Goal: Information Seeking & Learning: Learn about a topic

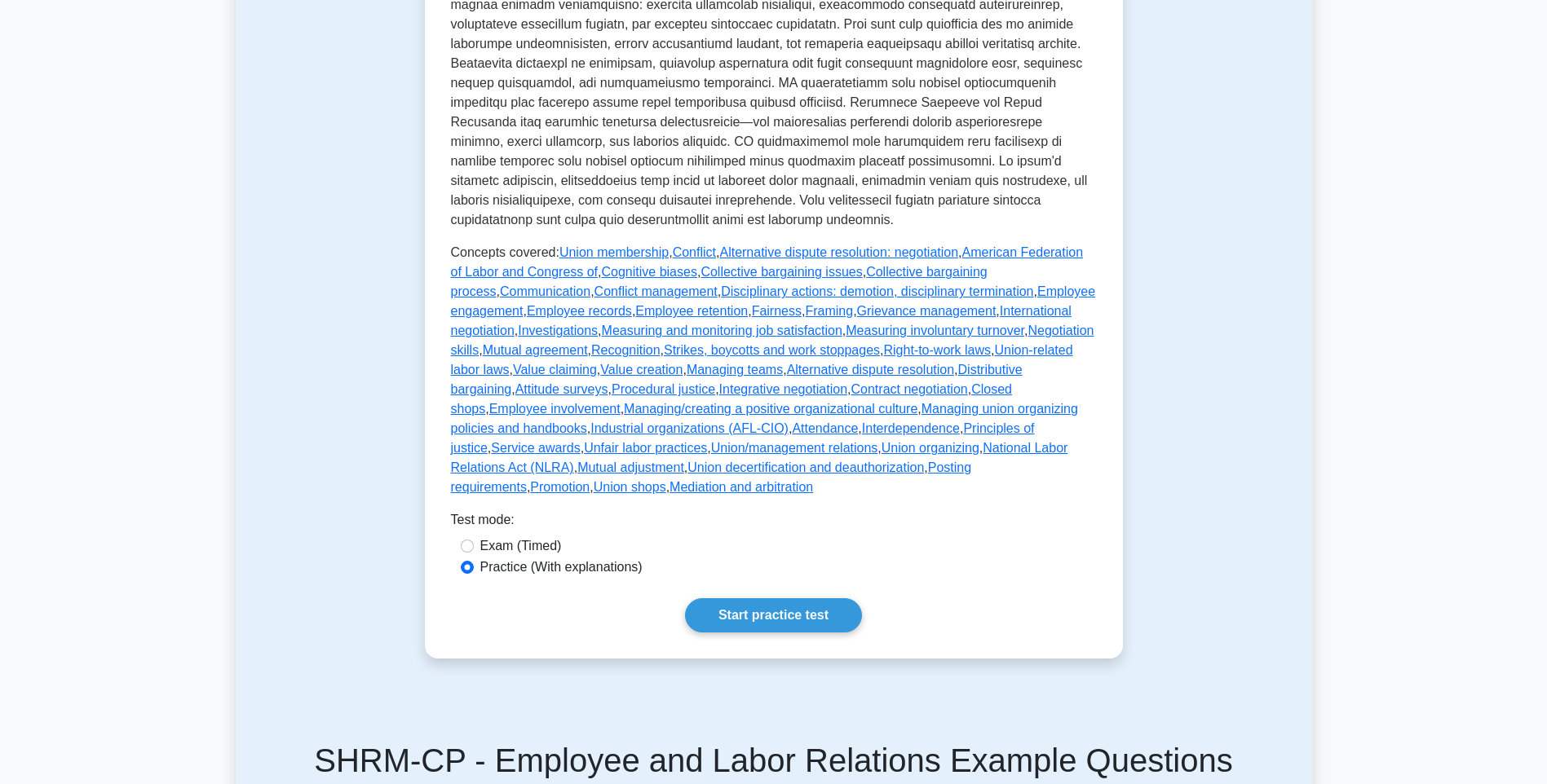
scroll to position [652, 0]
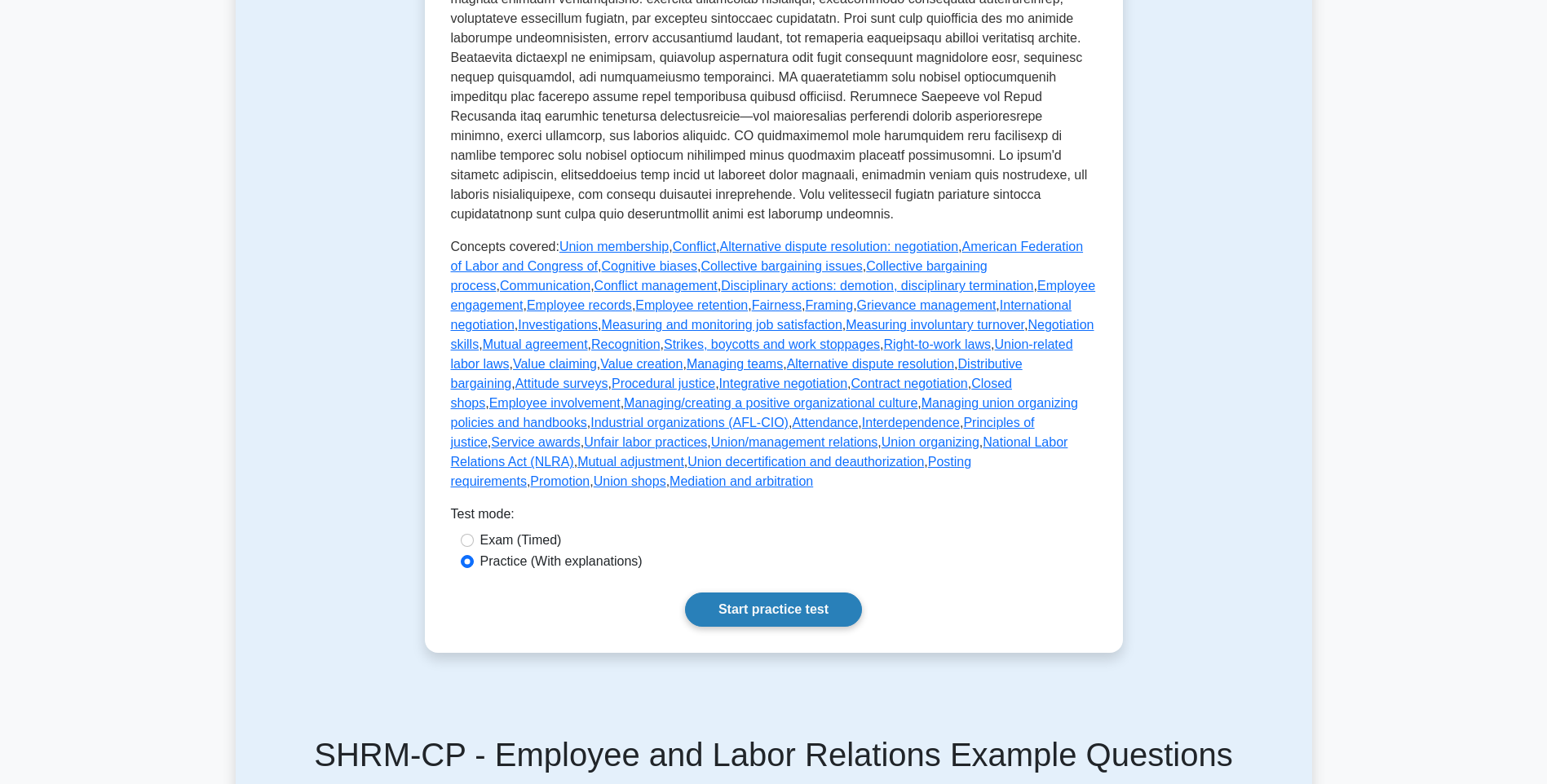
click at [754, 593] on link "Start practice test" at bounding box center [773, 610] width 177 height 35
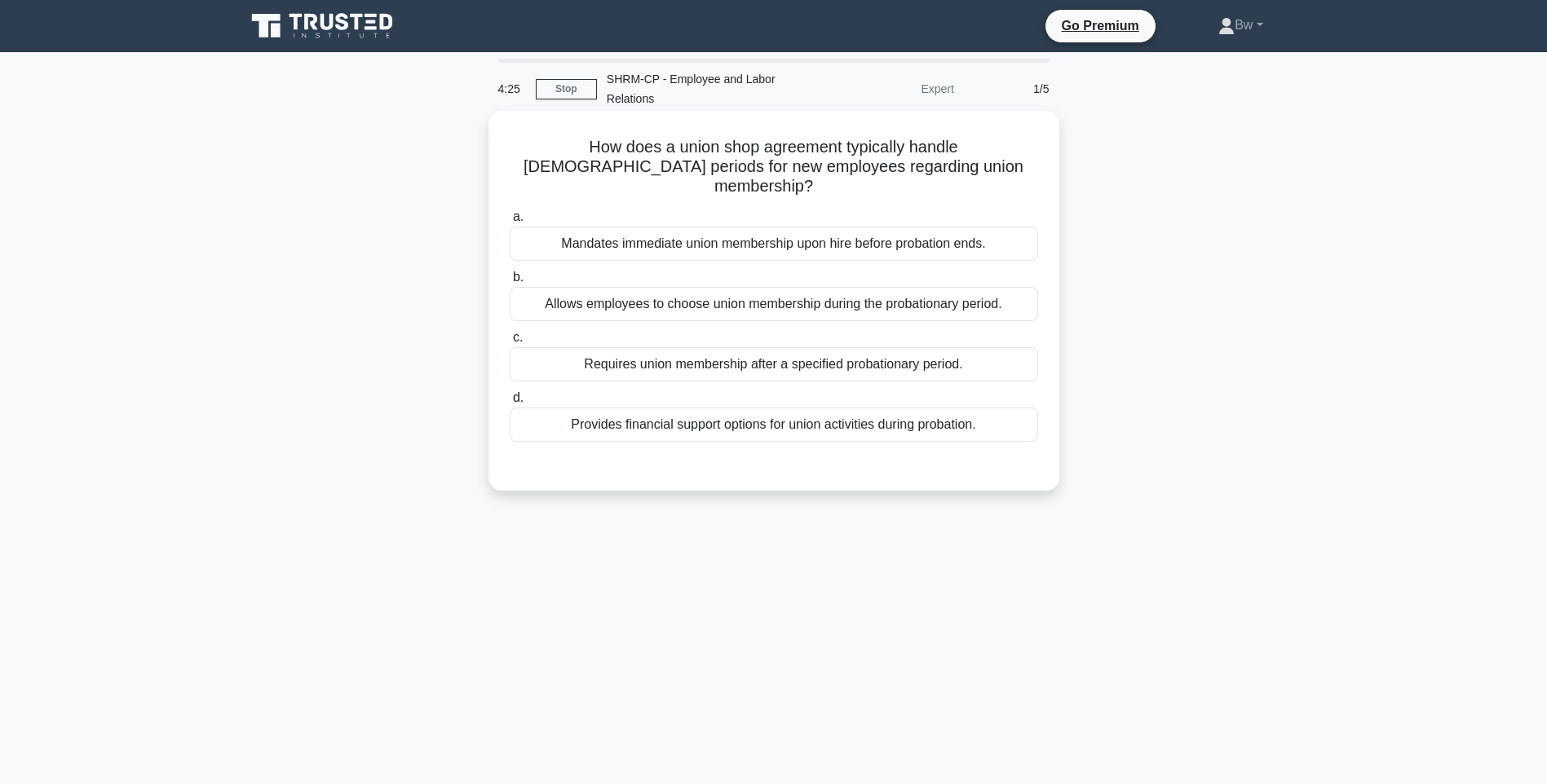
click at [937, 350] on div "Requires union membership after a specified probationary period." at bounding box center [773, 365] width 528 height 35
click at [509, 343] on input "c. Requires union membership after a specified probationary period." at bounding box center [509, 338] width 0 height 10
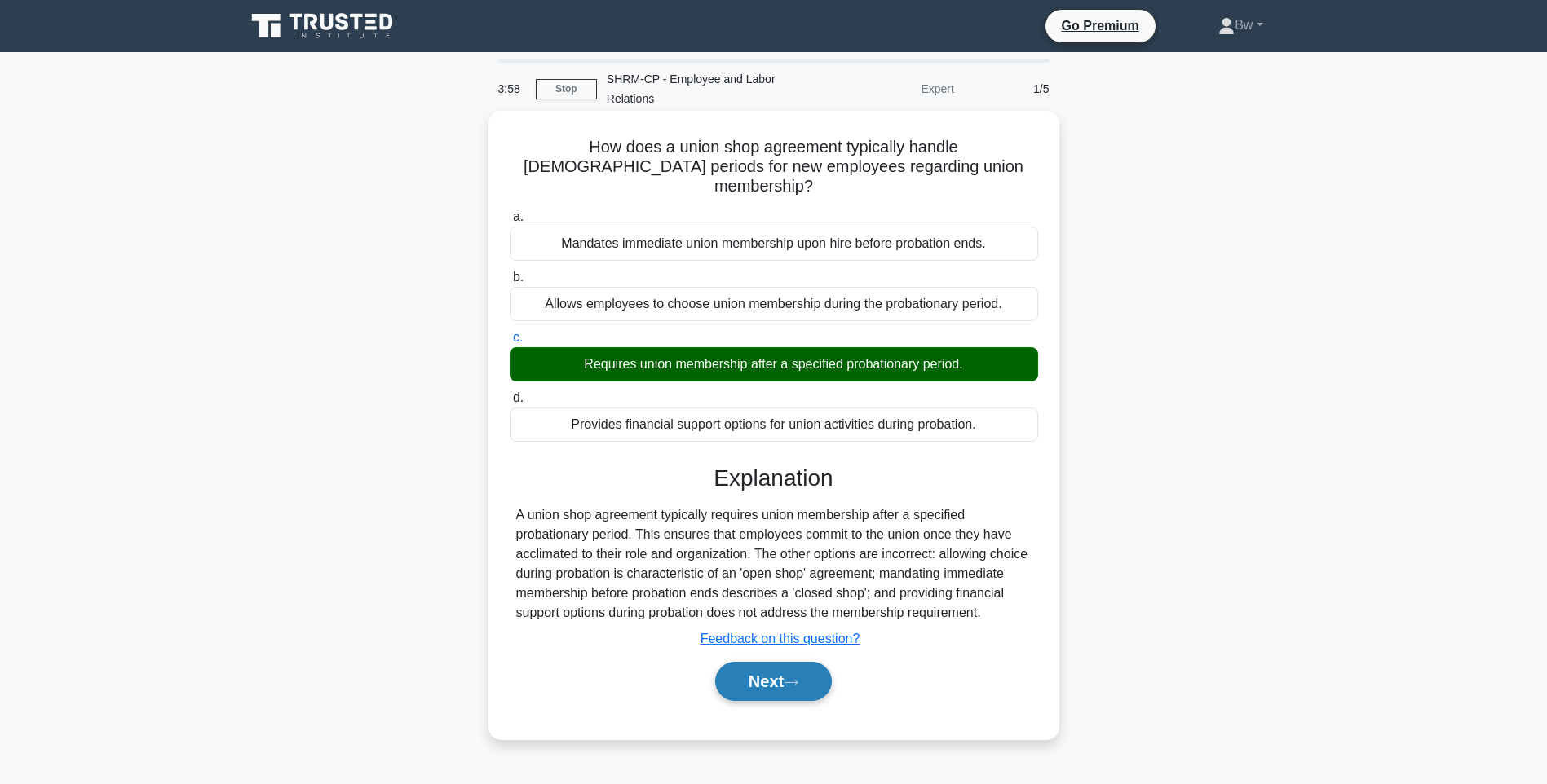
click at [789, 662] on button "Next" at bounding box center [773, 681] width 117 height 39
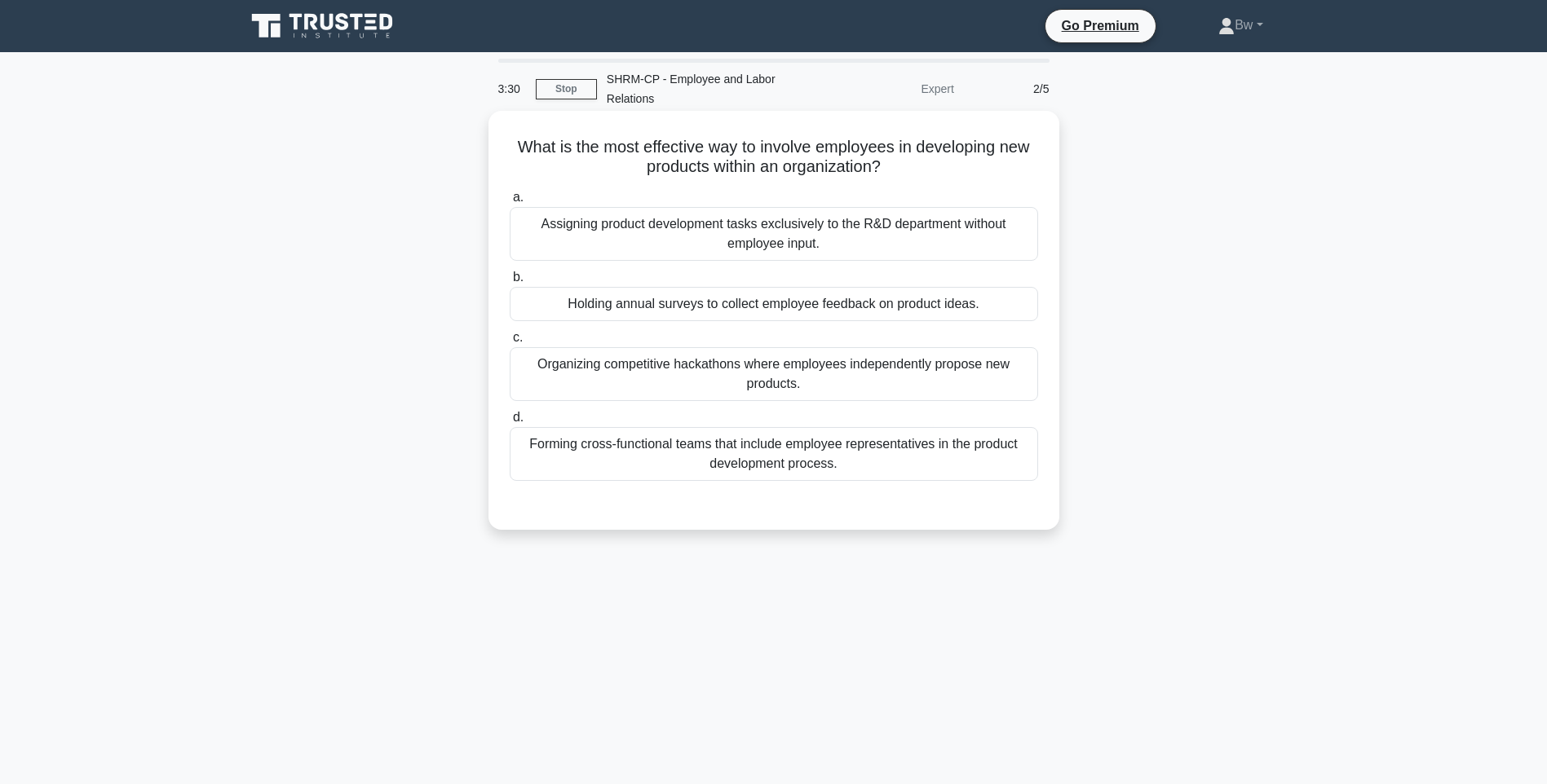
click at [912, 463] on div "Forming cross-functional teams that include employee representatives in the pro…" at bounding box center [773, 454] width 528 height 54
click at [509, 423] on input "d. Forming cross-functional teams that include employee representatives in the …" at bounding box center [509, 417] width 0 height 10
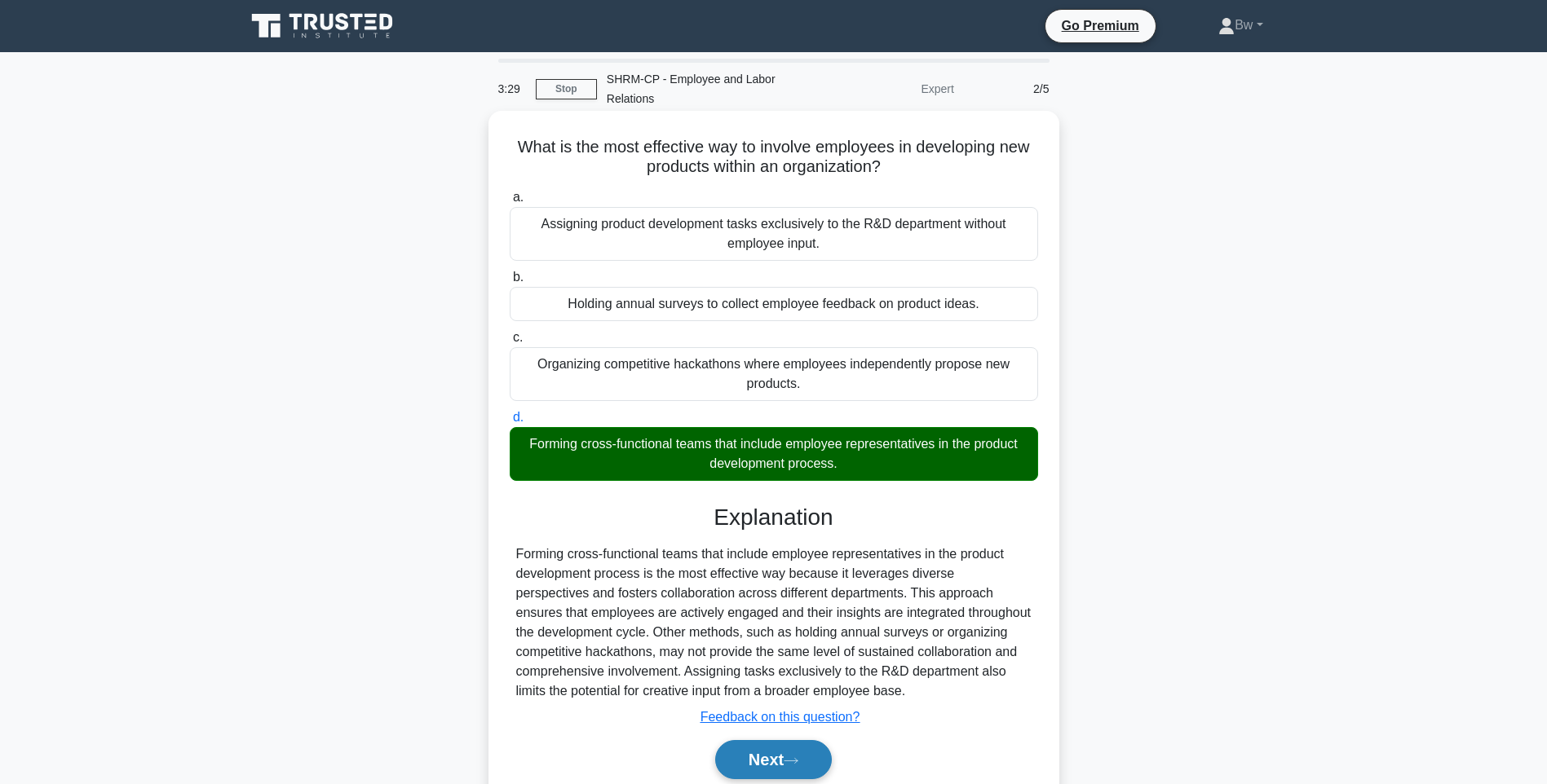
click at [782, 765] on button "Next" at bounding box center [773, 759] width 117 height 39
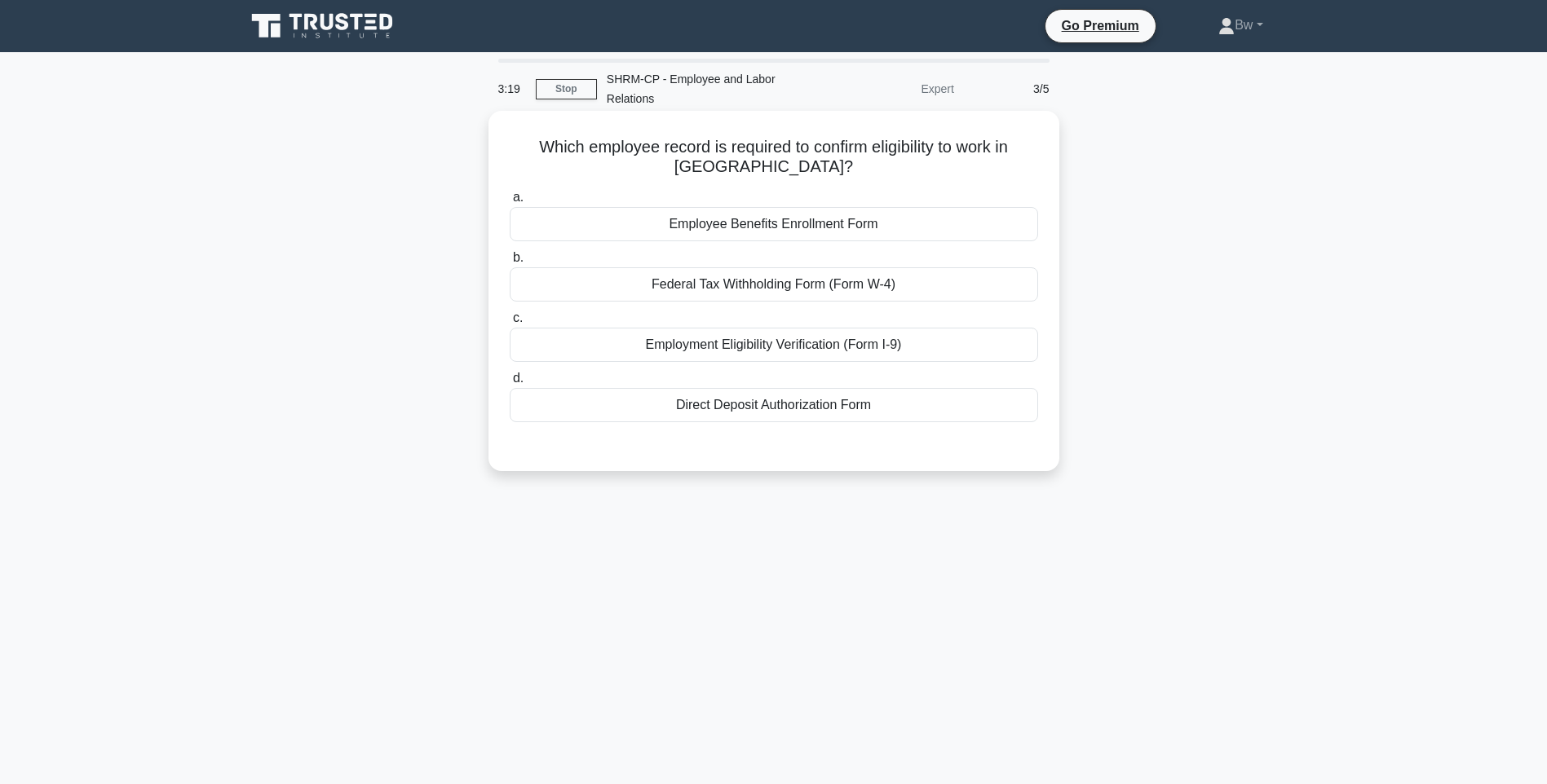
click at [910, 347] on div "Employment Eligibility Verification (Form I-9)" at bounding box center [773, 345] width 528 height 35
click at [509, 323] on input "c. Employment Eligibility Verification (Form I-9)" at bounding box center [509, 318] width 0 height 10
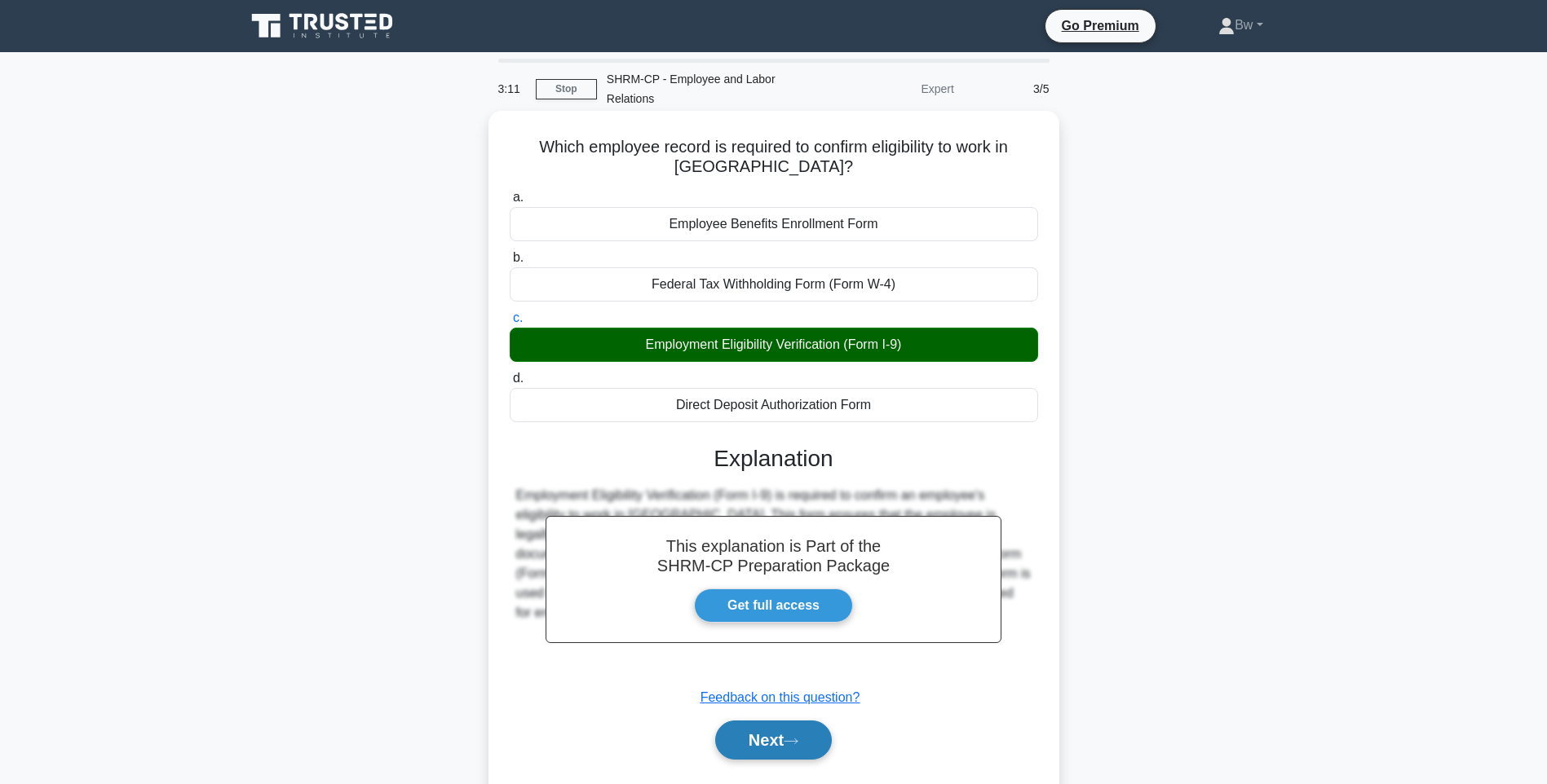
click at [756, 752] on button "Next" at bounding box center [773, 740] width 117 height 39
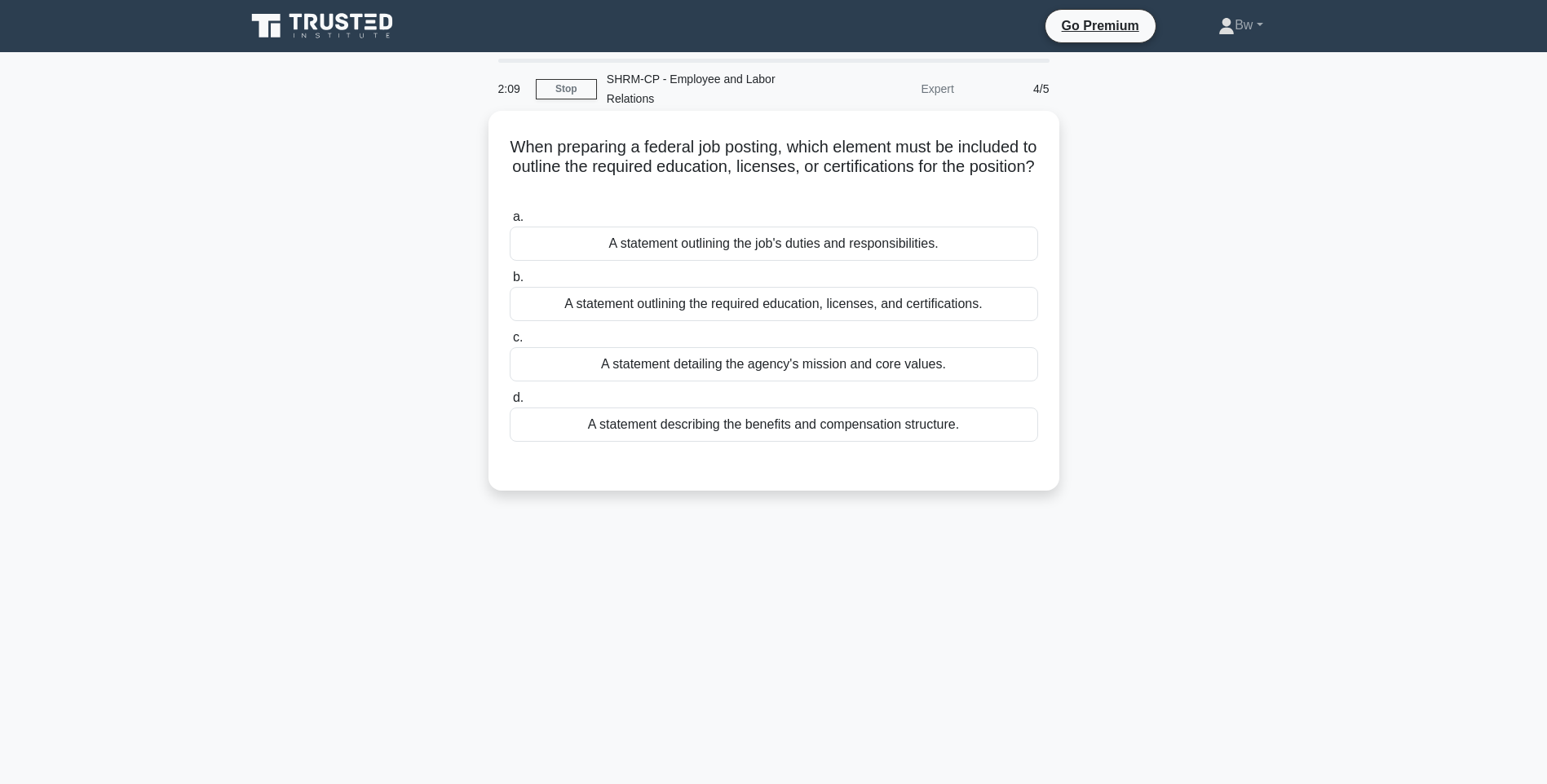
click at [957, 311] on div "A statement outlining the required education, licenses, and certifications." at bounding box center [773, 304] width 528 height 35
click at [509, 283] on input "b. A statement outlining the required education, licenses, and certifications." at bounding box center [509, 277] width 0 height 10
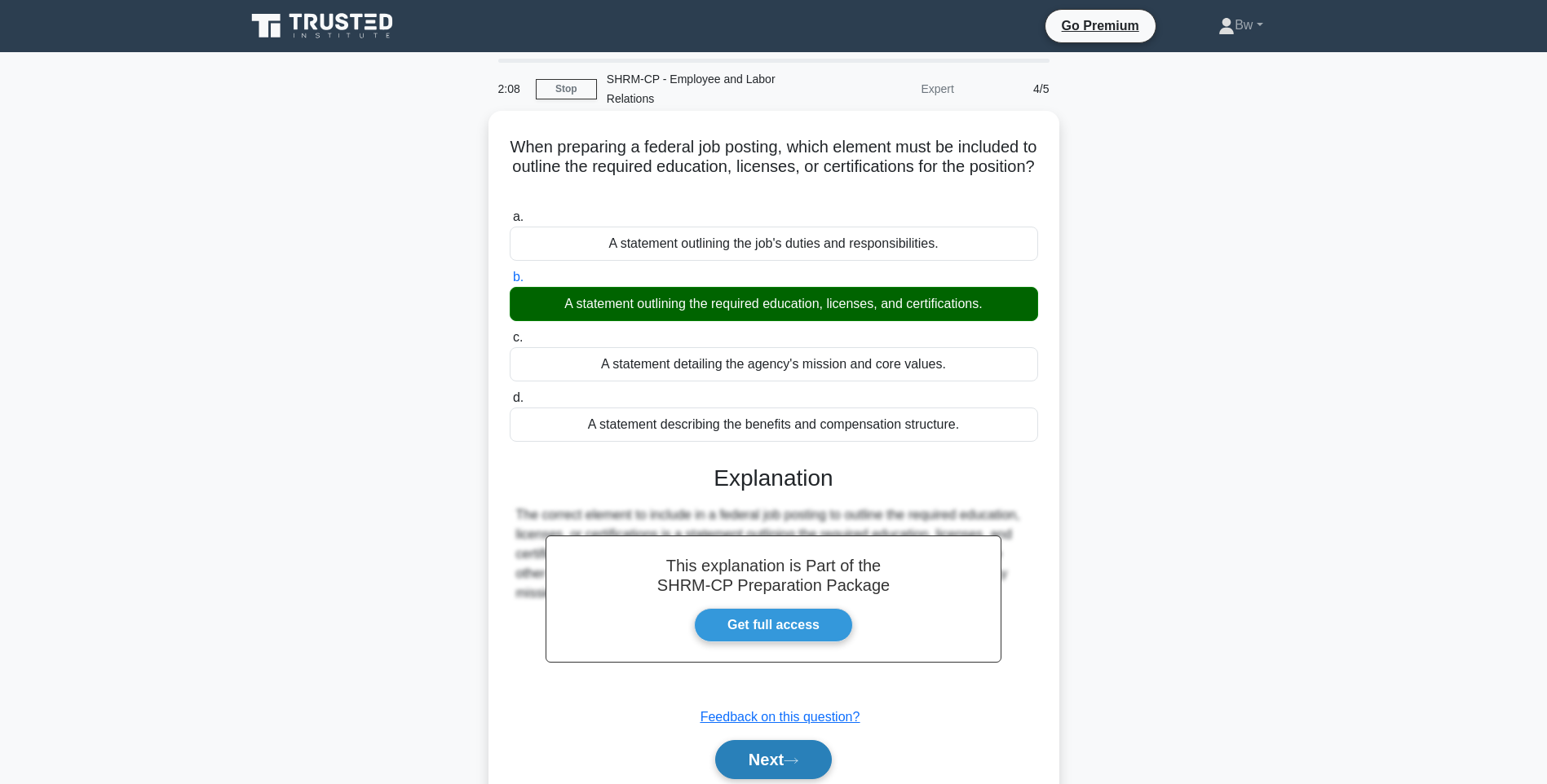
click at [794, 746] on button "Next" at bounding box center [773, 759] width 117 height 39
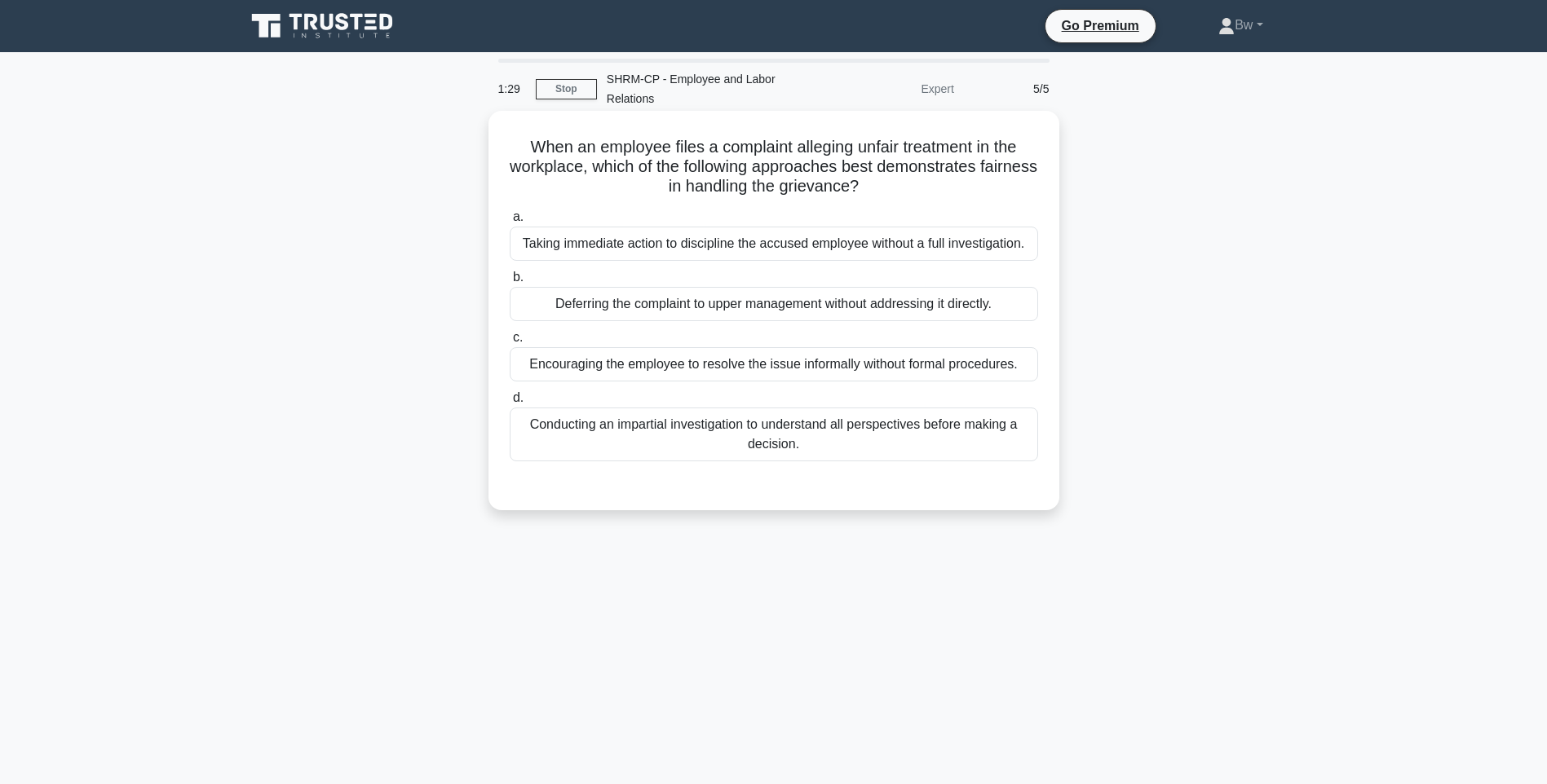
click at [666, 438] on div "Conducting an impartial investigation to understand all perspectives before mak…" at bounding box center [773, 435] width 528 height 54
click at [509, 404] on input "d. Conducting an impartial investigation to understand all perspectives before …" at bounding box center [509, 398] width 0 height 10
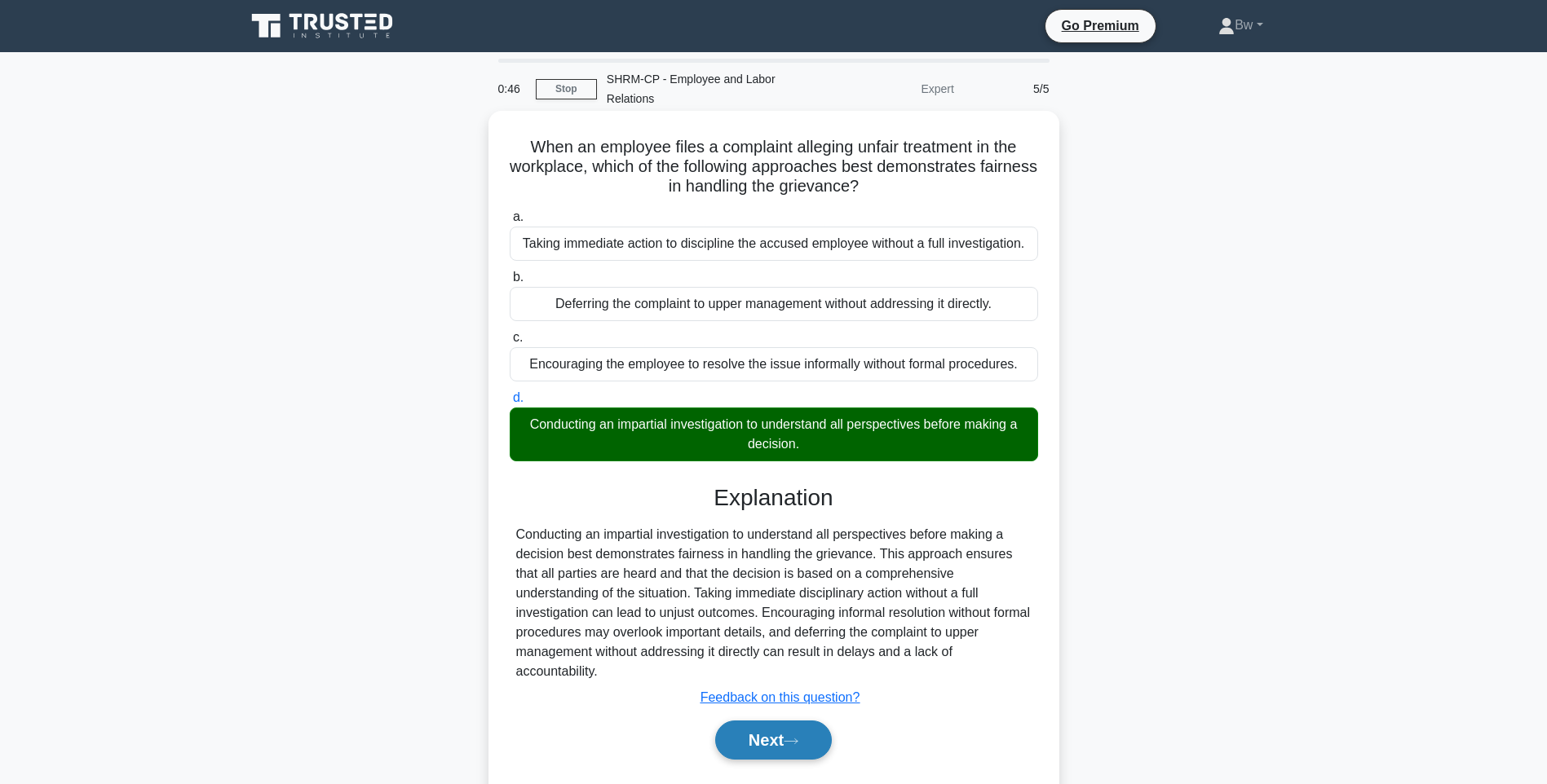
click at [783, 735] on button "Next" at bounding box center [773, 740] width 117 height 39
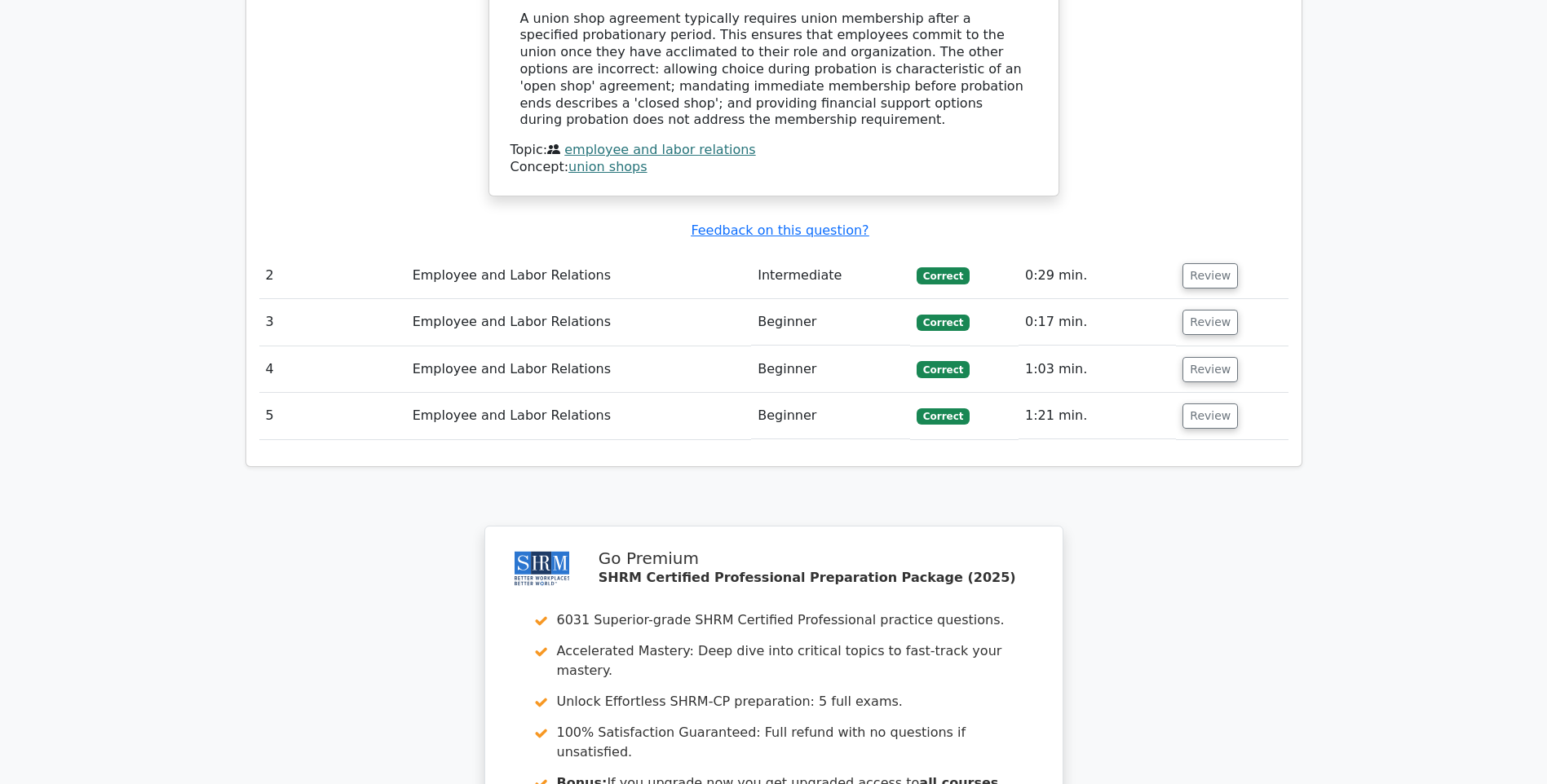
scroll to position [1875, 0]
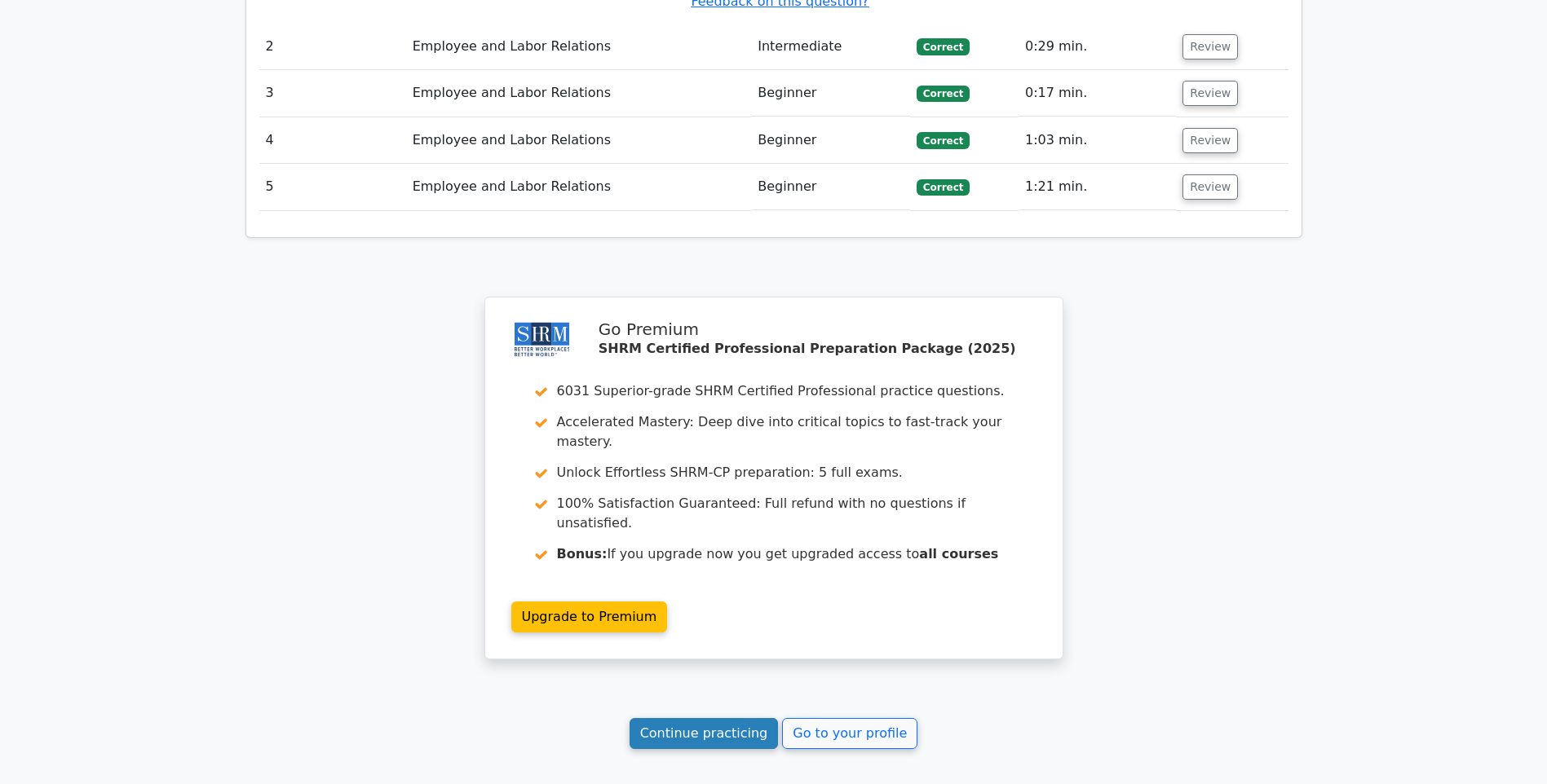
click at [685, 718] on link "Continue practicing" at bounding box center [704, 734] width 150 height 31
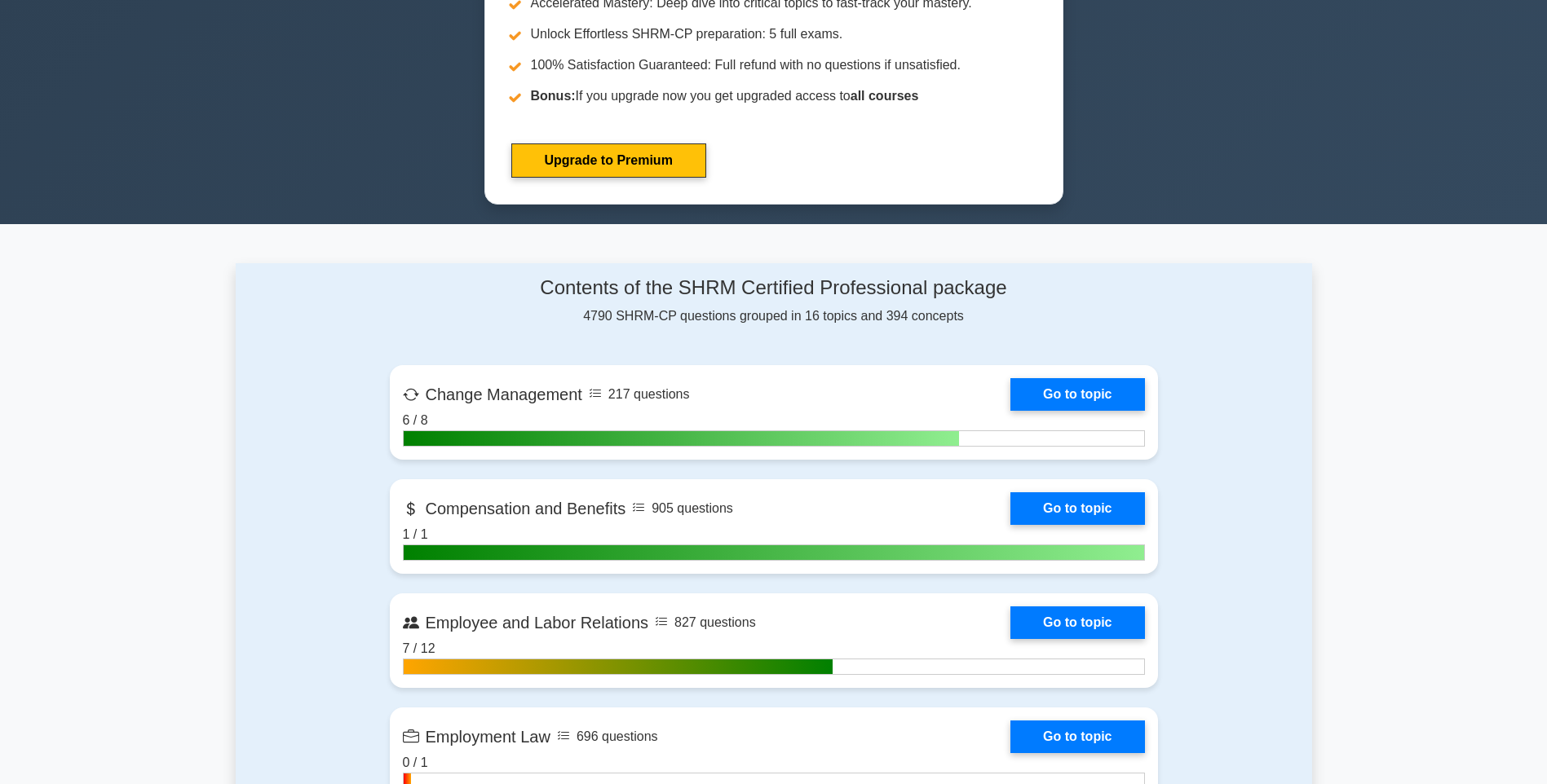
scroll to position [978, 0]
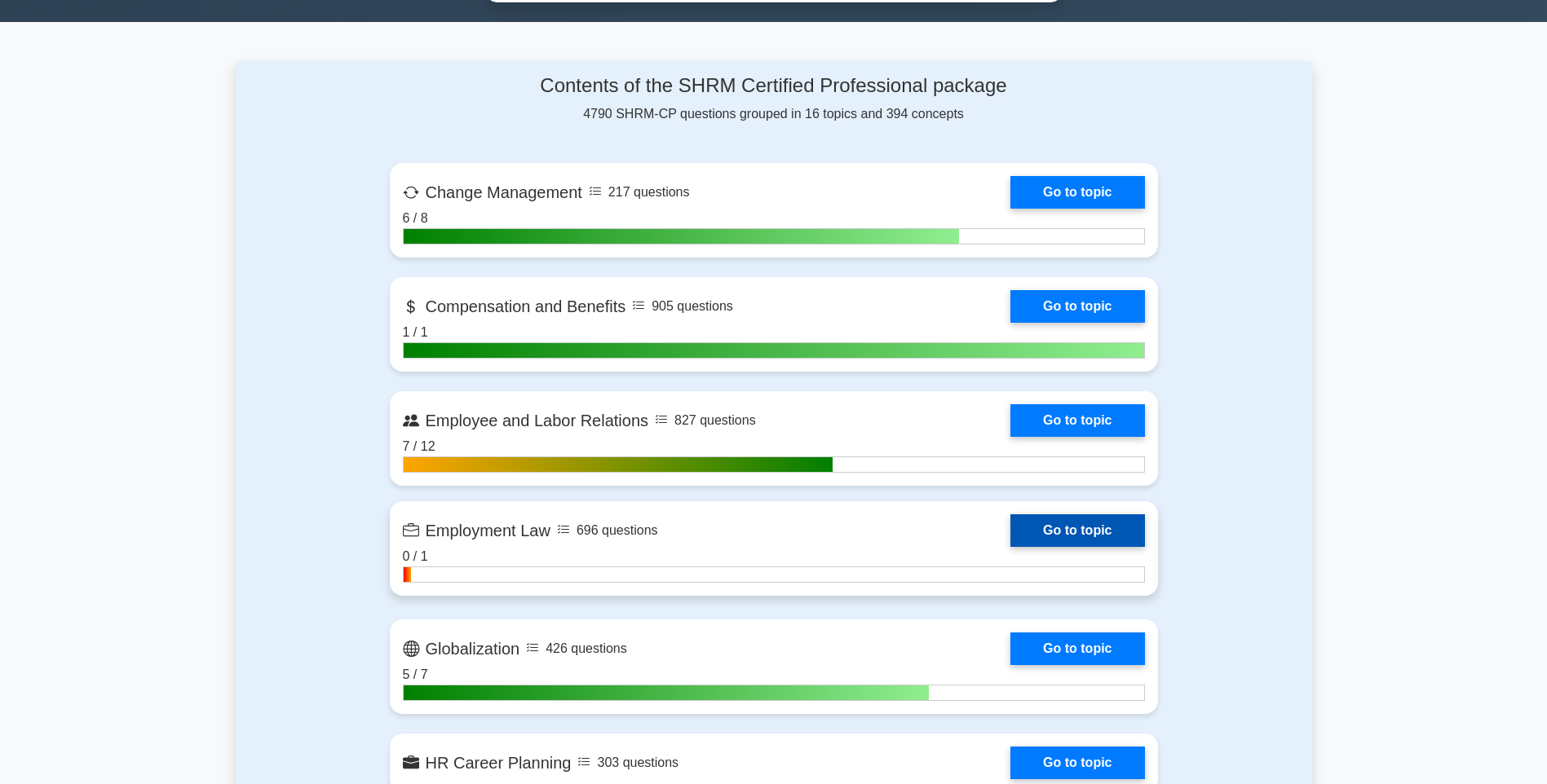
click at [1086, 527] on link "Go to topic" at bounding box center [1077, 531] width 134 height 33
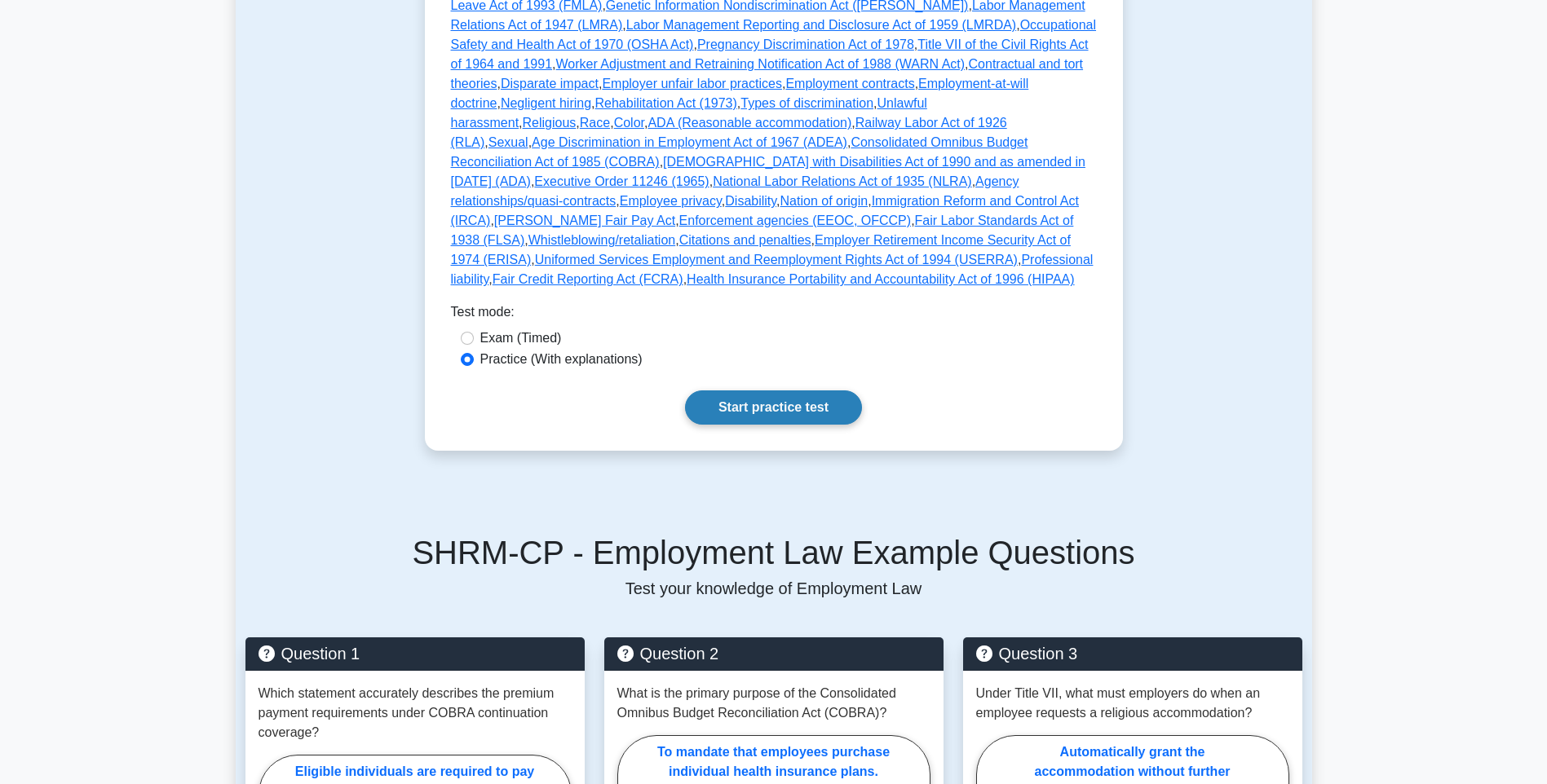
scroll to position [652, 0]
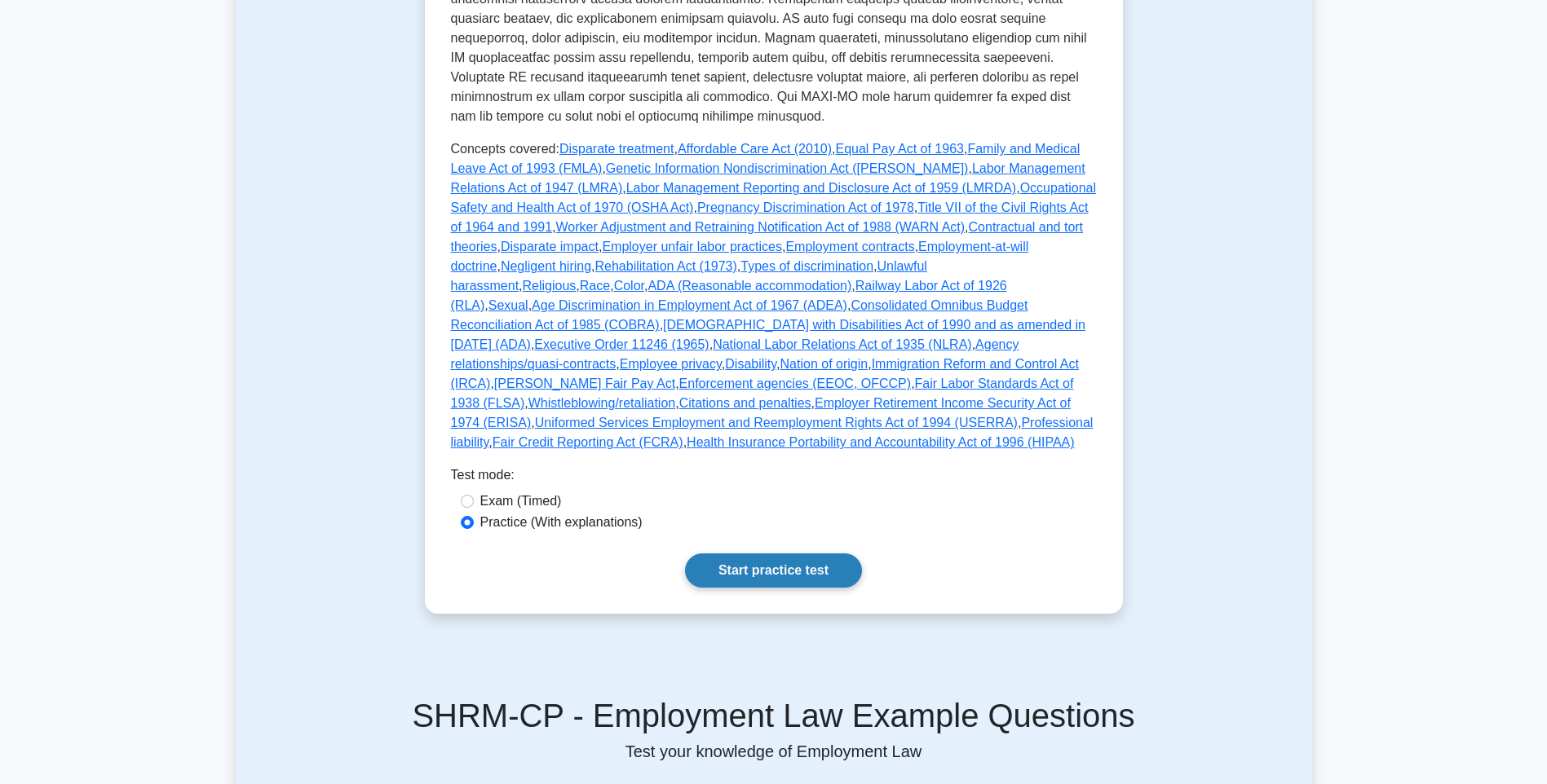
click at [771, 553] on link "Start practice test" at bounding box center [773, 570] width 177 height 35
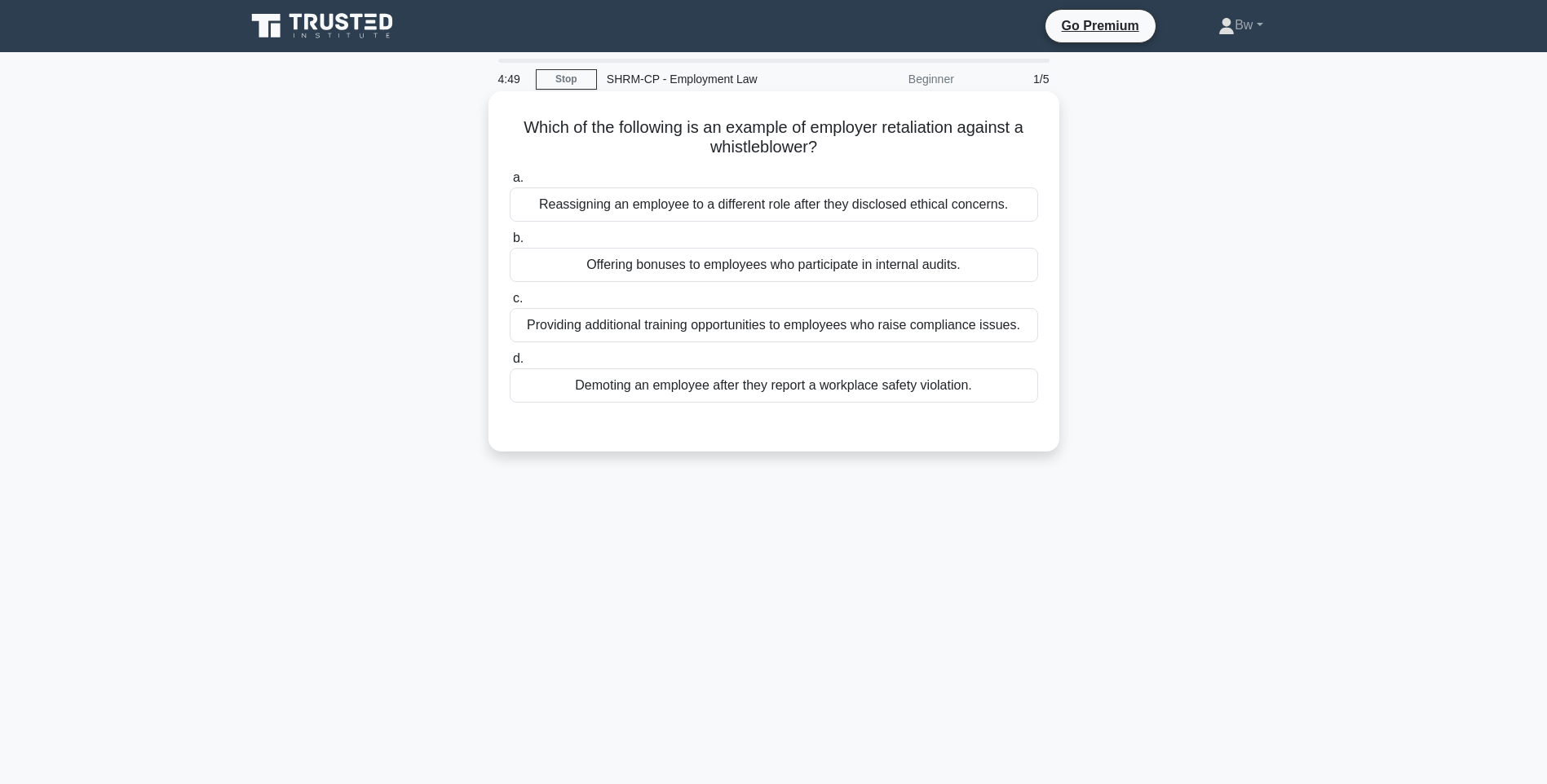
click at [799, 392] on div "Demoting an employee after they report a workplace safety violation." at bounding box center [773, 386] width 528 height 35
click at [509, 365] on input "d. Demoting an employee after they report a workplace safety violation." at bounding box center [509, 359] width 0 height 10
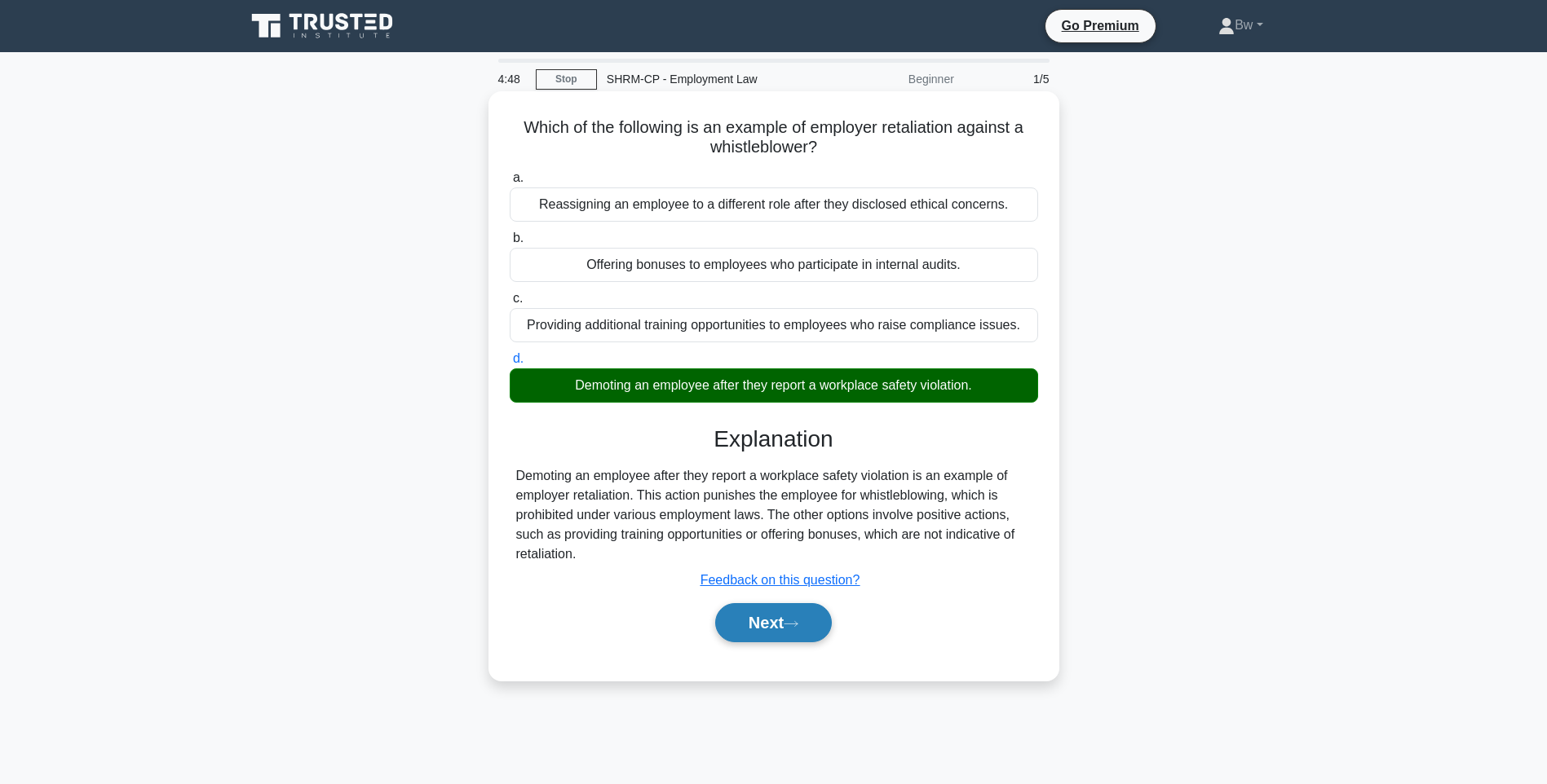
click at [780, 609] on button "Next" at bounding box center [773, 622] width 117 height 39
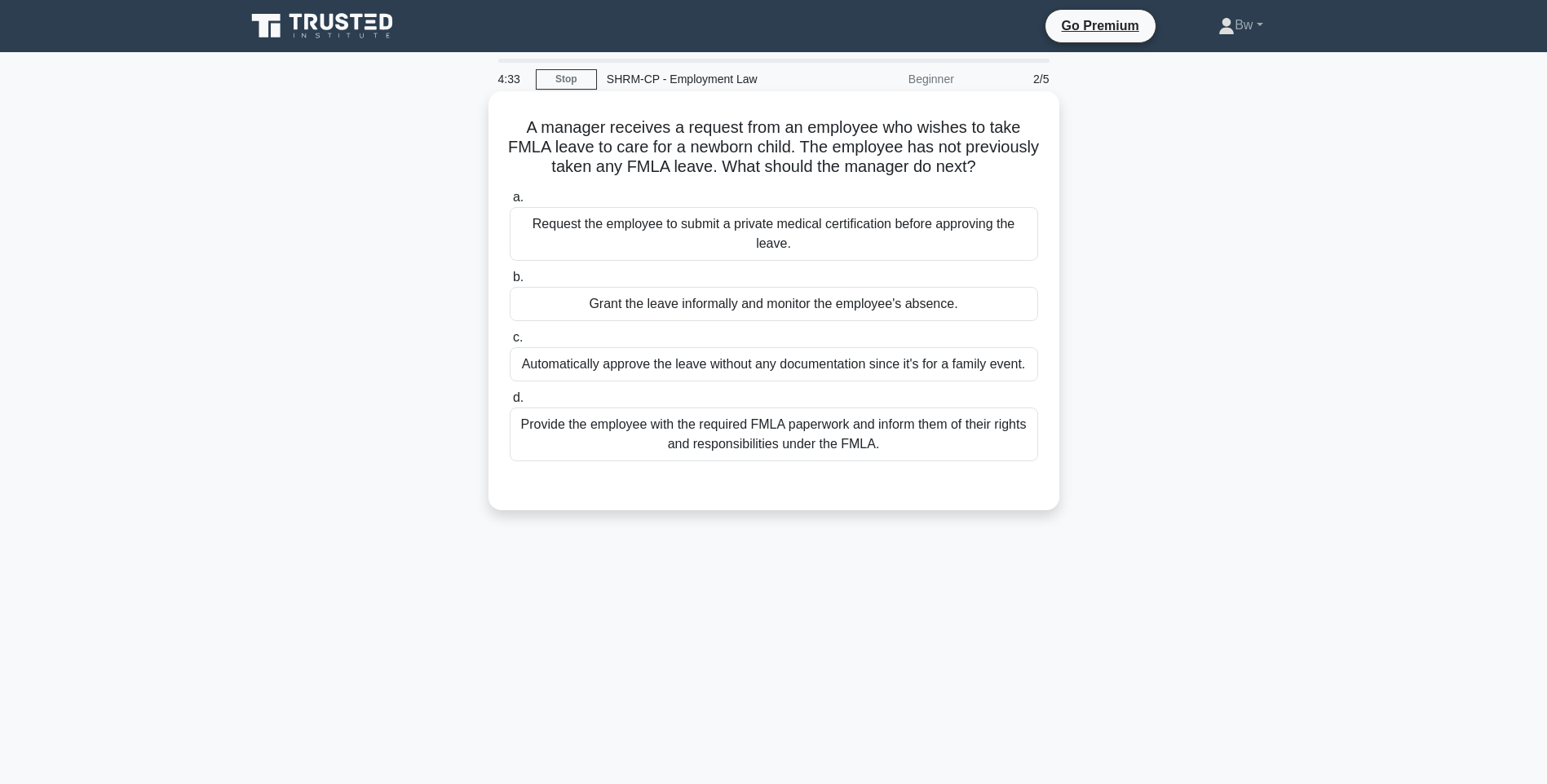
click at [1015, 462] on div "Provide the employee with the required FMLA paperwork and inform them of their …" at bounding box center [773, 435] width 528 height 54
click at [509, 404] on input "d. Provide the employee with the required FMLA paperwork and inform them of the…" at bounding box center [509, 398] width 0 height 10
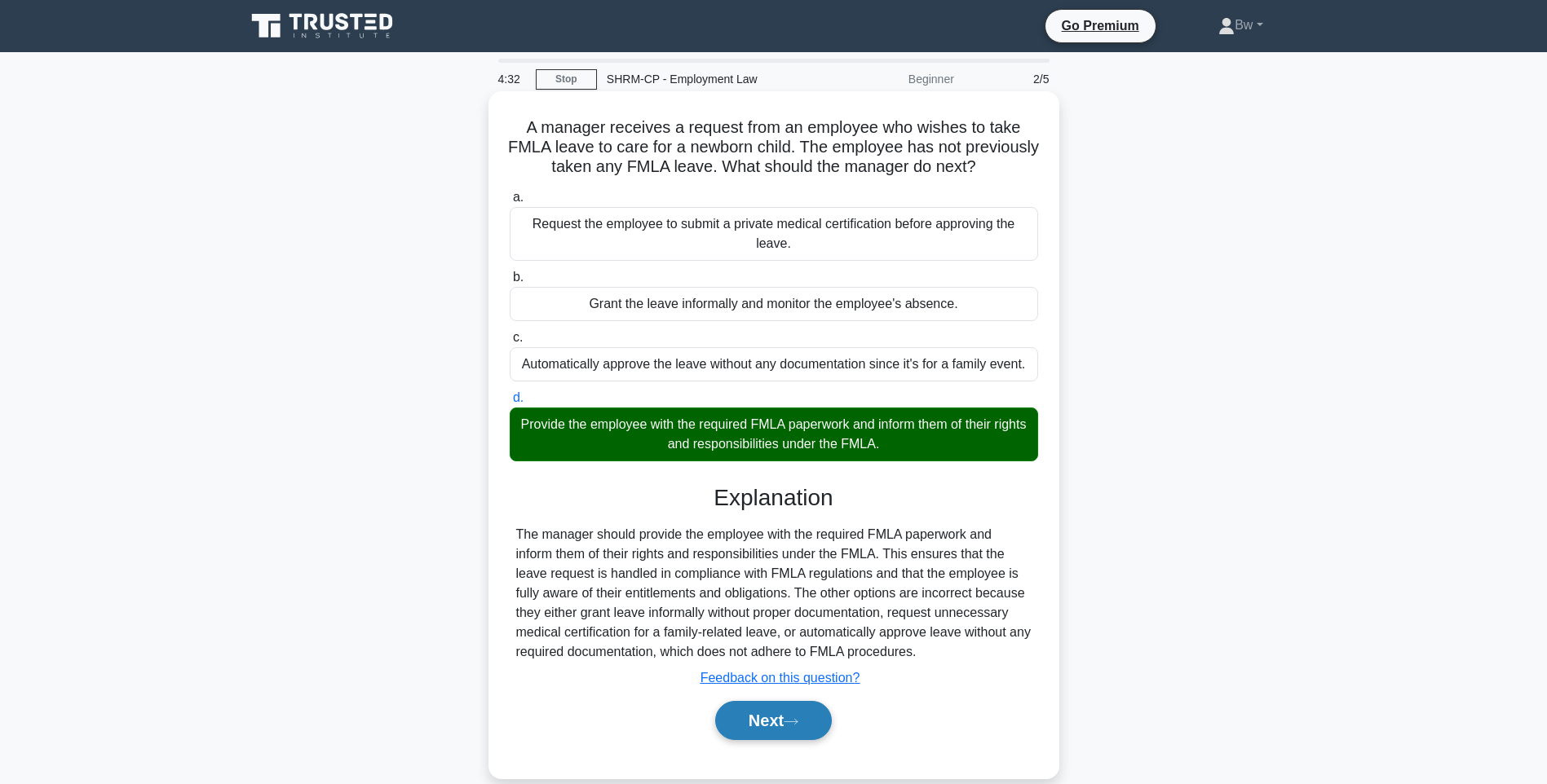
click at [791, 733] on button "Next" at bounding box center [773, 720] width 117 height 39
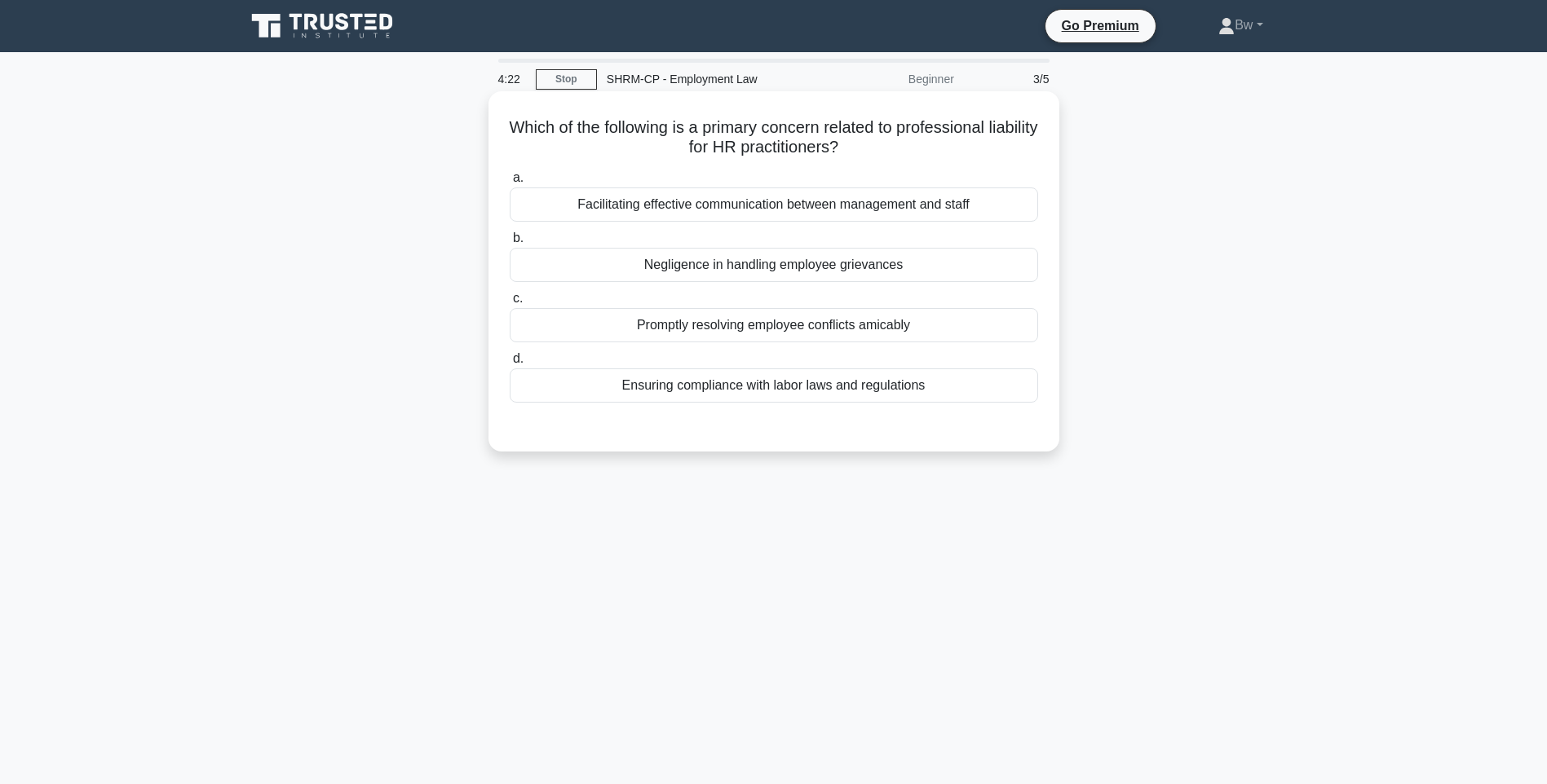
click at [815, 390] on div "Ensuring compliance with labor laws and regulations" at bounding box center [773, 386] width 528 height 35
click at [509, 365] on input "d. Ensuring compliance with labor laws and regulations" at bounding box center [509, 359] width 0 height 10
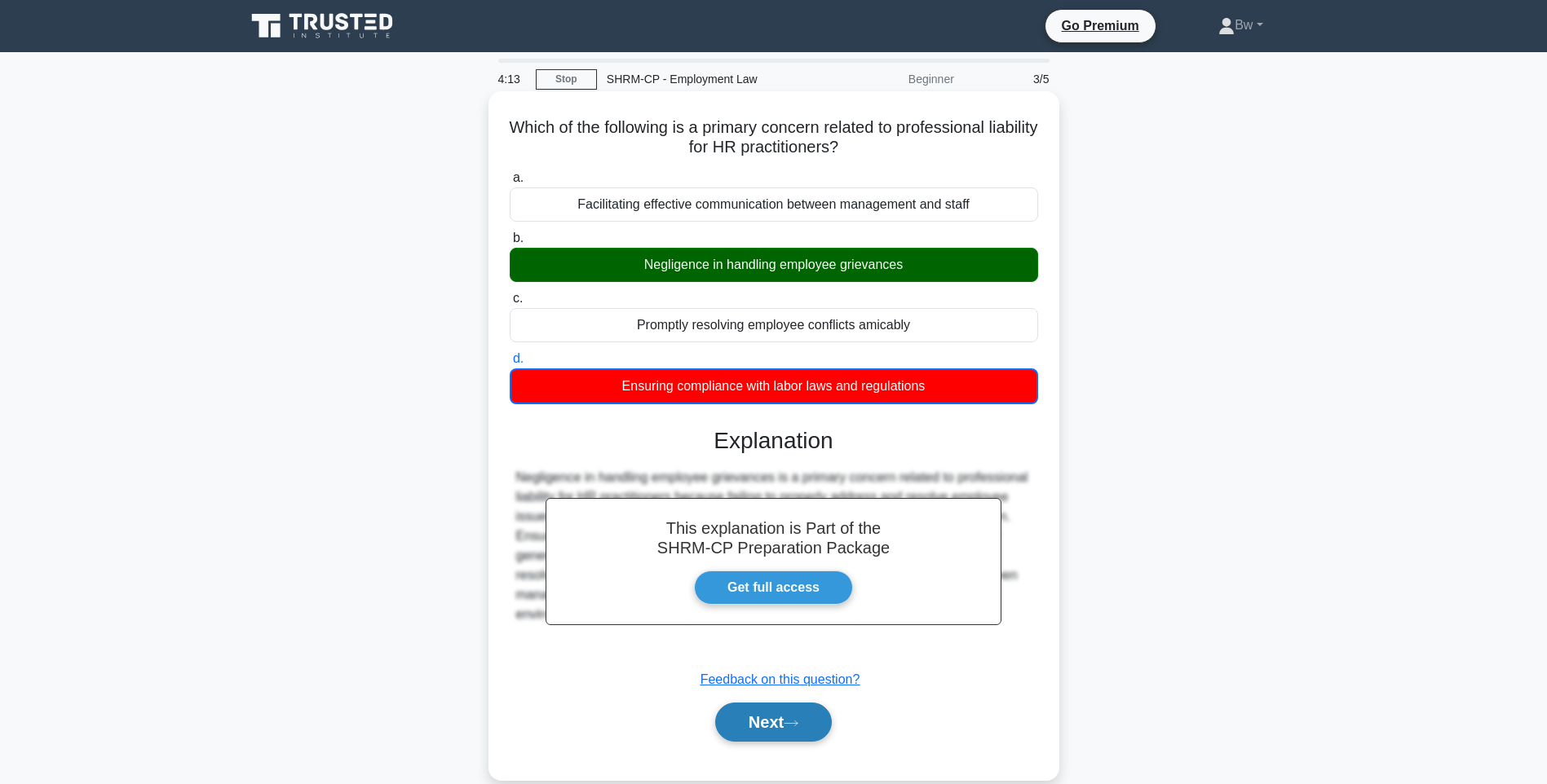
click at [773, 728] on button "Next" at bounding box center [773, 722] width 117 height 39
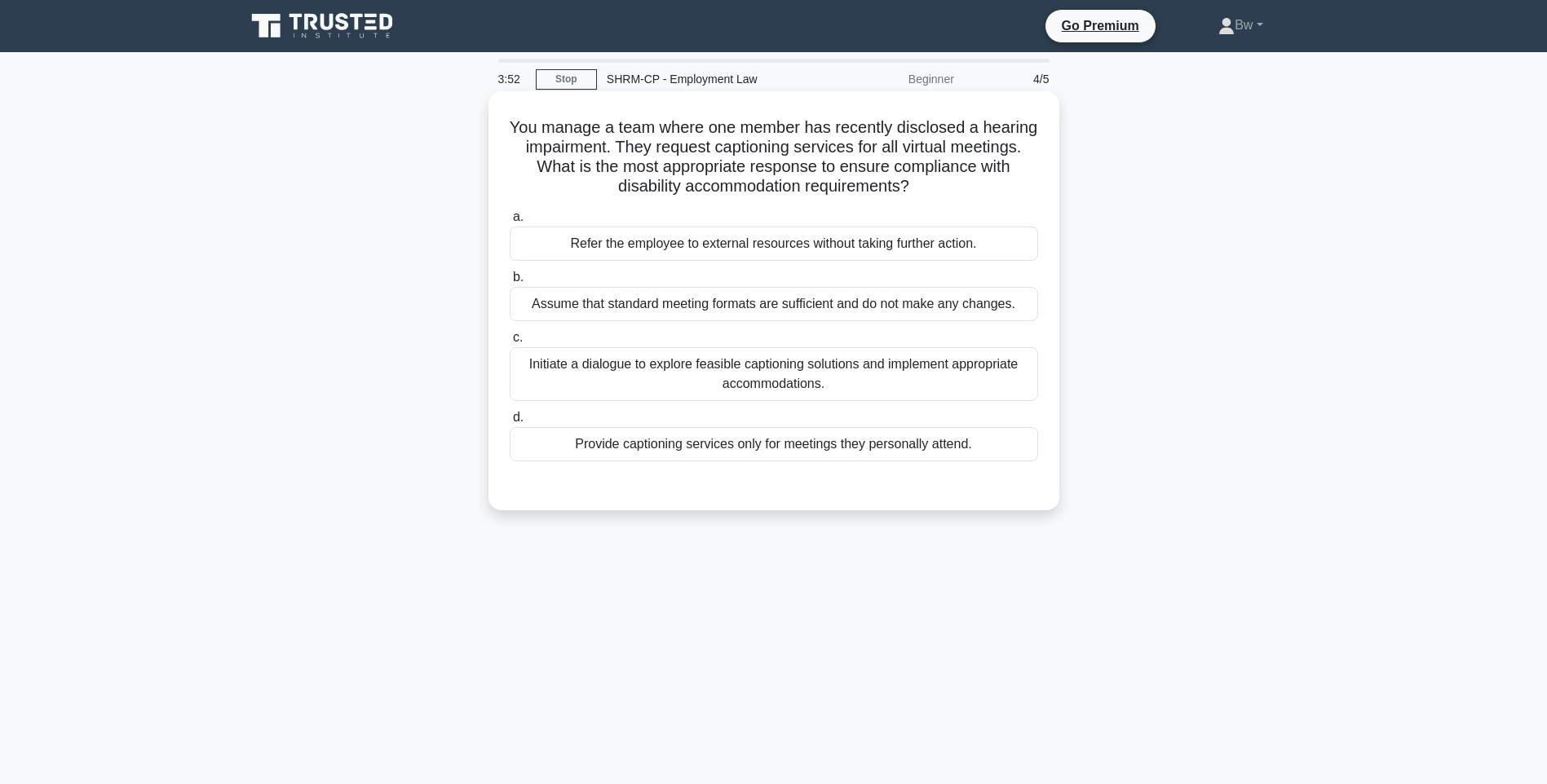
click at [834, 378] on div "Initiate a dialogue to explore feasible captioning solutions and implement appr…" at bounding box center [773, 374] width 528 height 54
click at [509, 343] on input "c. Initiate a dialogue to explore feasible captioning solutions and implement a…" at bounding box center [509, 338] width 0 height 10
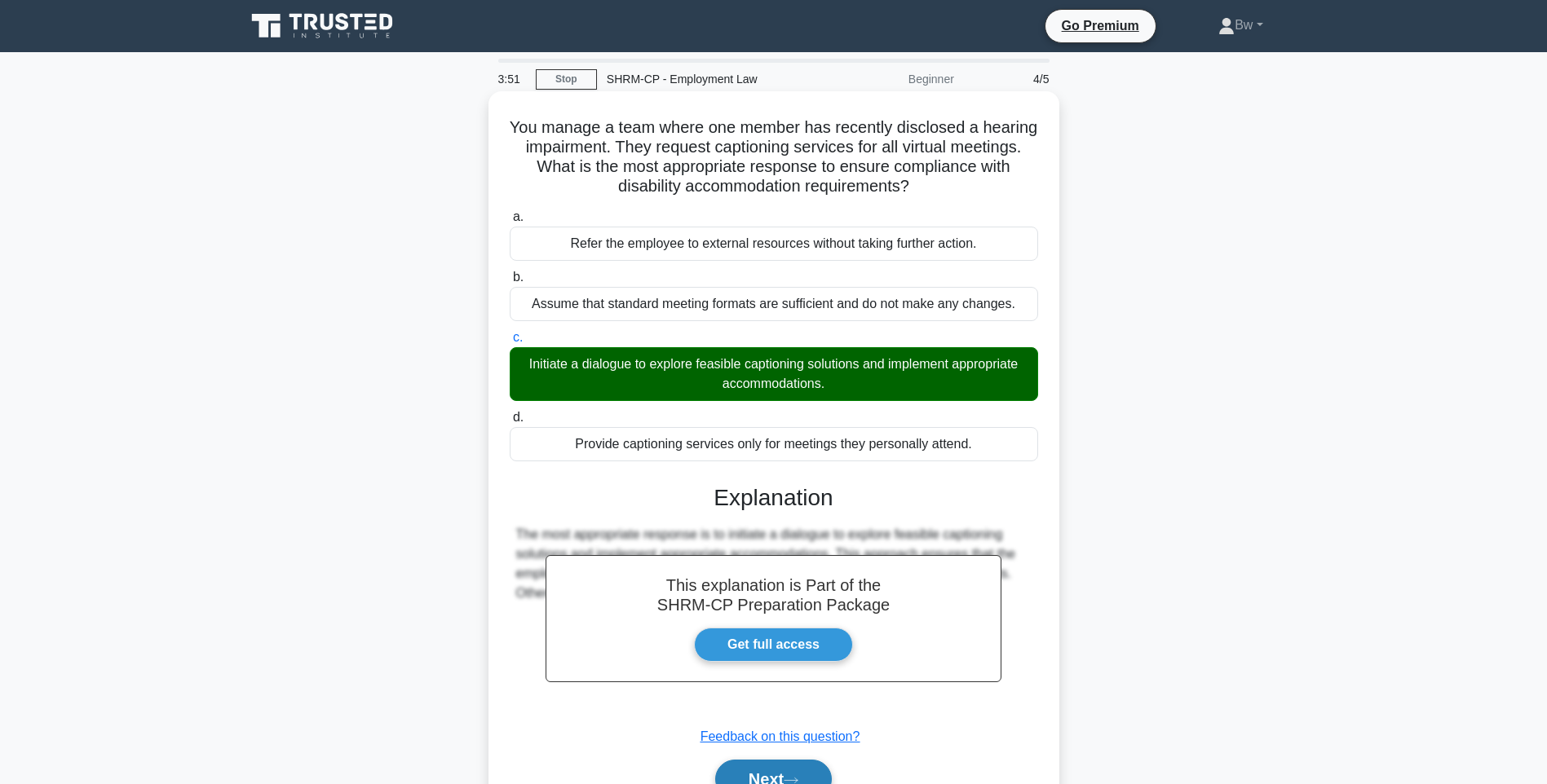
click at [812, 780] on button "Next" at bounding box center [773, 779] width 117 height 39
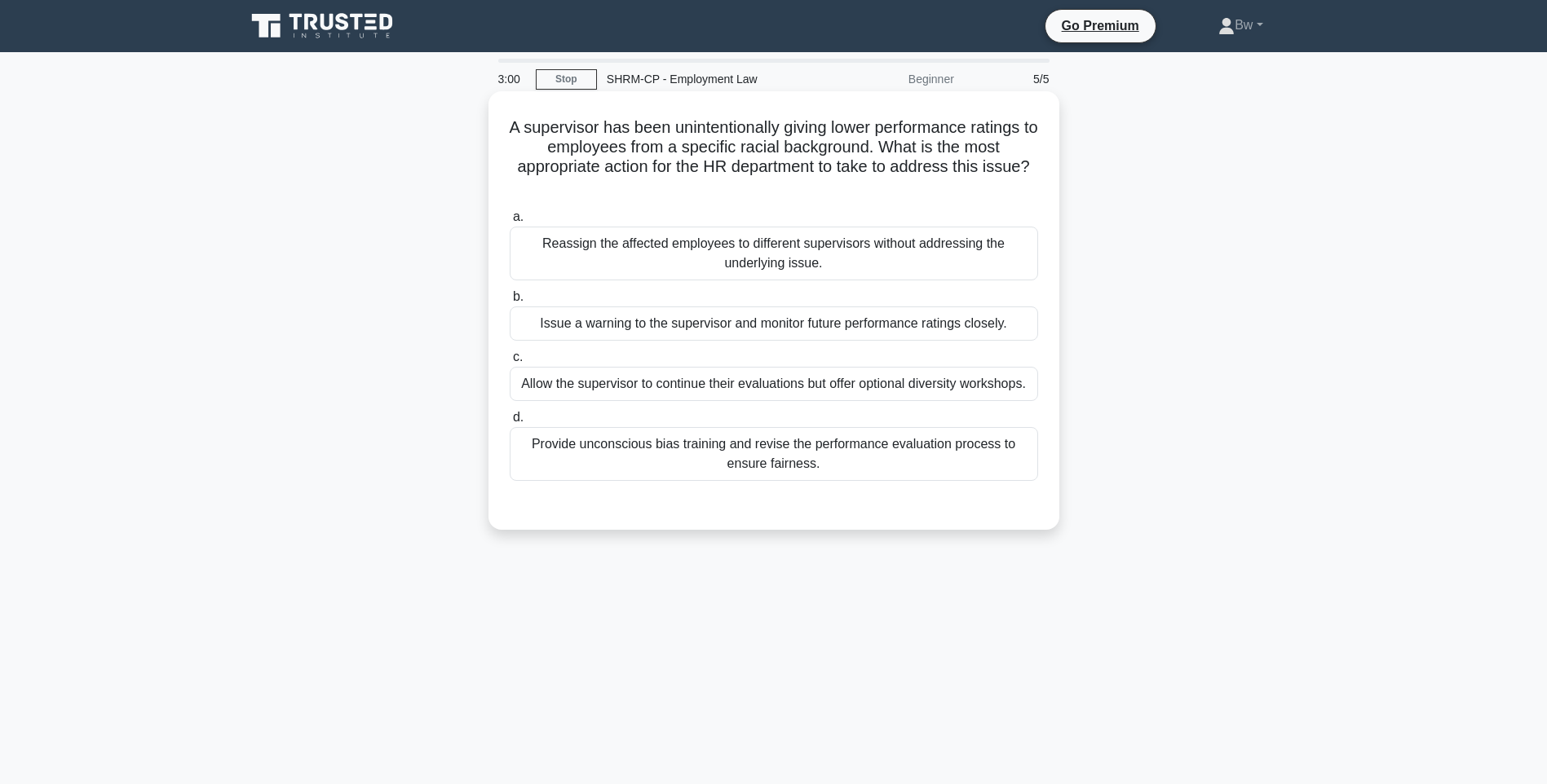
click at [628, 462] on div "Provide unconscious bias training and revise the performance evaluation process…" at bounding box center [773, 454] width 528 height 54
click at [509, 423] on input "d. Provide unconscious bias training and revise the performance evaluation proc…" at bounding box center [509, 417] width 0 height 10
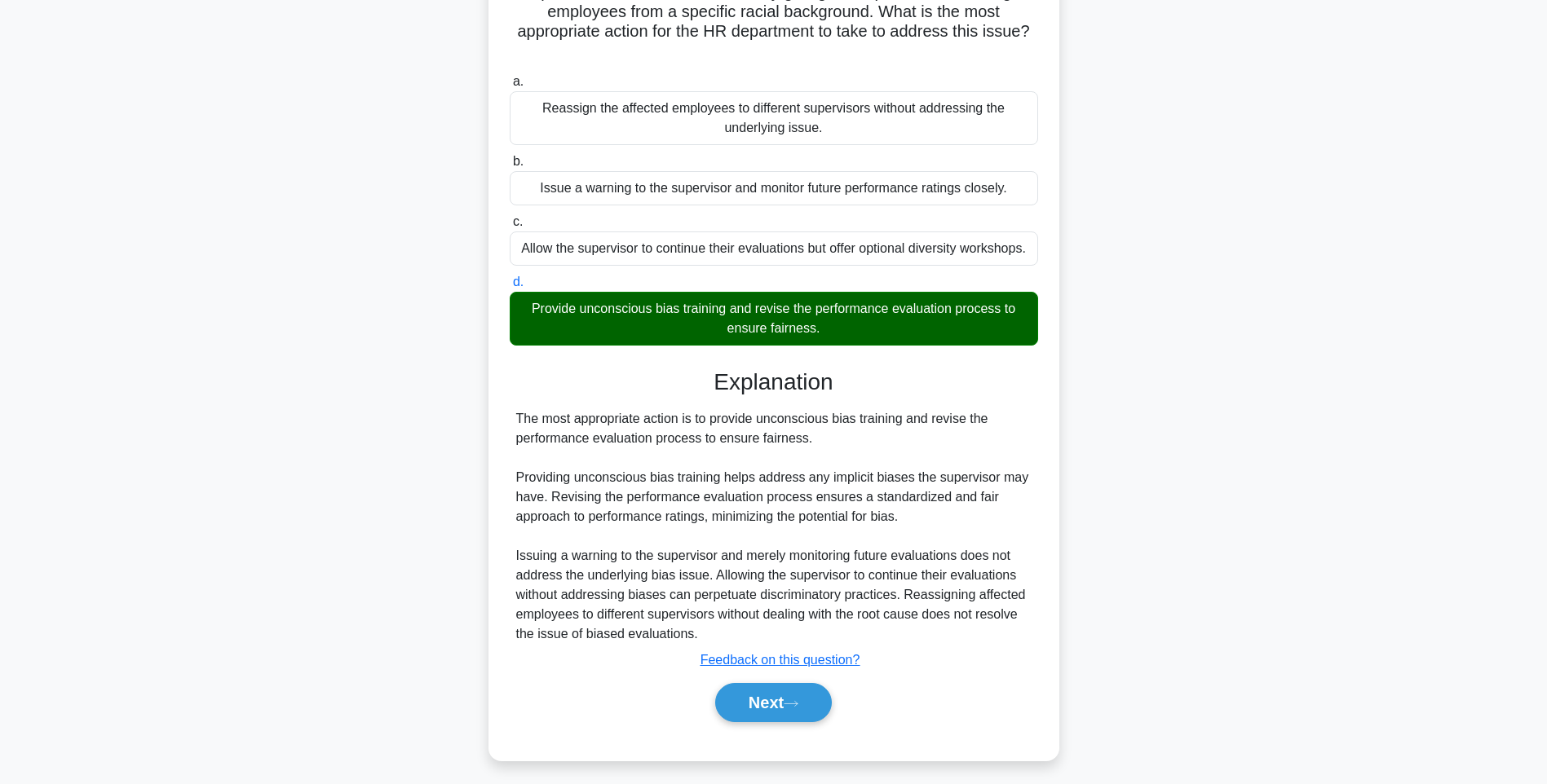
scroll to position [143, 0]
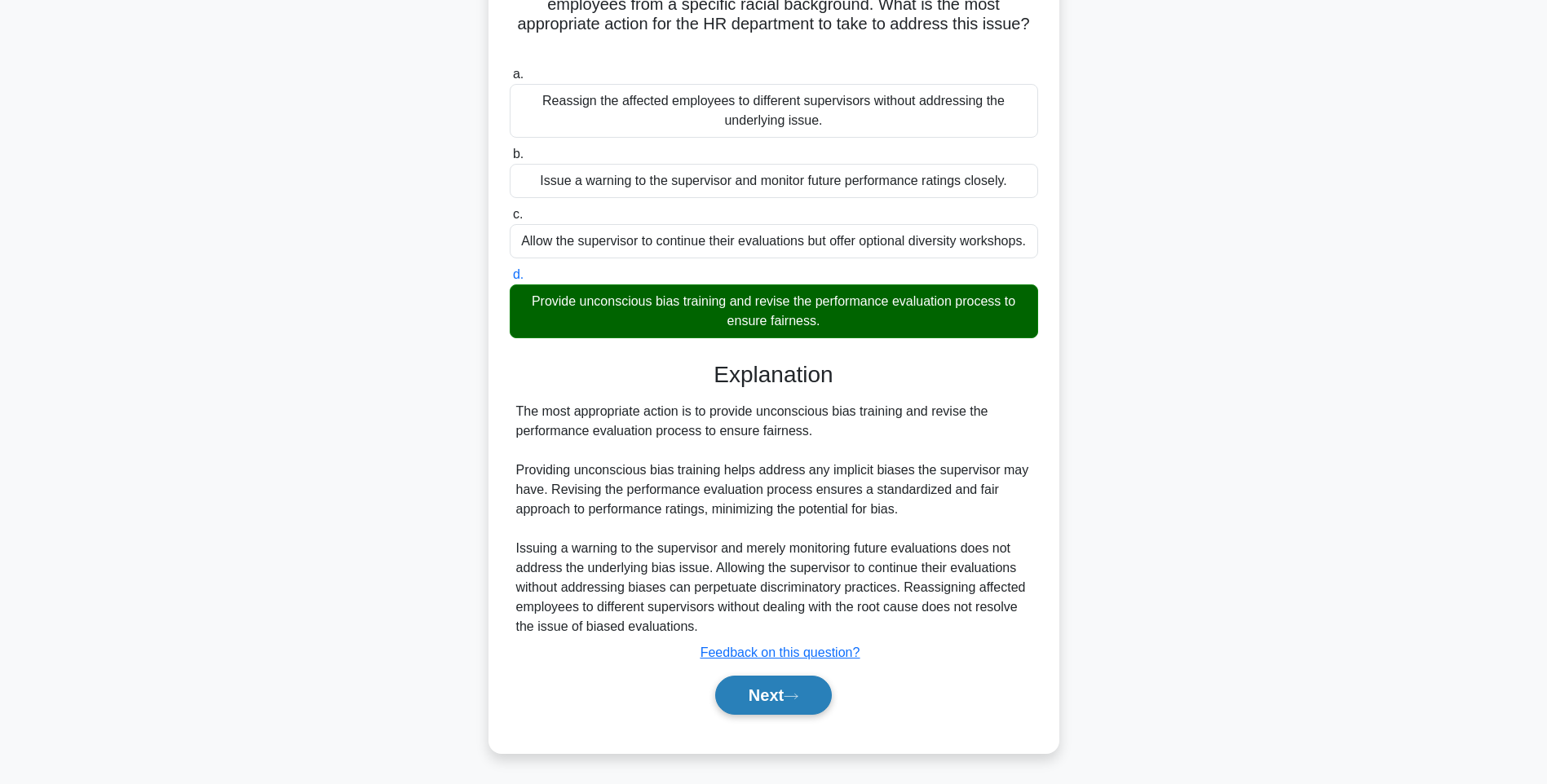
click at [809, 697] on button "Next" at bounding box center [773, 695] width 117 height 39
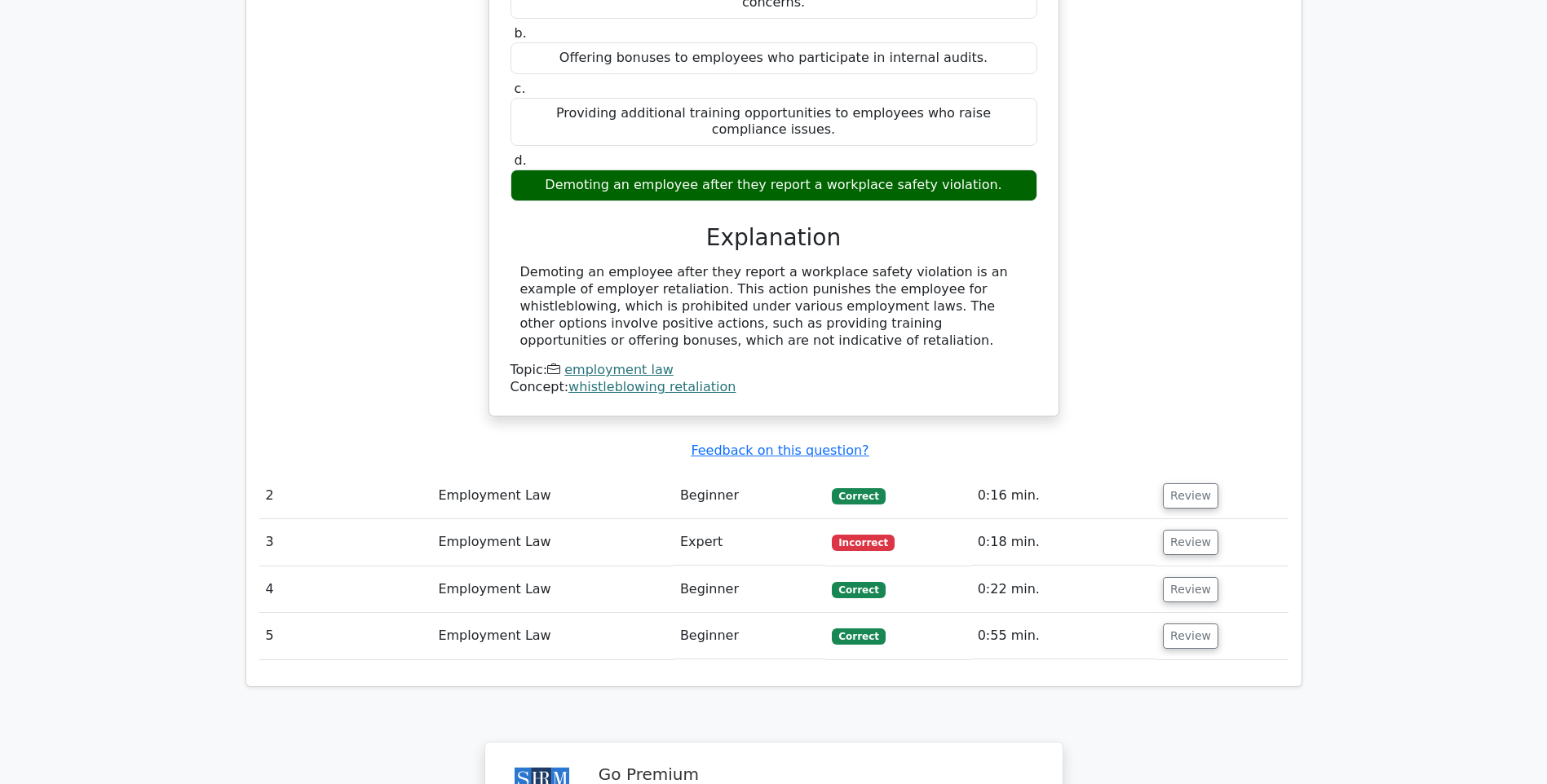
scroll to position [1711, 0]
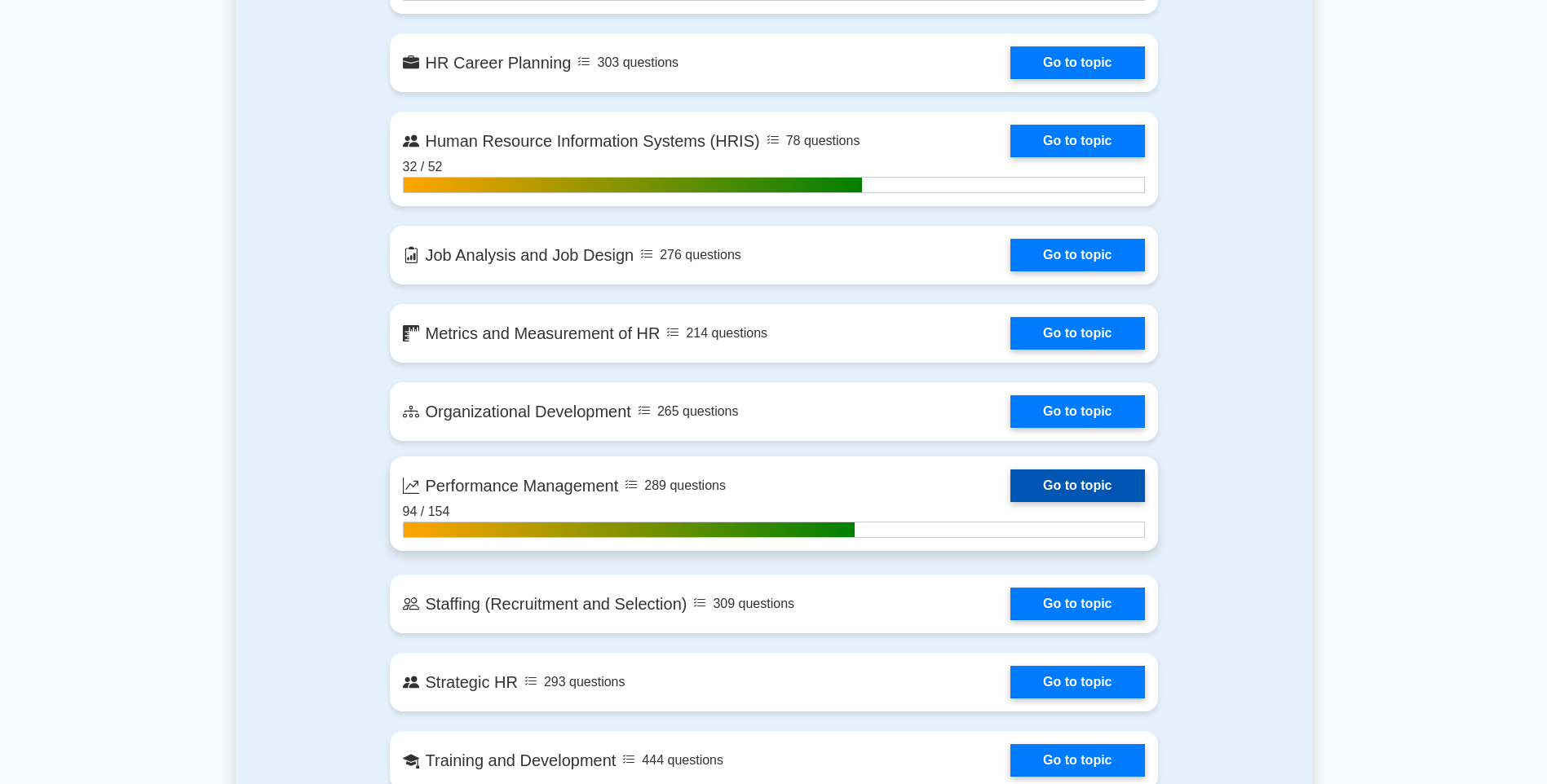
scroll to position [1711, 0]
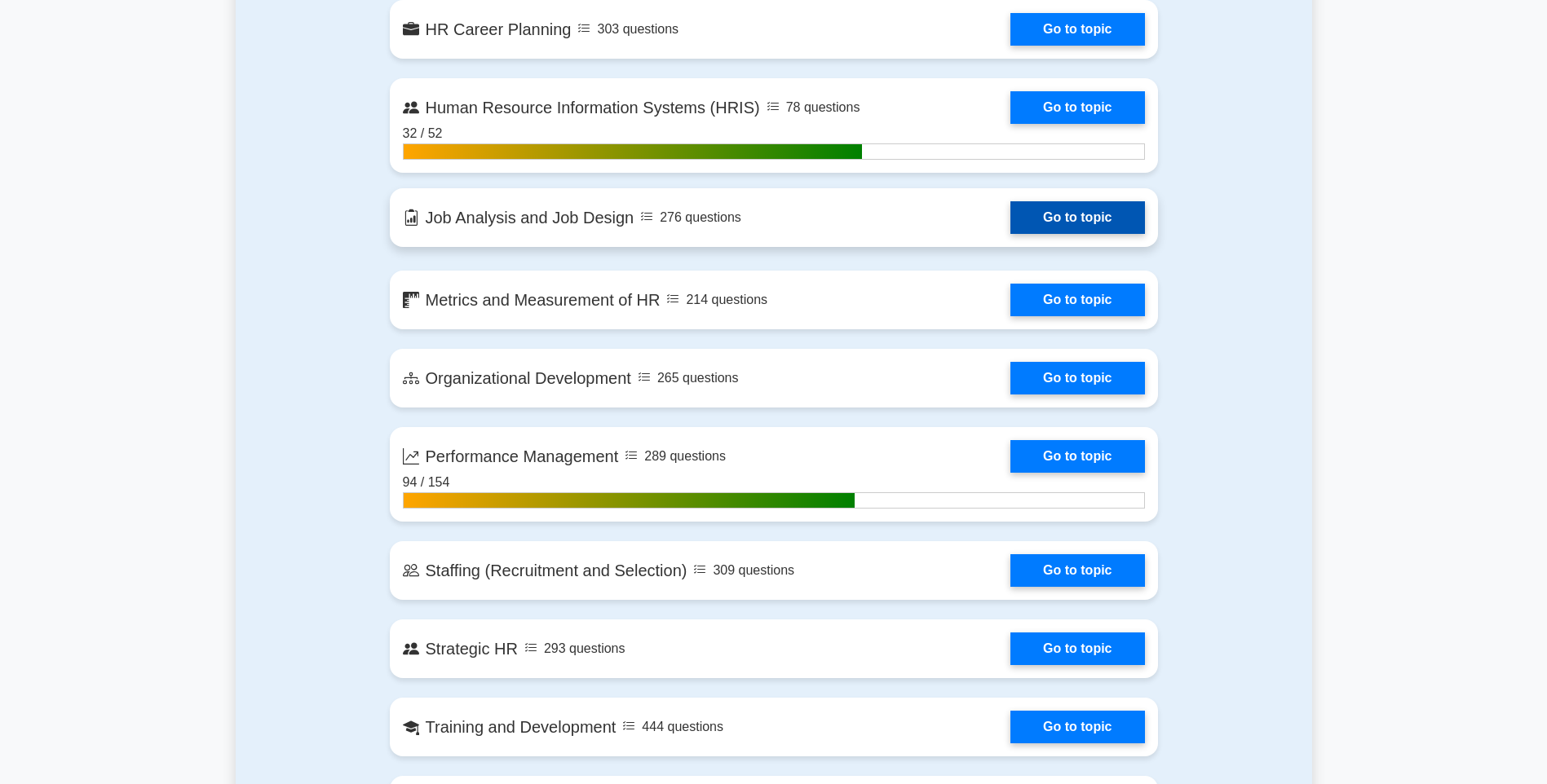
click at [1057, 211] on link "Go to topic" at bounding box center [1077, 218] width 134 height 33
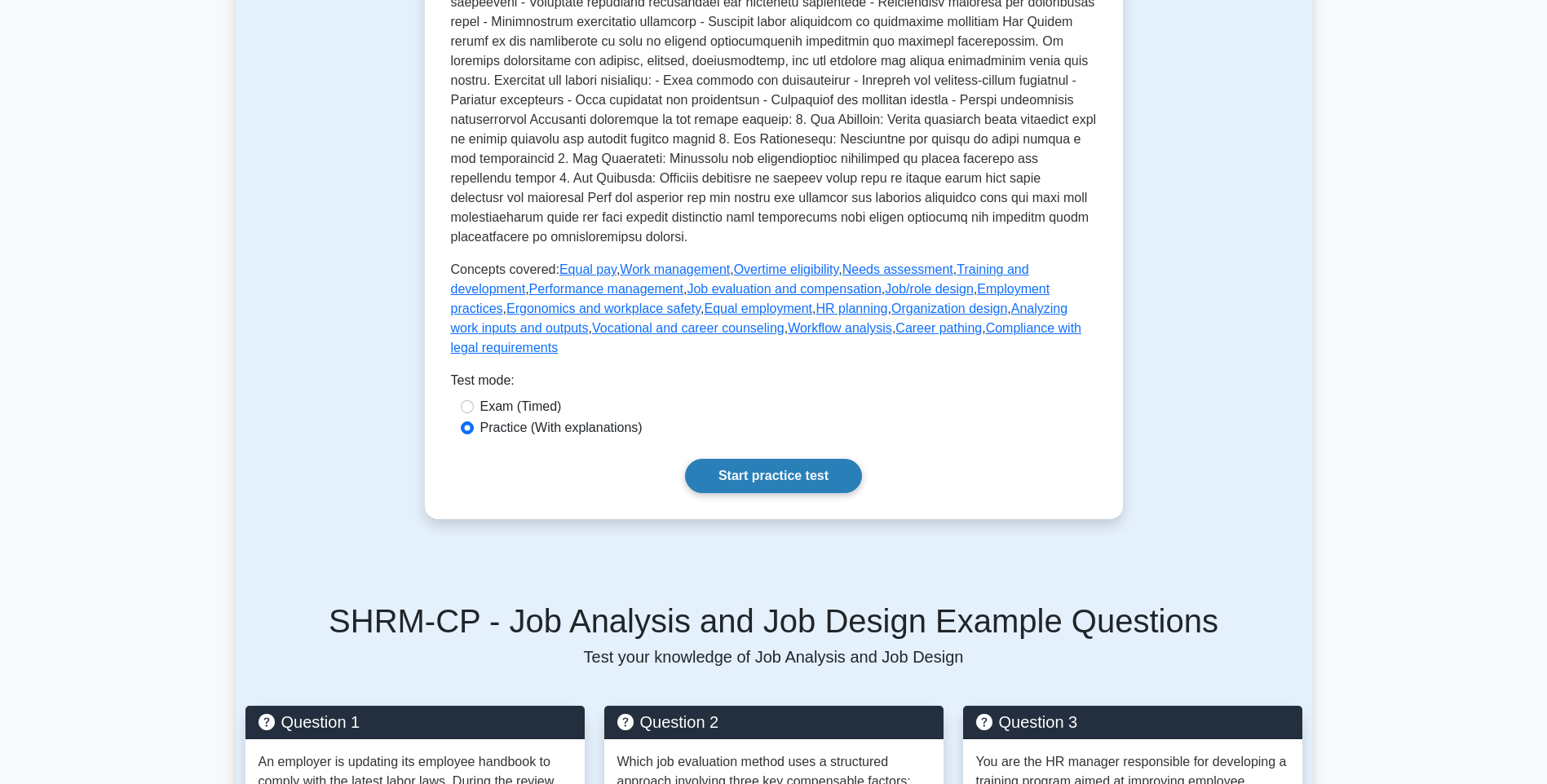
scroll to position [978, 0]
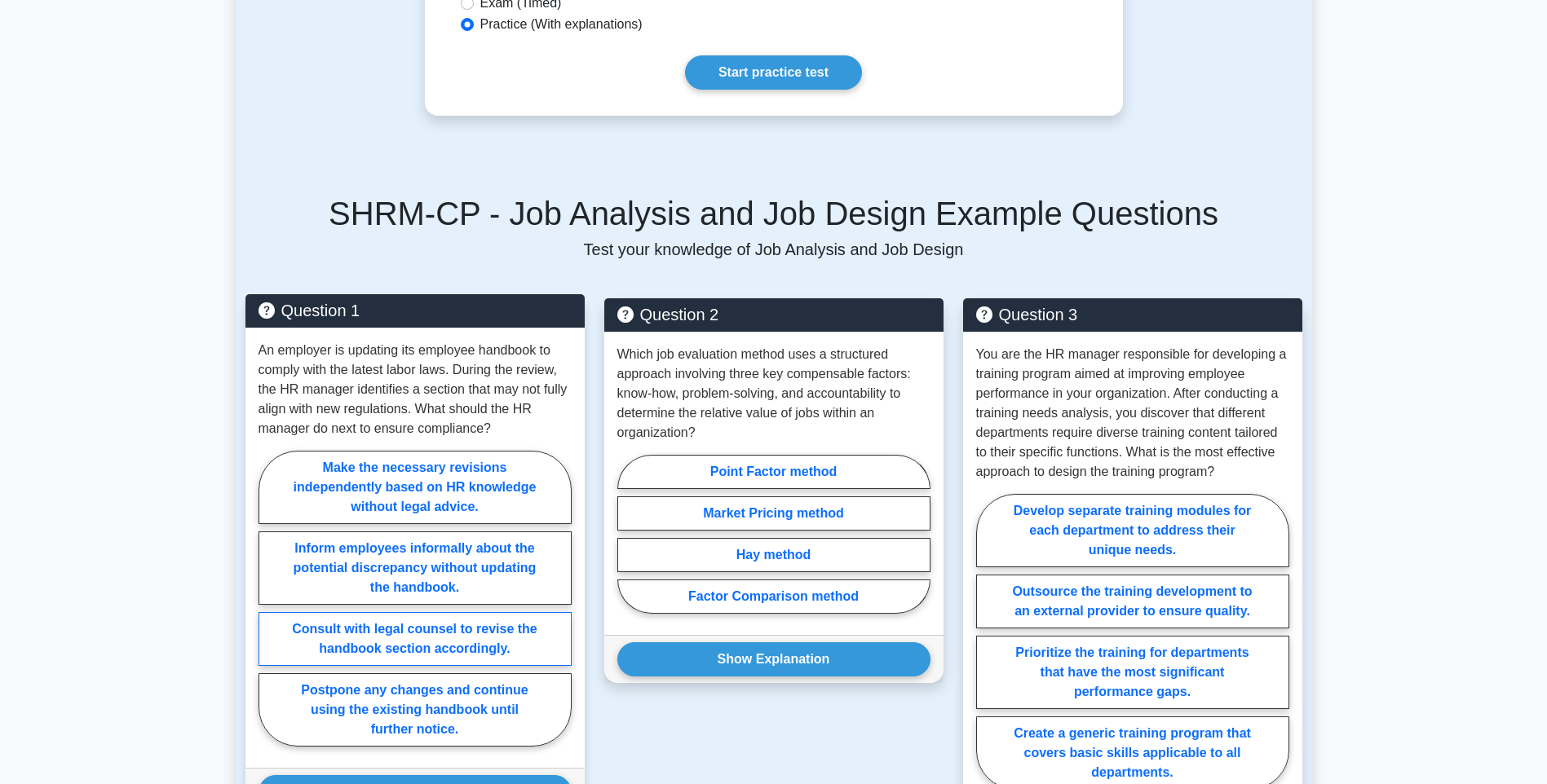
click at [480, 617] on label "Consult with legal counsel to revise the handbook section accordingly." at bounding box center [415, 639] width 313 height 54
click at [269, 609] on input "Consult with legal counsel to revise the handbook section accordingly." at bounding box center [264, 603] width 10 height 10
radio input "true"
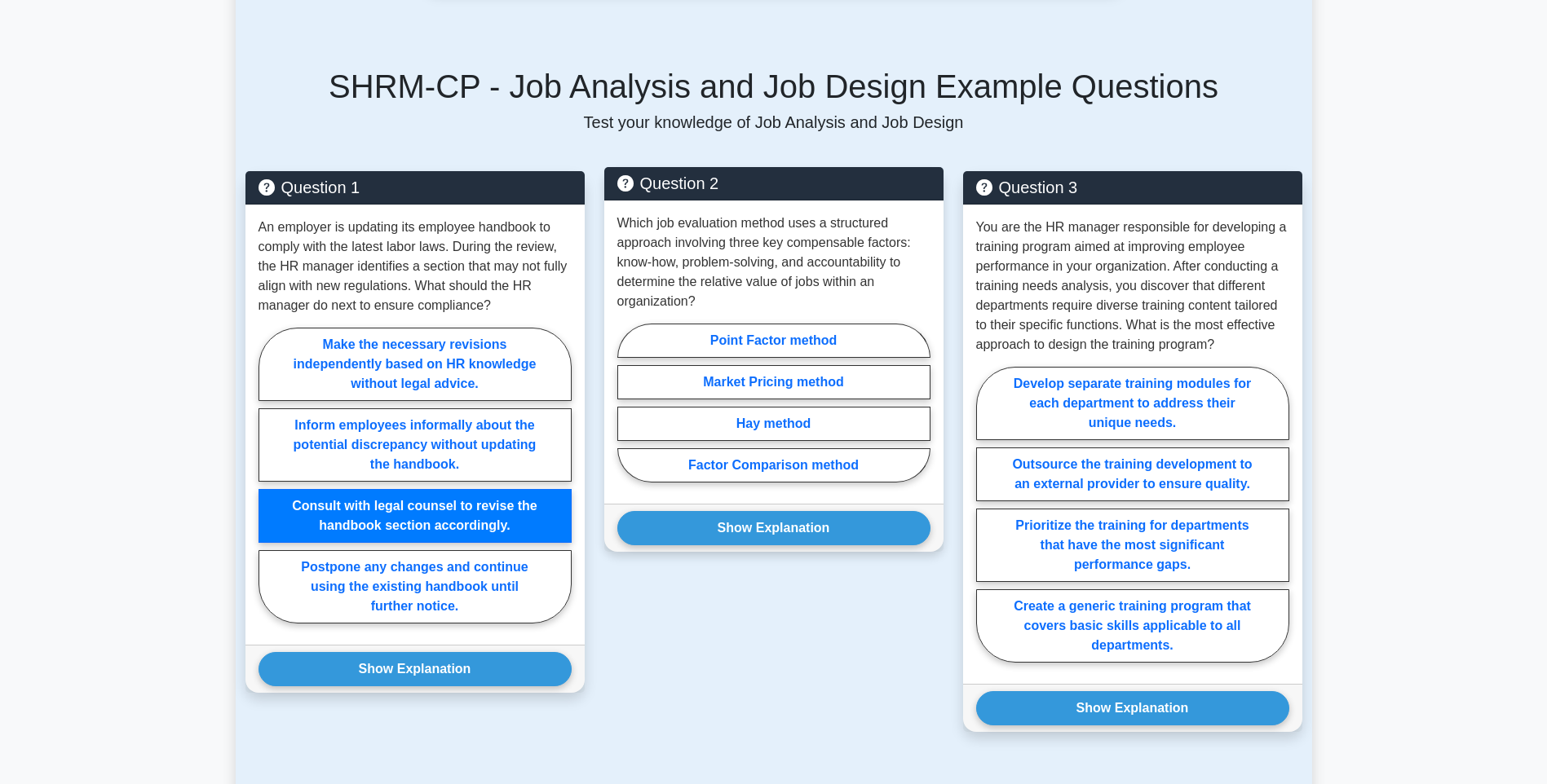
scroll to position [1141, 0]
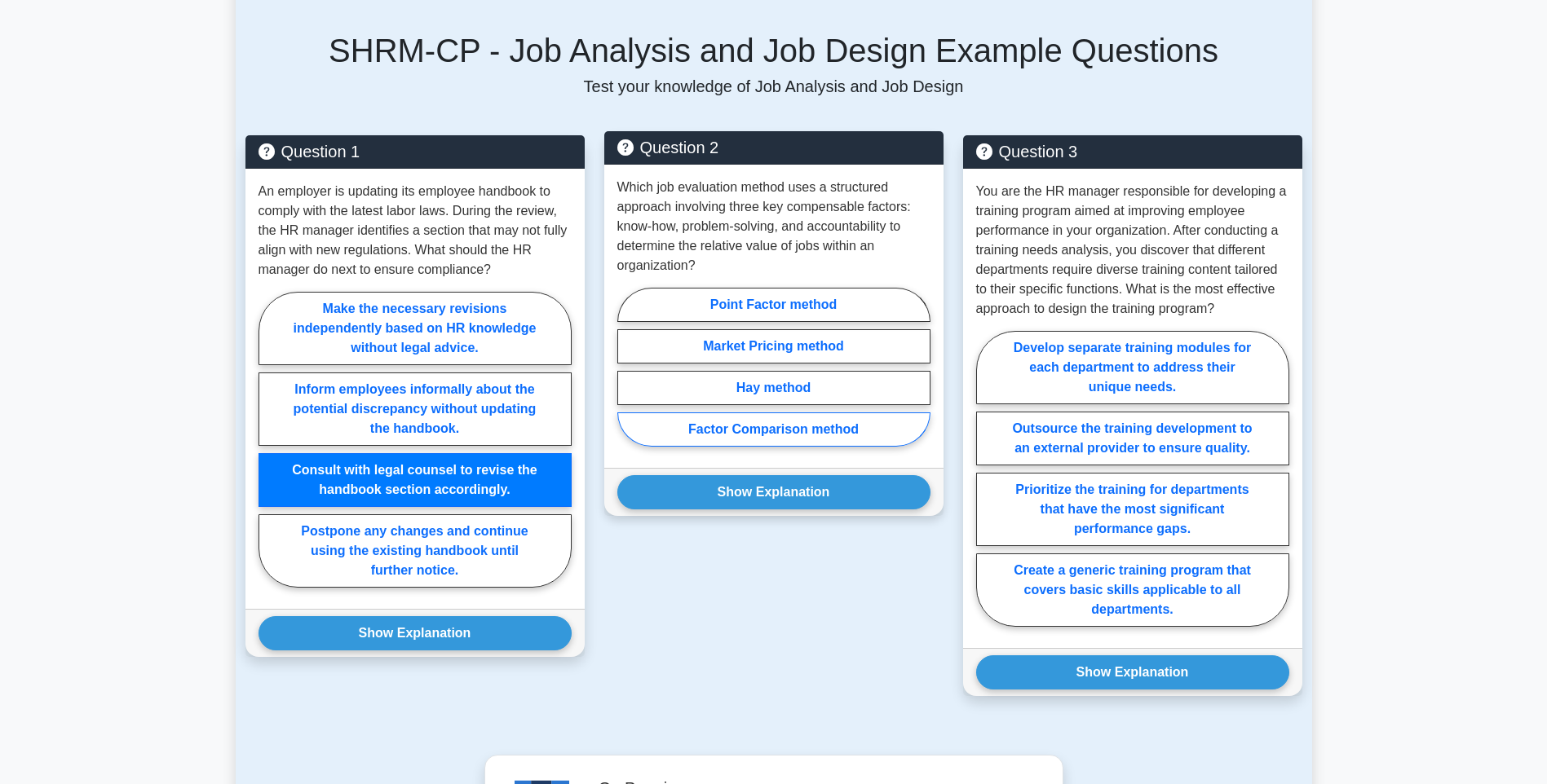
click at [870, 412] on label "Factor Comparison method" at bounding box center [774, 430] width 313 height 35
click at [628, 378] on input "Factor Comparison method" at bounding box center [623, 372] width 10 height 10
radio input "true"
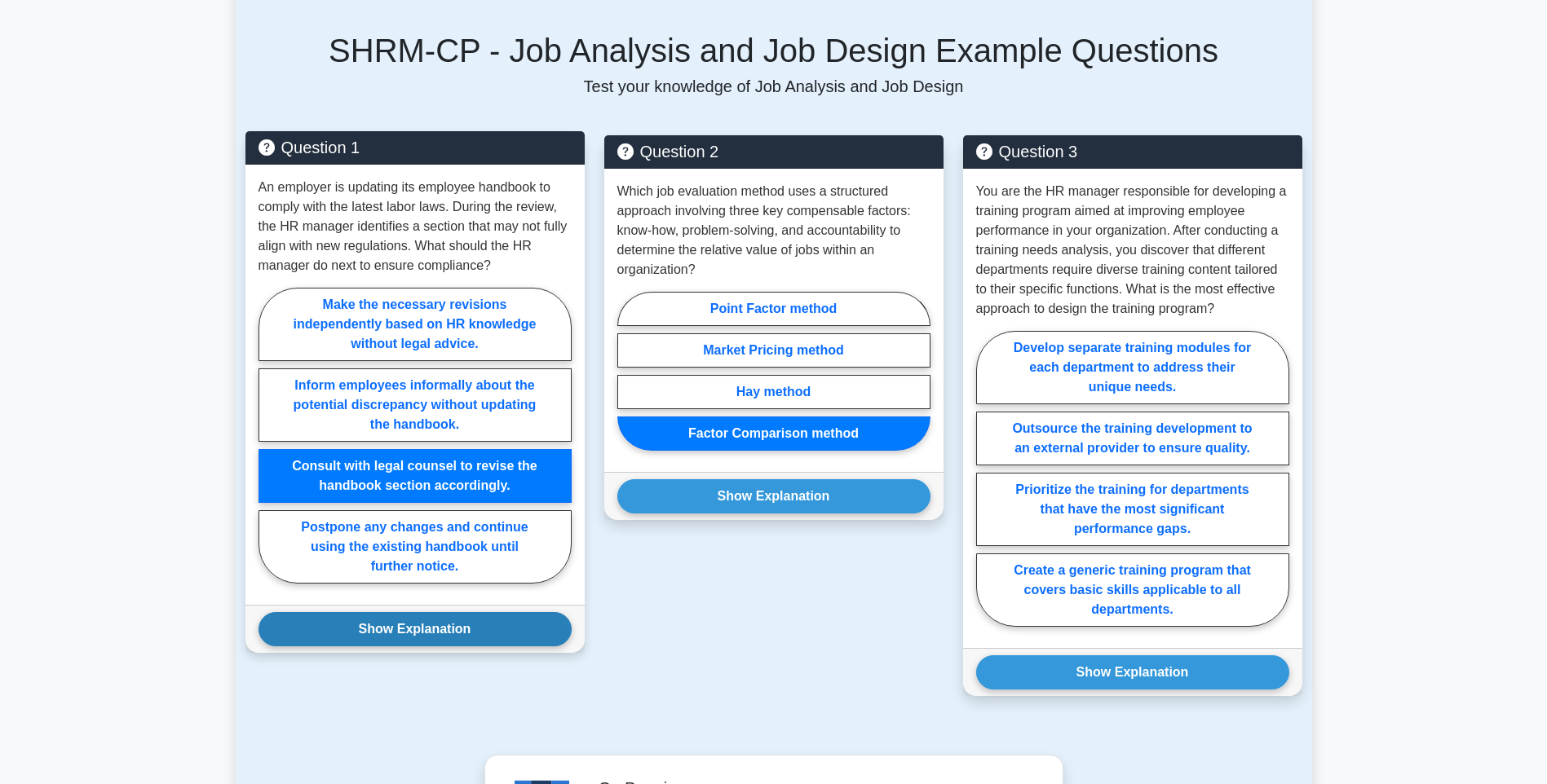
click at [523, 612] on button "Show Explanation" at bounding box center [415, 629] width 313 height 35
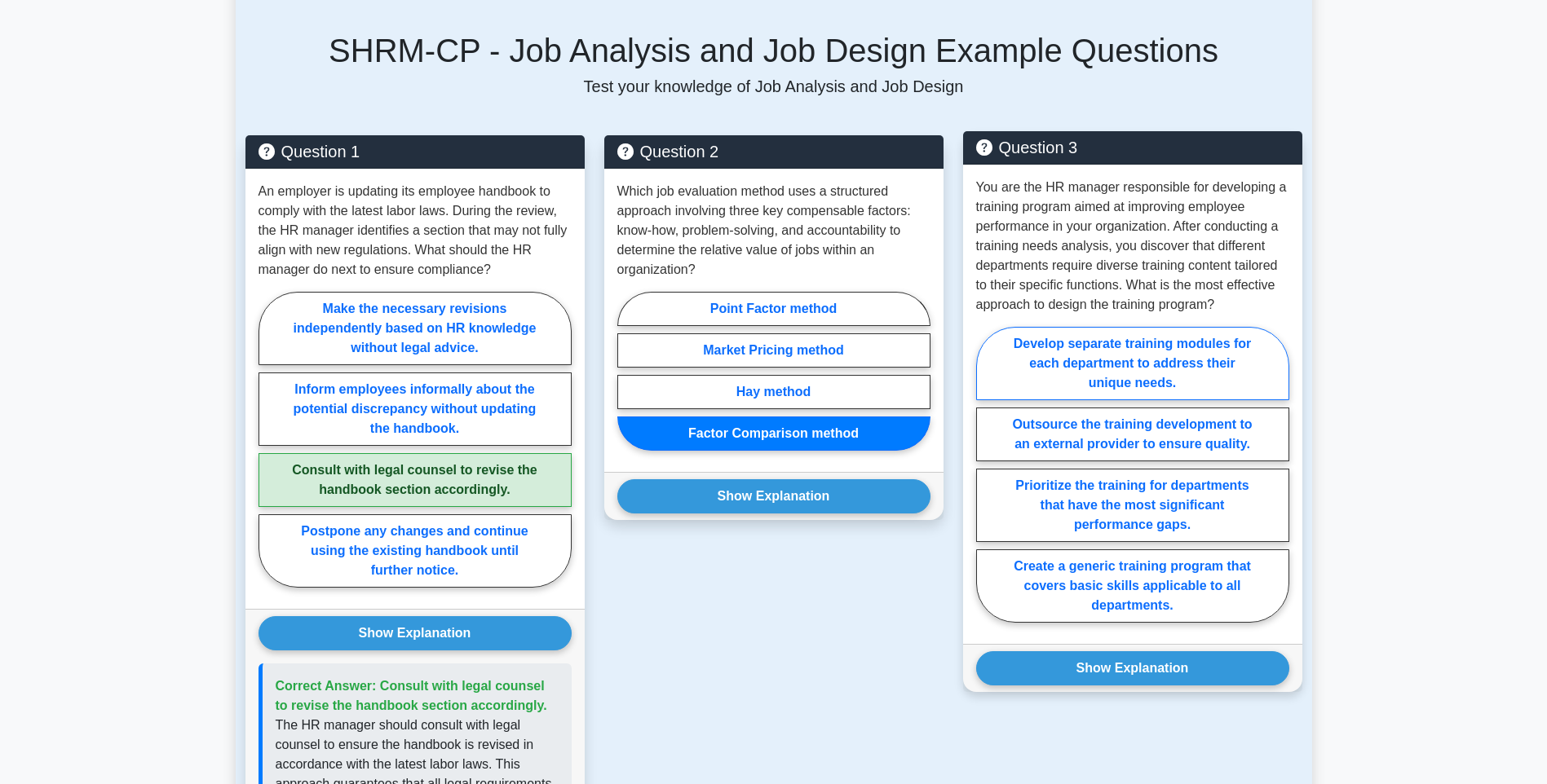
click at [1205, 340] on label "Develop separate training modules for each department to address their unique n…" at bounding box center [1133, 363] width 313 height 73
click at [987, 475] on input "Develop separate training modules for each department to address their unique n…" at bounding box center [981, 480] width 10 height 10
radio input "true"
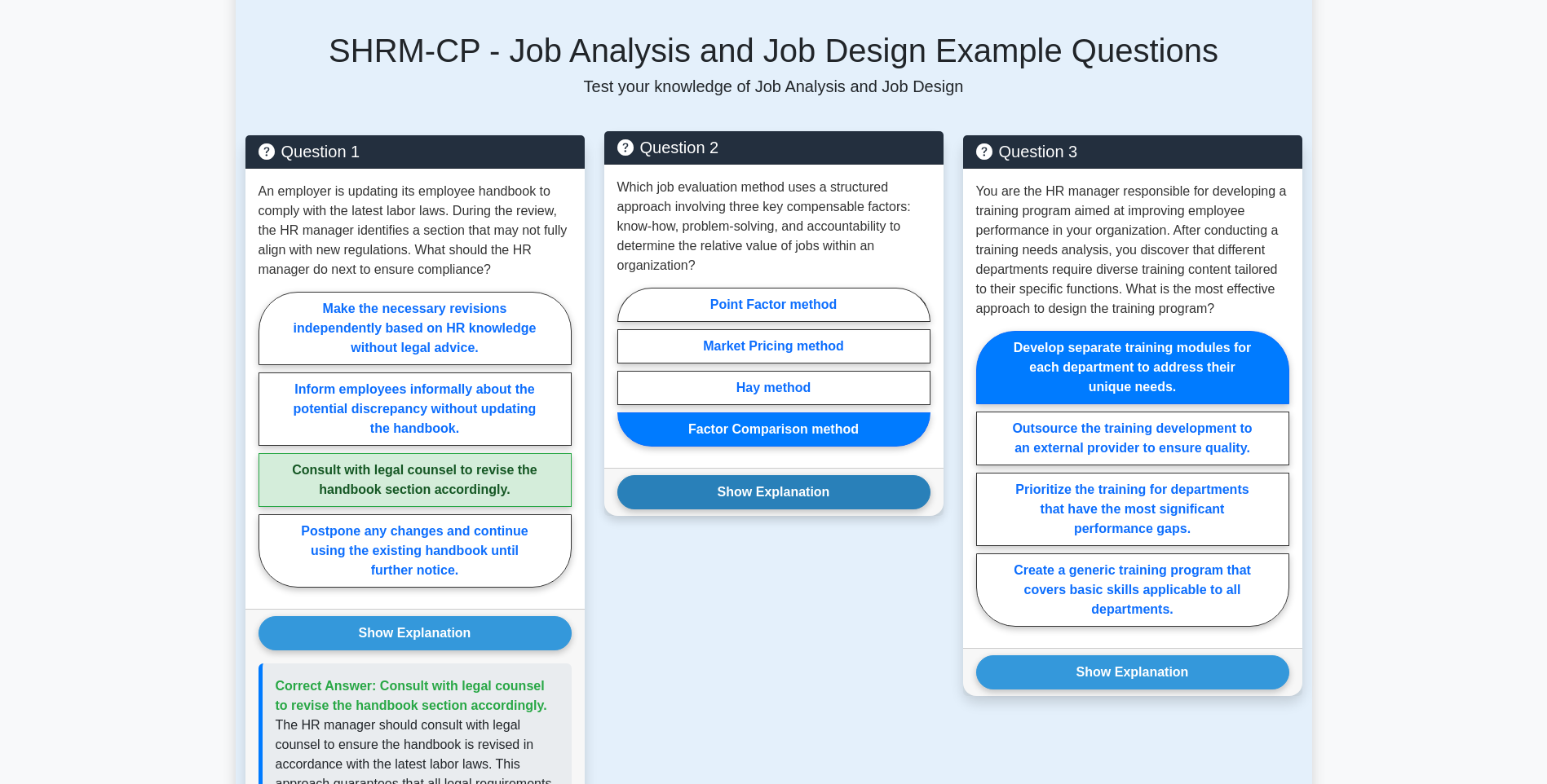
click at [841, 475] on button "Show Explanation" at bounding box center [774, 493] width 313 height 35
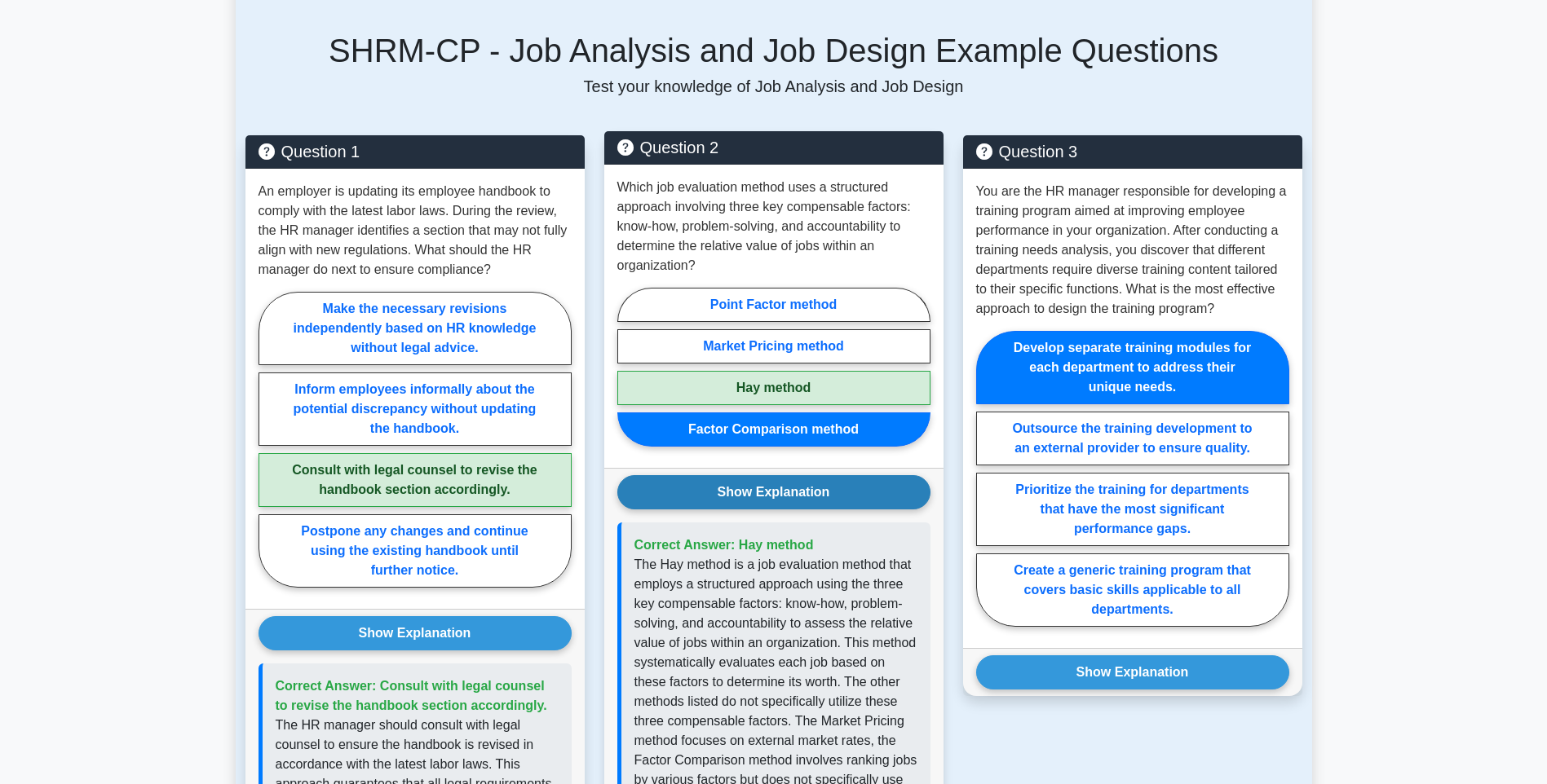
scroll to position [1223, 0]
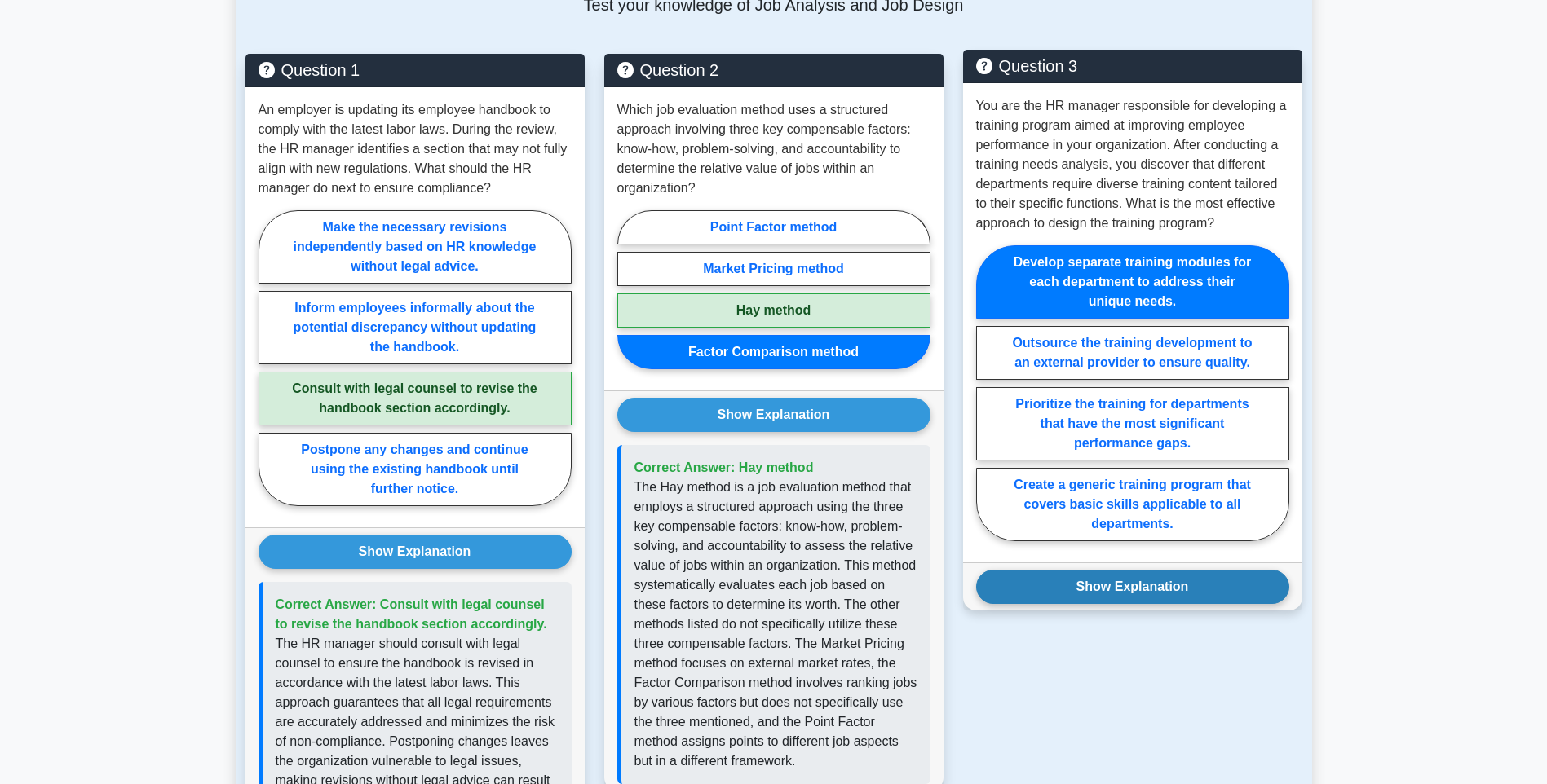
click at [1076, 570] on button "Show Explanation" at bounding box center [1133, 587] width 313 height 35
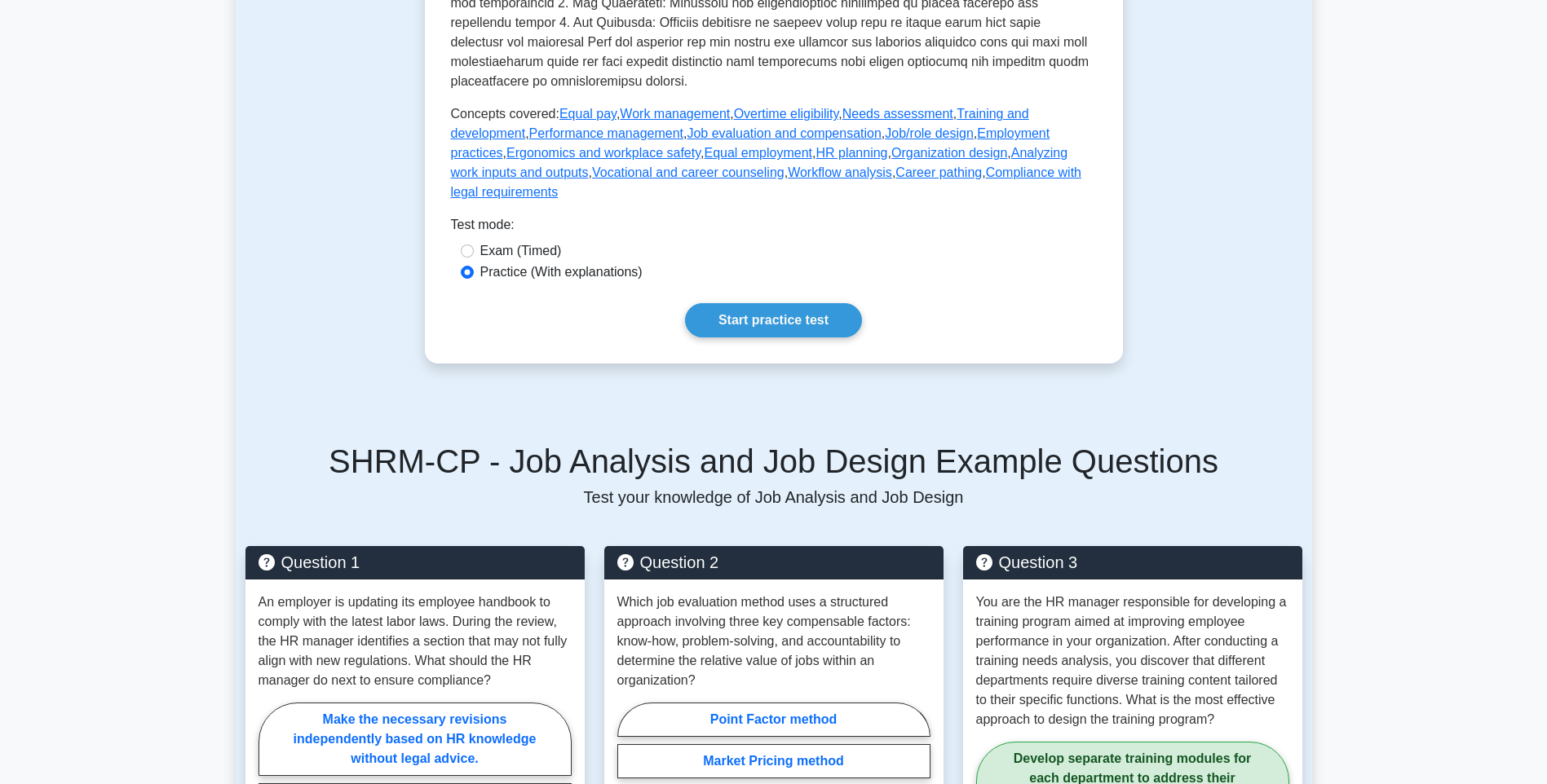
scroll to position [652, 0]
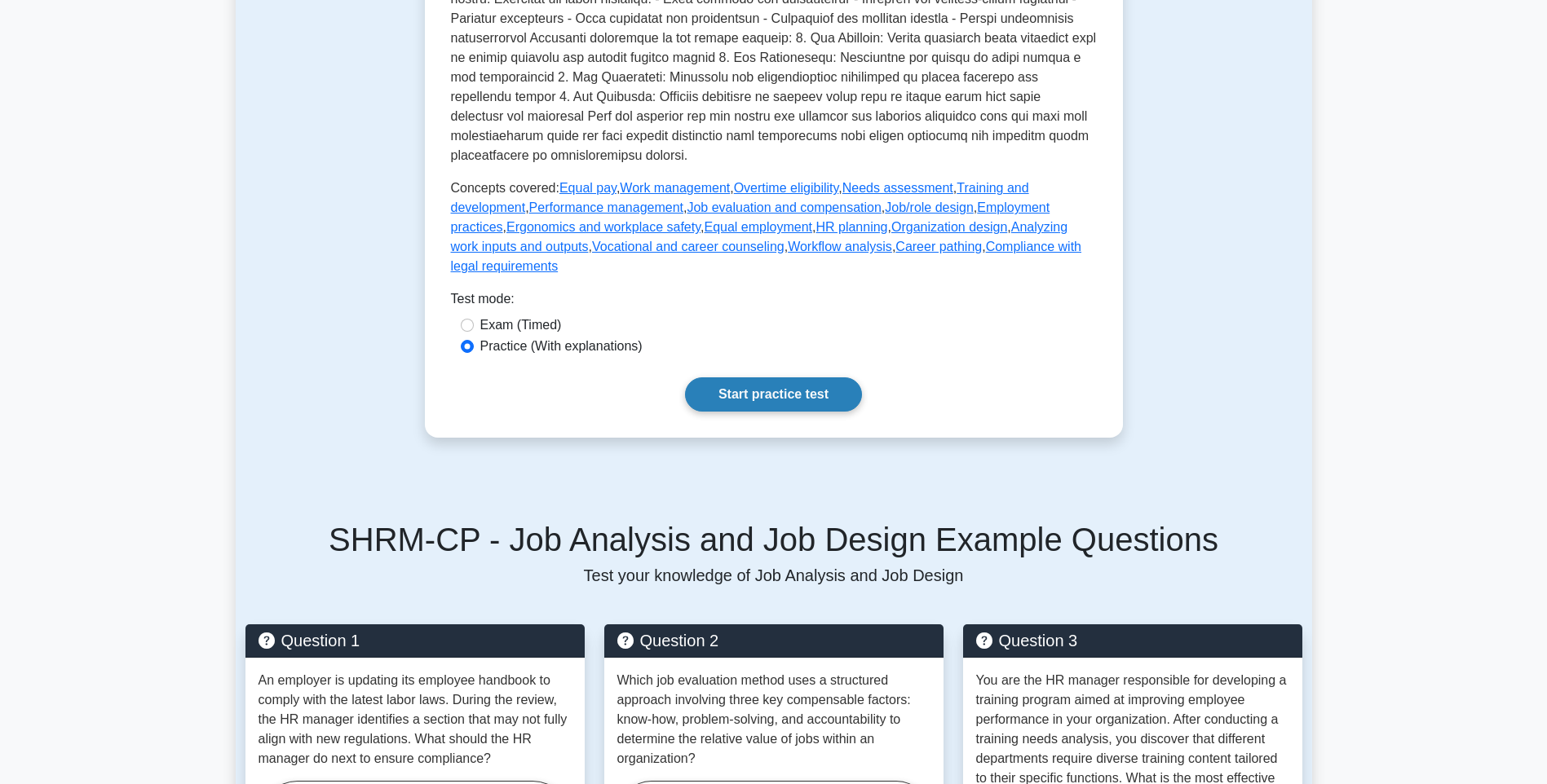
click at [835, 378] on link "Start practice test" at bounding box center [773, 395] width 177 height 35
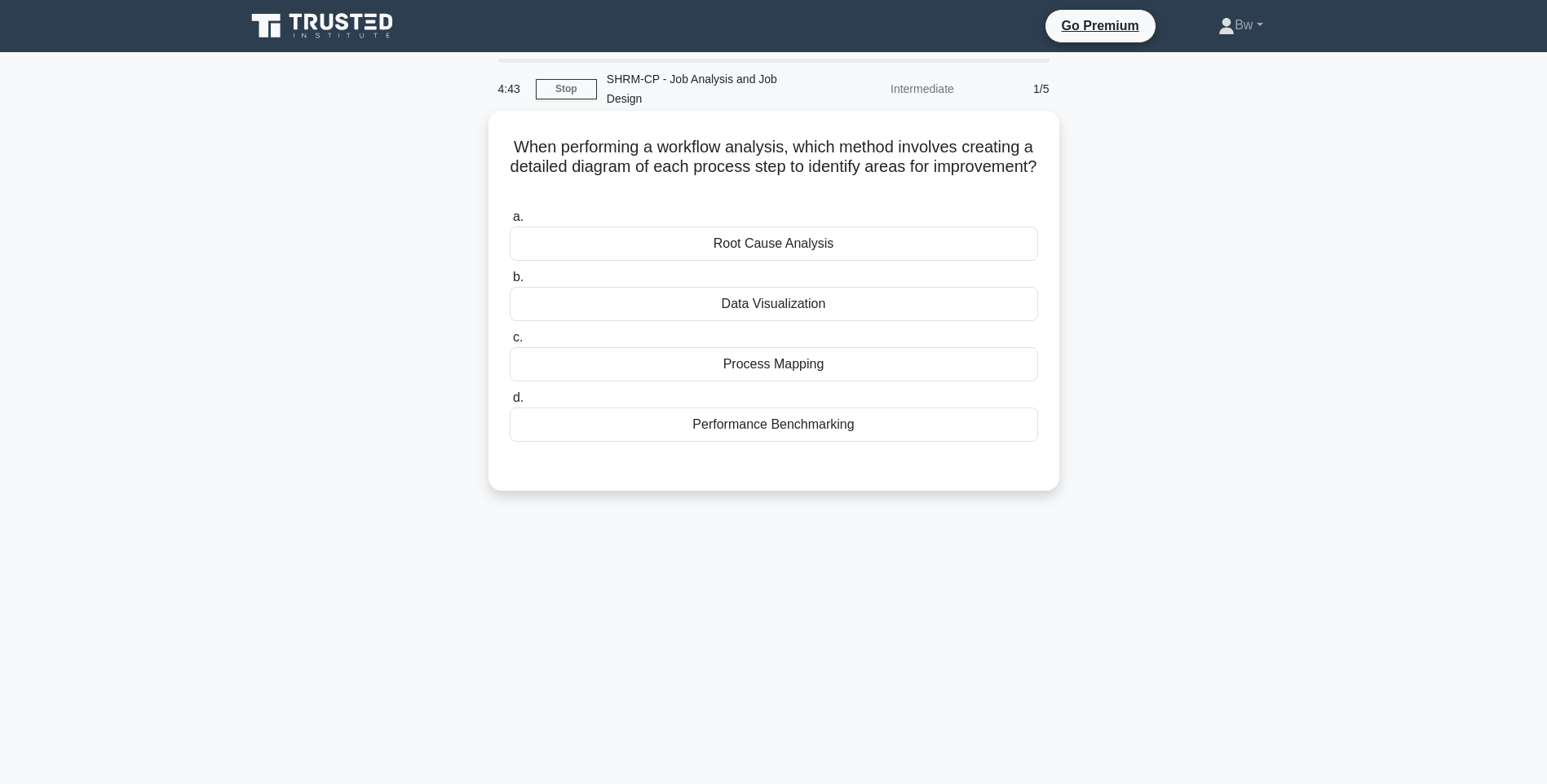
click at [985, 226] on div "Root Cause Analysis" at bounding box center [773, 244] width 528 height 35
click at [509, 222] on input "a. Root Cause Analysis" at bounding box center [509, 217] width 0 height 10
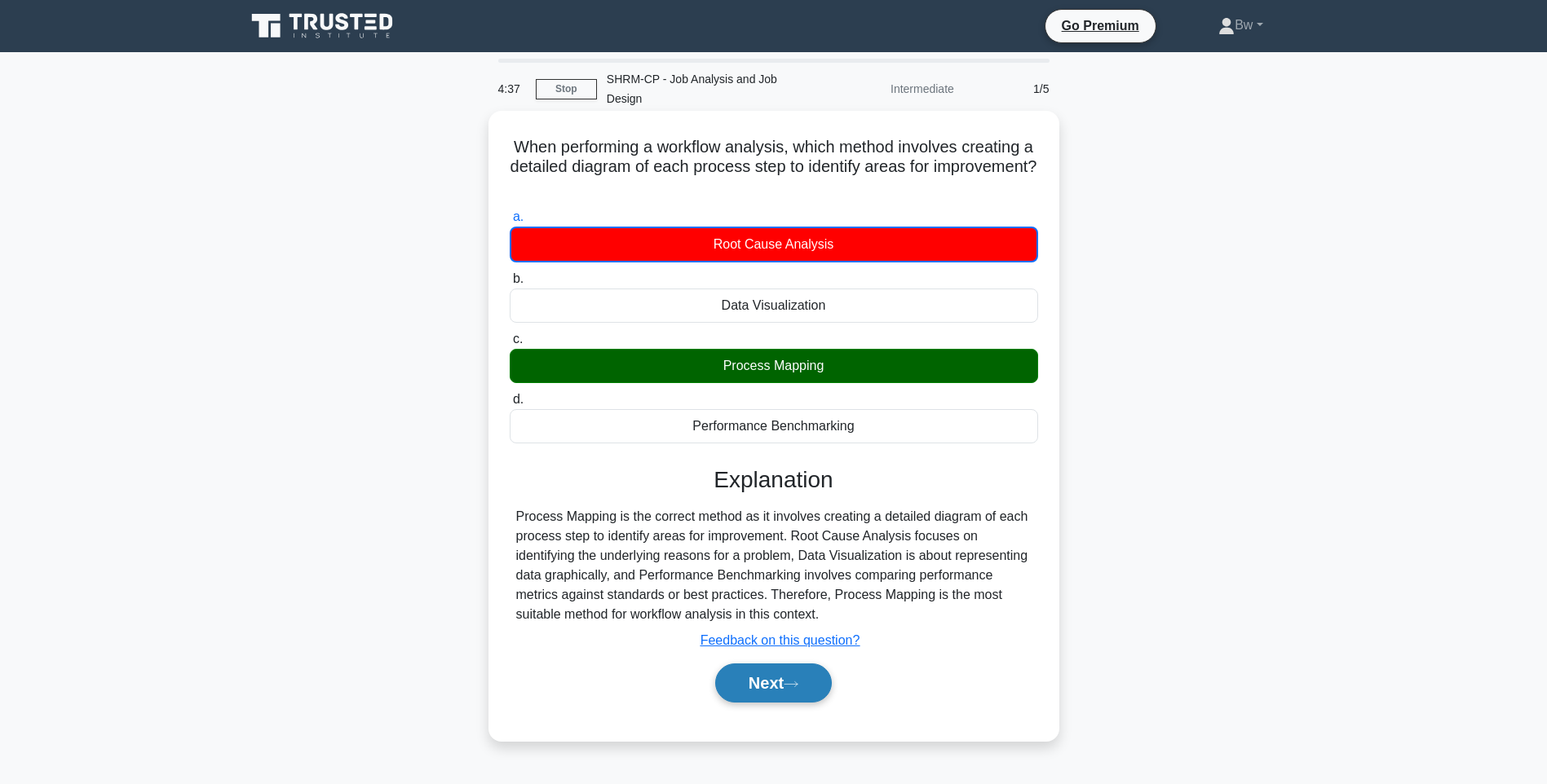
click at [798, 680] on icon at bounding box center [790, 685] width 15 height 9
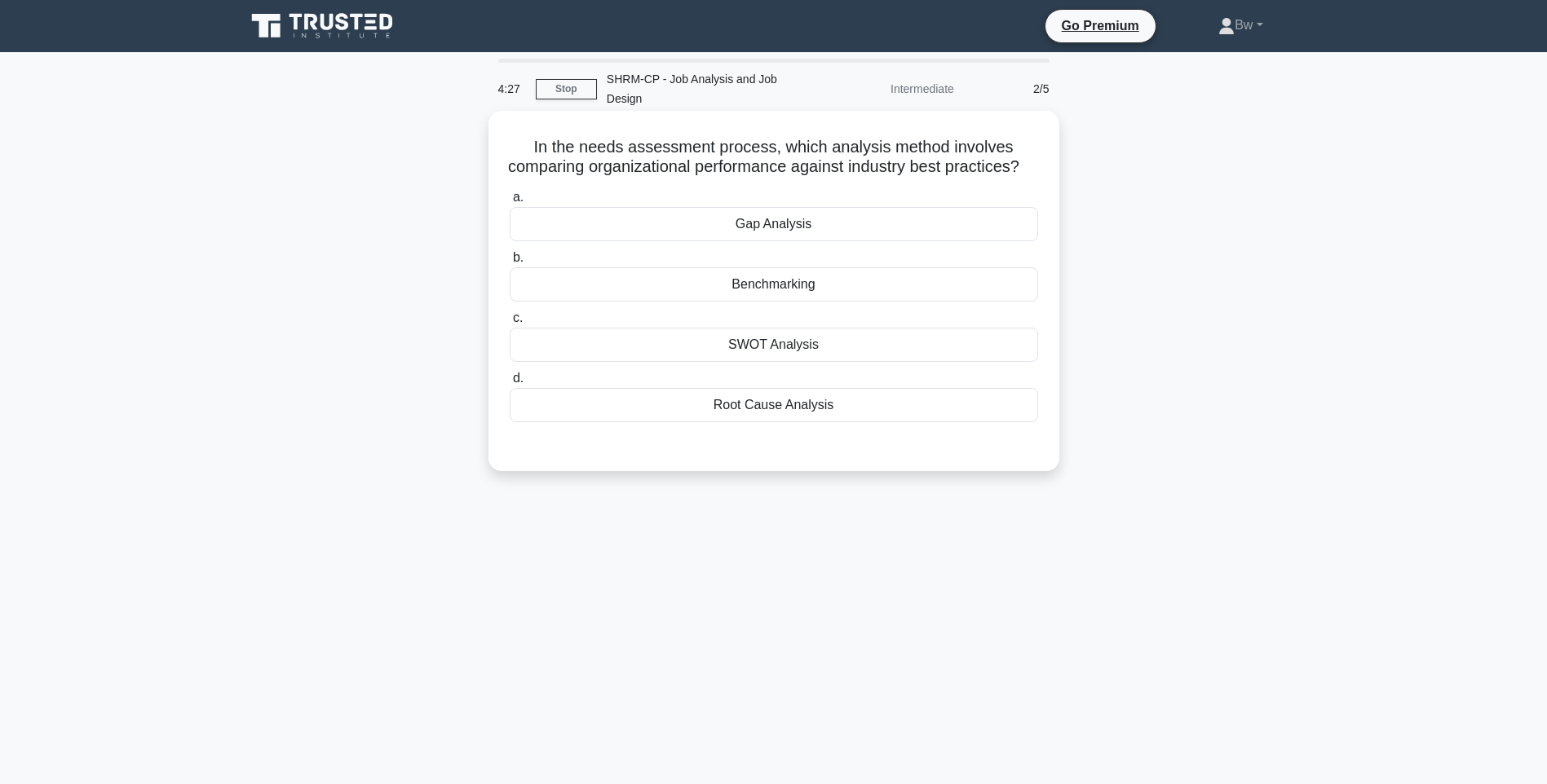
click at [852, 207] on div "Gap Analysis" at bounding box center [773, 225] width 528 height 35
click at [509, 203] on input "a. Gap Analysis" at bounding box center [509, 198] width 0 height 10
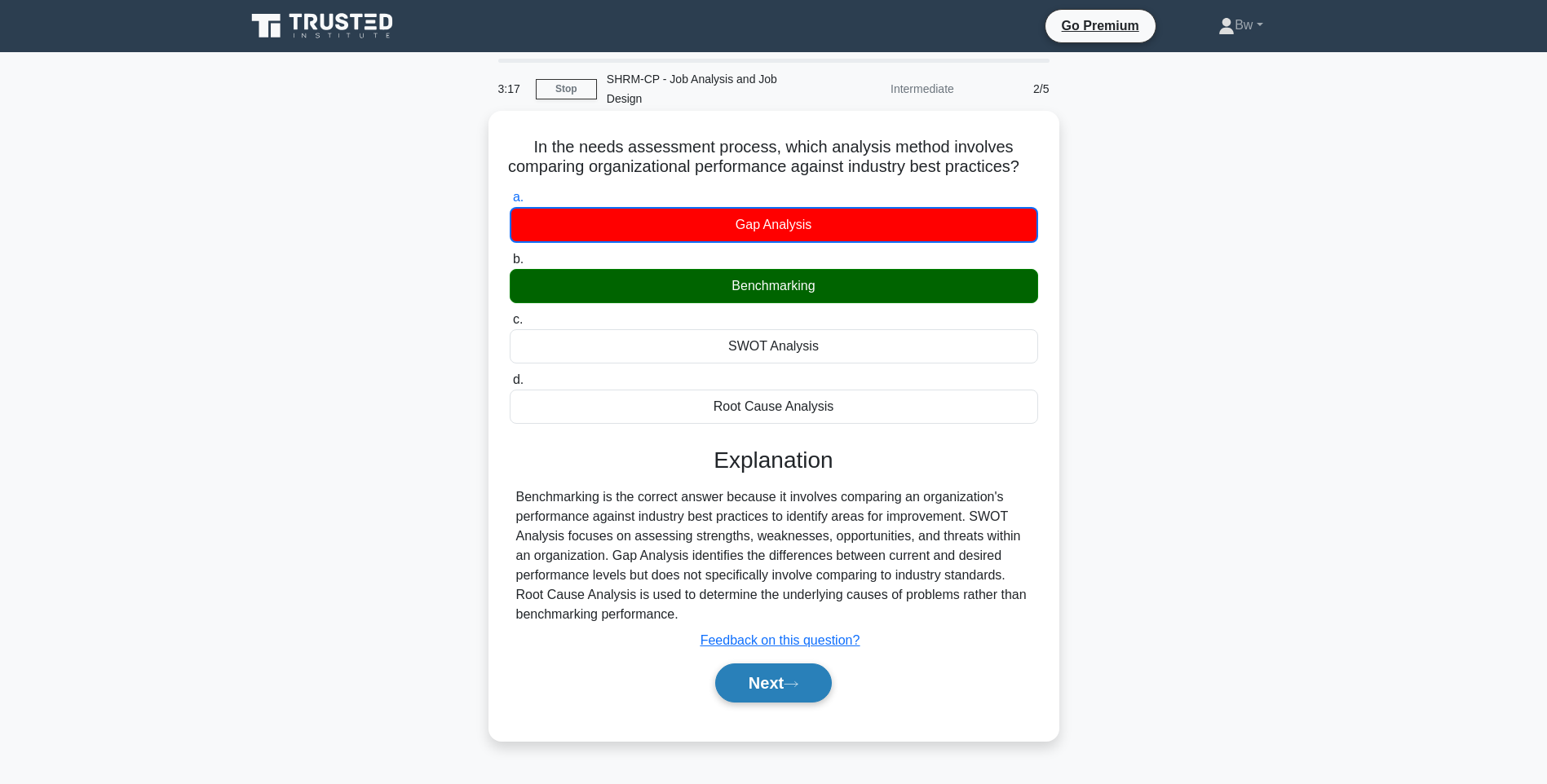
click at [765, 671] on button "Next" at bounding box center [773, 683] width 117 height 39
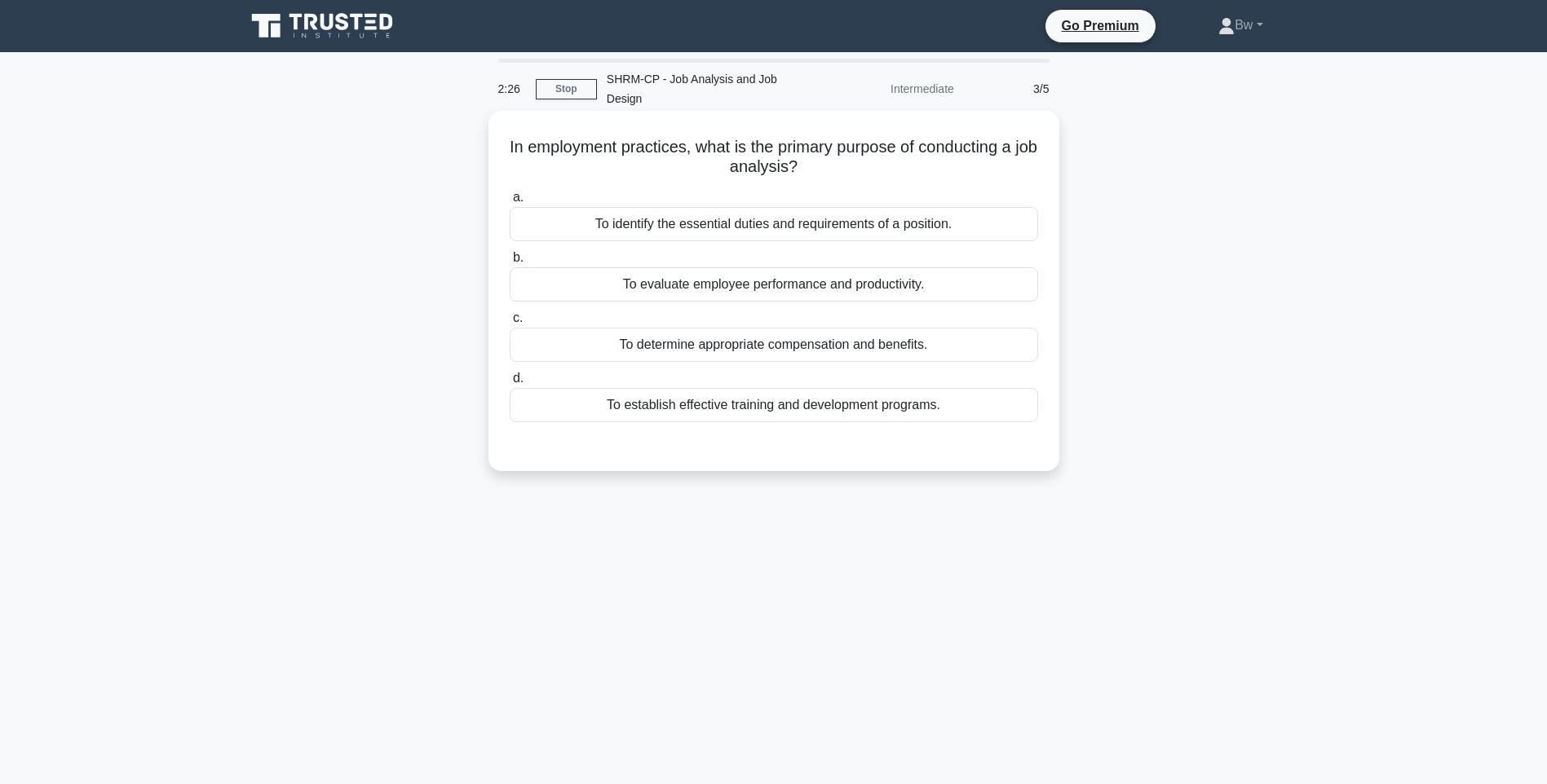
click at [809, 209] on div "To identify the essential duties and requirements of a position." at bounding box center [773, 225] width 528 height 35
click at [509, 203] on input "a. To identify the essential duties and requirements of a position." at bounding box center [509, 198] width 0 height 10
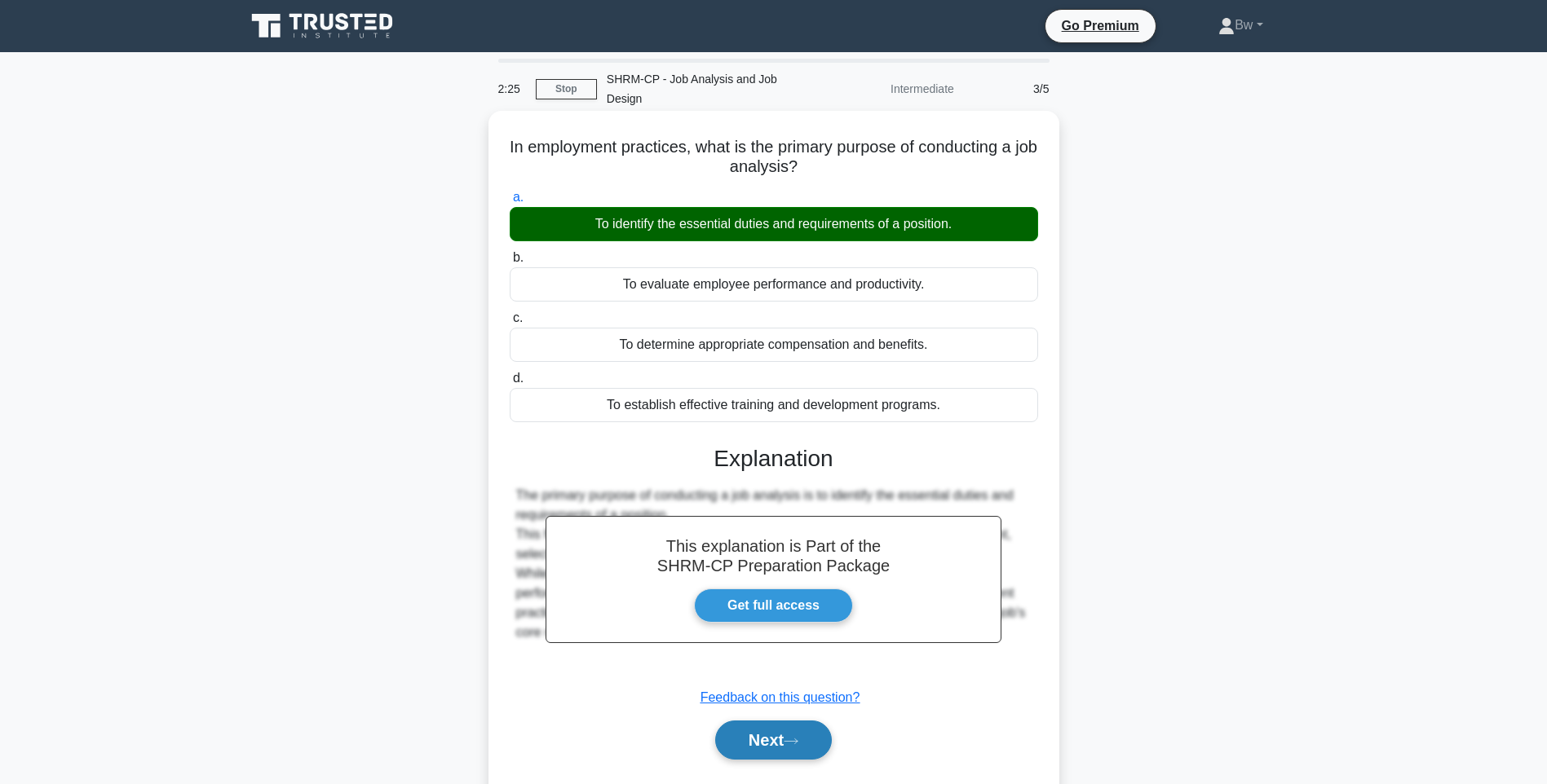
click at [775, 728] on button "Next" at bounding box center [773, 740] width 117 height 39
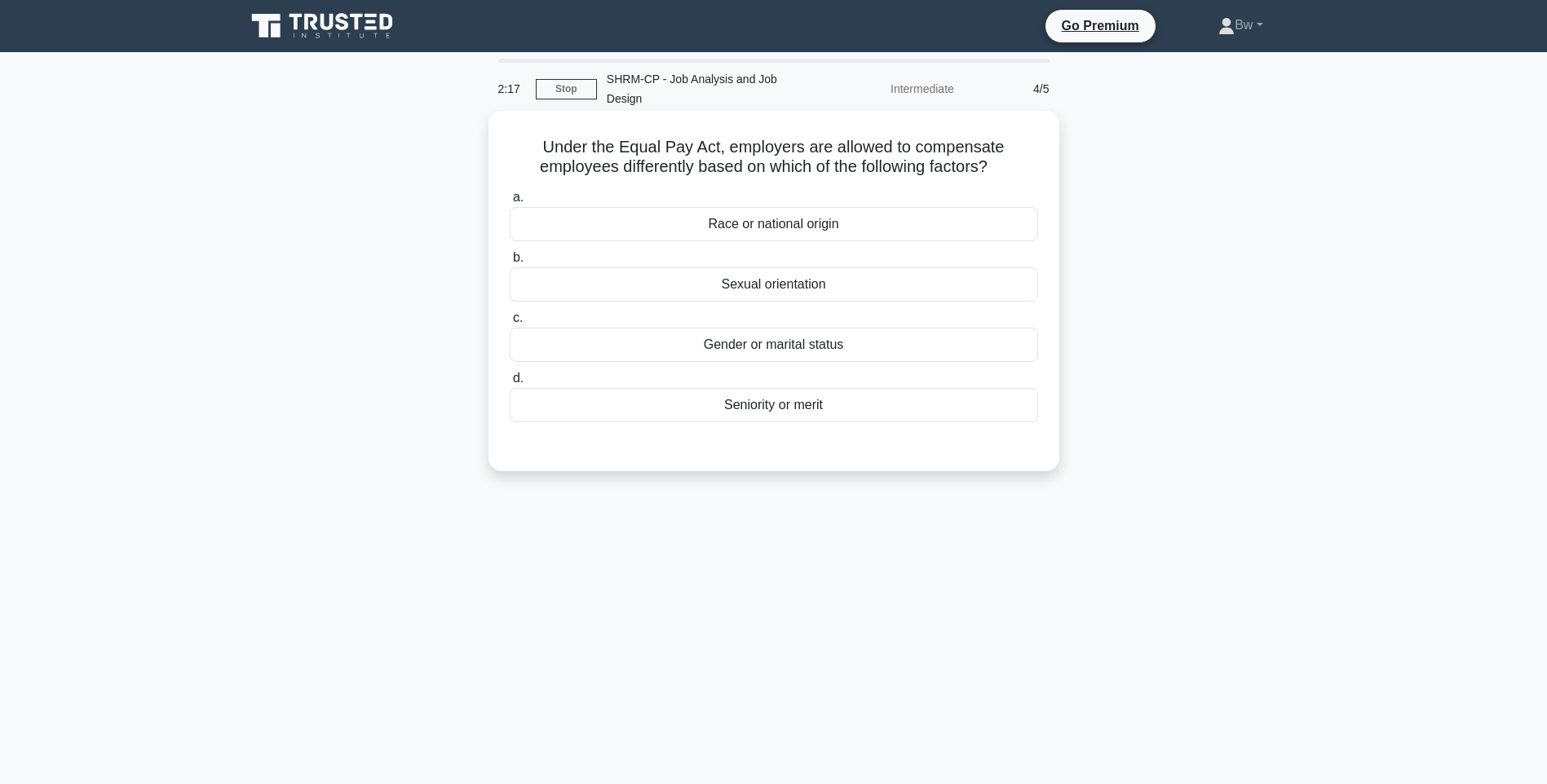
click at [842, 392] on div "Seniority or merit" at bounding box center [773, 405] width 528 height 35
click at [509, 384] on input "d. Seniority or merit" at bounding box center [509, 379] width 0 height 10
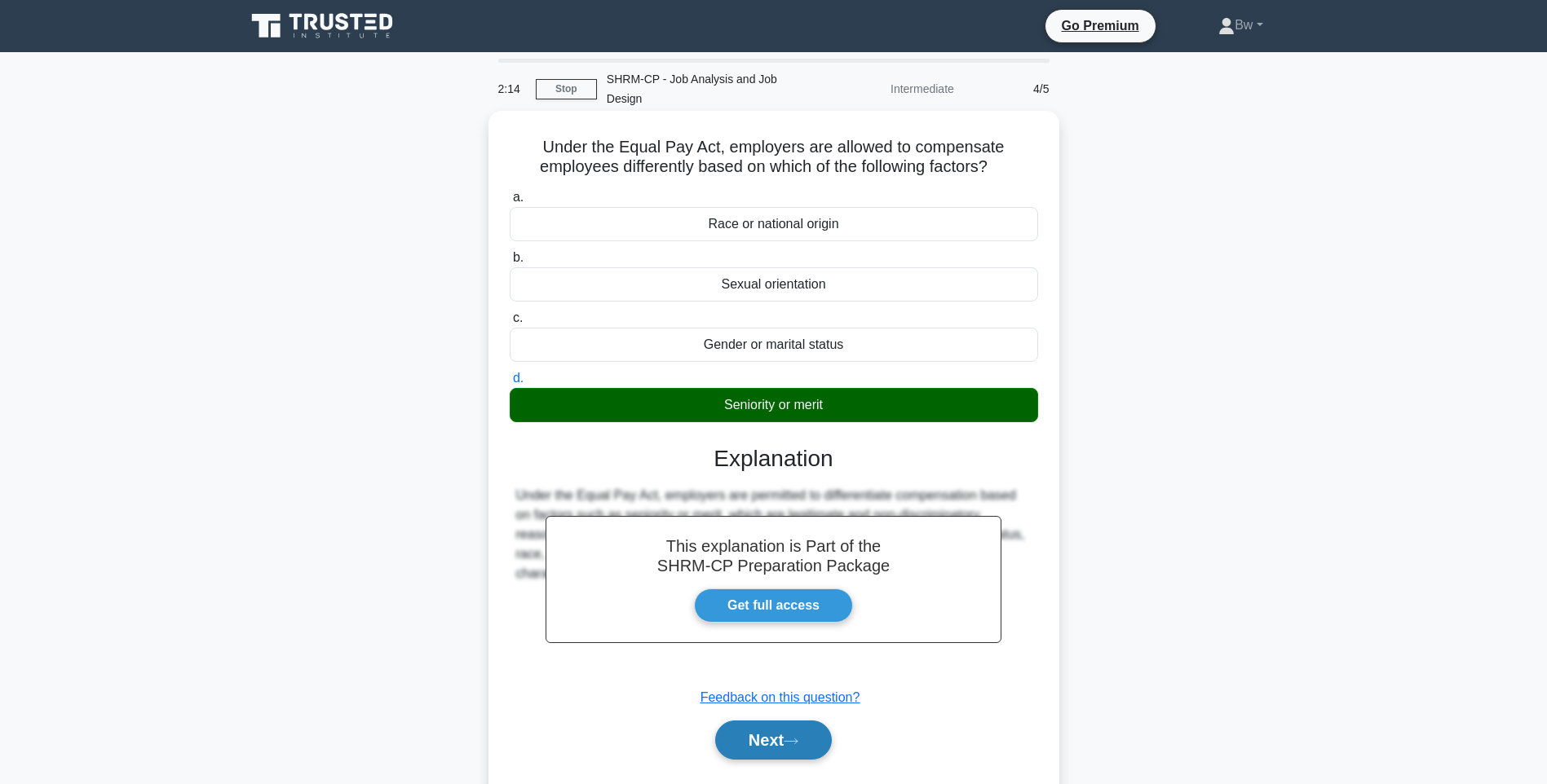
click at [780, 721] on button "Next" at bounding box center [773, 740] width 117 height 39
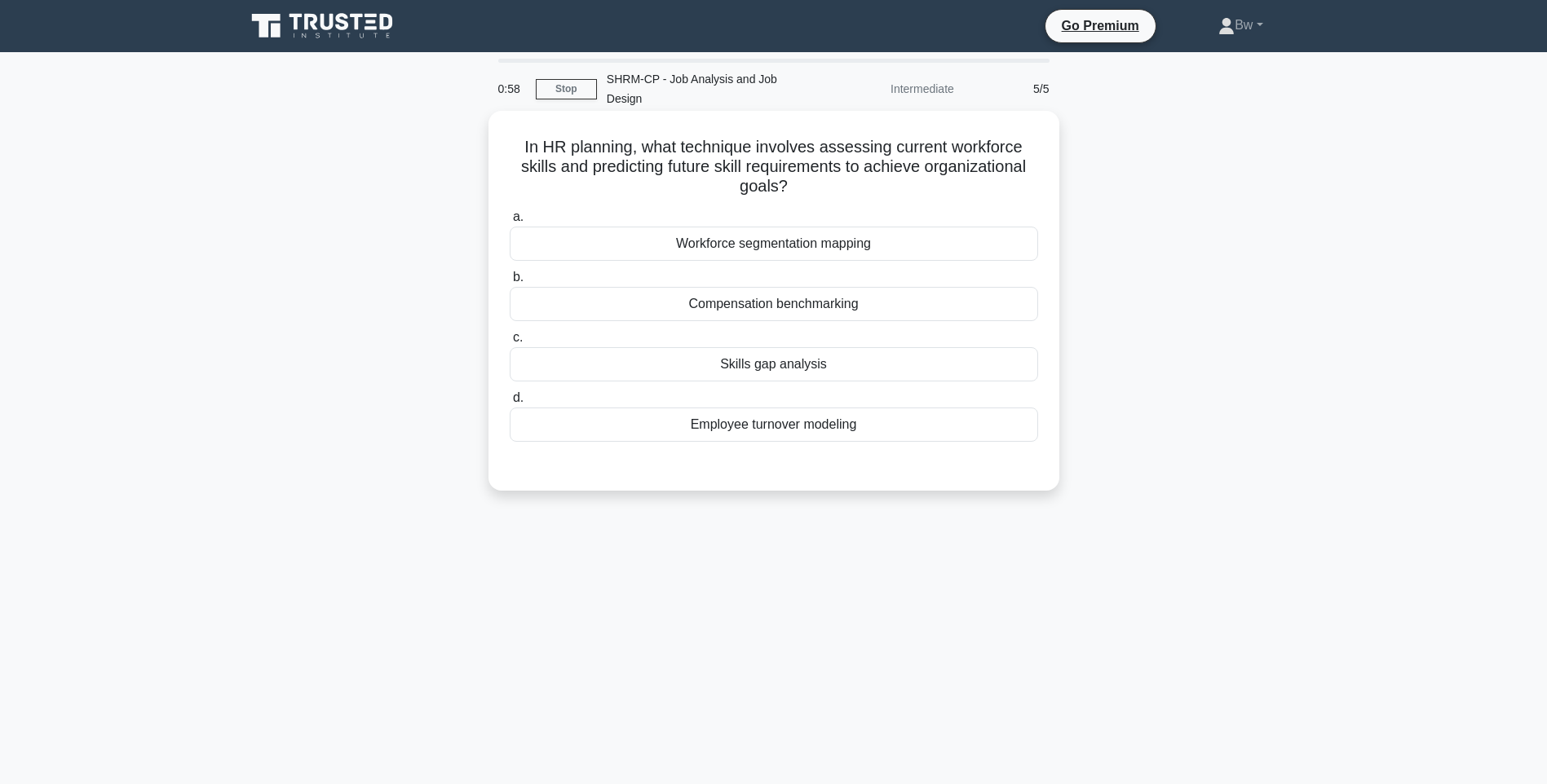
click at [896, 226] on div "Workforce segmentation mapping" at bounding box center [773, 244] width 528 height 35
click at [509, 222] on input "a. Workforce segmentation mapping" at bounding box center [509, 217] width 0 height 10
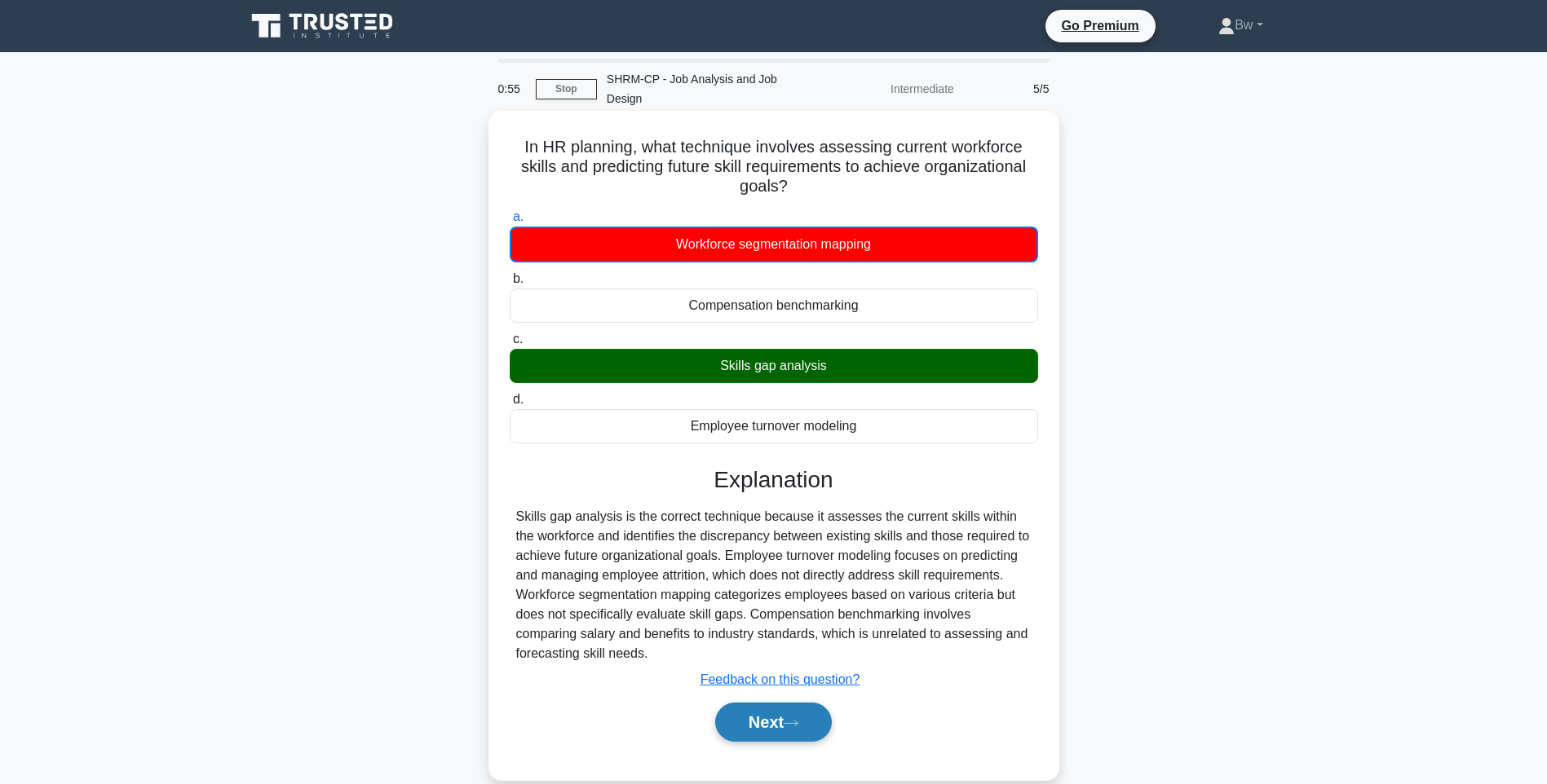
click at [781, 712] on button "Next" at bounding box center [773, 722] width 117 height 39
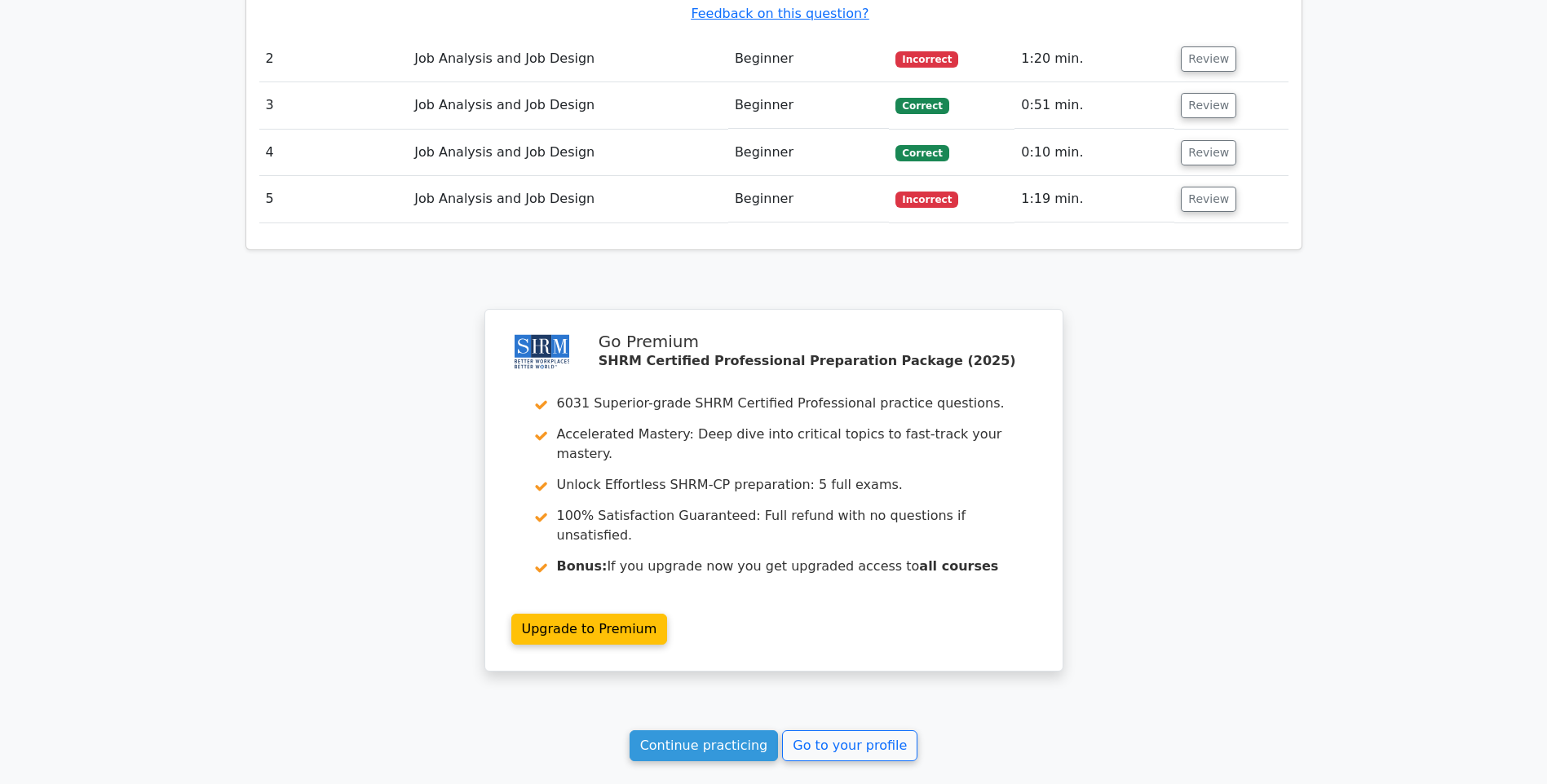
scroll to position [1875, 0]
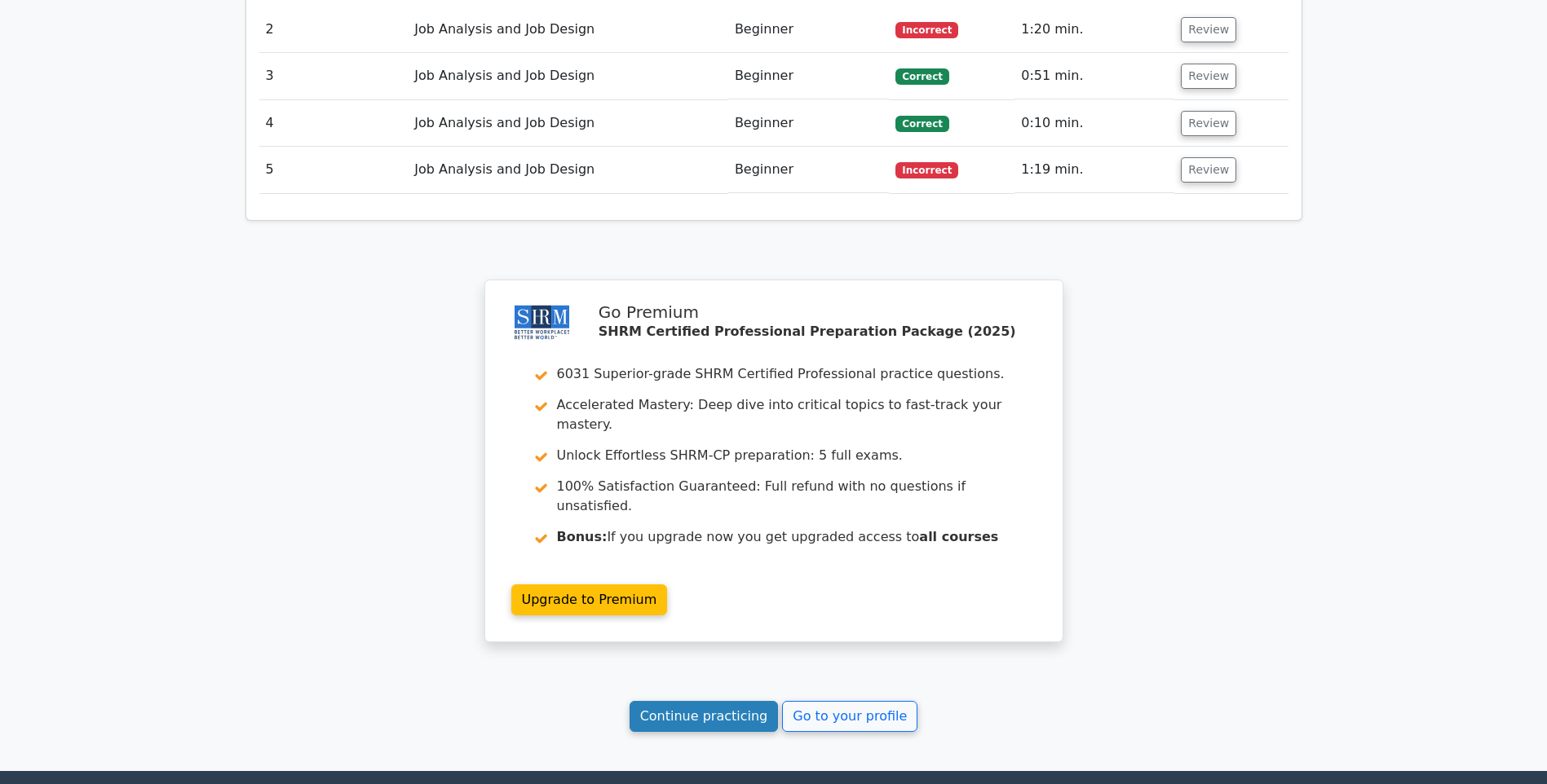
click at [738, 701] on link "Continue practicing" at bounding box center [704, 717] width 150 height 31
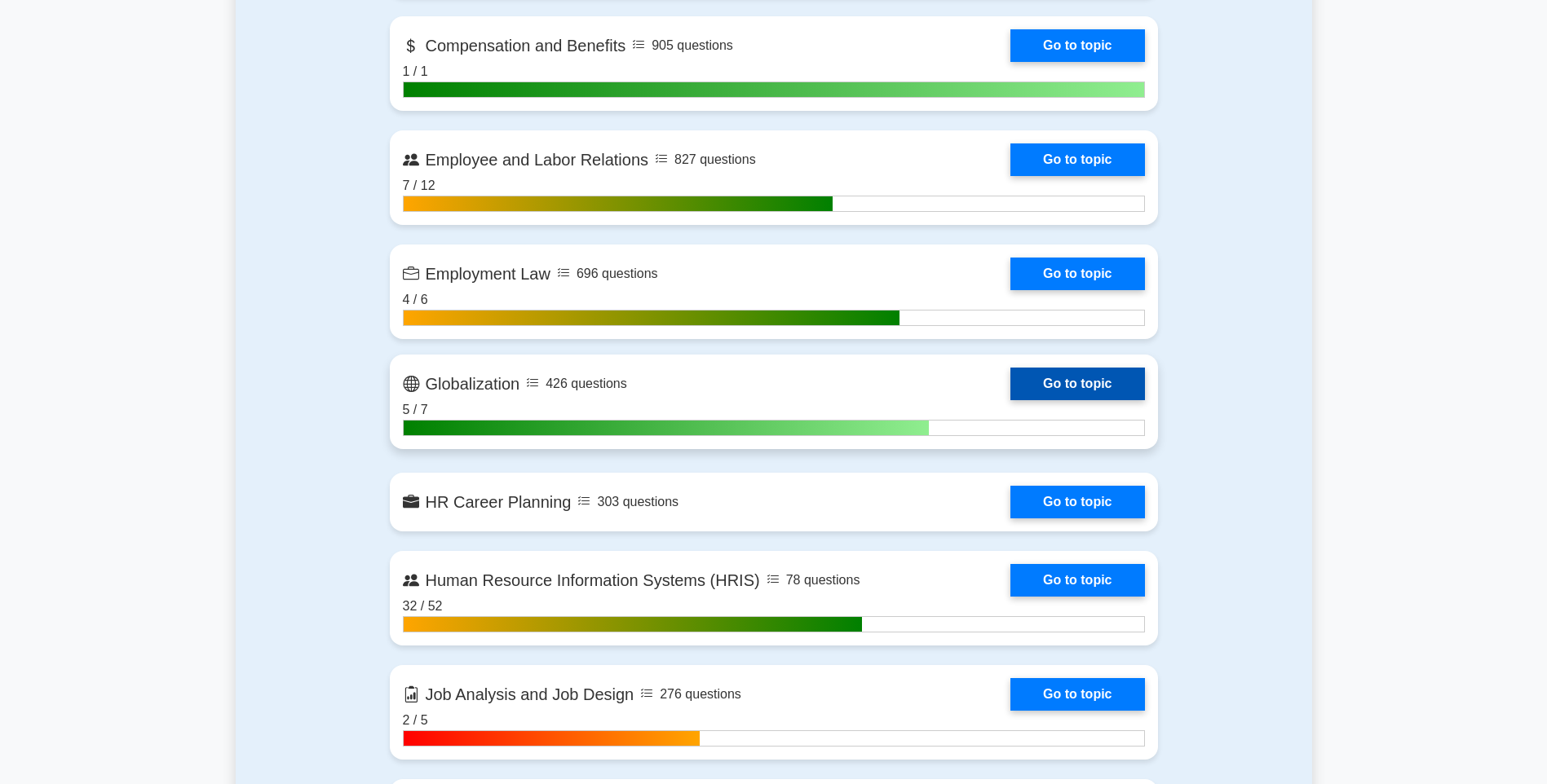
scroll to position [1468, 0]
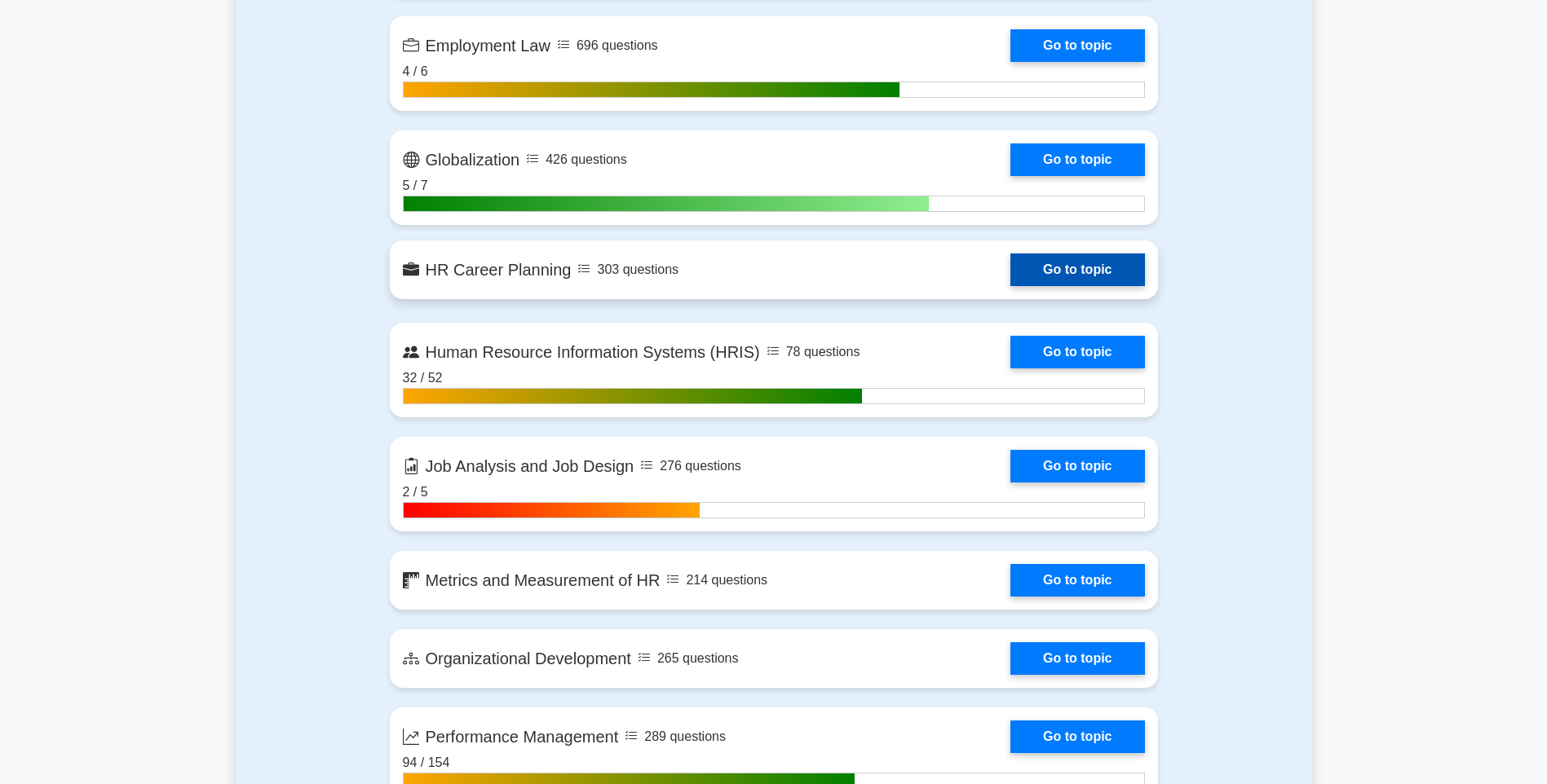
click at [1094, 266] on link "Go to topic" at bounding box center [1077, 270] width 134 height 33
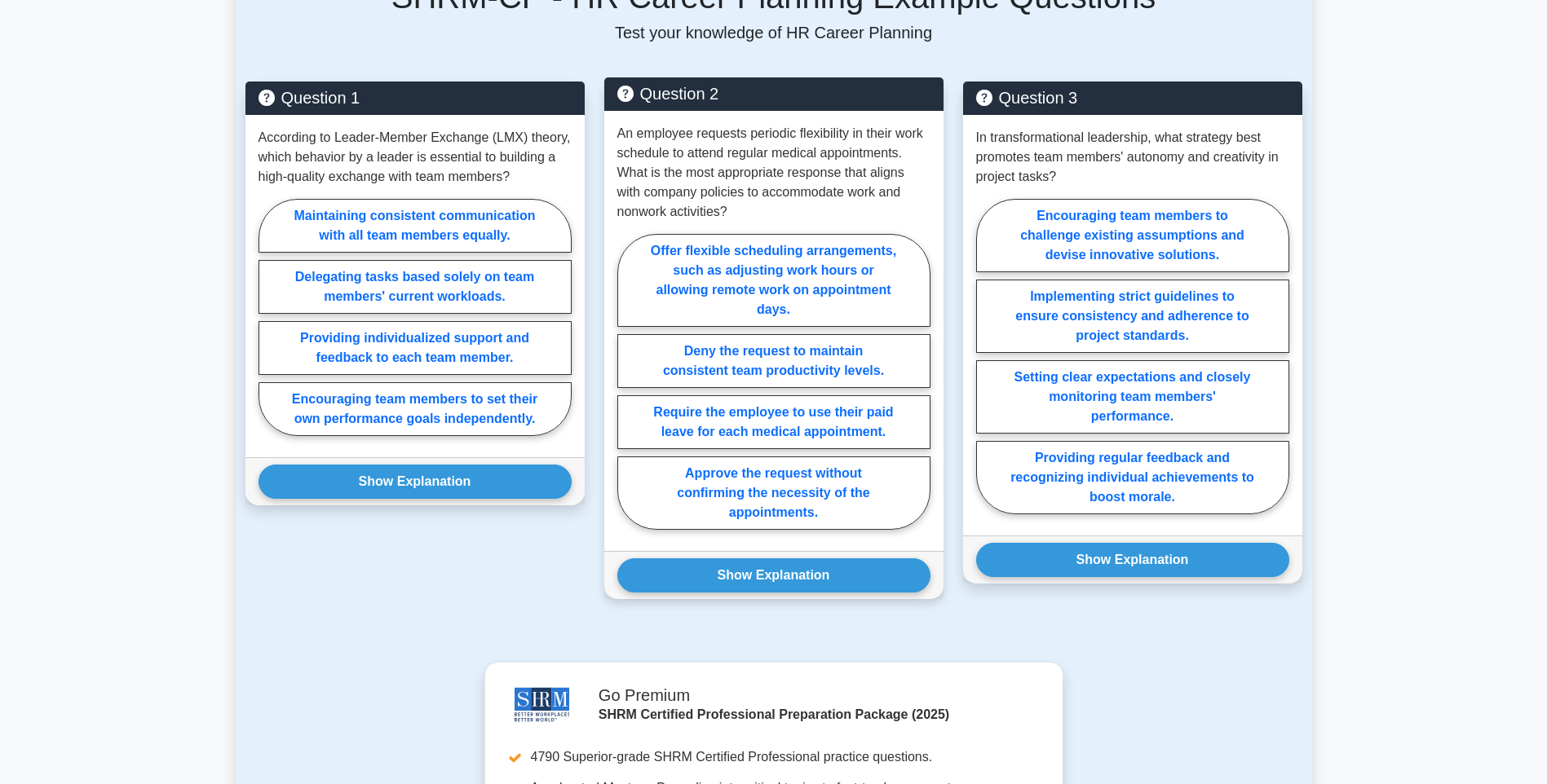
scroll to position [1223, 0]
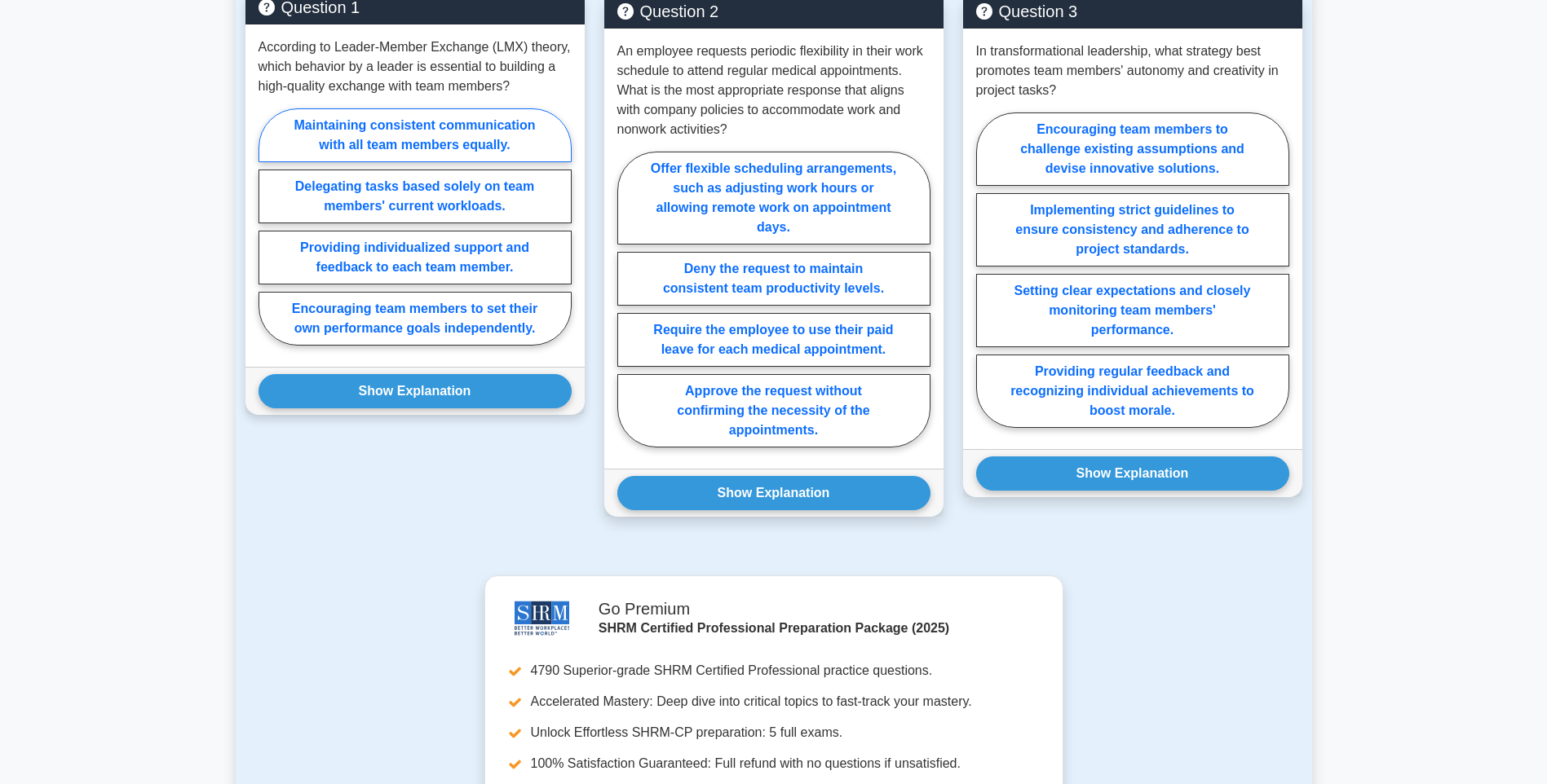
click at [431, 154] on label "Maintaining consistent communication with all team members equally." at bounding box center [415, 135] width 313 height 54
click at [269, 226] on input "Maintaining consistent communication with all team members equally." at bounding box center [264, 232] width 10 height 10
radio input "true"
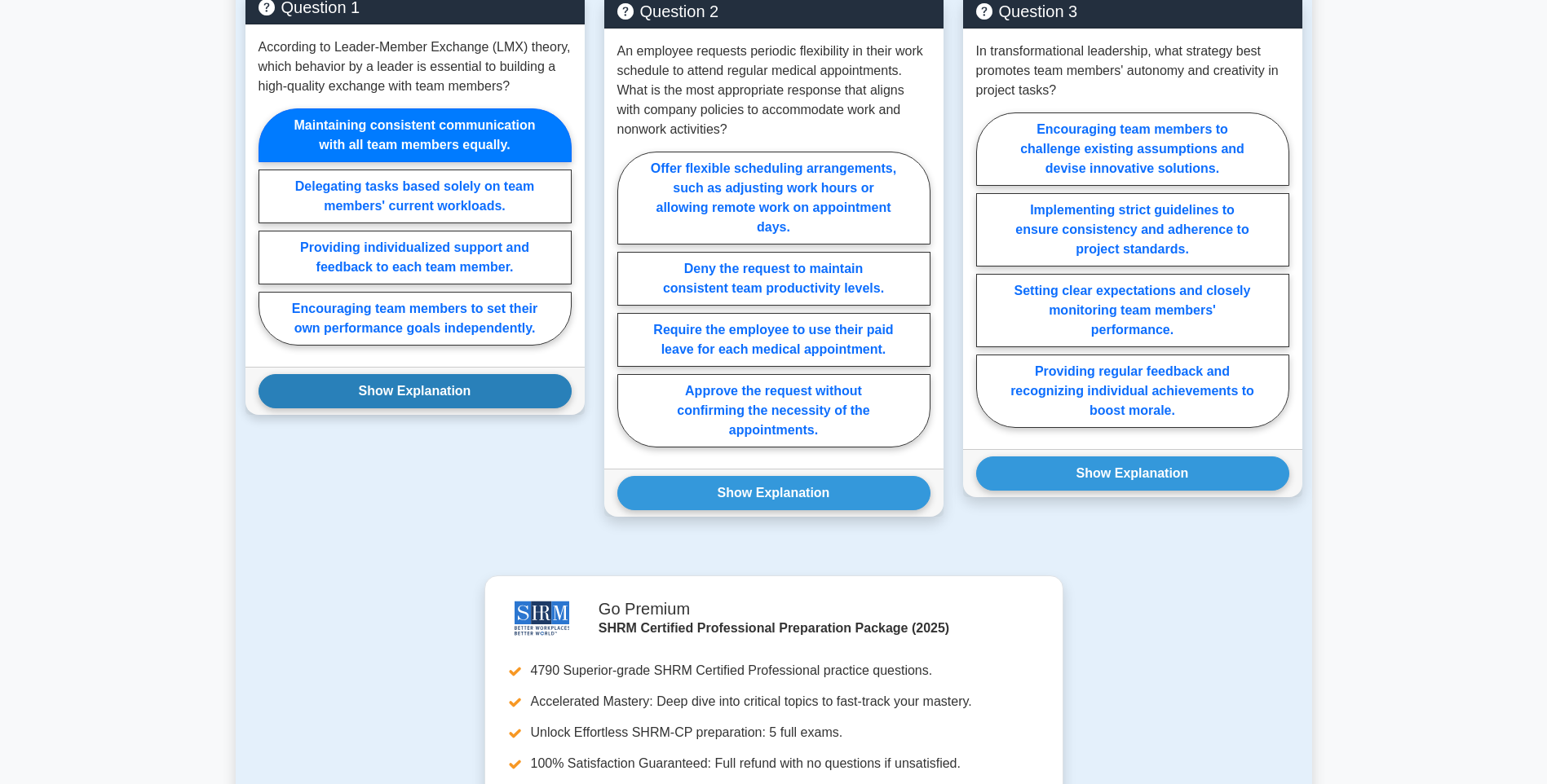
click at [458, 381] on button "Show Explanation" at bounding box center [415, 392] width 313 height 35
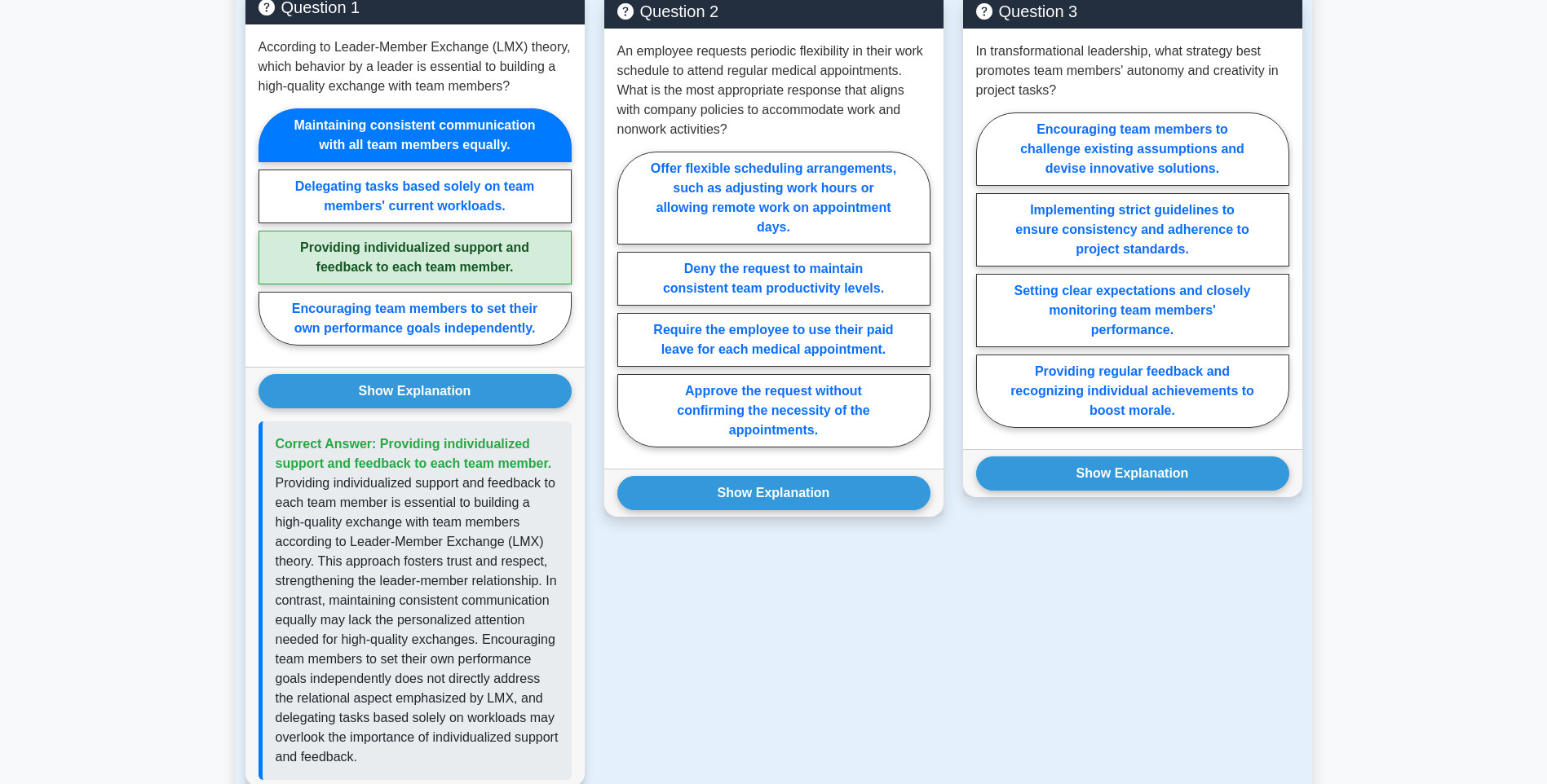
click at [477, 267] on label "Providing individualized support and feedback to each team member." at bounding box center [415, 258] width 313 height 54
click at [269, 237] on input "Providing individualized support and feedback to each team member." at bounding box center [264, 232] width 10 height 10
radio input "true"
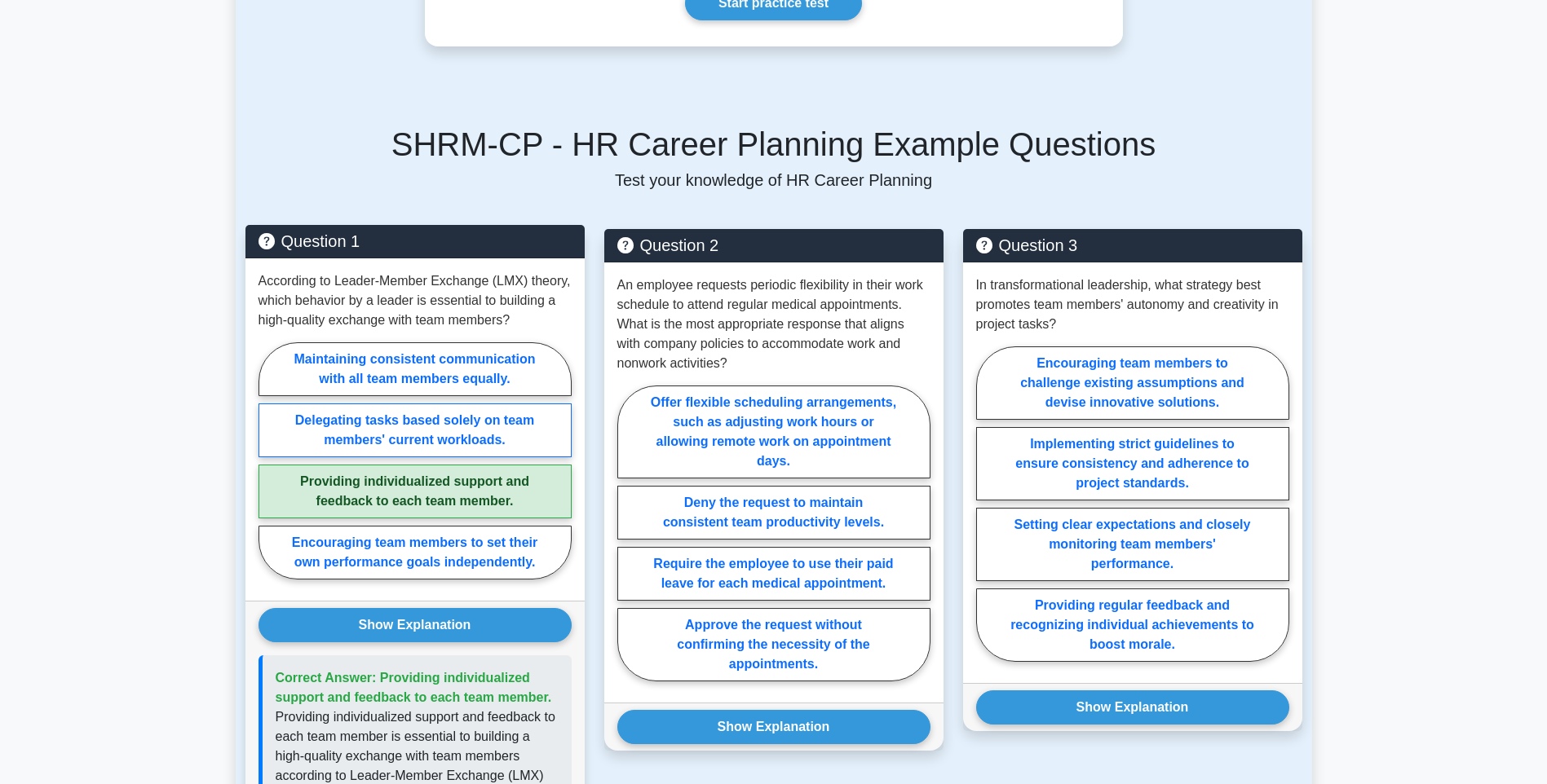
scroll to position [408, 0]
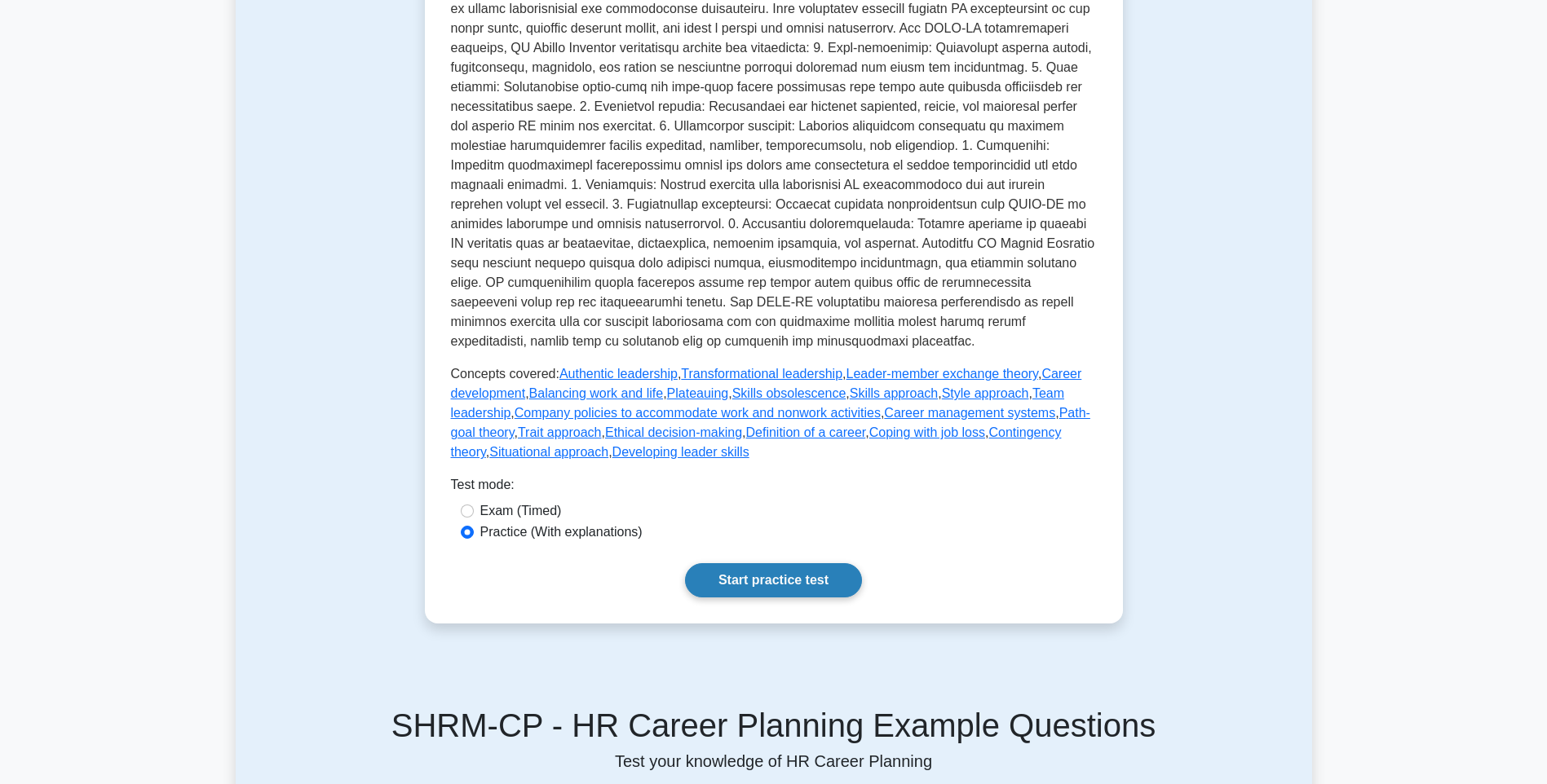
click at [755, 581] on link "Start practice test" at bounding box center [773, 581] width 177 height 35
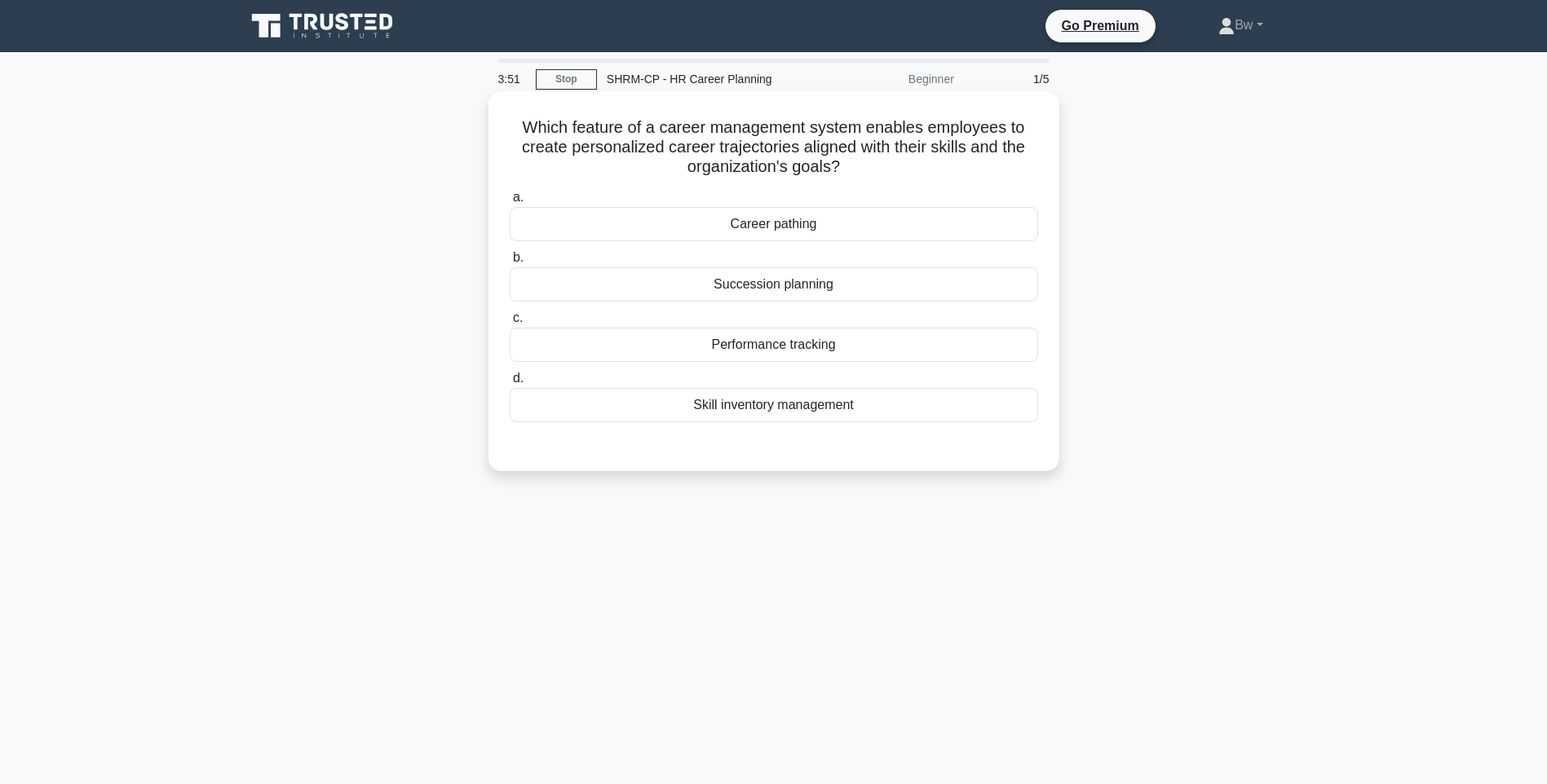
click at [823, 226] on div "Career pathing" at bounding box center [773, 225] width 528 height 35
click at [509, 203] on input "a. Career pathing" at bounding box center [509, 198] width 0 height 10
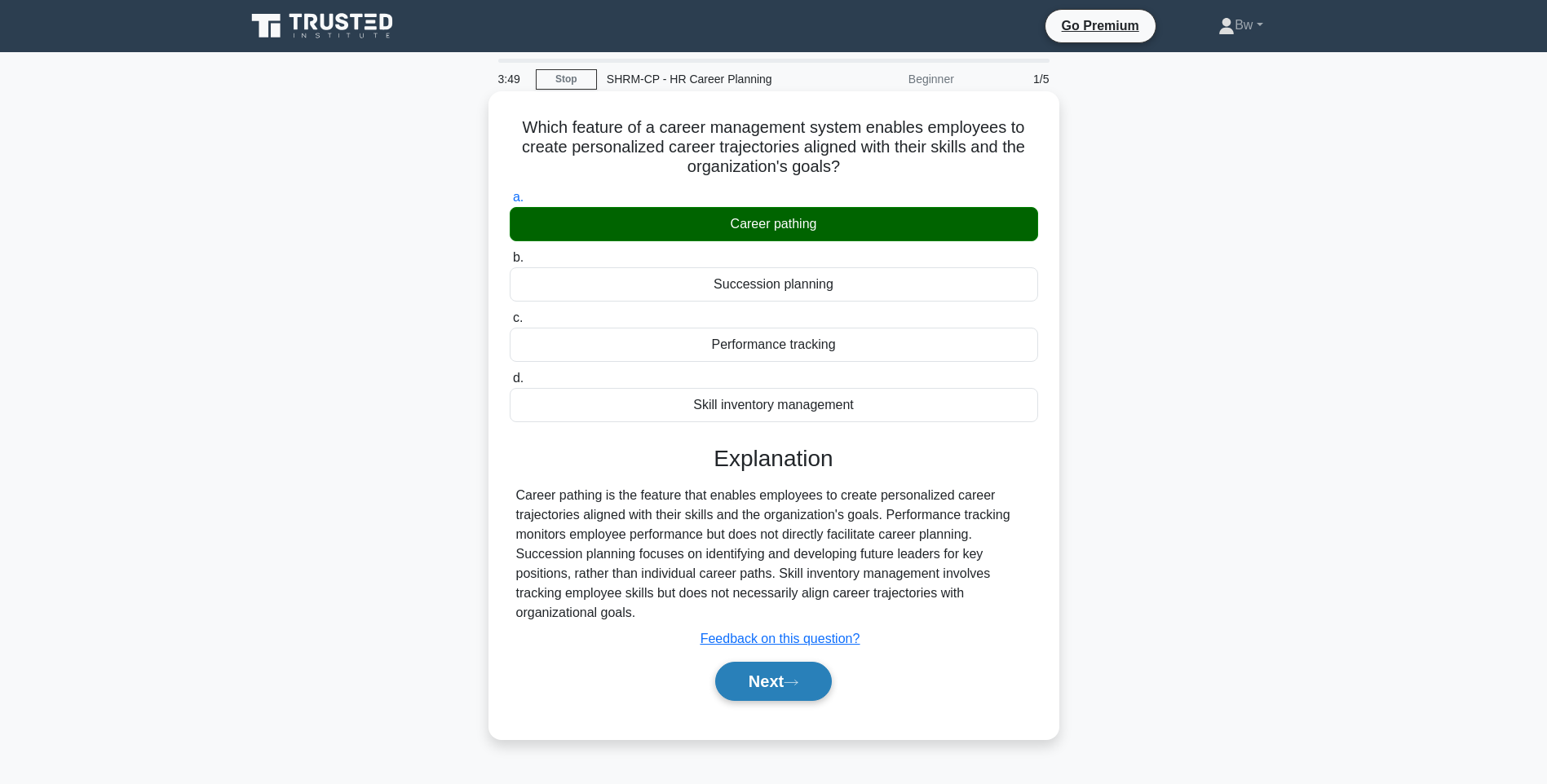
click at [785, 671] on button "Next" at bounding box center [773, 681] width 117 height 39
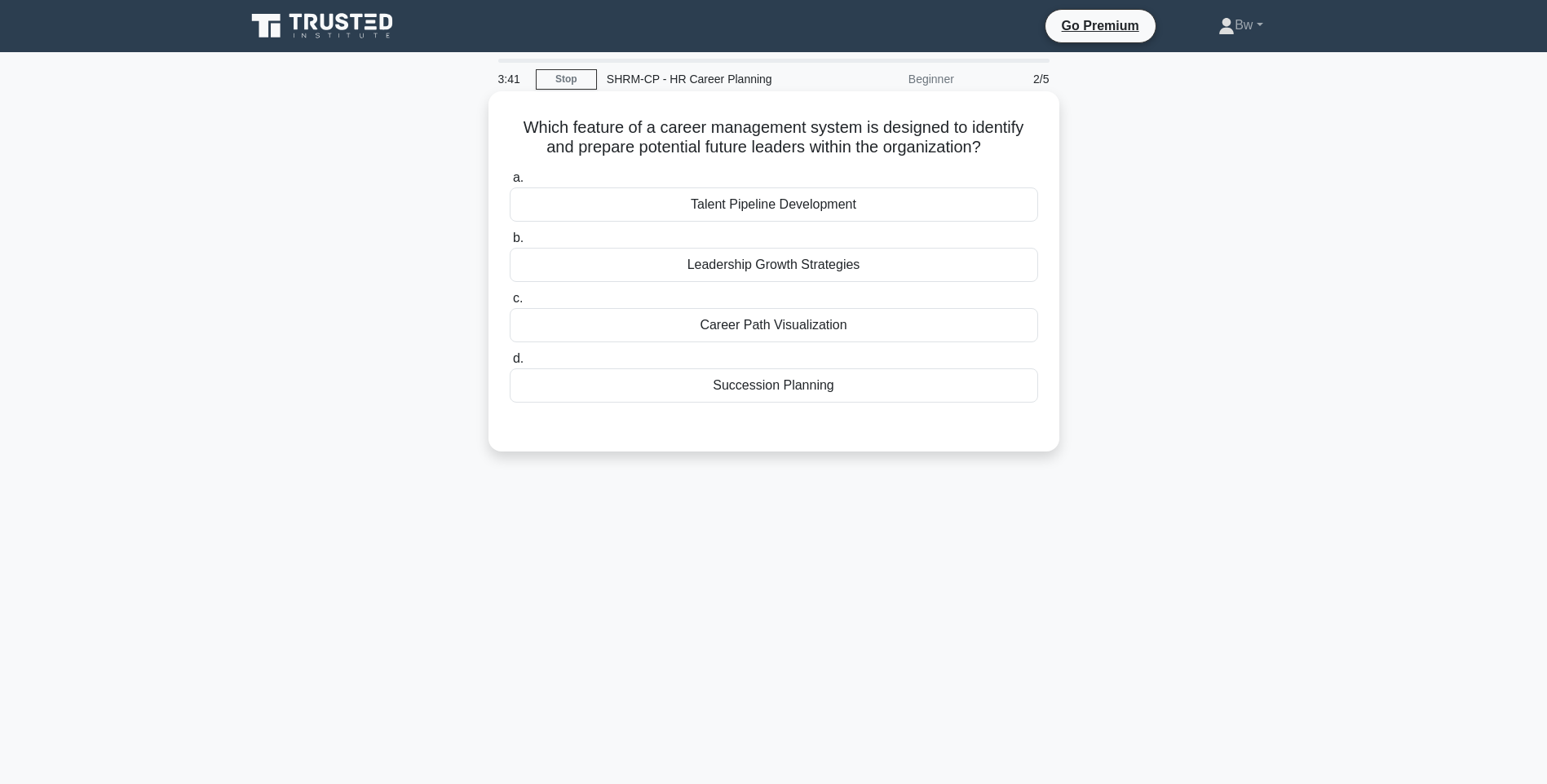
click at [945, 394] on div "Succession Planning" at bounding box center [773, 386] width 528 height 35
click at [509, 365] on input "d. Succession Planning" at bounding box center [509, 359] width 0 height 10
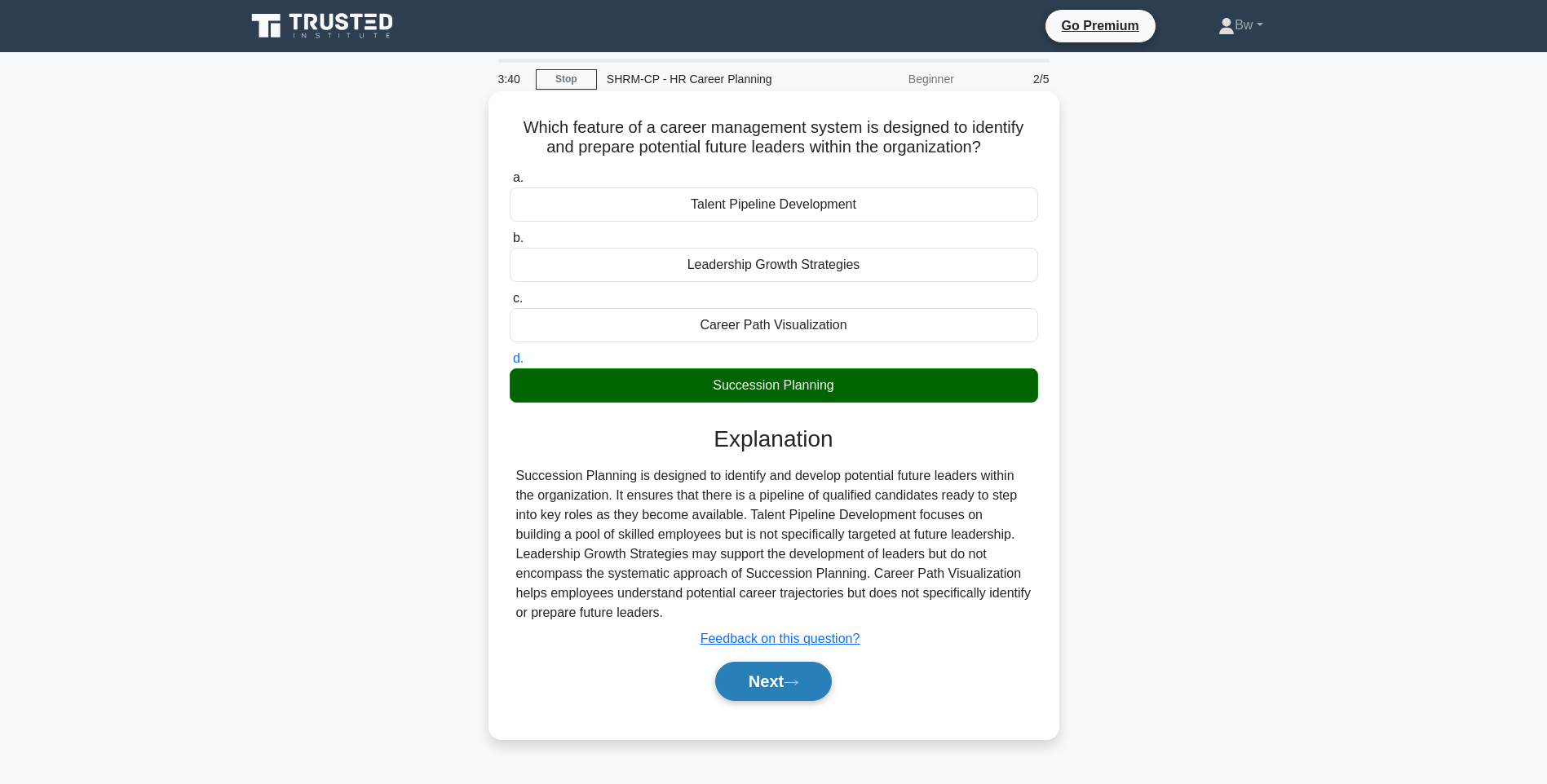
click at [798, 700] on button "Next" at bounding box center [773, 681] width 117 height 39
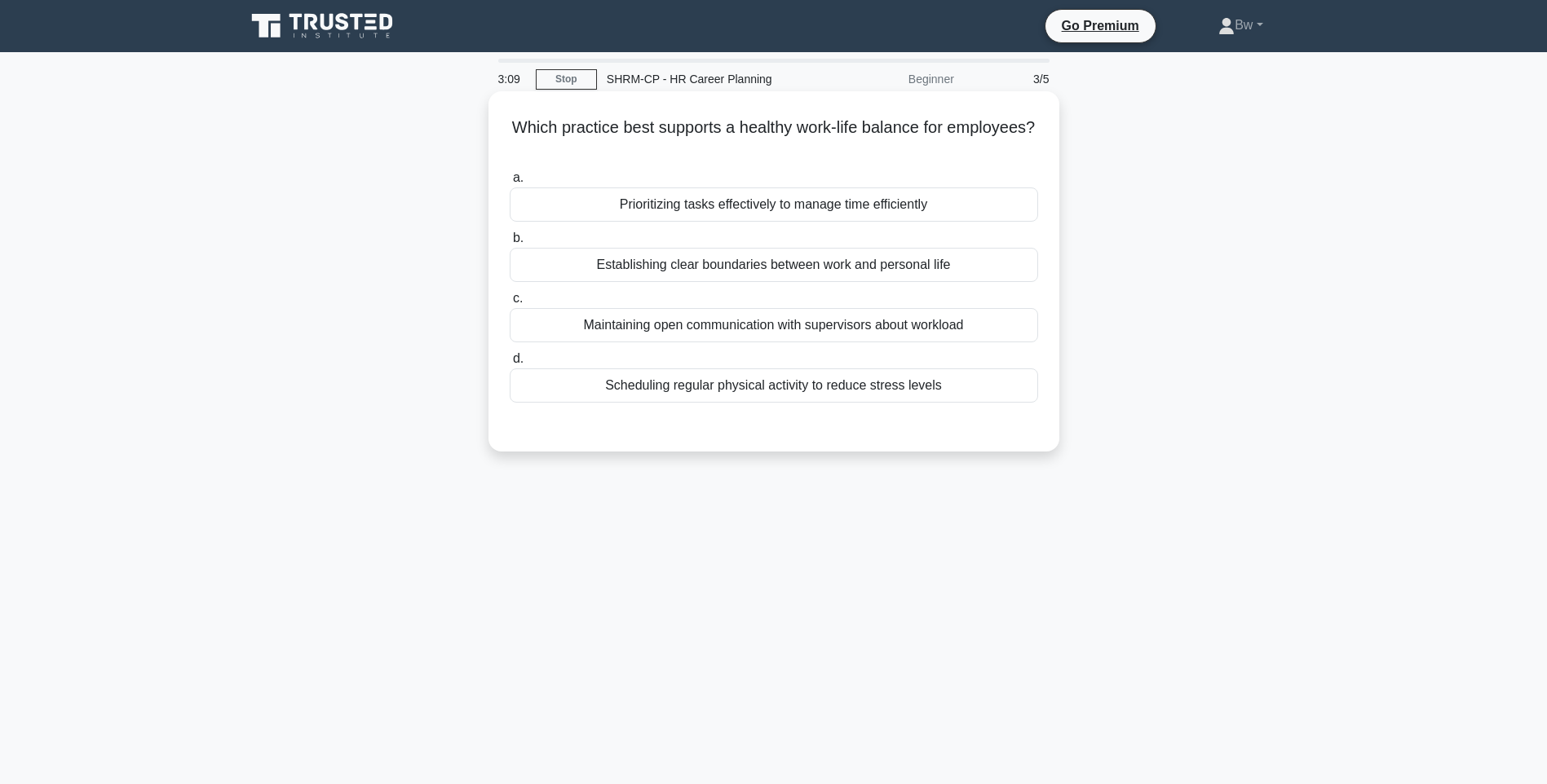
click at [967, 259] on div "Establishing clear boundaries between work and personal life" at bounding box center [773, 265] width 528 height 35
click at [509, 244] on input "b. Establishing clear boundaries between work and personal life" at bounding box center [509, 239] width 0 height 10
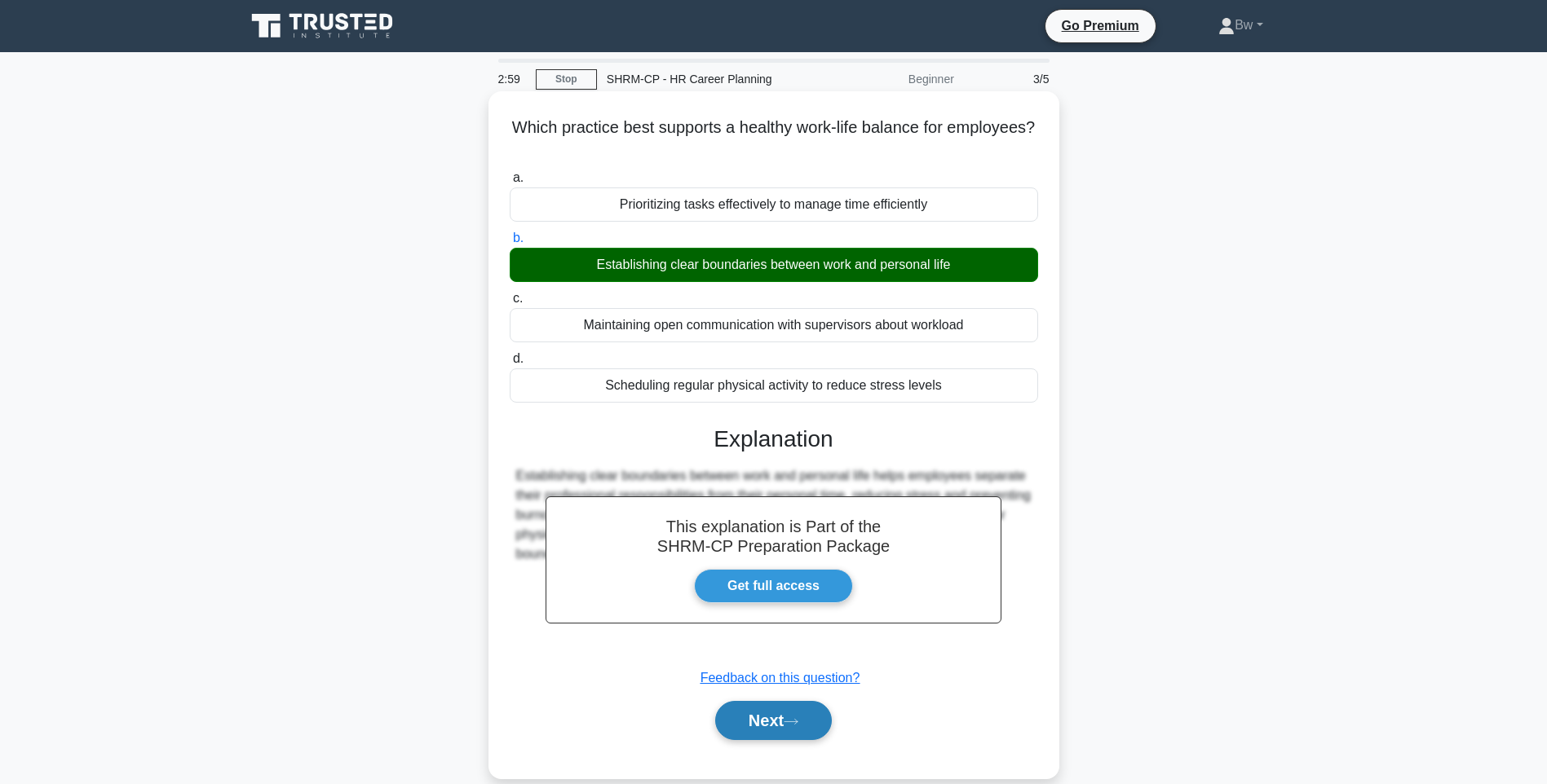
click at [797, 733] on button "Next" at bounding box center [773, 720] width 117 height 39
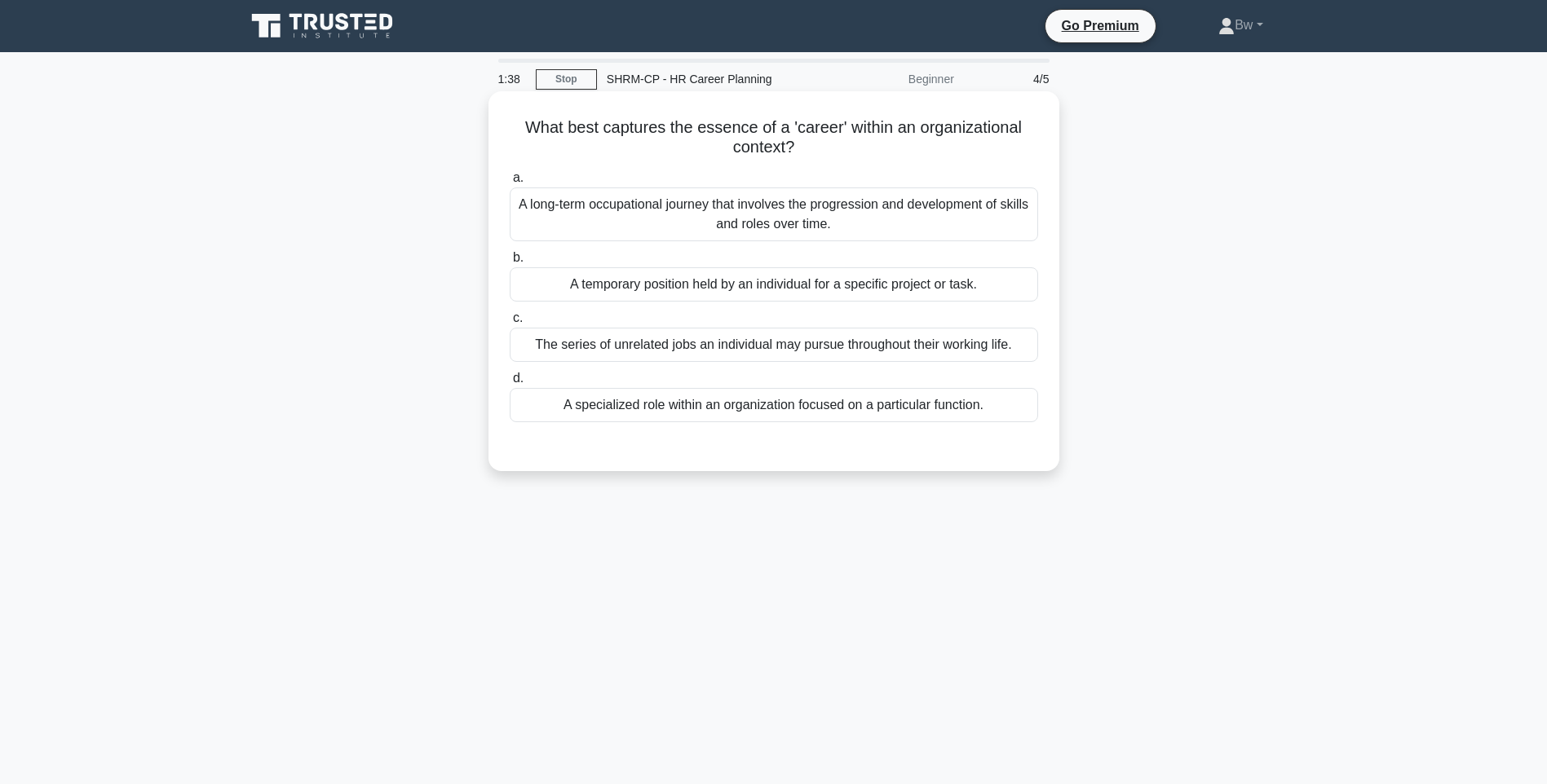
click at [715, 217] on div "A long-term occupational journey that involves the progression and development …" at bounding box center [773, 214] width 528 height 54
click at [509, 183] on input "a. A long-term occupational journey that involves the progression and developme…" at bounding box center [509, 178] width 0 height 10
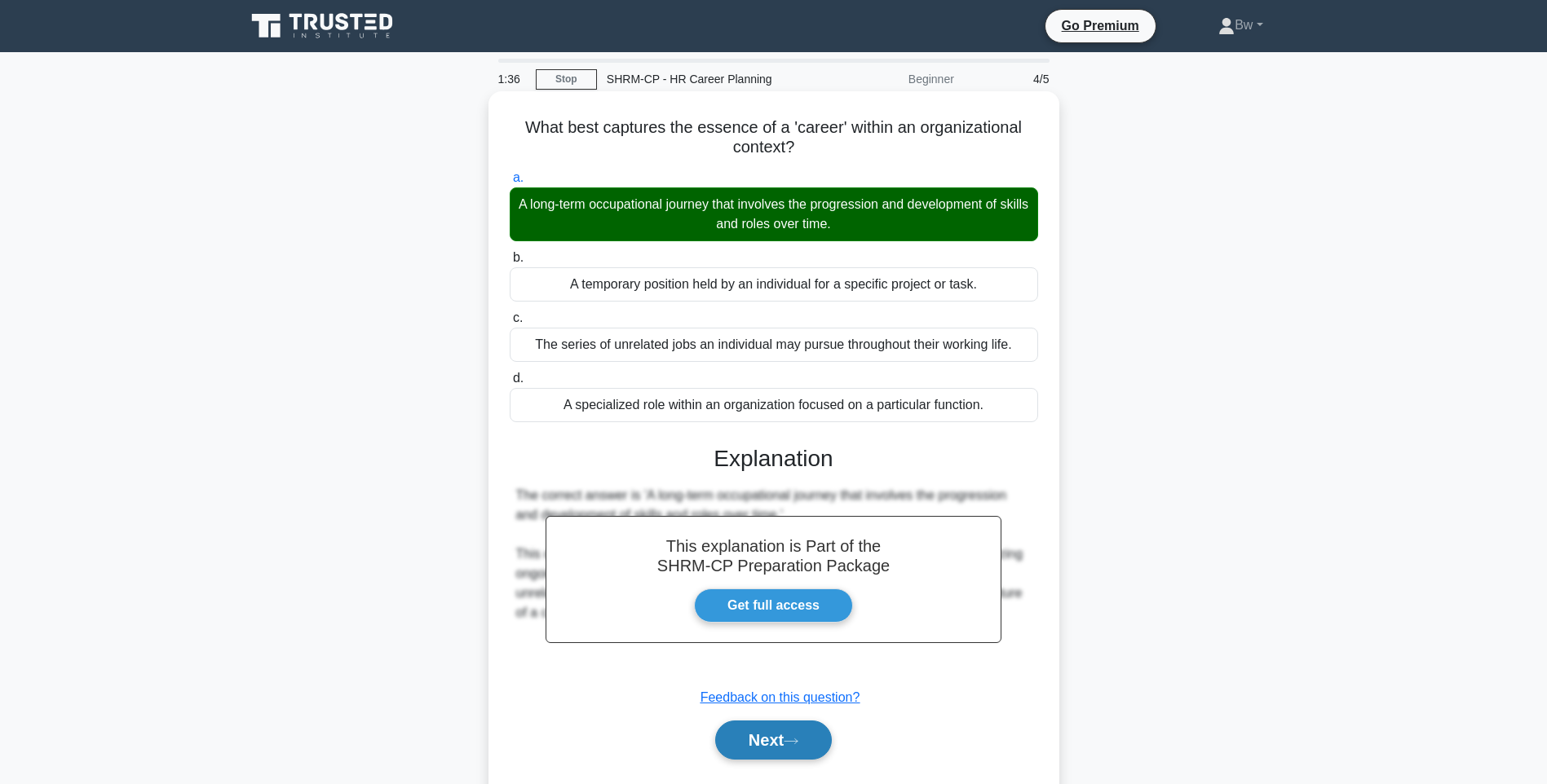
click at [752, 750] on button "Next" at bounding box center [773, 740] width 117 height 39
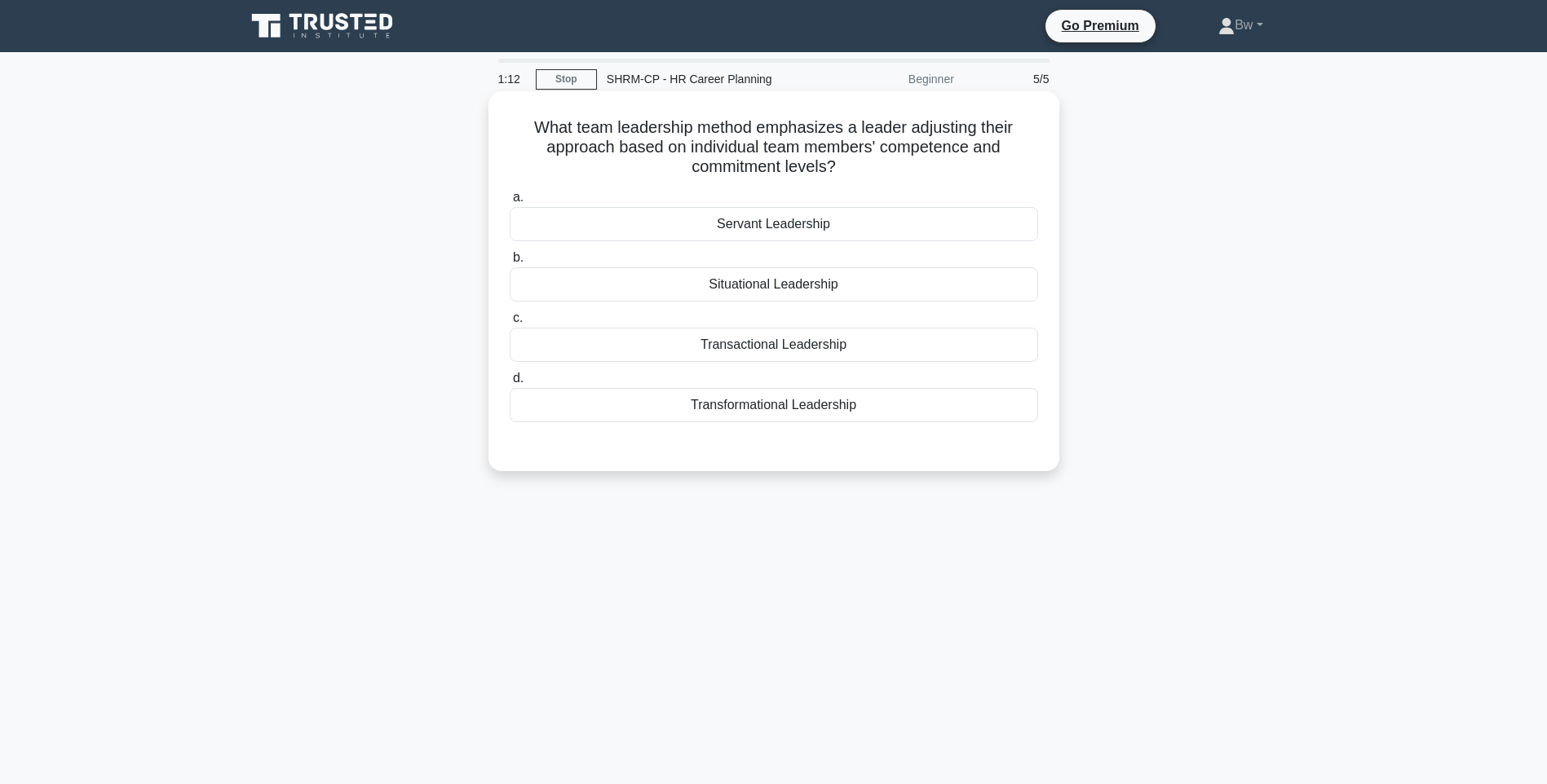
click at [783, 405] on div "Transformational Leadership" at bounding box center [773, 405] width 528 height 35
click at [509, 384] on input "d. Transformational Leadership" at bounding box center [509, 379] width 0 height 10
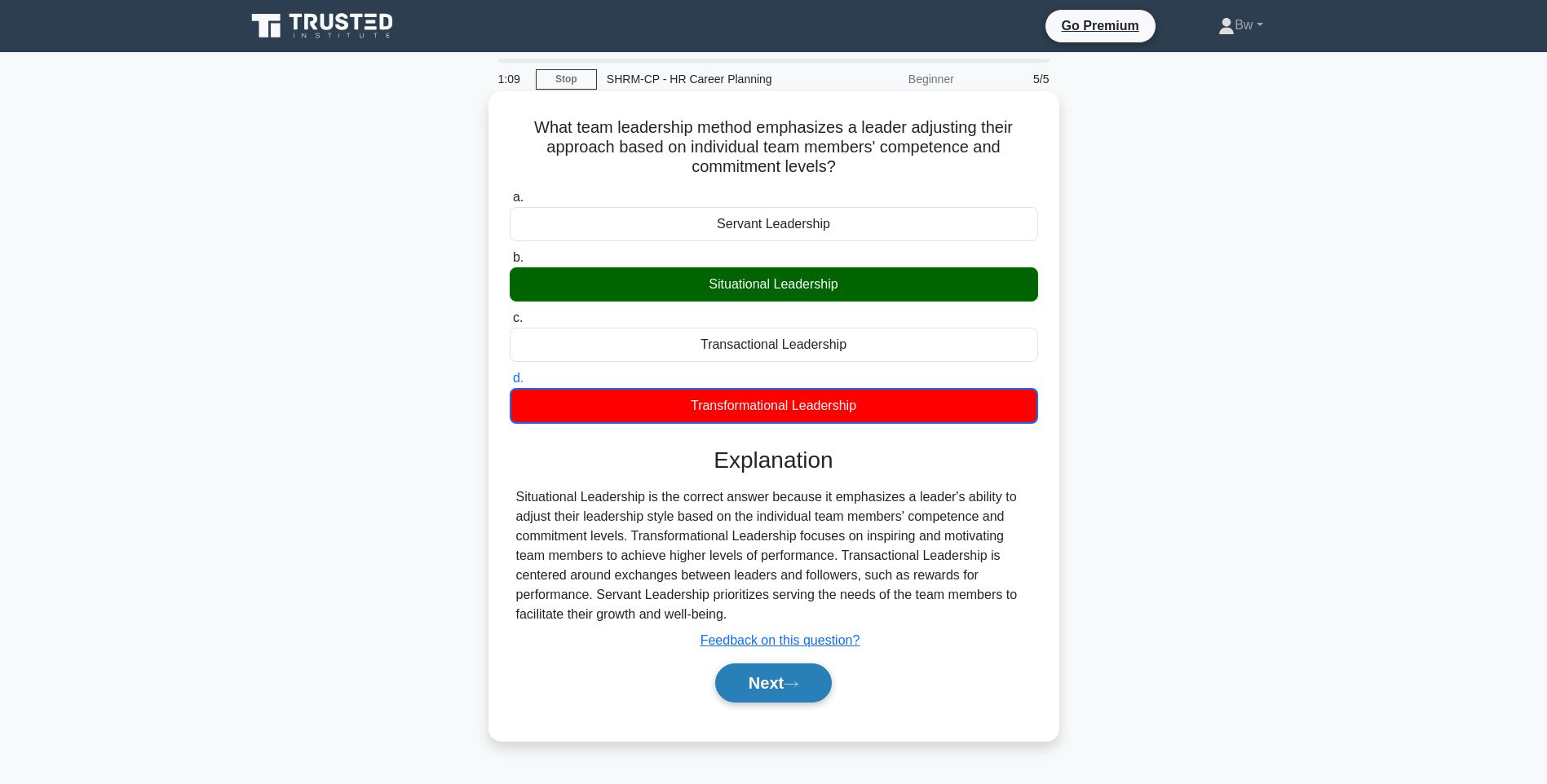
click at [788, 685] on button "Next" at bounding box center [773, 683] width 117 height 39
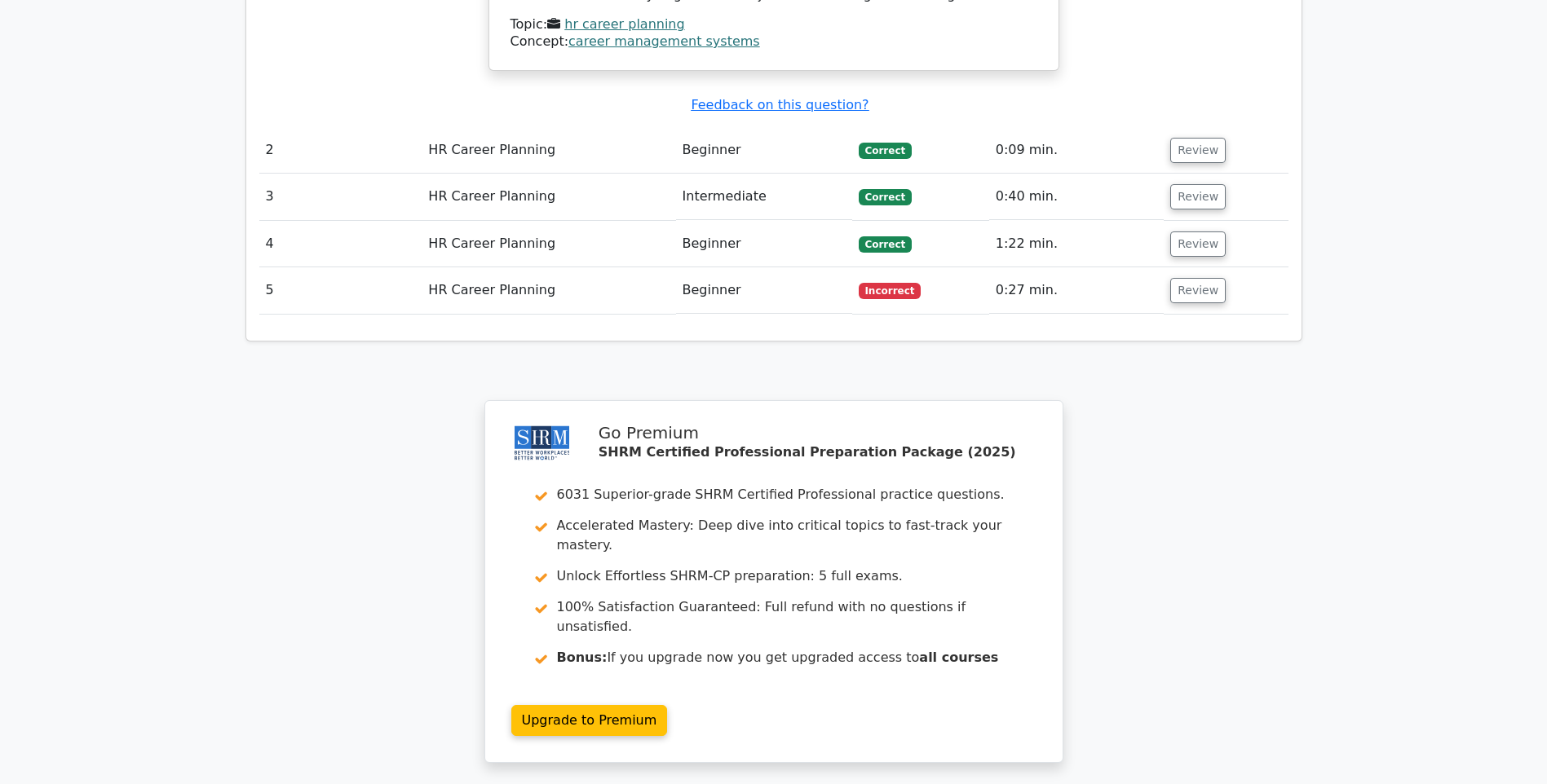
scroll to position [1989, 0]
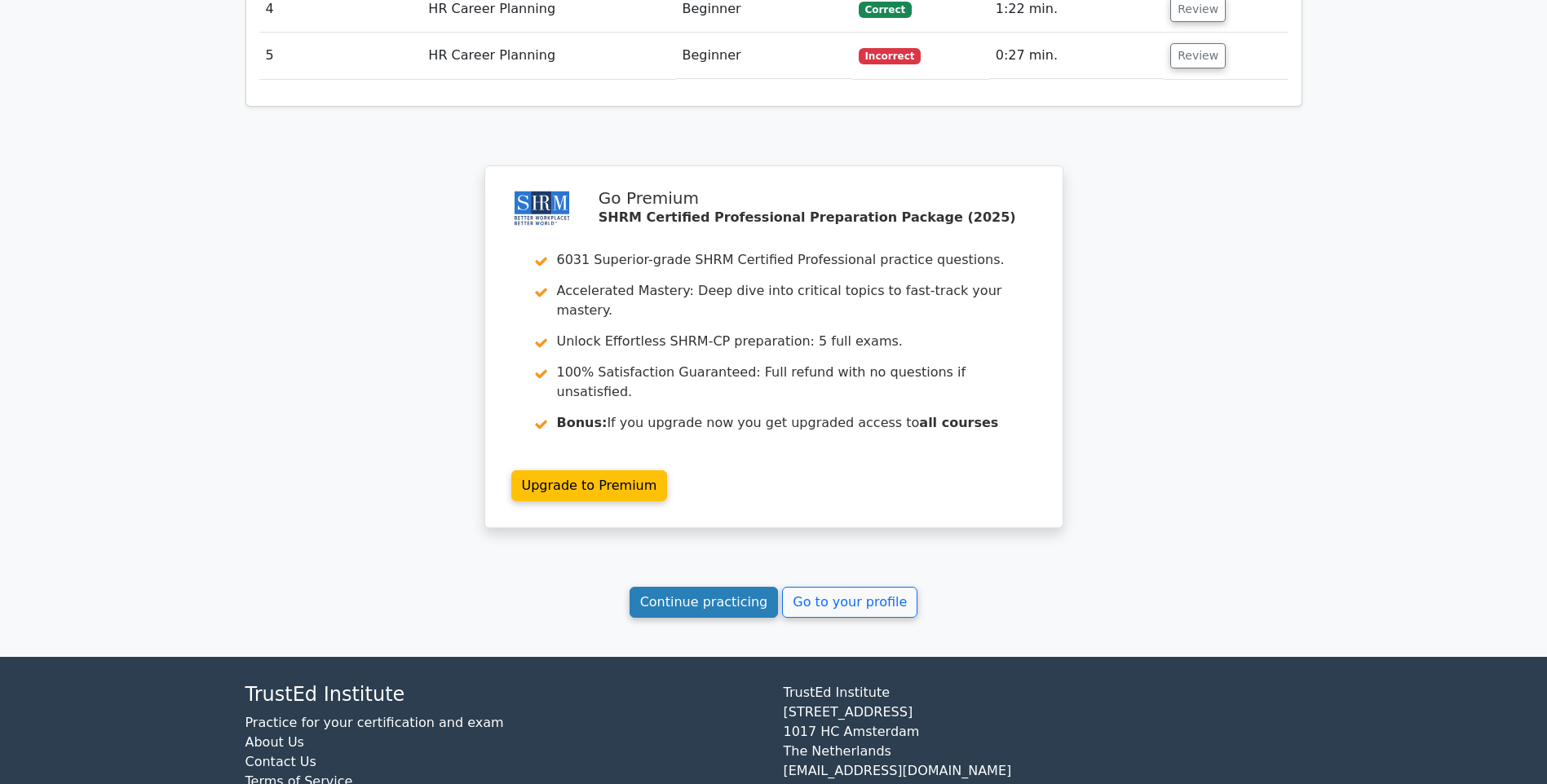
click at [694, 587] on link "Continue practicing" at bounding box center [704, 602] width 150 height 31
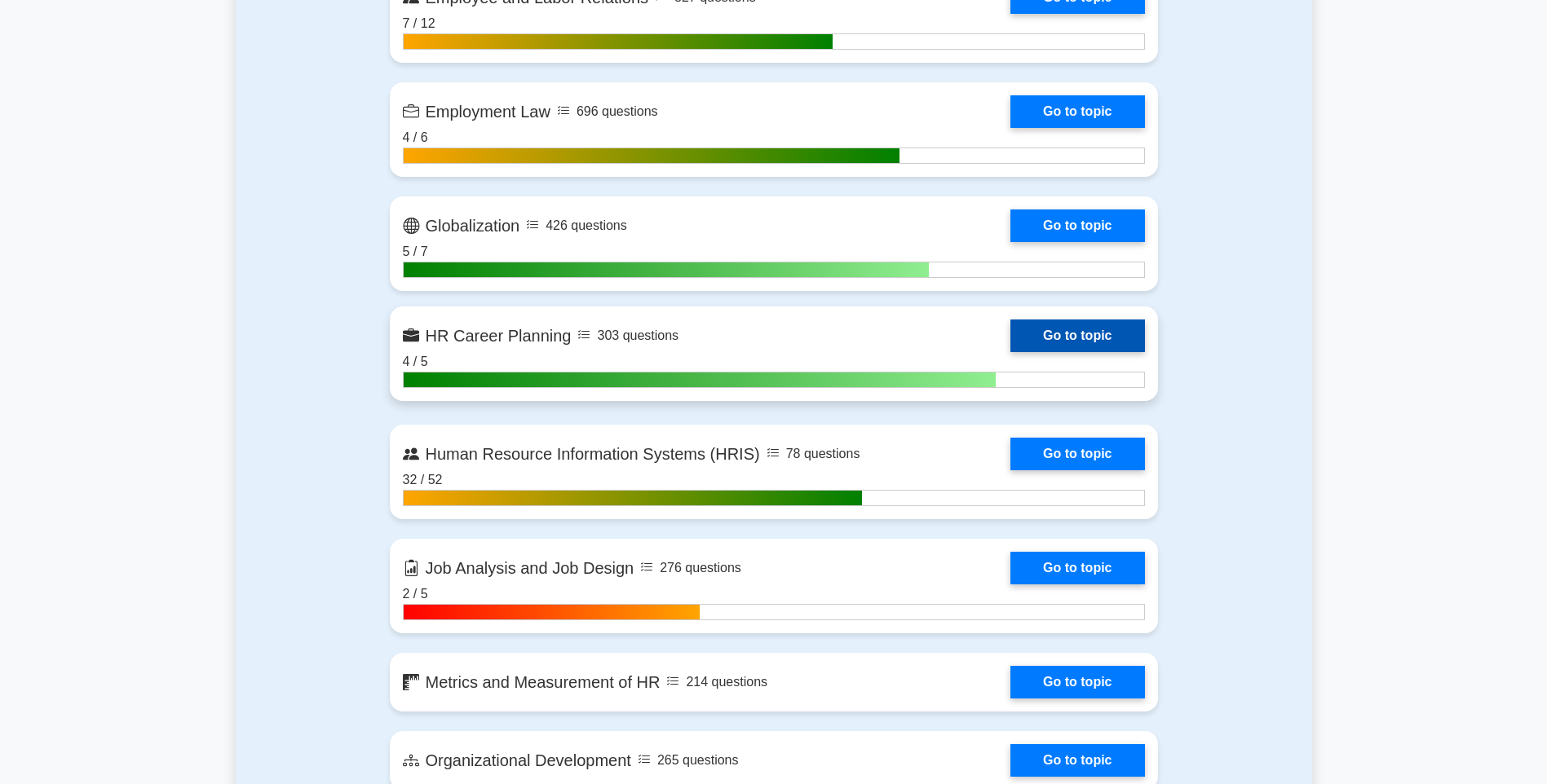
scroll to position [1549, 0]
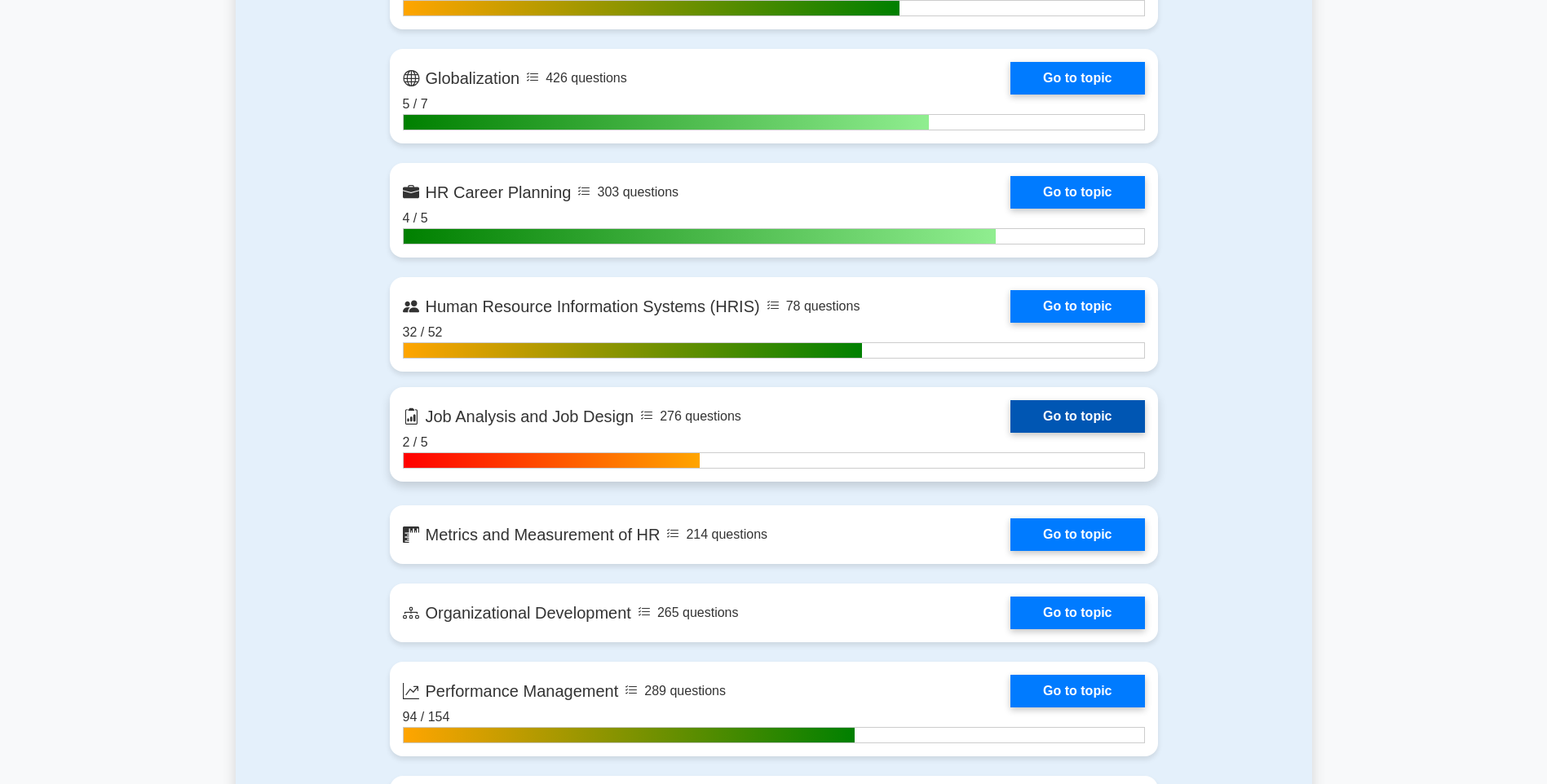
click at [1062, 427] on link "Go to topic" at bounding box center [1077, 417] width 134 height 33
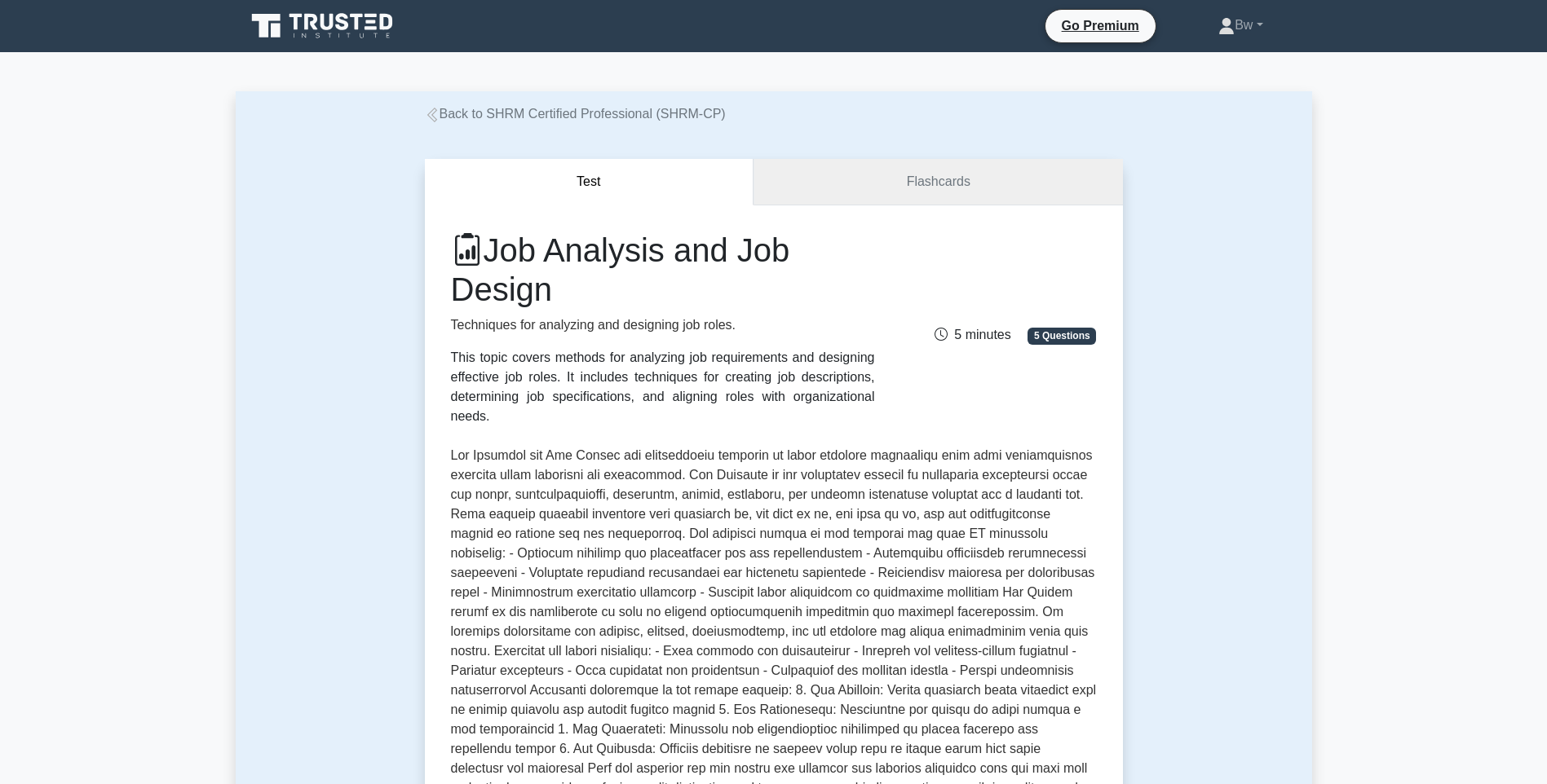
click at [917, 181] on link "Flashcards" at bounding box center [937, 182] width 368 height 47
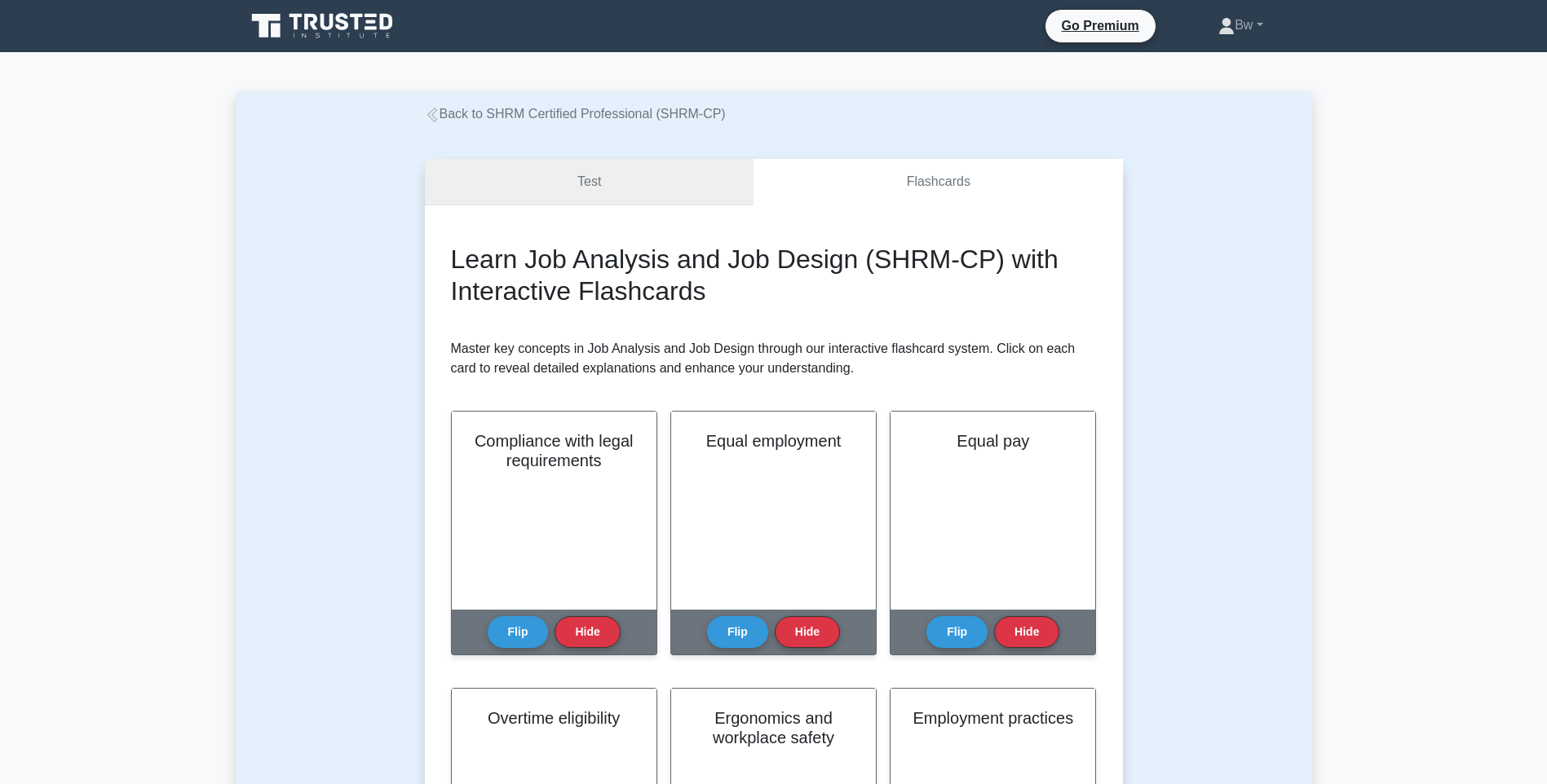
click at [618, 203] on link "Test" at bounding box center [589, 182] width 329 height 47
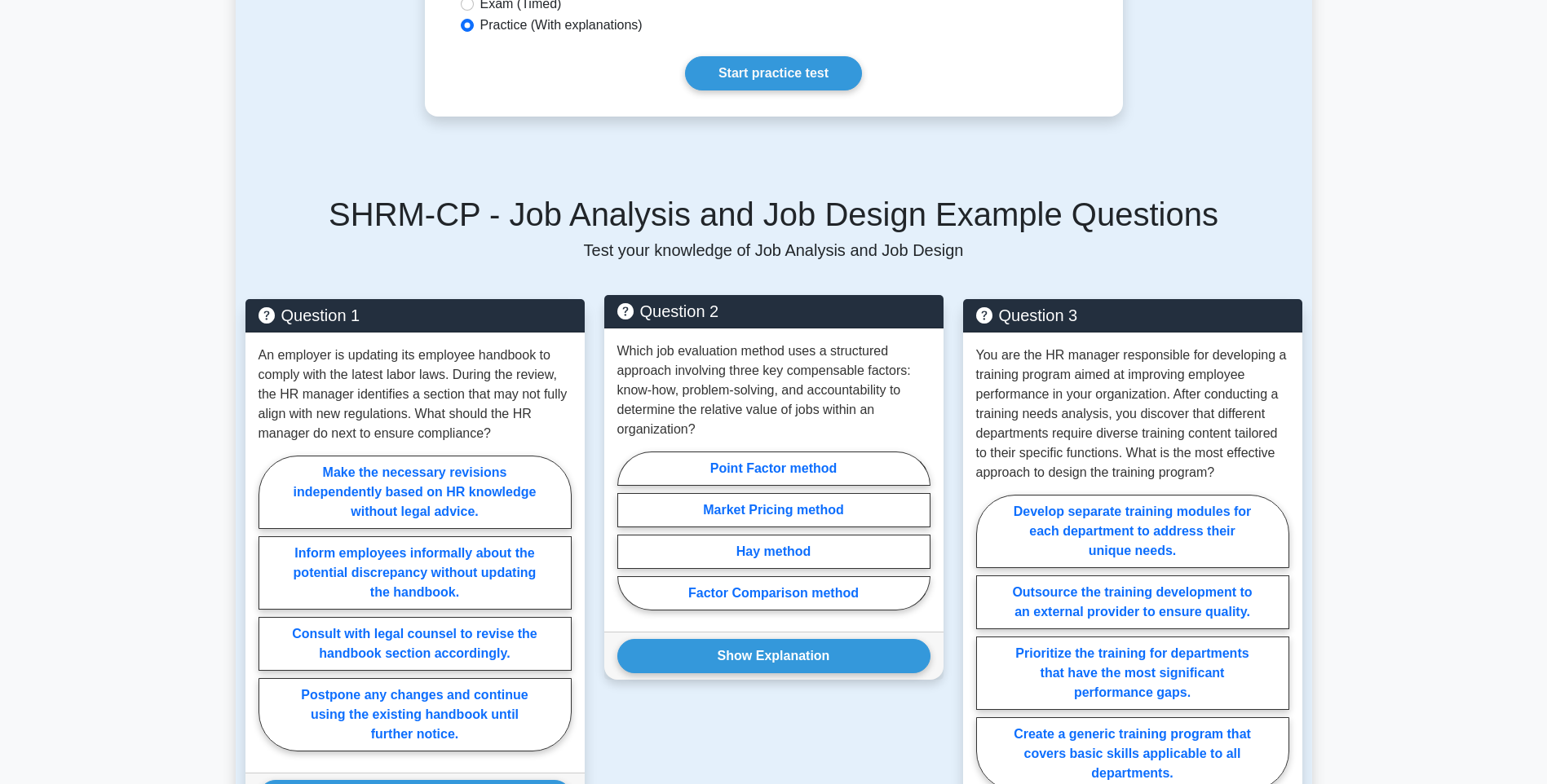
scroll to position [978, 0]
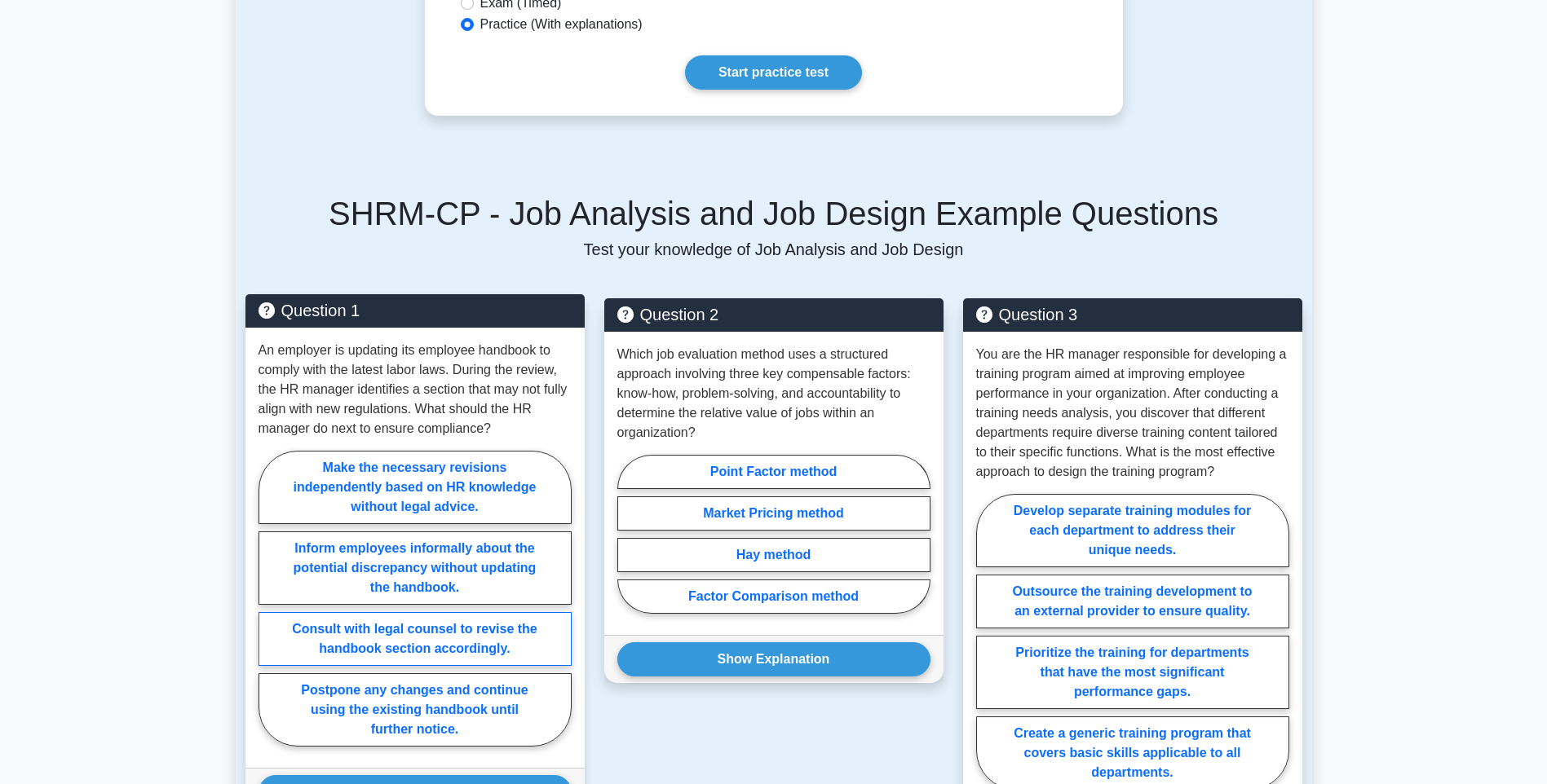
click at [490, 612] on label "Consult with legal counsel to revise the handbook section accordingly." at bounding box center [415, 639] width 313 height 54
click at [269, 598] on input "Consult with legal counsel to revise the handbook section accordingly." at bounding box center [264, 603] width 10 height 10
radio input "true"
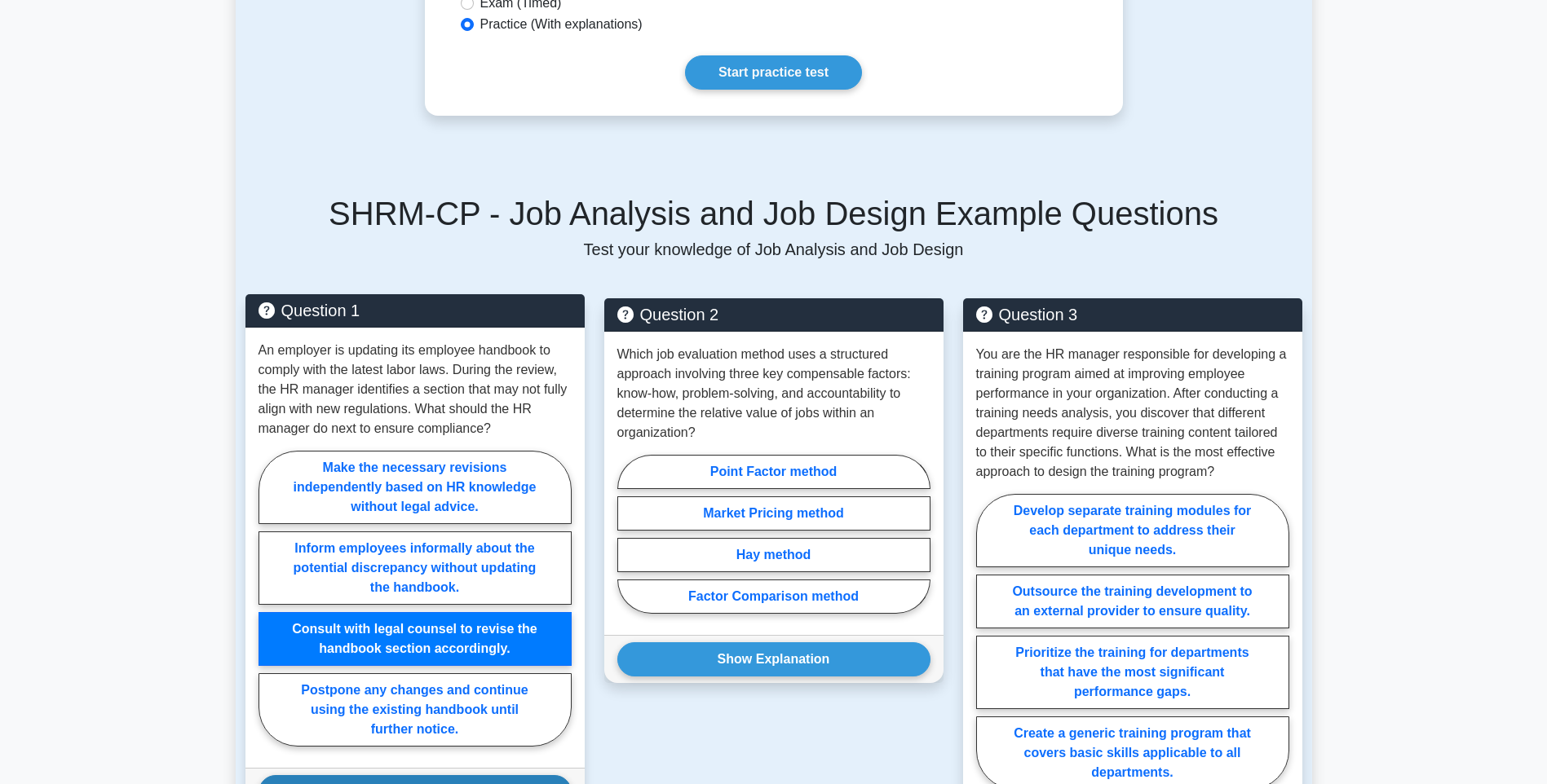
click at [508, 775] on button "Show Explanation" at bounding box center [415, 793] width 313 height 35
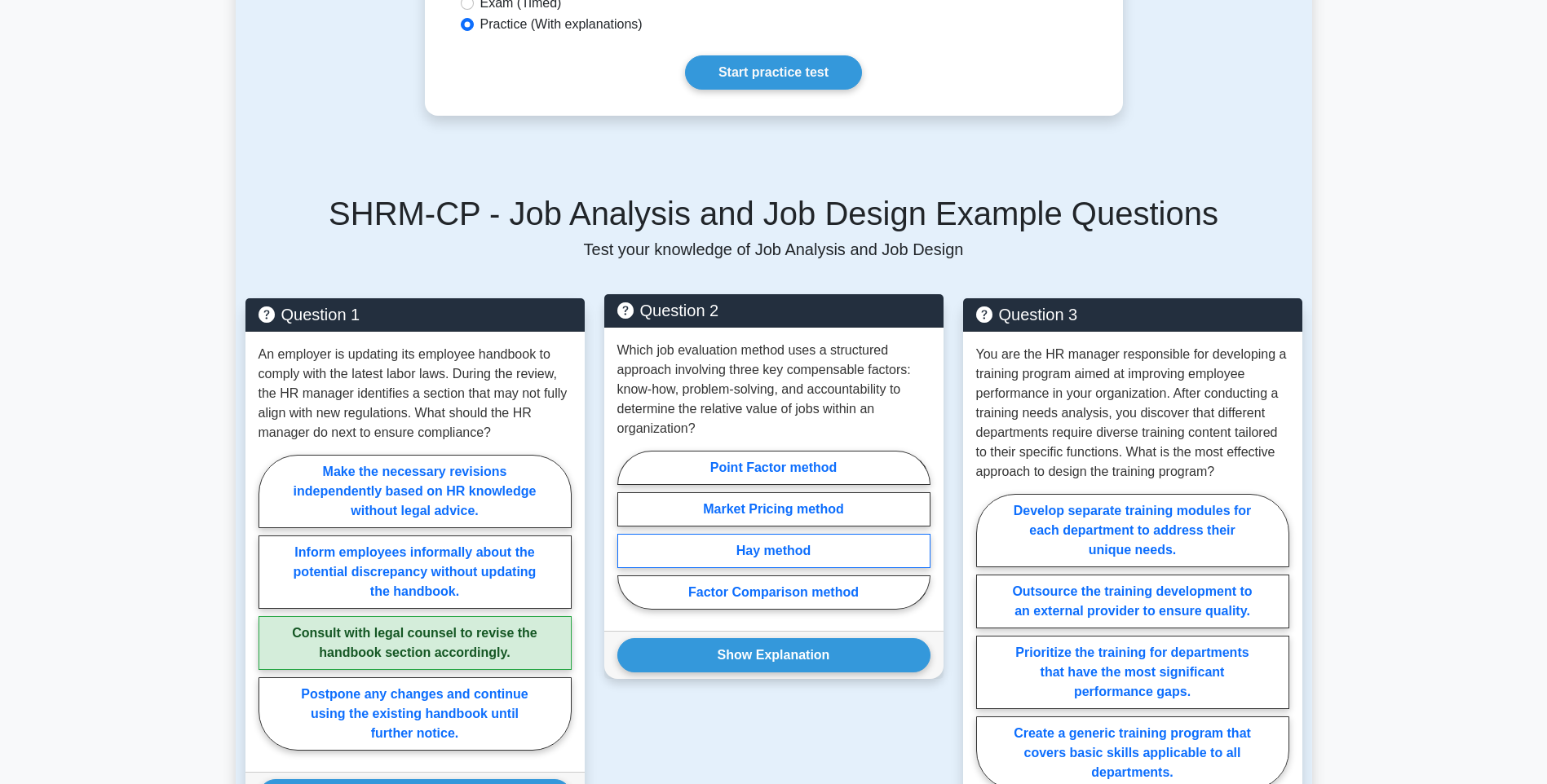
click at [876, 534] on label "Hay method" at bounding box center [774, 551] width 313 height 35
click at [628, 530] on input "Hay method" at bounding box center [623, 535] width 10 height 10
radio input "true"
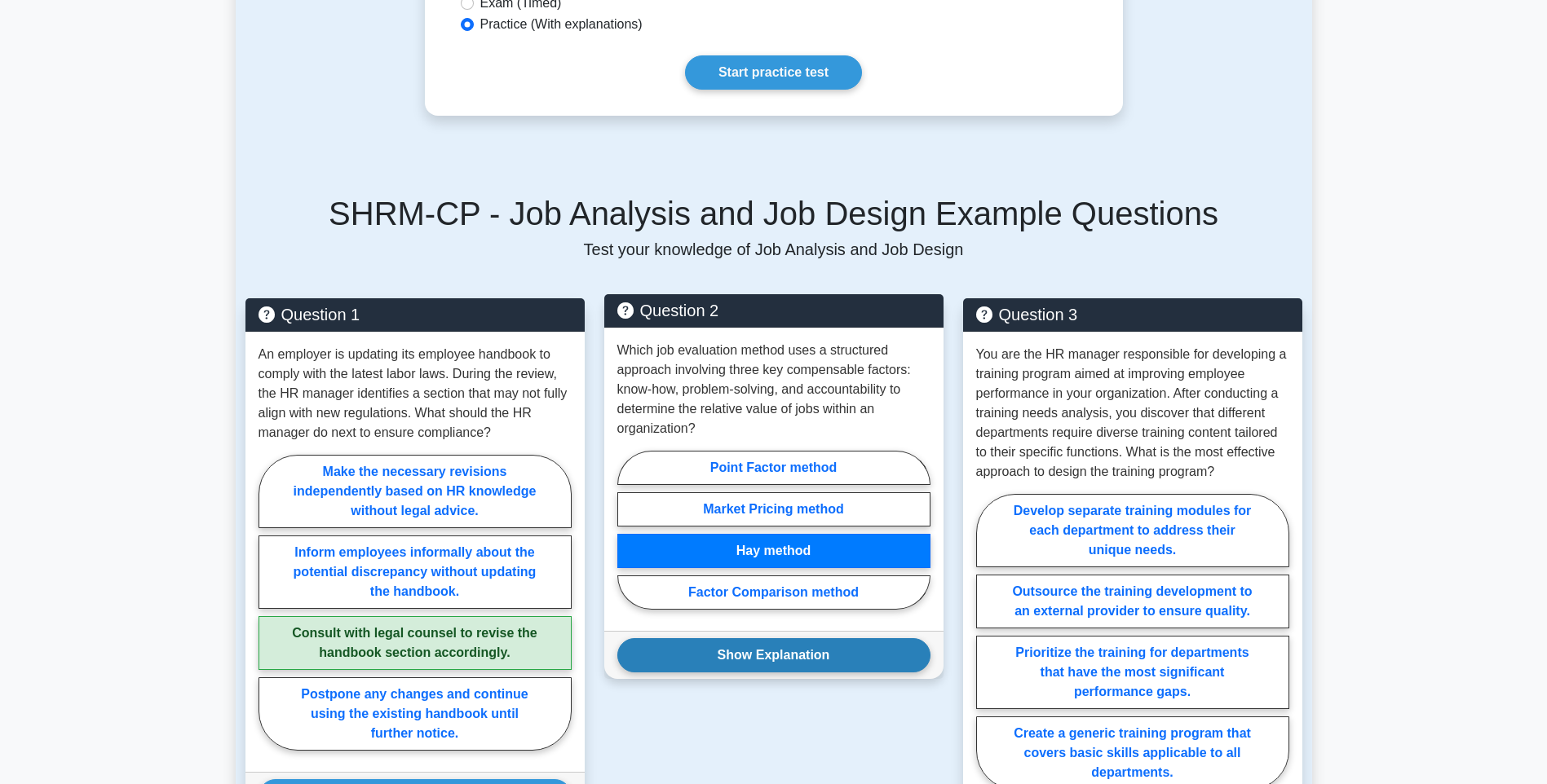
click at [847, 638] on button "Show Explanation" at bounding box center [774, 655] width 313 height 35
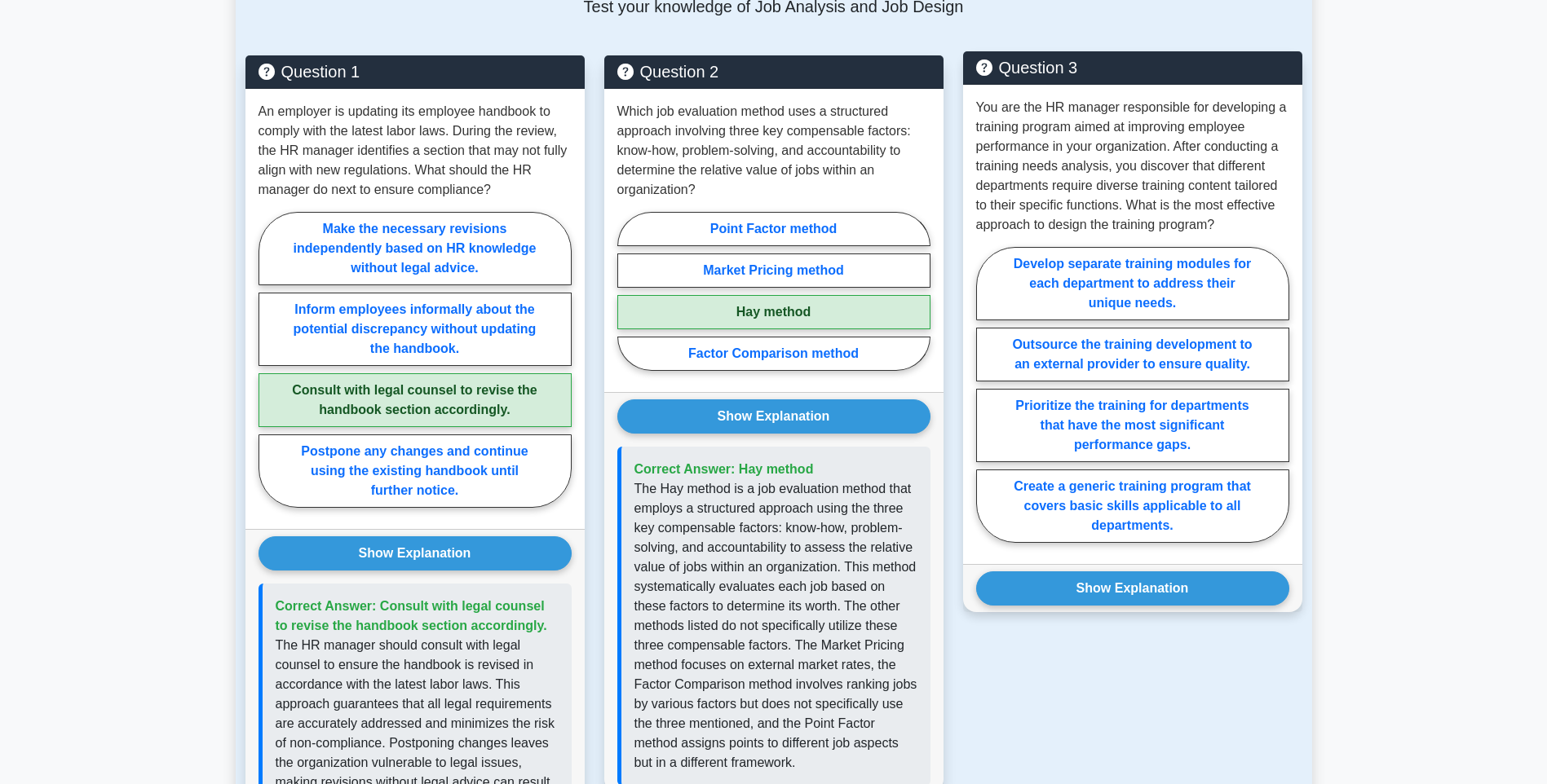
scroll to position [1141, 0]
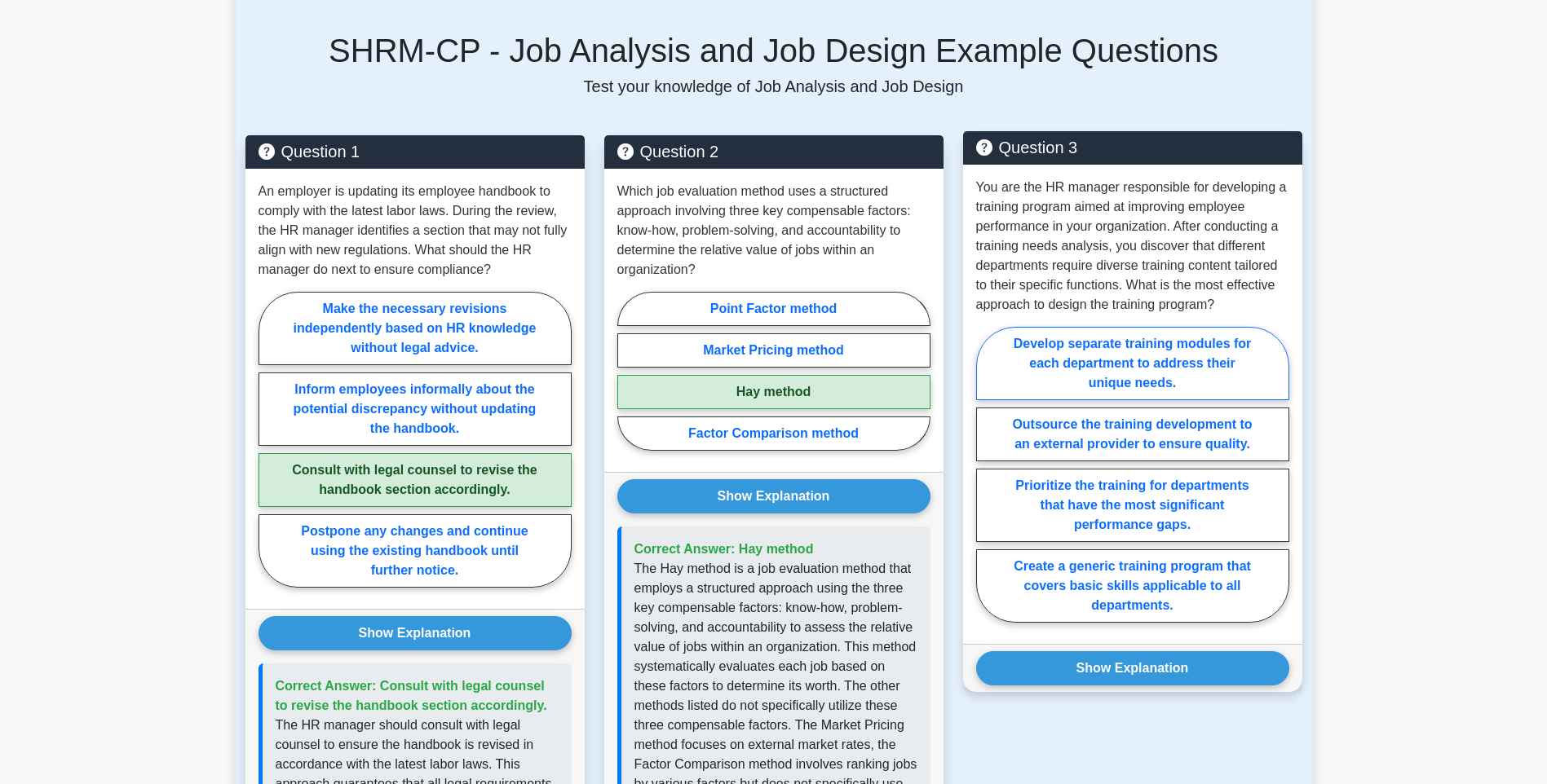
click at [1152, 350] on label "Develop separate training modules for each department to address their unique n…" at bounding box center [1133, 363] width 313 height 73
click at [987, 475] on input "Develop separate training modules for each department to address their unique n…" at bounding box center [981, 480] width 10 height 10
radio input "true"
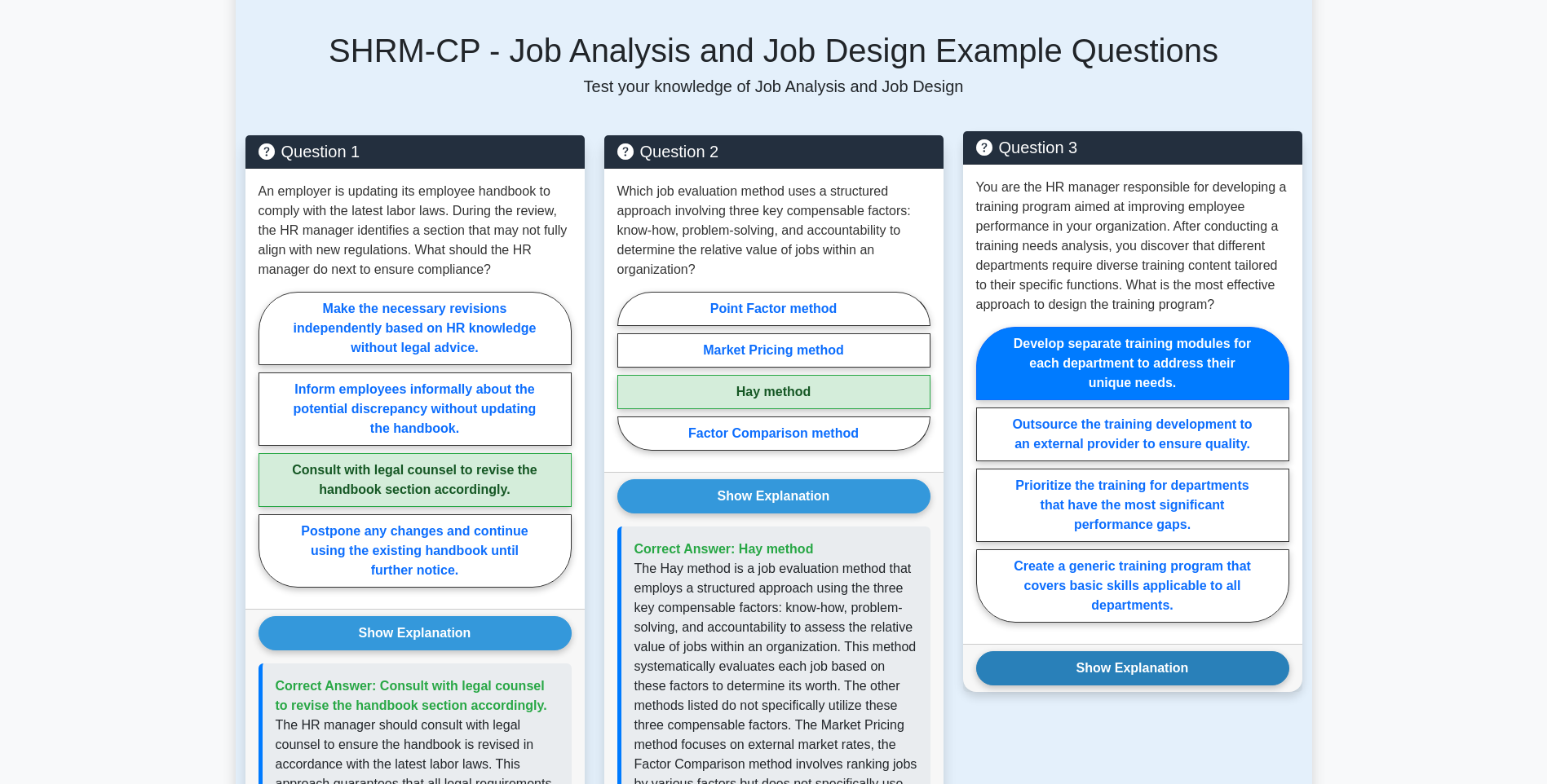
click at [1152, 652] on button "Show Explanation" at bounding box center [1133, 669] width 313 height 35
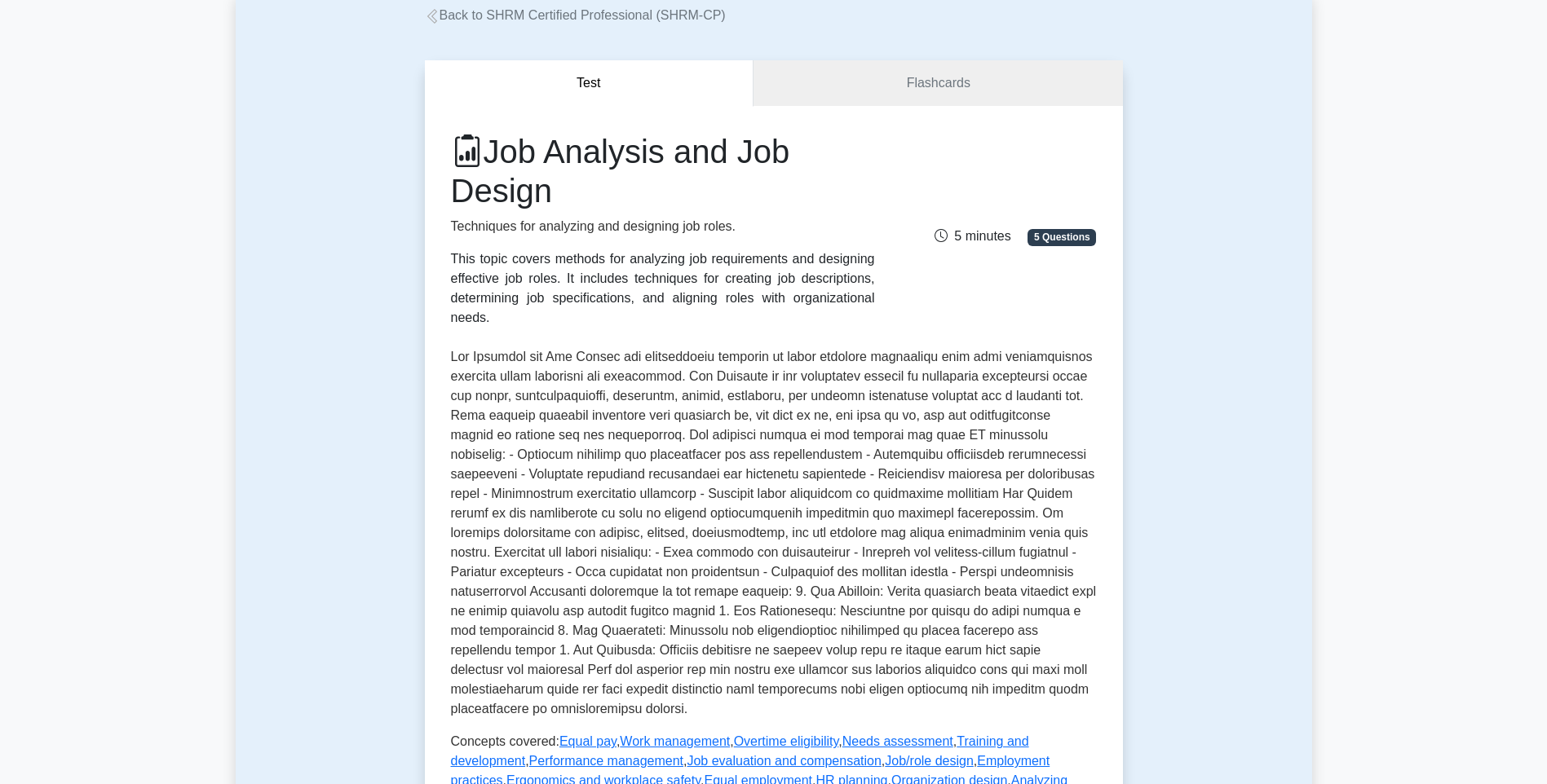
scroll to position [570, 0]
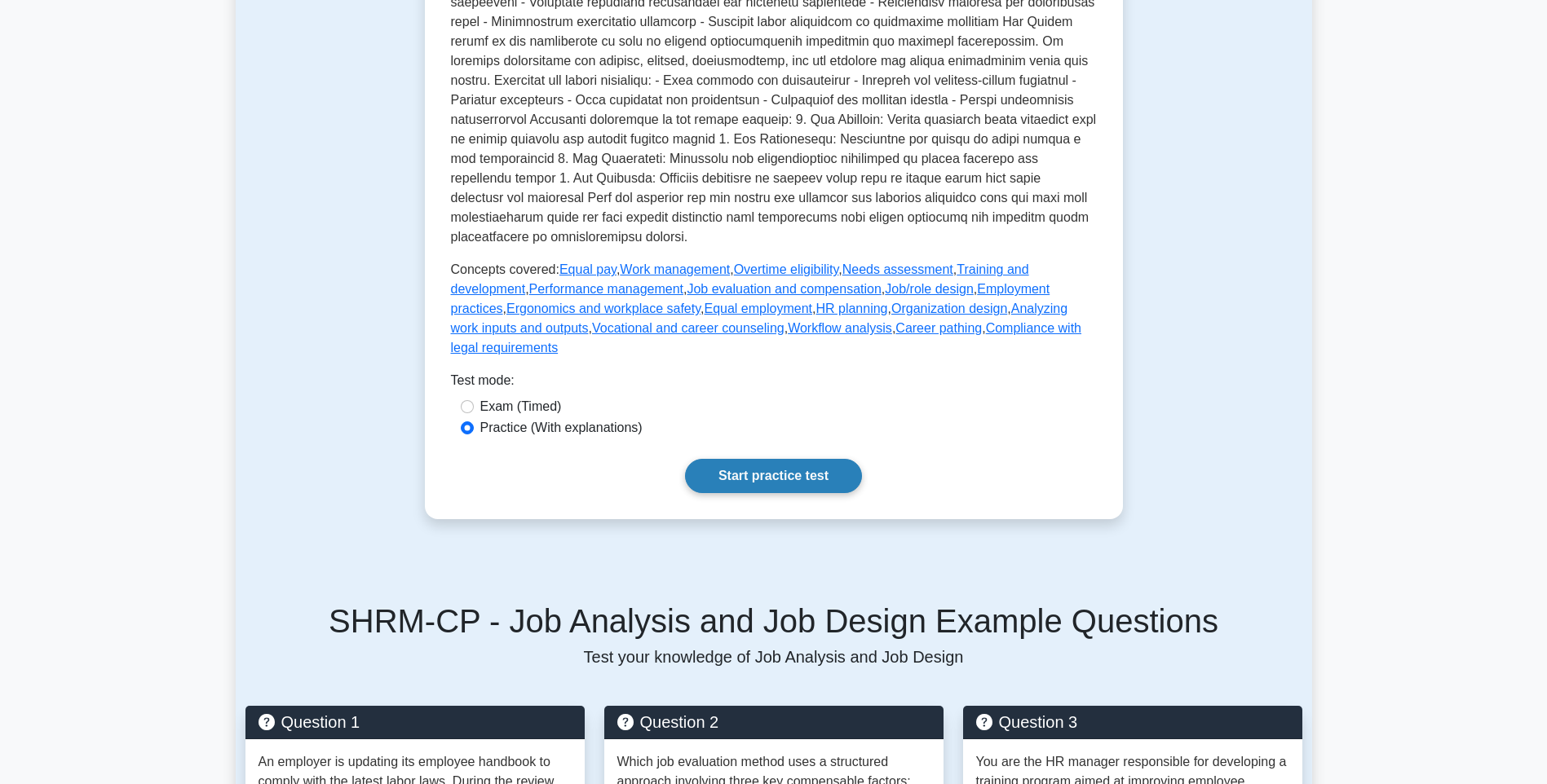
click at [765, 459] on link "Start practice test" at bounding box center [773, 476] width 177 height 35
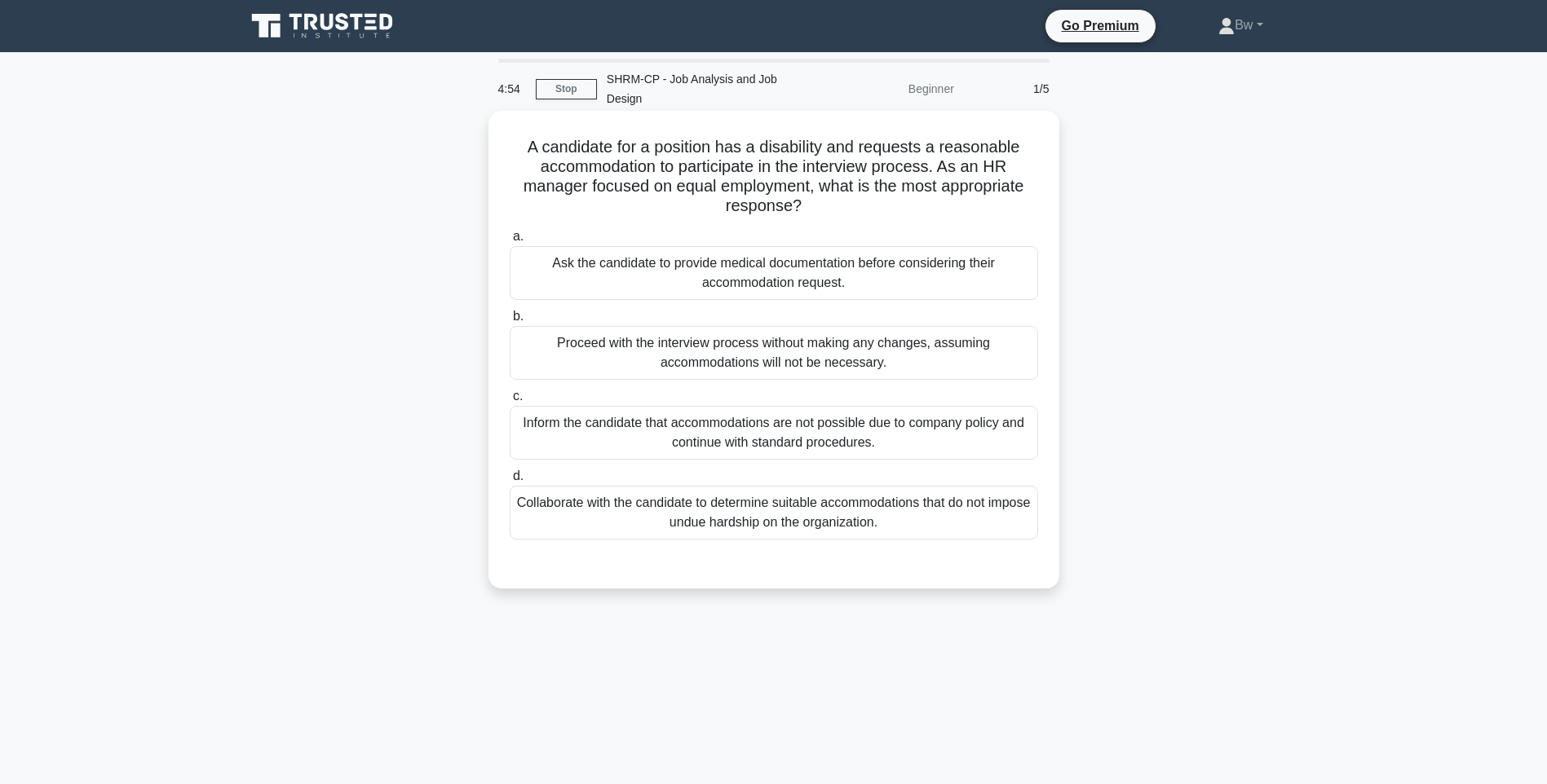
click at [790, 494] on div "Collaborate with the candidate to determine suitable accommodations that do not…" at bounding box center [773, 513] width 528 height 54
click at [509, 481] on input "d. Collaborate with the candidate to determine suitable accommodations that do …" at bounding box center [509, 476] width 0 height 10
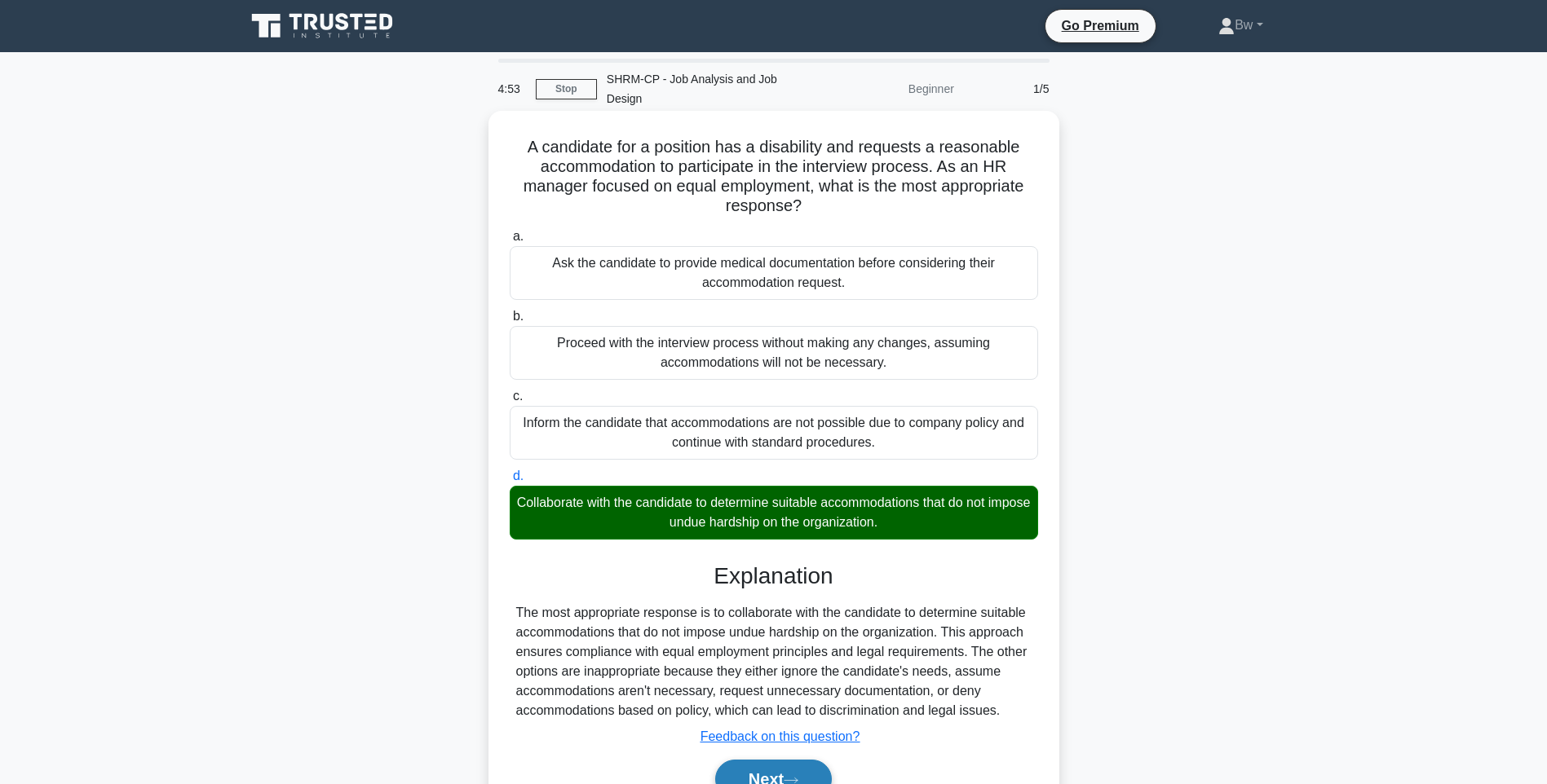
click at [787, 760] on button "Next" at bounding box center [773, 779] width 117 height 39
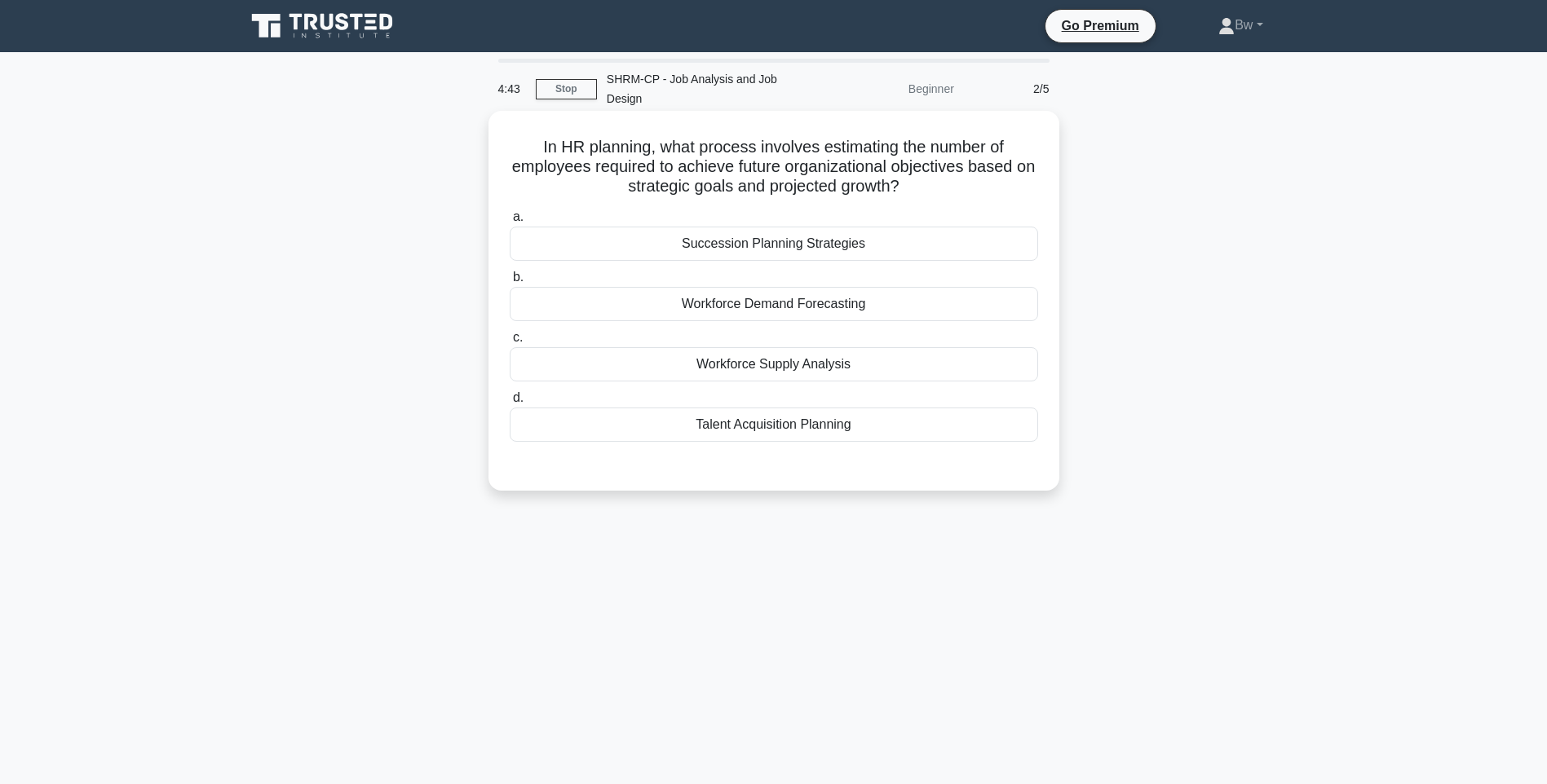
click at [816, 287] on div "Workforce Demand Forecasting" at bounding box center [773, 304] width 528 height 35
click at [509, 283] on input "b. Workforce Demand Forecasting" at bounding box center [509, 277] width 0 height 10
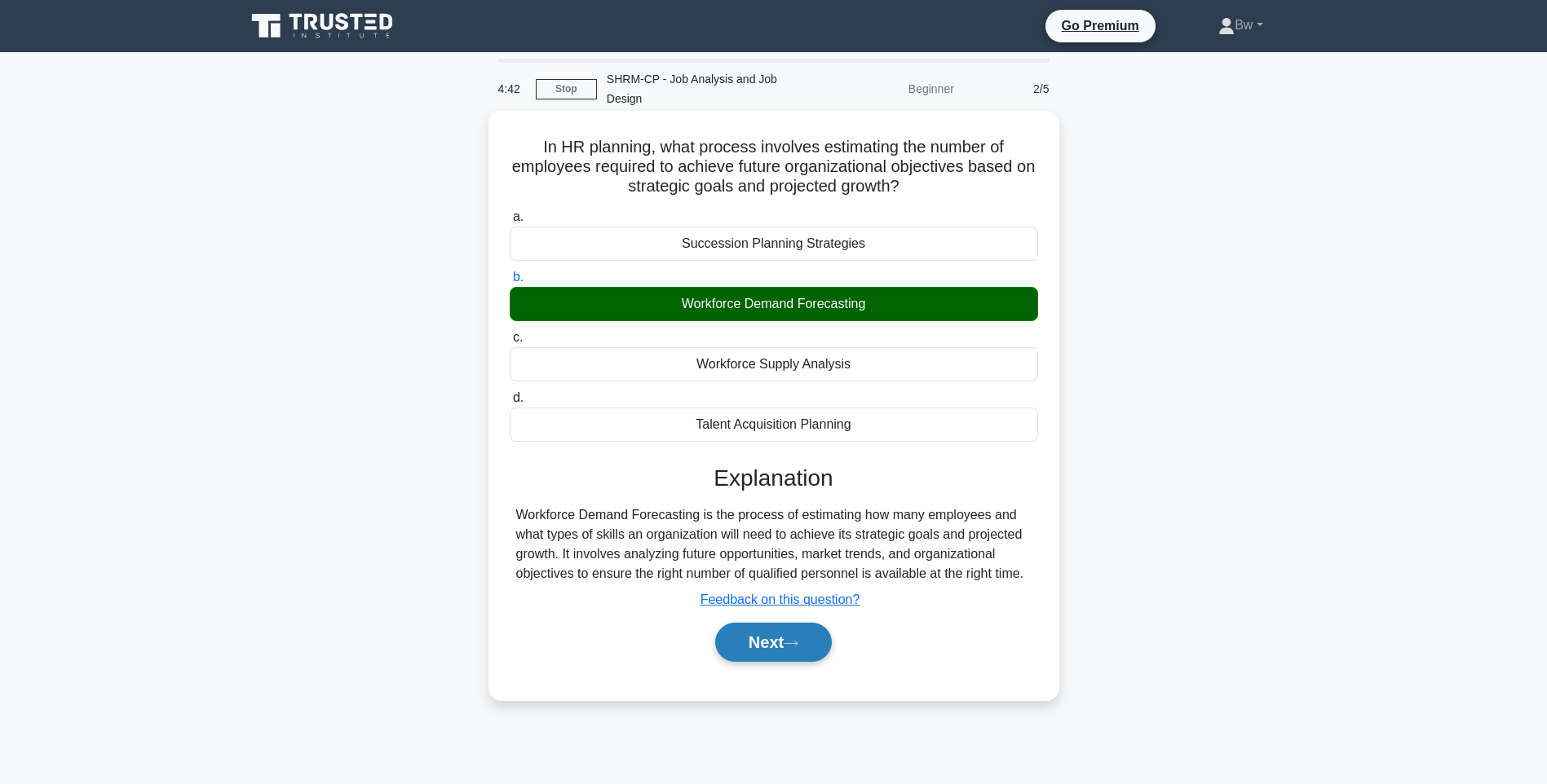
click at [793, 639] on icon at bounding box center [790, 643] width 15 height 9
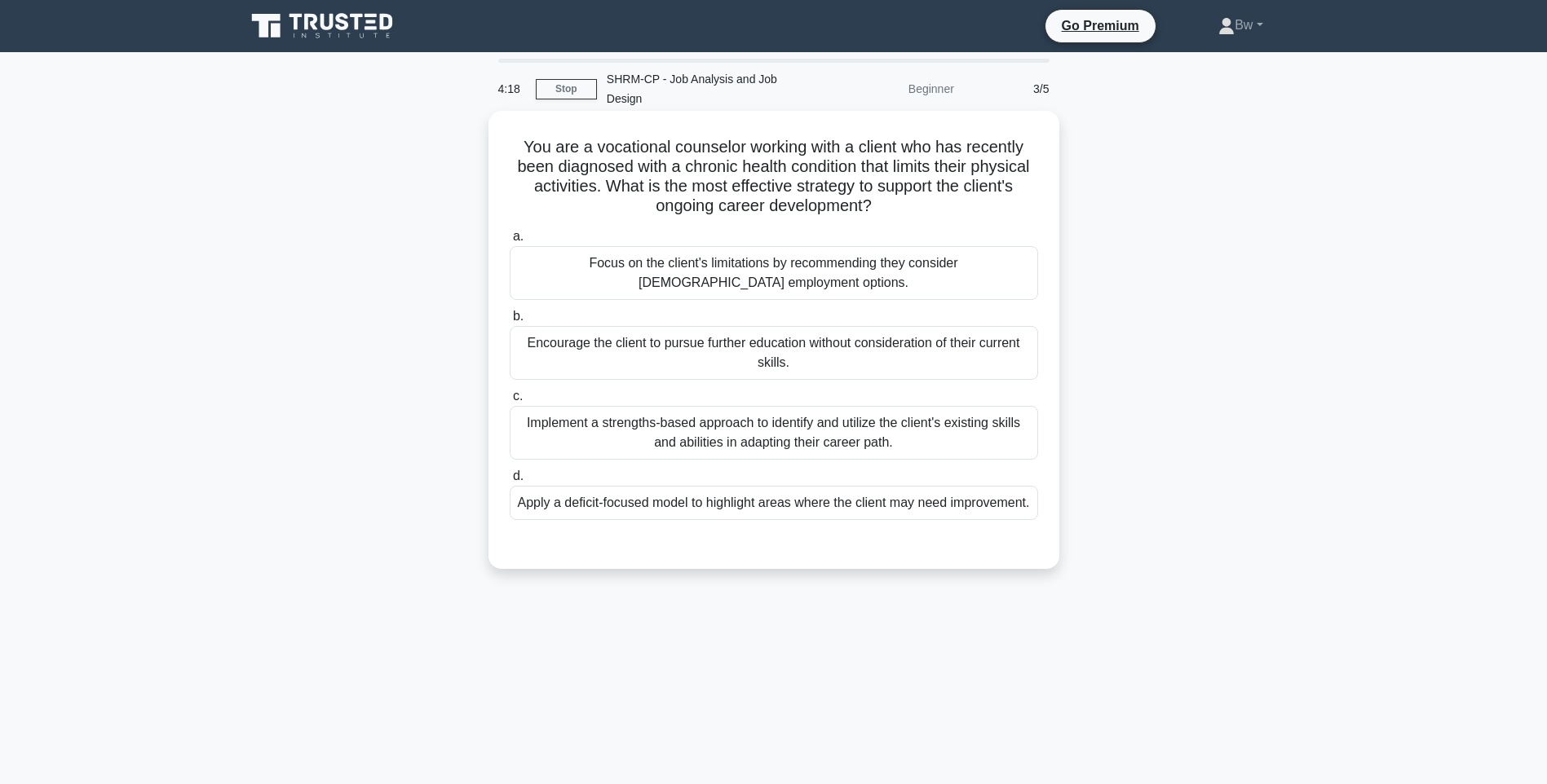
click at [555, 414] on div "Implement a strengths-based approach to identify and utilize the client's exist…" at bounding box center [773, 433] width 528 height 54
click at [509, 402] on input "c. Implement a strengths-based approach to identify and utilize the client's ex…" at bounding box center [509, 397] width 0 height 10
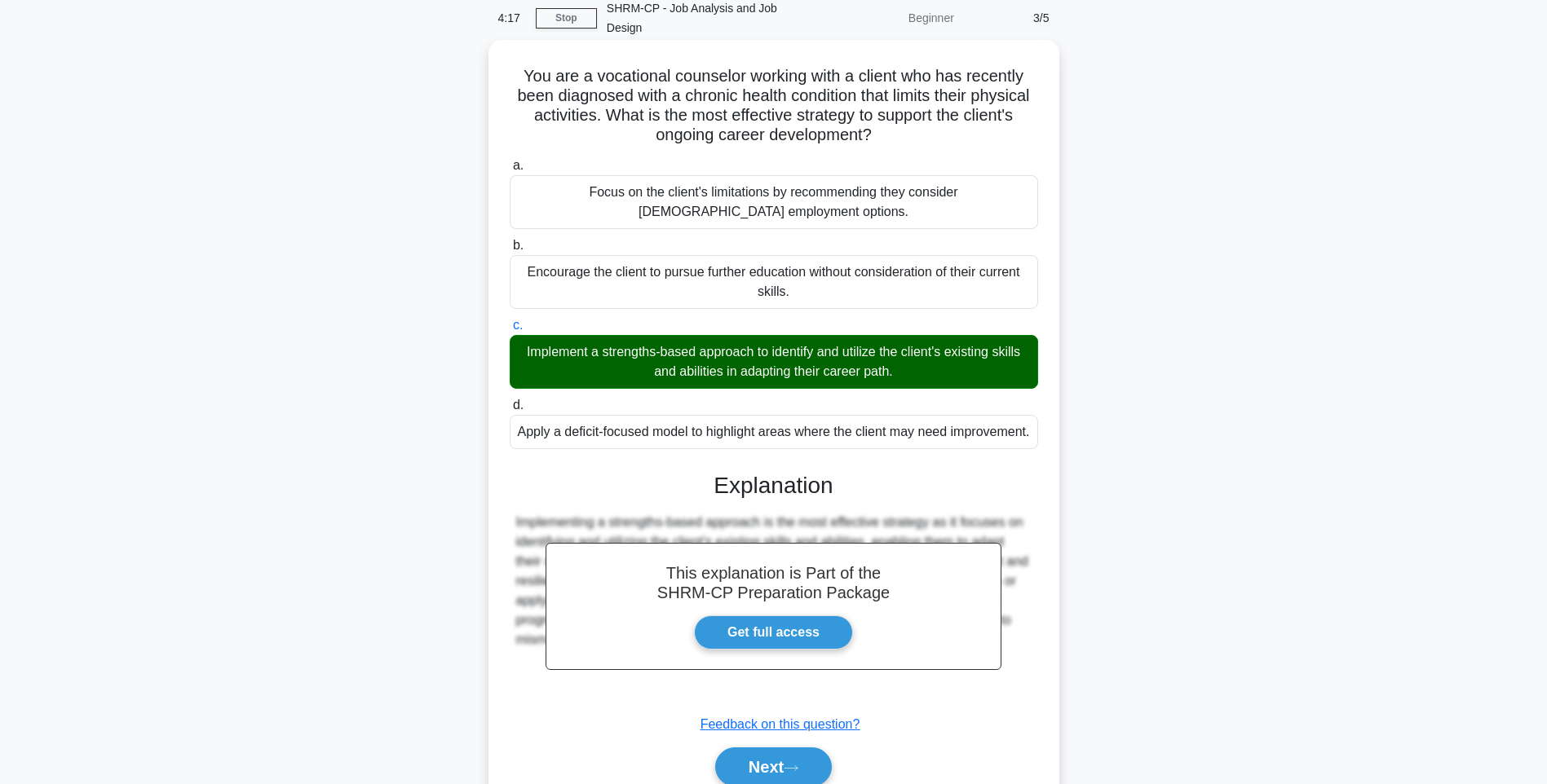
scroll to position [143, 0]
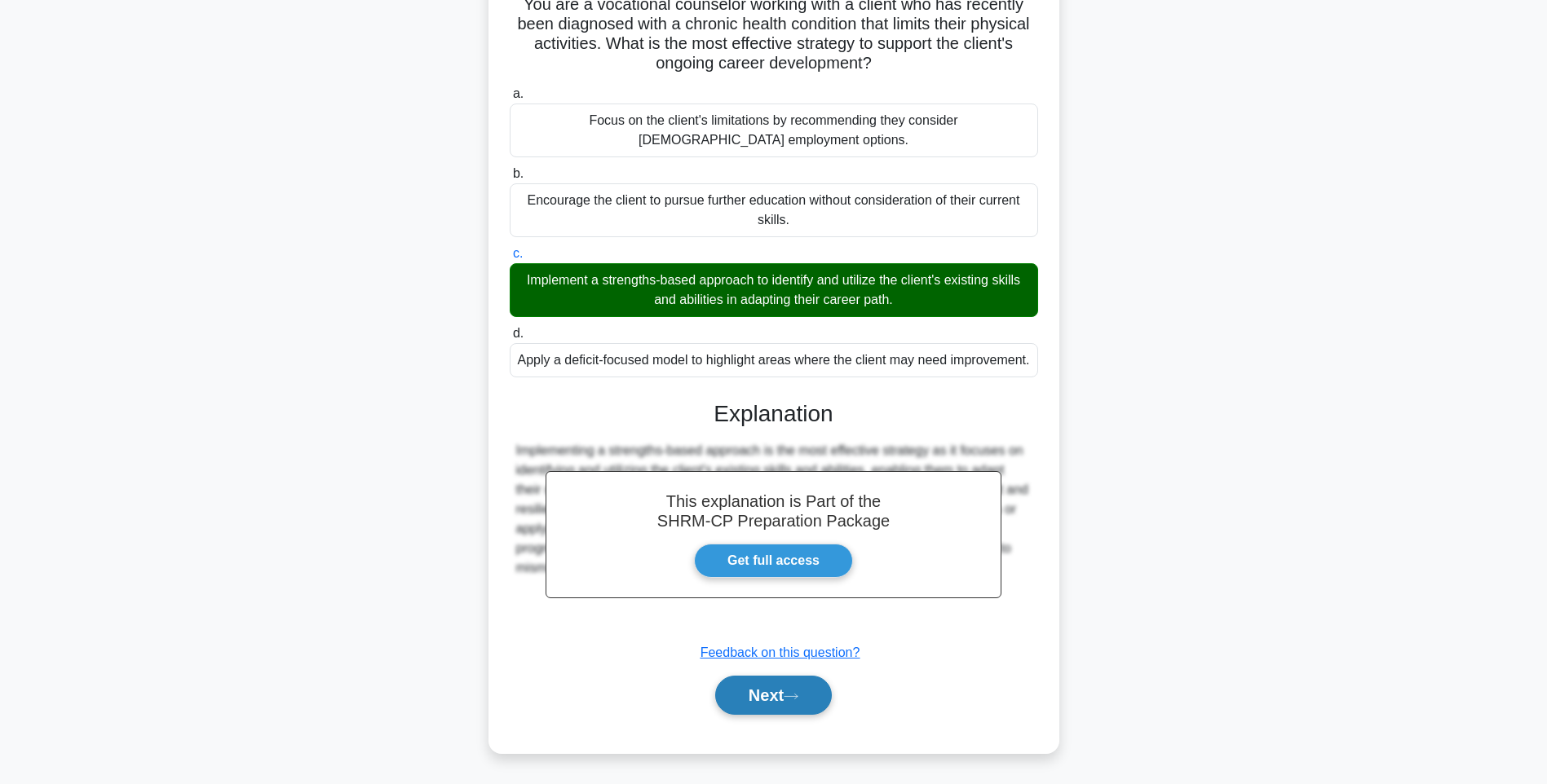
click at [791, 698] on icon at bounding box center [790, 697] width 15 height 9
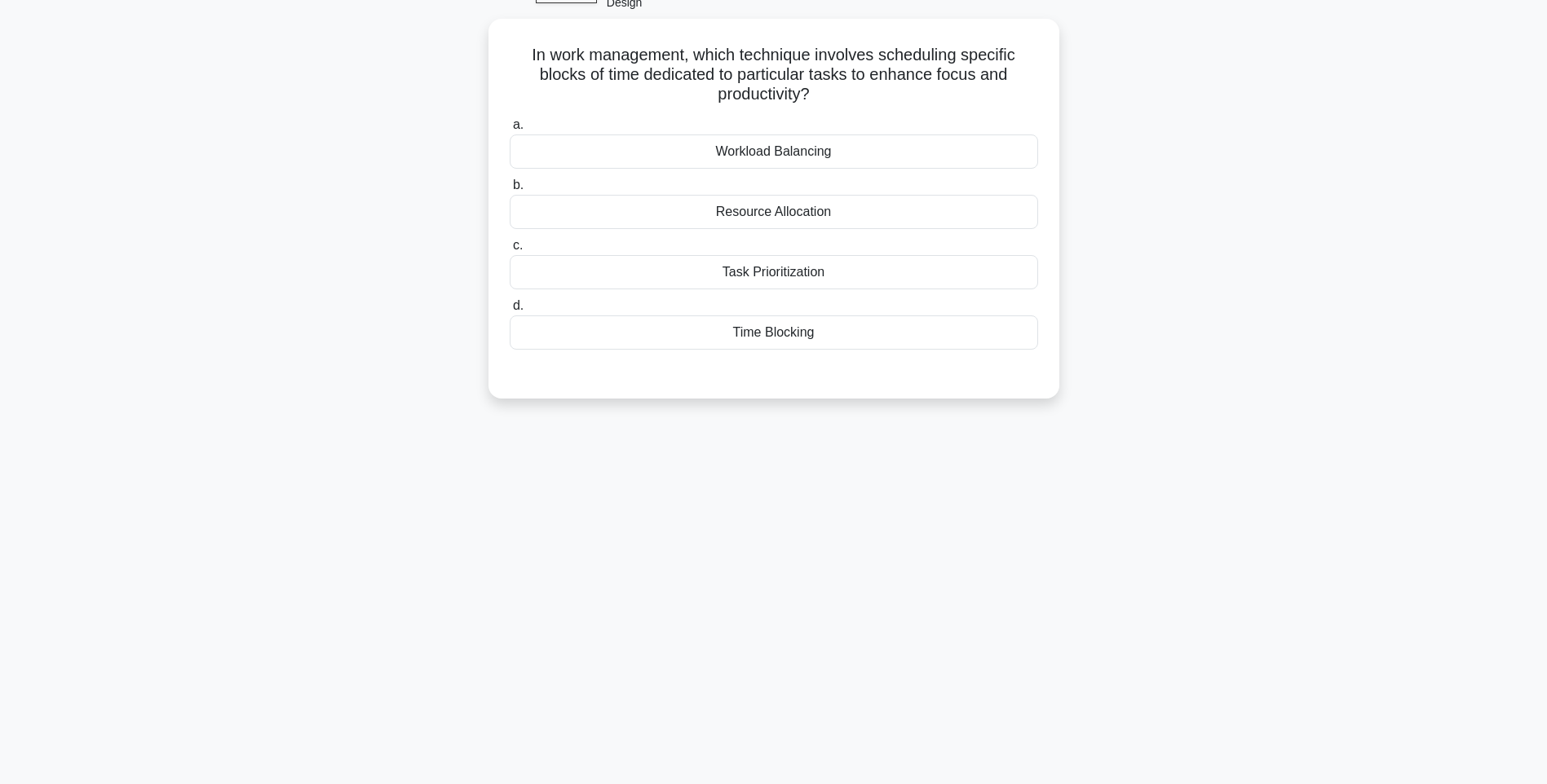
scroll to position [96, 0]
click at [804, 311] on div "Time Blocking" at bounding box center [773, 328] width 528 height 35
click at [509, 308] on input "d. Time Blocking" at bounding box center [509, 302] width 0 height 10
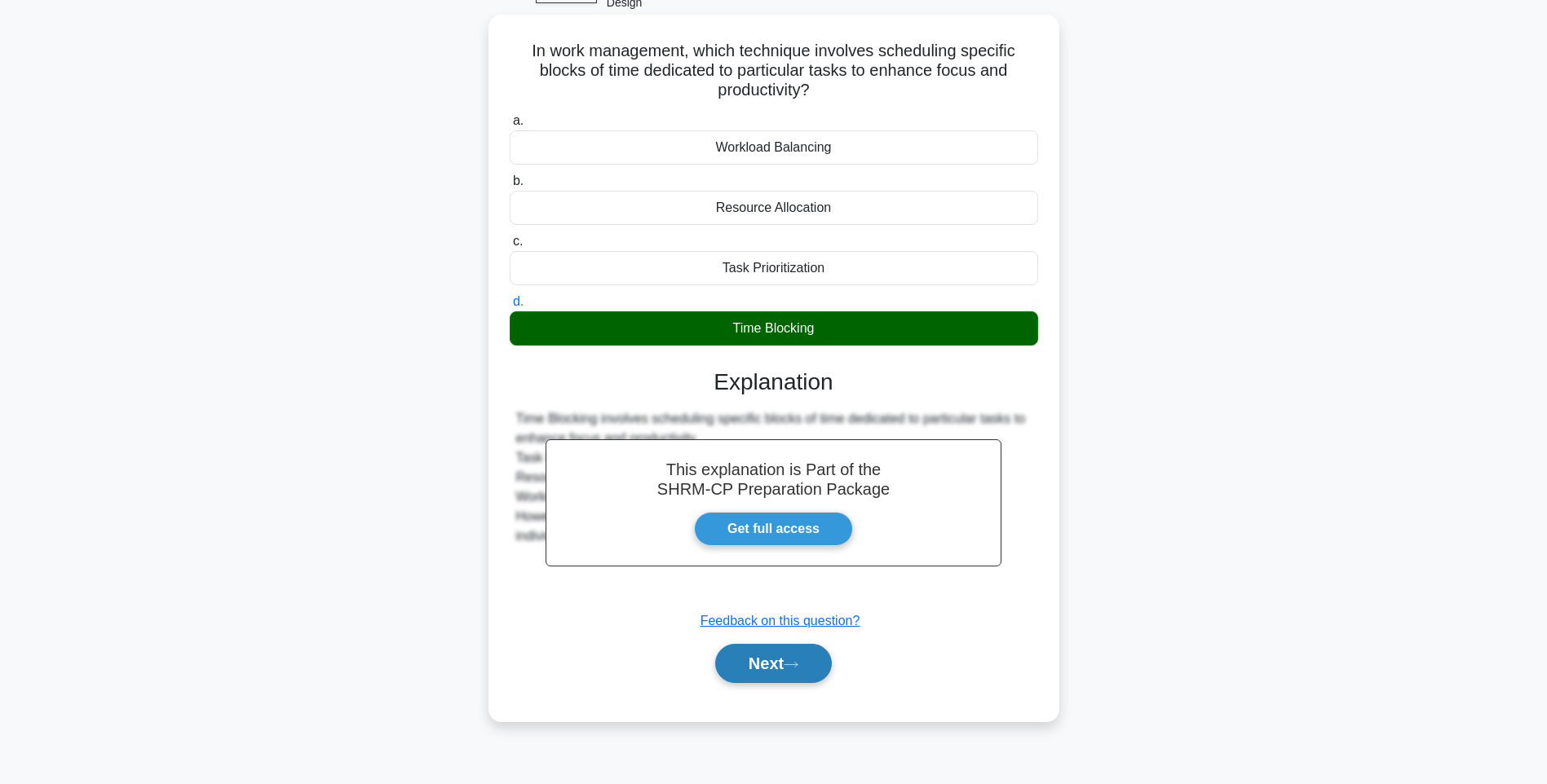
click at [809, 644] on button "Next" at bounding box center [773, 663] width 117 height 39
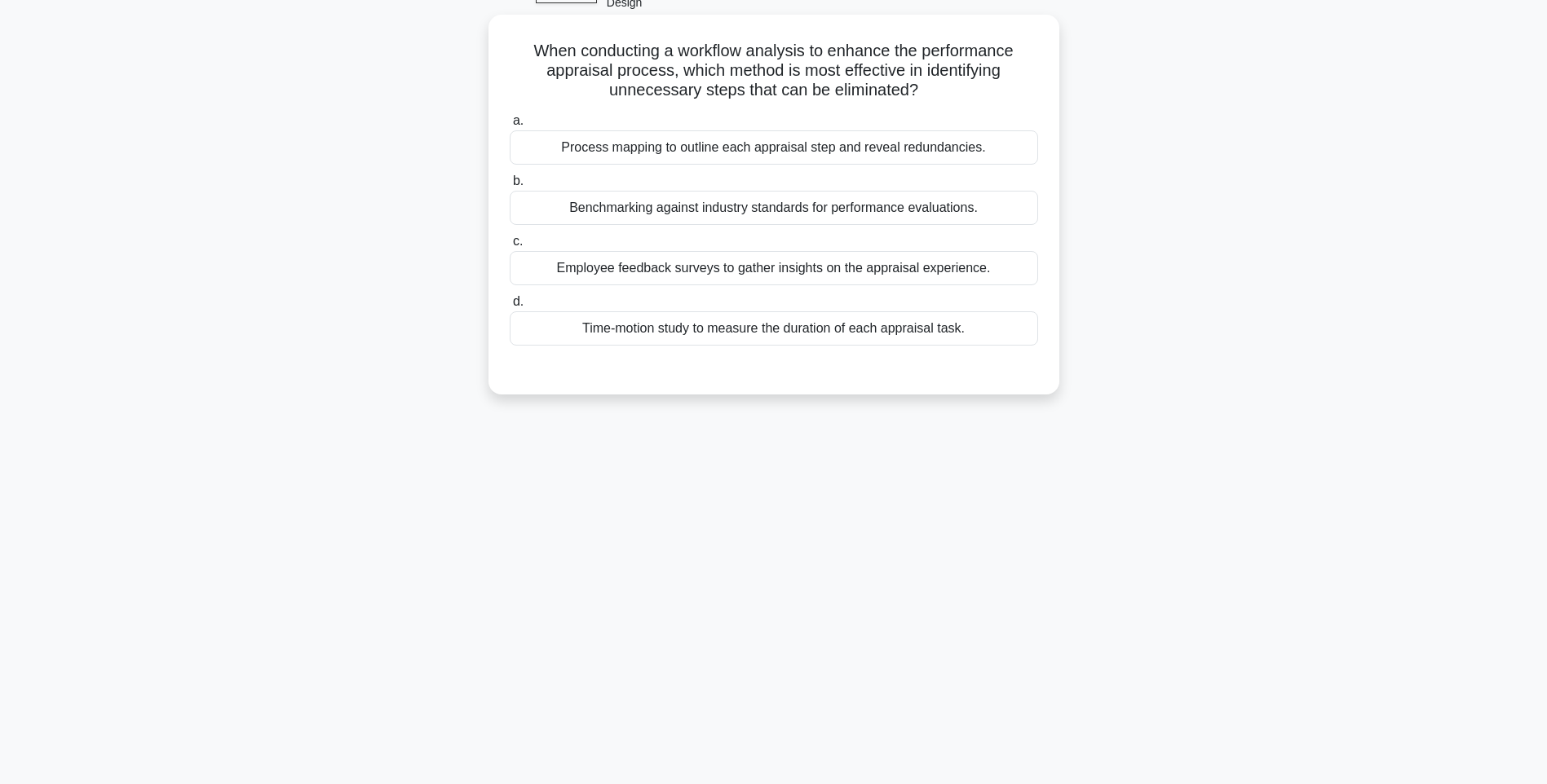
click at [921, 148] on div "a. Process mapping to outline each appraisal step and reveal redundancies. b. B…" at bounding box center [774, 227] width 548 height 241
click at [941, 131] on div "Process mapping to outline each appraisal step and reveal redundancies." at bounding box center [773, 148] width 528 height 35
click at [509, 126] on input "a. Process mapping to outline each appraisal step and reveal redundancies." at bounding box center [509, 121] width 0 height 10
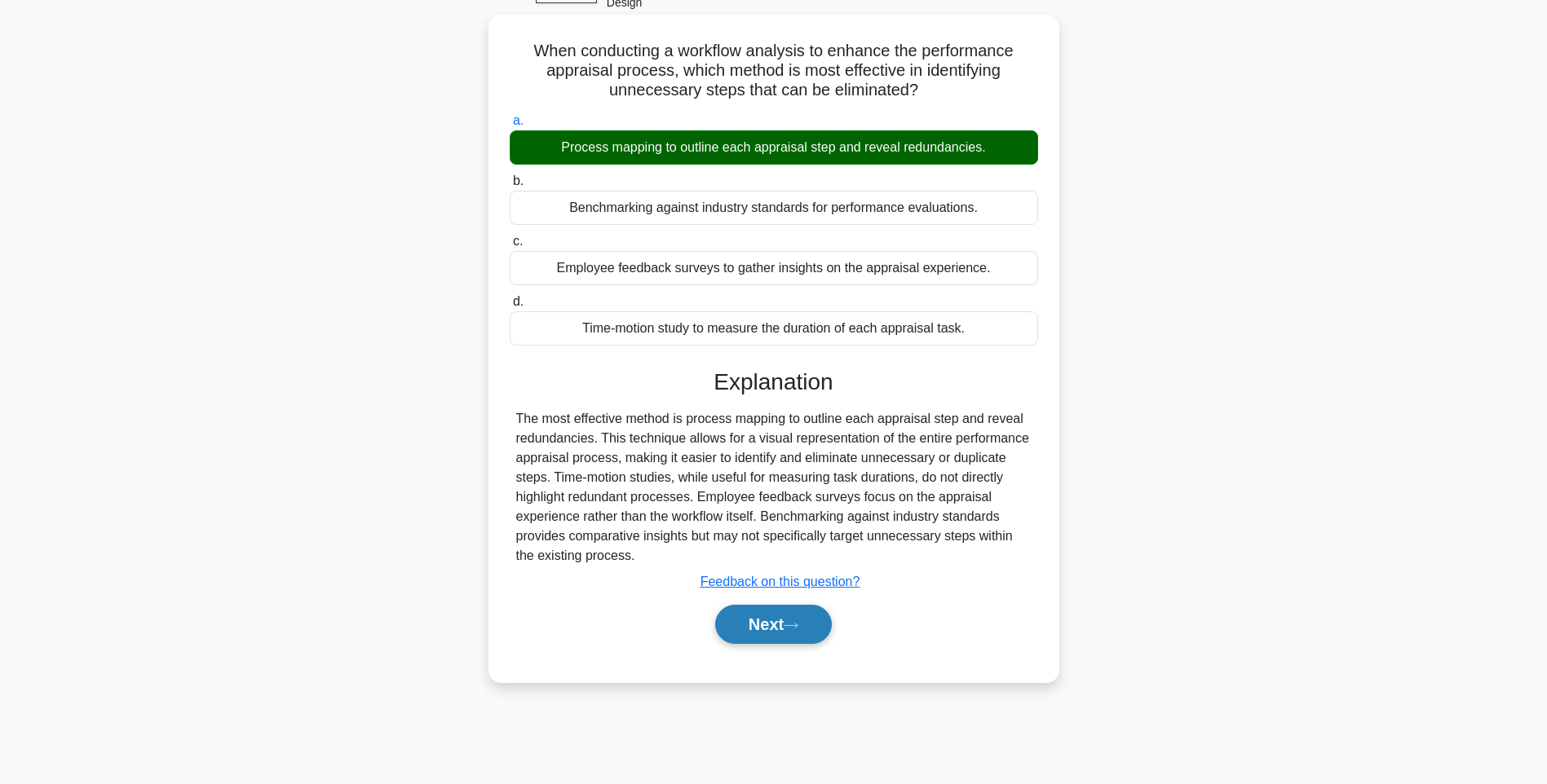
click at [766, 609] on button "Next" at bounding box center [773, 624] width 117 height 39
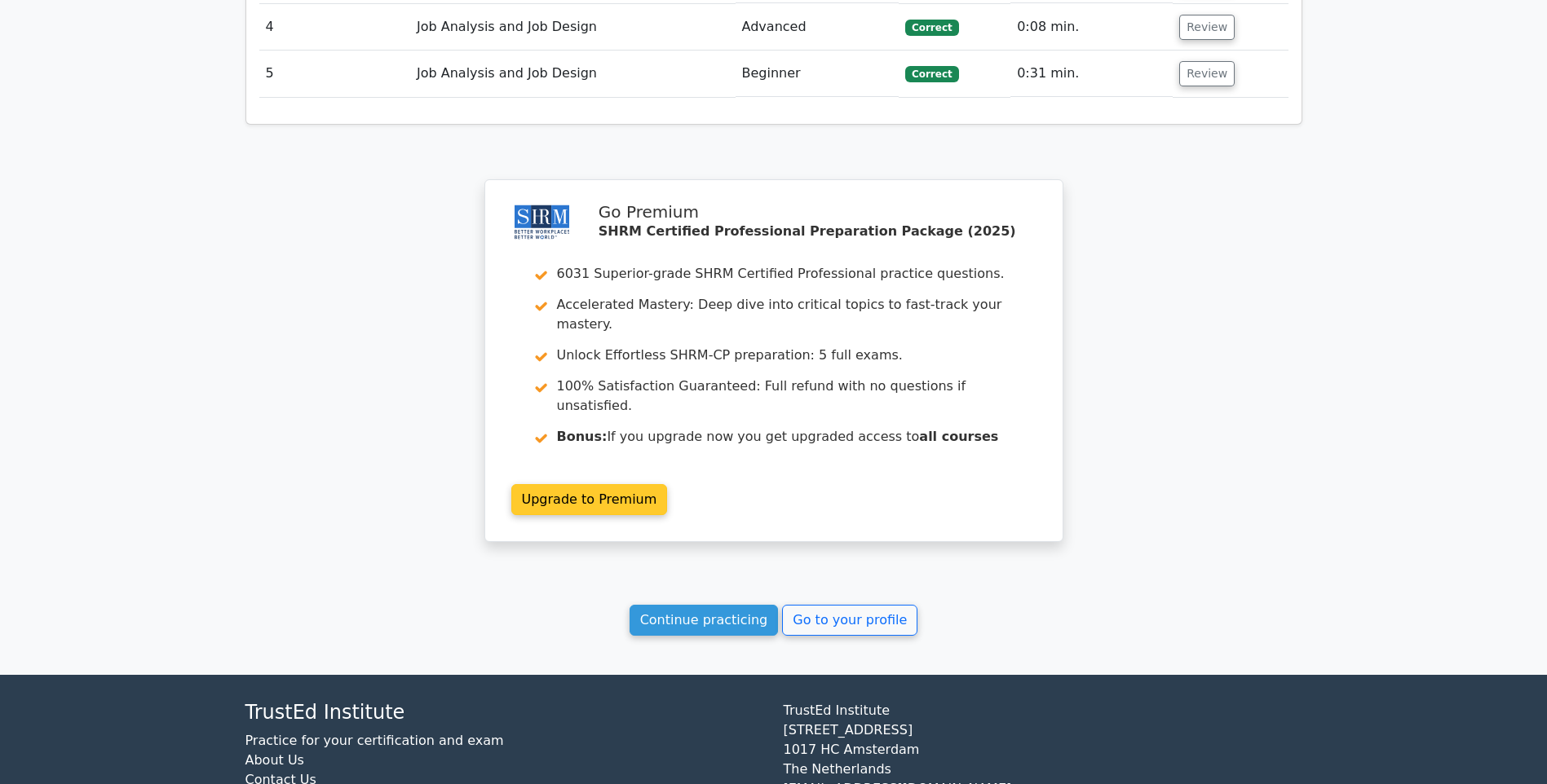
scroll to position [2076, 0]
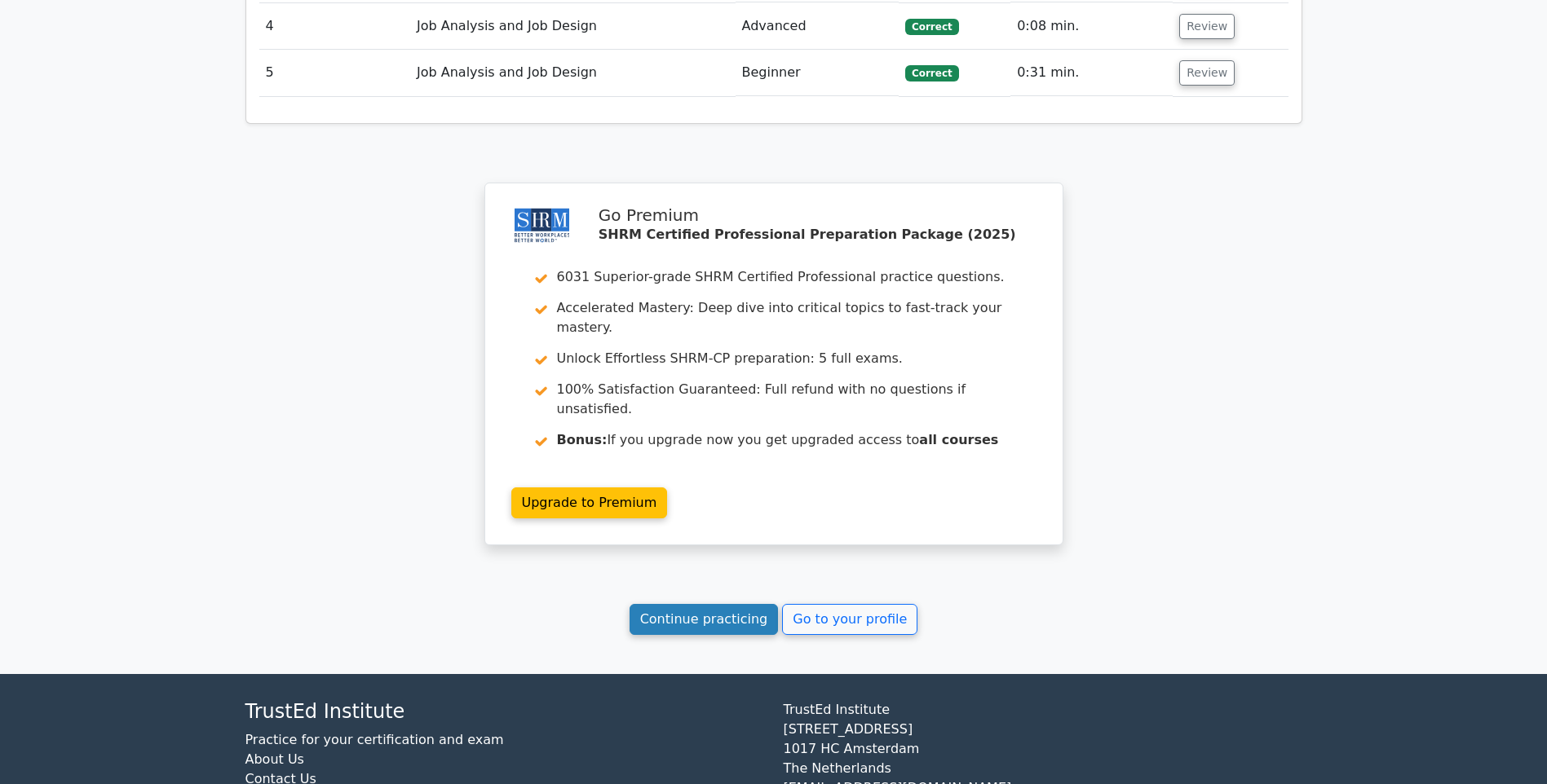
click at [732, 604] on link "Continue practicing" at bounding box center [704, 620] width 150 height 31
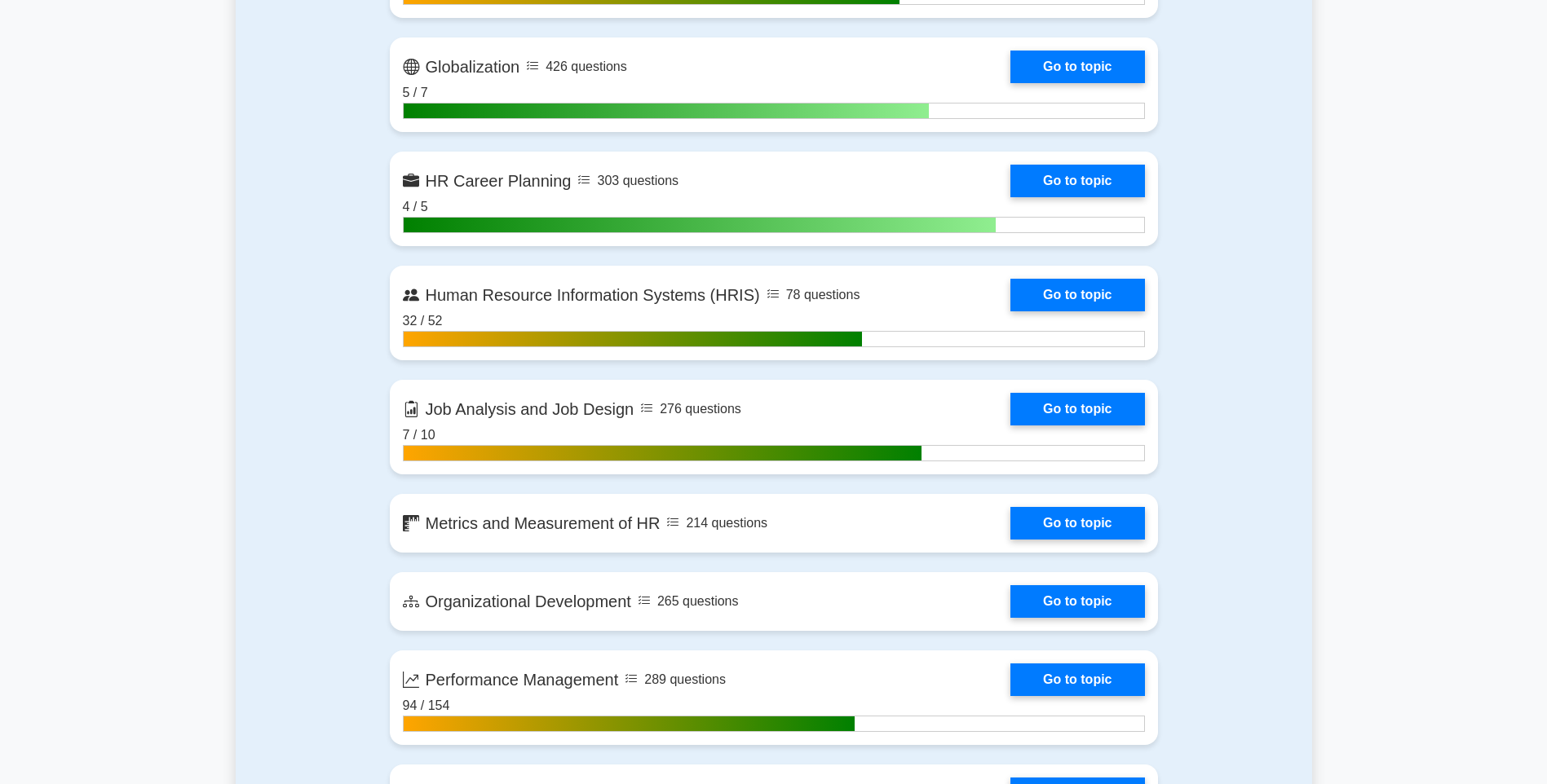
scroll to position [1630, 0]
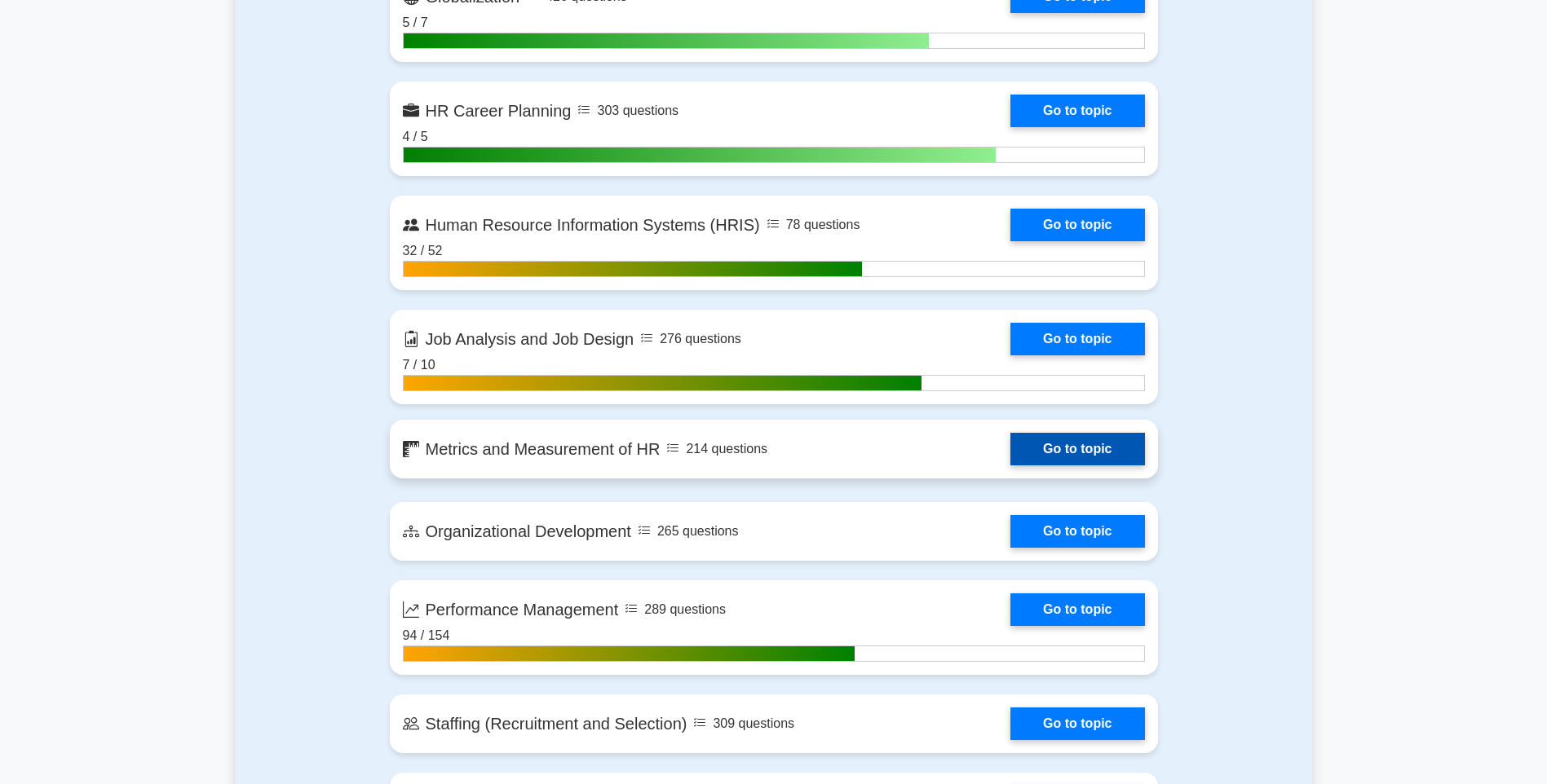
click at [1045, 443] on link "Go to topic" at bounding box center [1077, 449] width 134 height 33
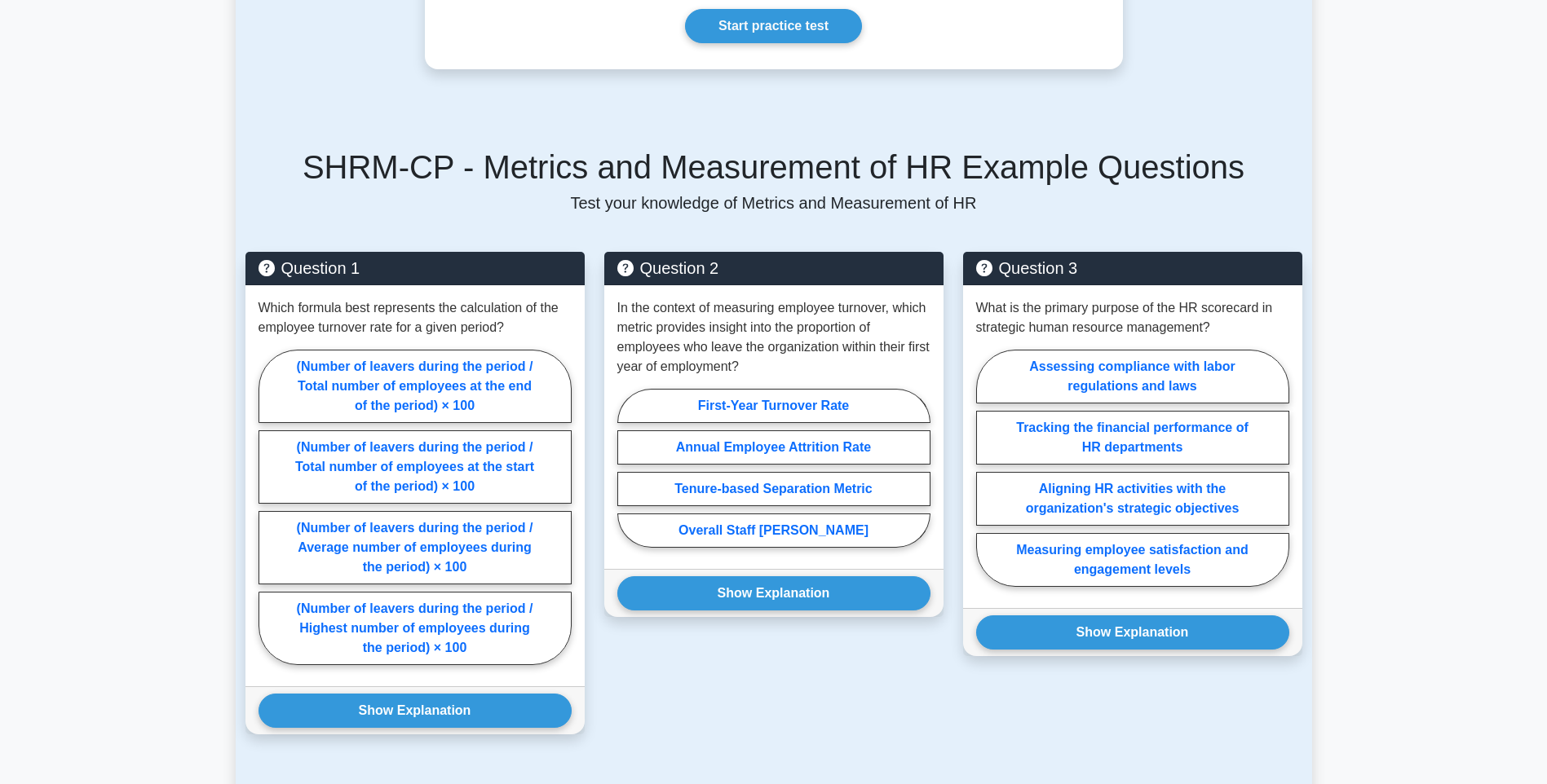
scroll to position [1060, 0]
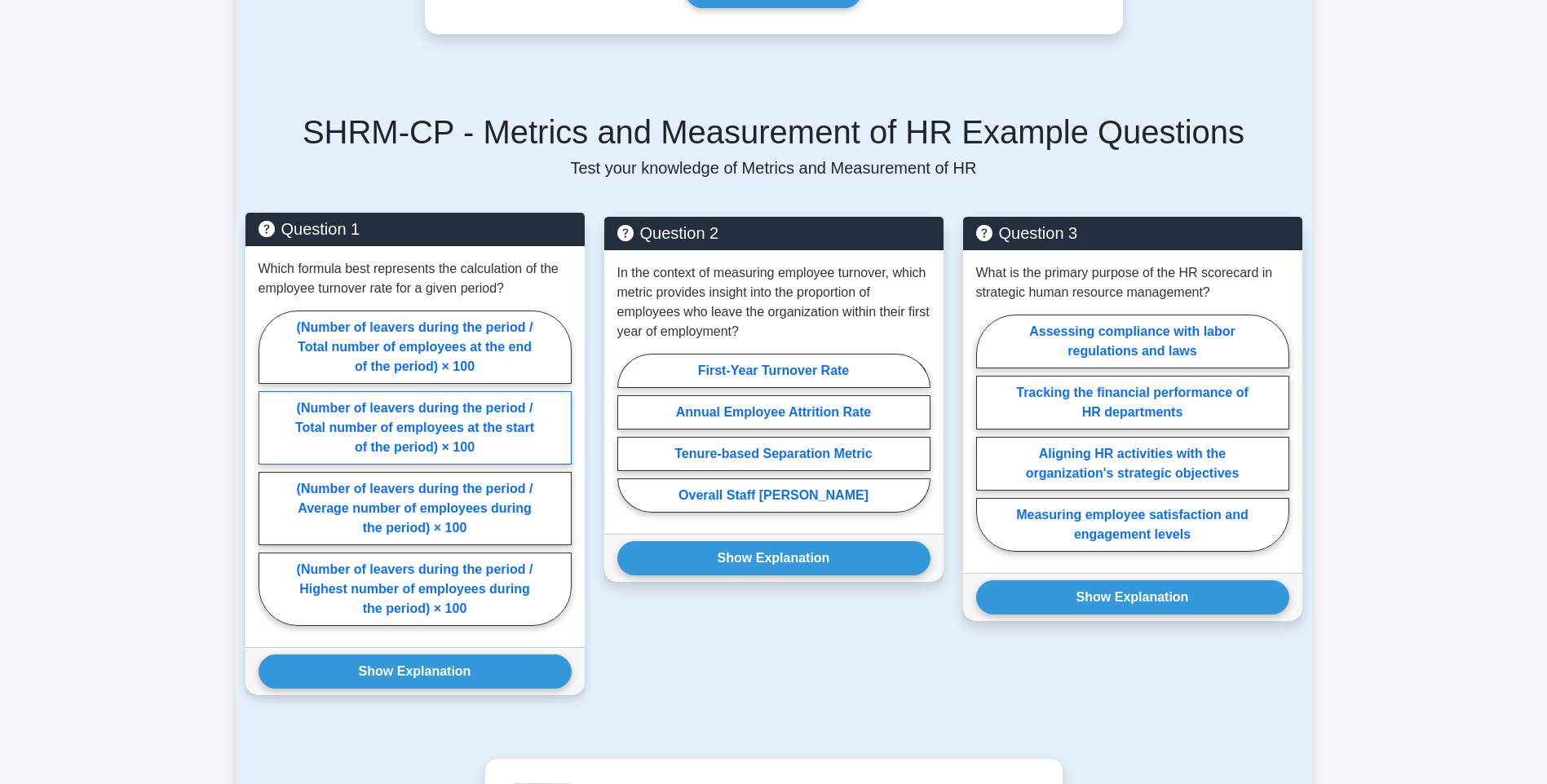
click at [512, 402] on label "(Number of leavers during the period / Total number of employees at the start o…" at bounding box center [415, 428] width 313 height 73
click at [269, 468] on input "(Number of leavers during the period / Total number of employees at the start o…" at bounding box center [264, 473] width 10 height 10
radio input "true"
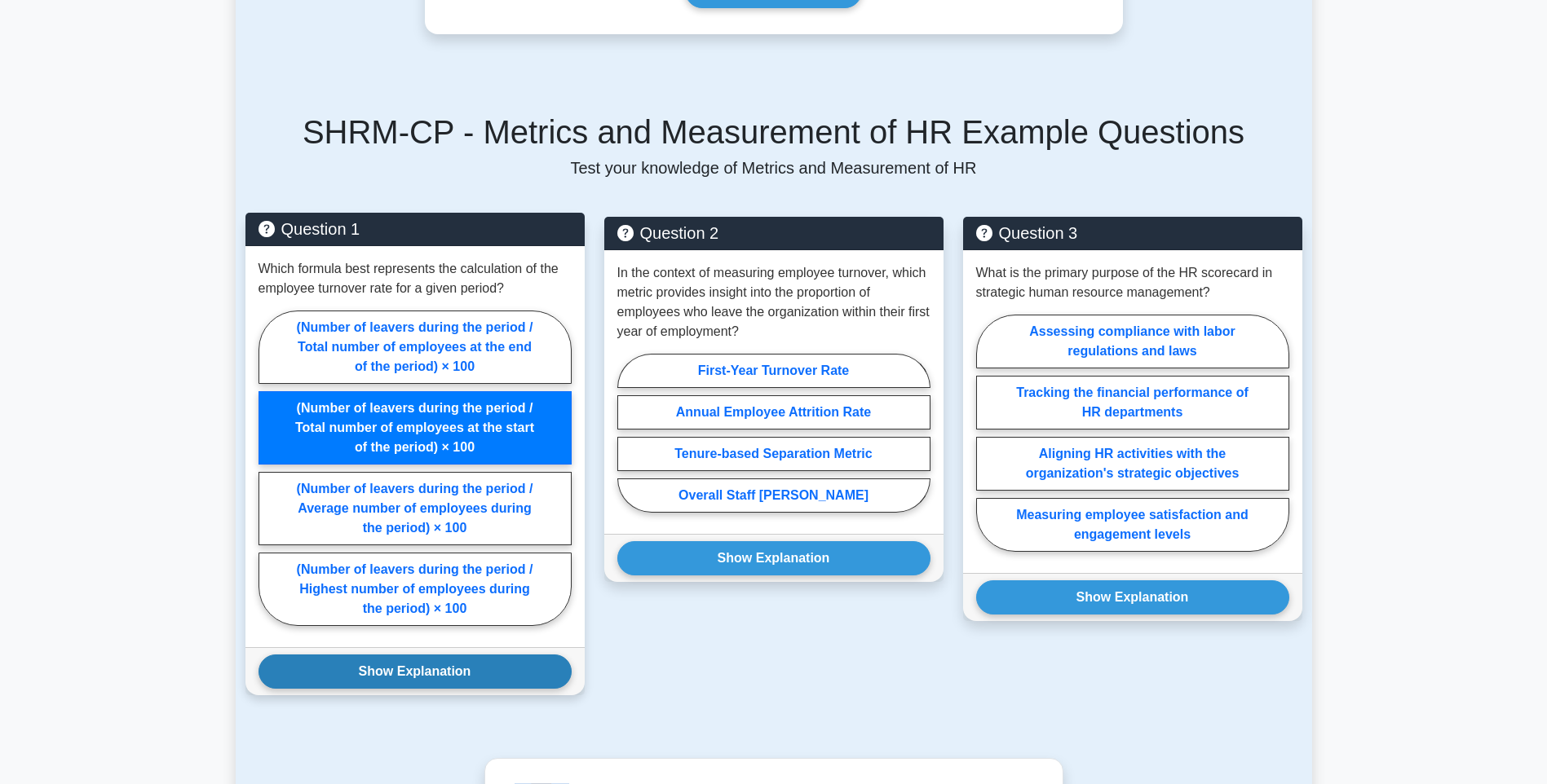
click at [496, 654] on button "Show Explanation" at bounding box center [415, 672] width 313 height 35
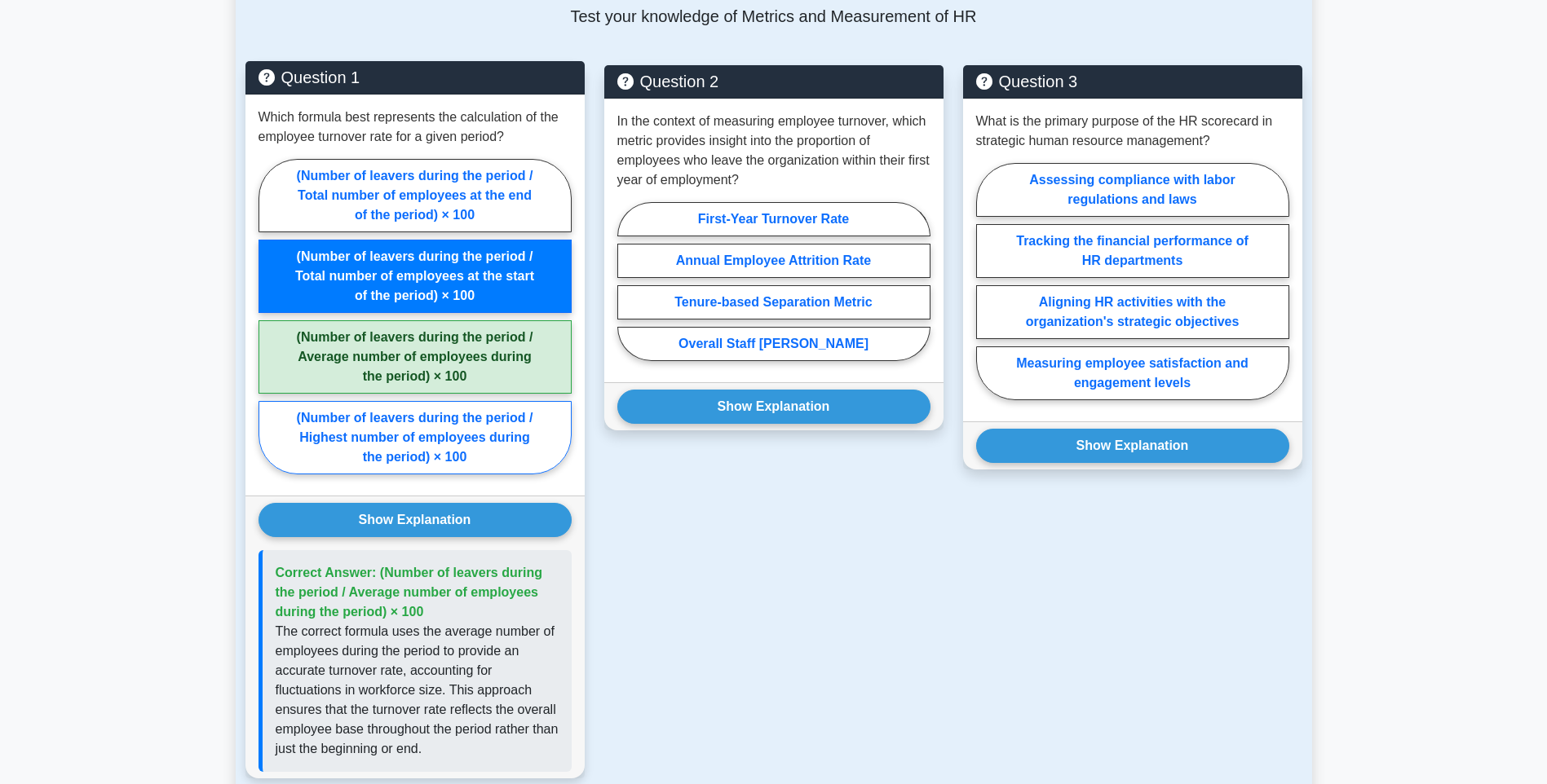
scroll to position [1223, 0]
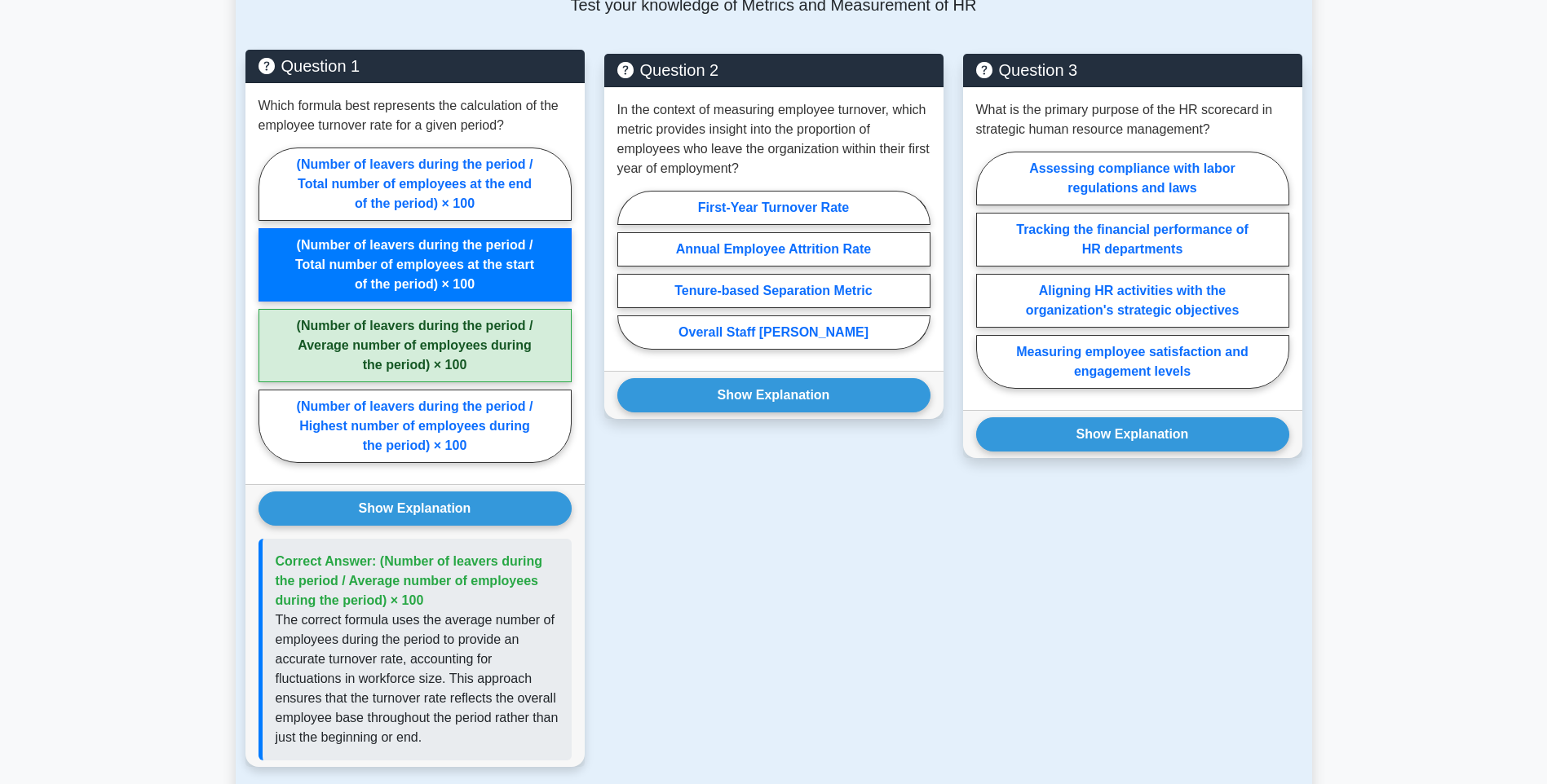
click at [485, 286] on div "(Number of leavers during the period / Total number of employees at the end of …" at bounding box center [415, 309] width 313 height 322
click at [482, 326] on label "(Number of leavers during the period / Average number of employees during the p…" at bounding box center [415, 345] width 313 height 73
click at [269, 316] on input "(Number of leavers during the period / Average number of employees during the p…" at bounding box center [264, 310] width 10 height 10
radio input "true"
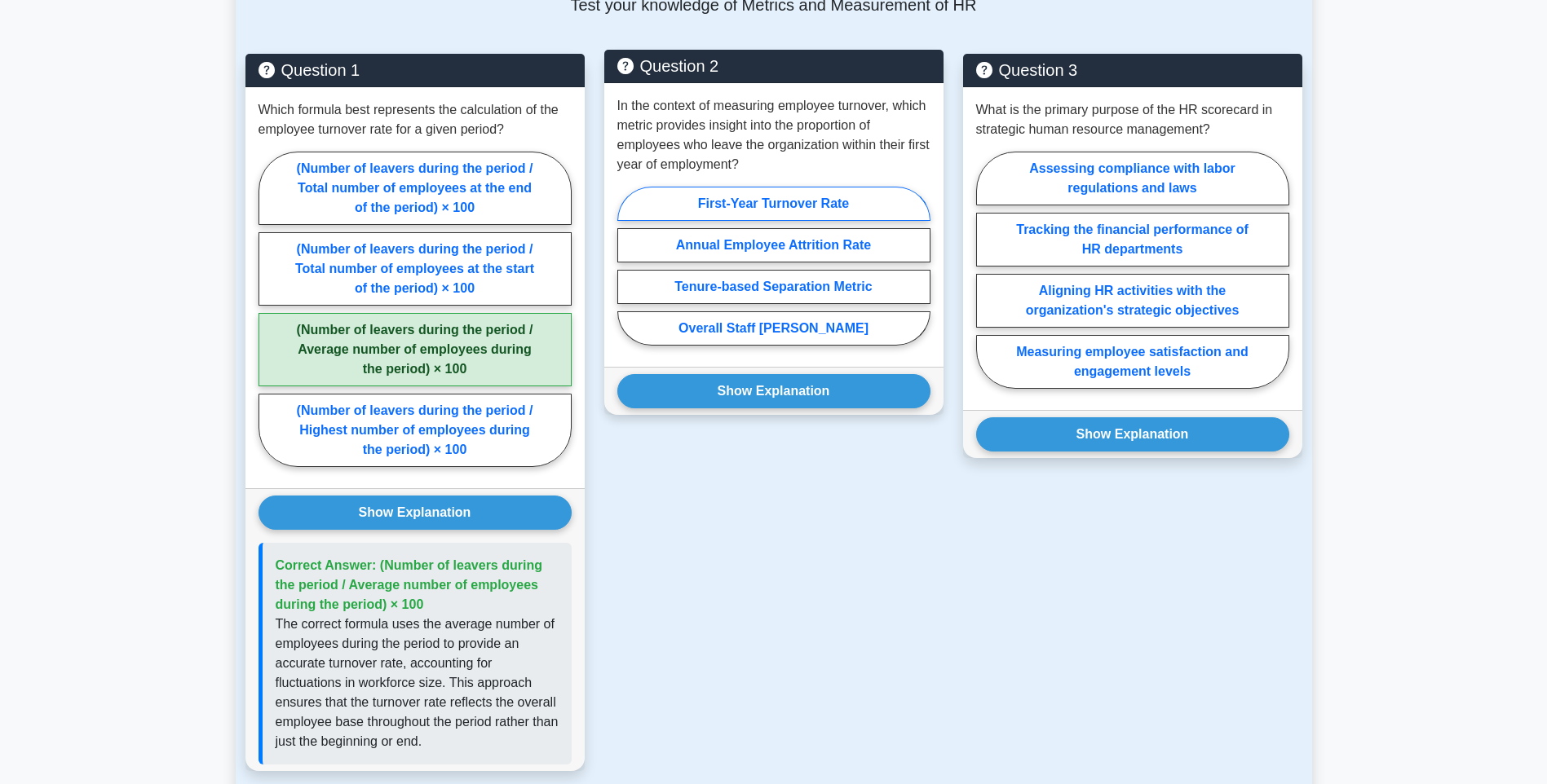
click at [819, 187] on label "First-Year Turnover Rate" at bounding box center [774, 204] width 313 height 35
click at [628, 265] on input "First-Year Turnover Rate" at bounding box center [623, 271] width 10 height 10
radio input "true"
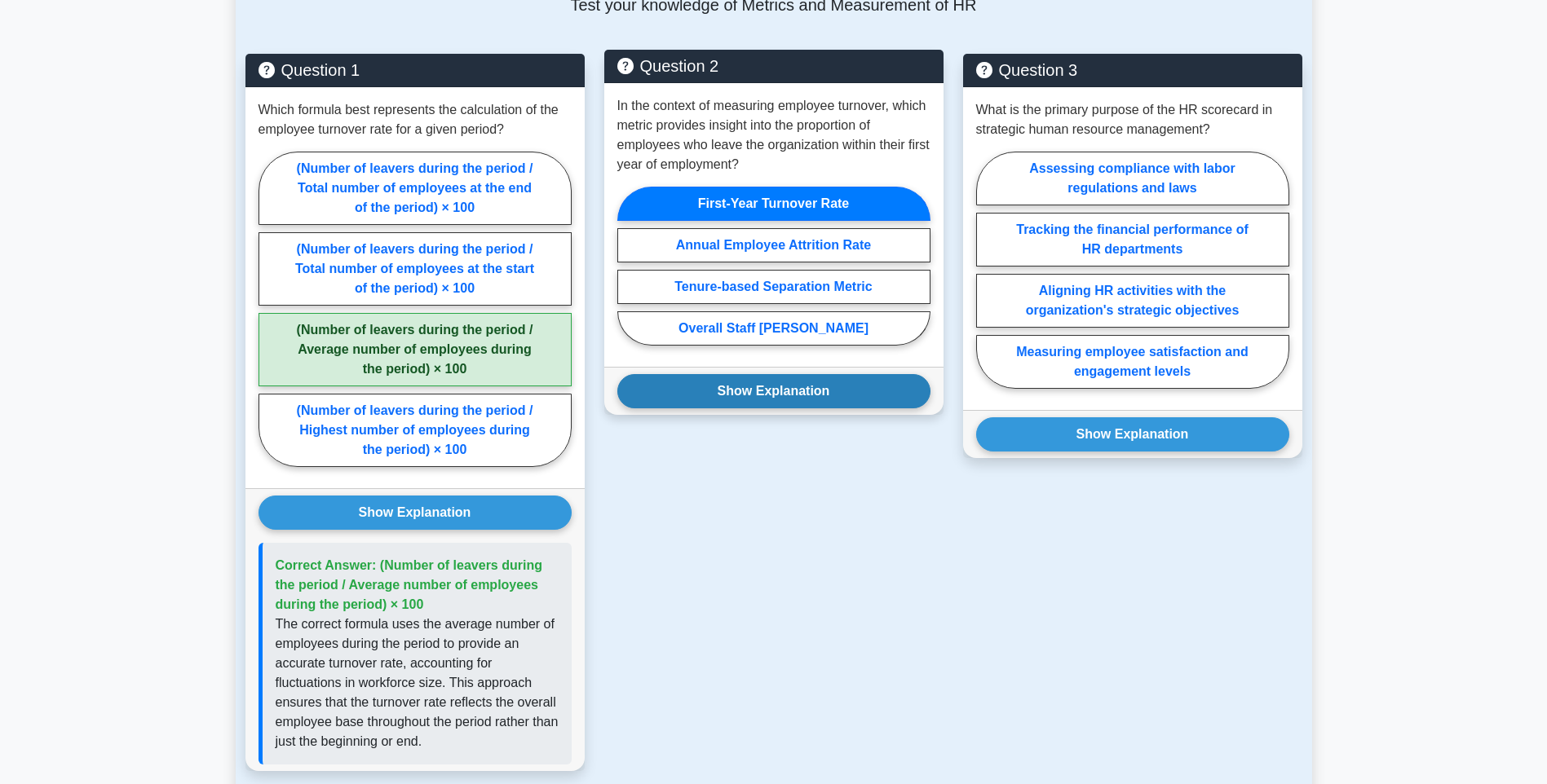
click at [841, 374] on button "Show Explanation" at bounding box center [774, 392] width 313 height 35
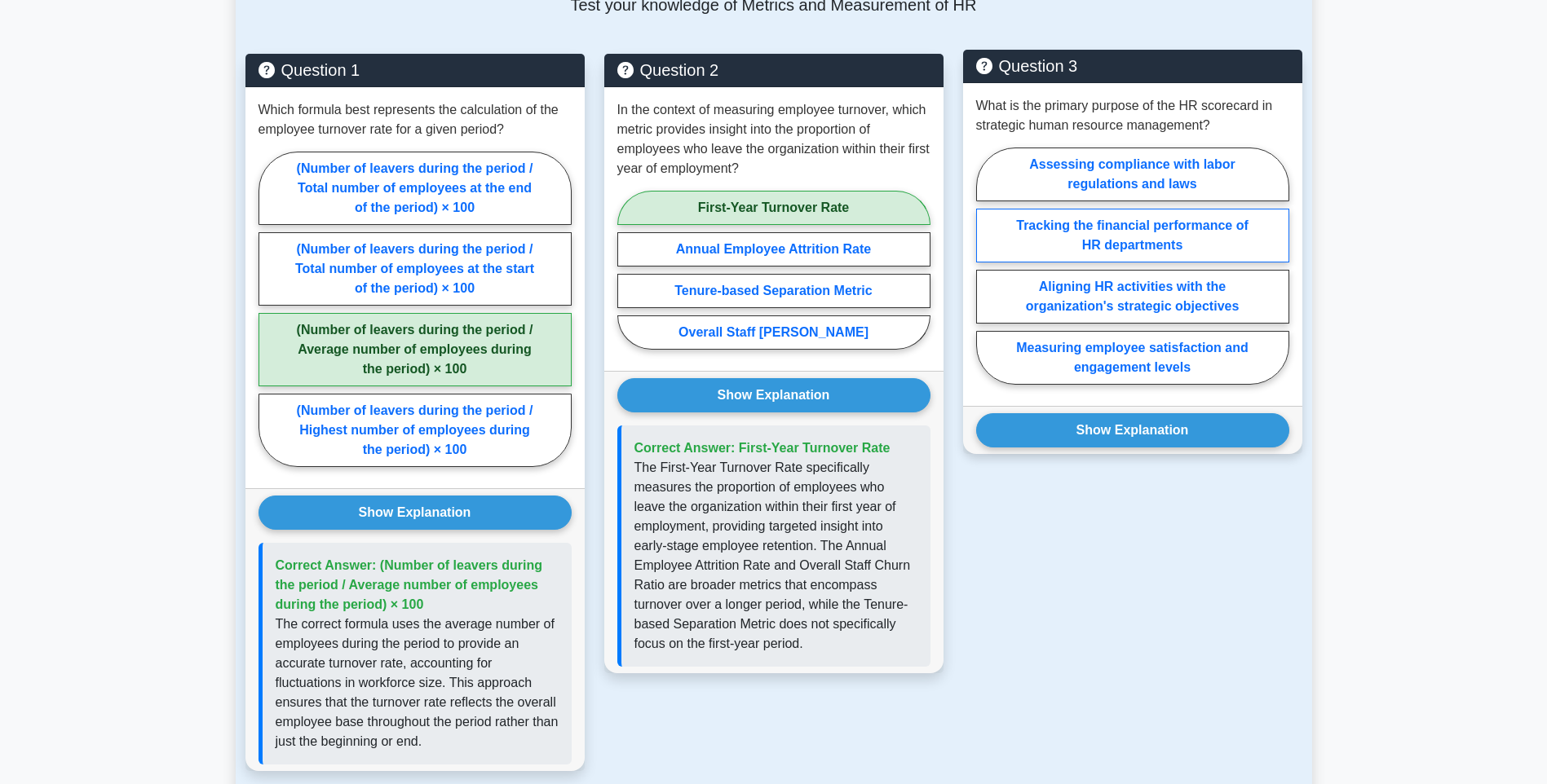
click at [1204, 228] on label "Tracking the financial performance of HR departments" at bounding box center [1133, 235] width 313 height 54
click at [987, 265] on input "Tracking the financial performance of HR departments" at bounding box center [981, 271] width 10 height 10
radio input "true"
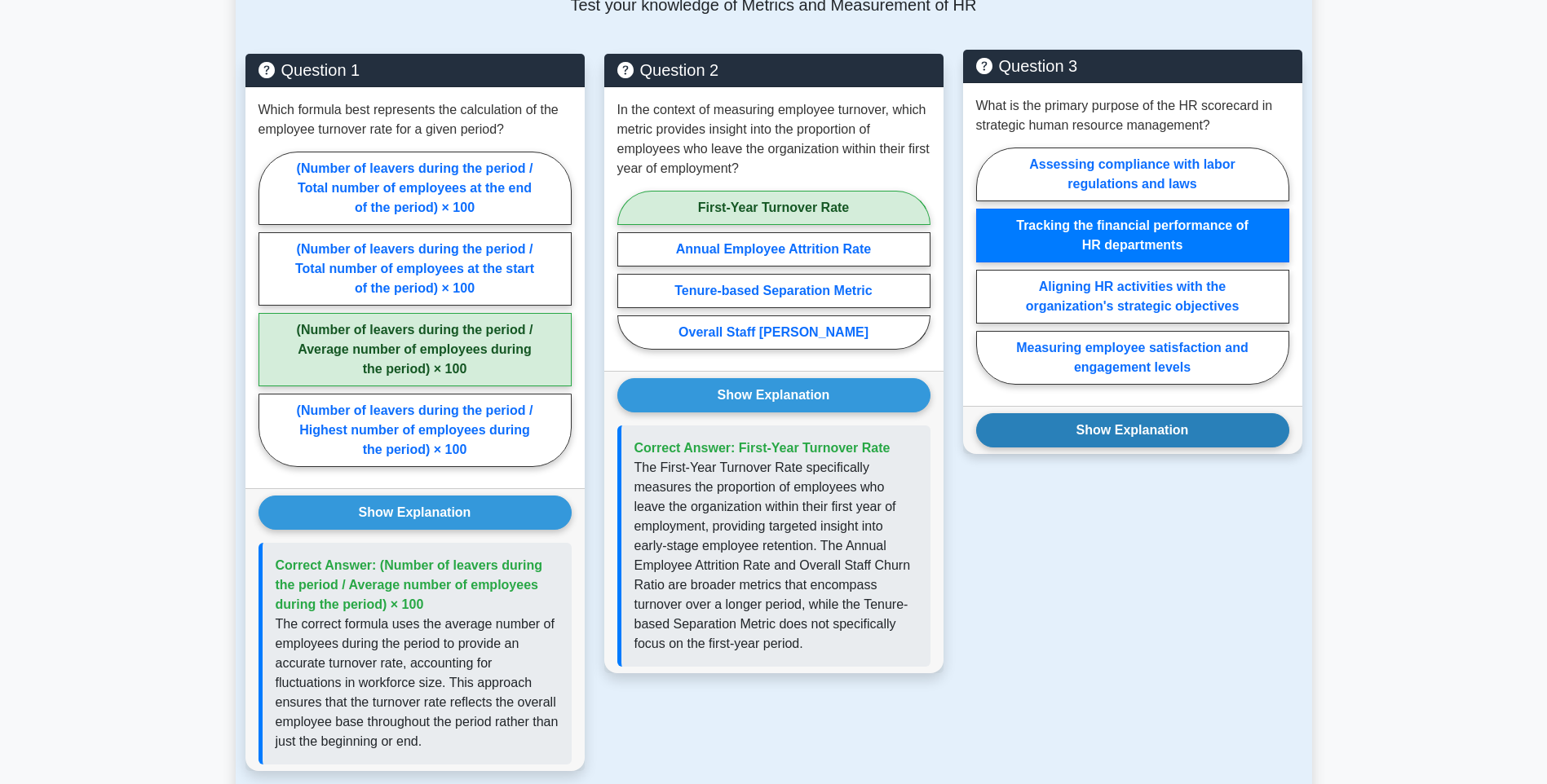
click at [1201, 413] on button "Show Explanation" at bounding box center [1133, 430] width 313 height 35
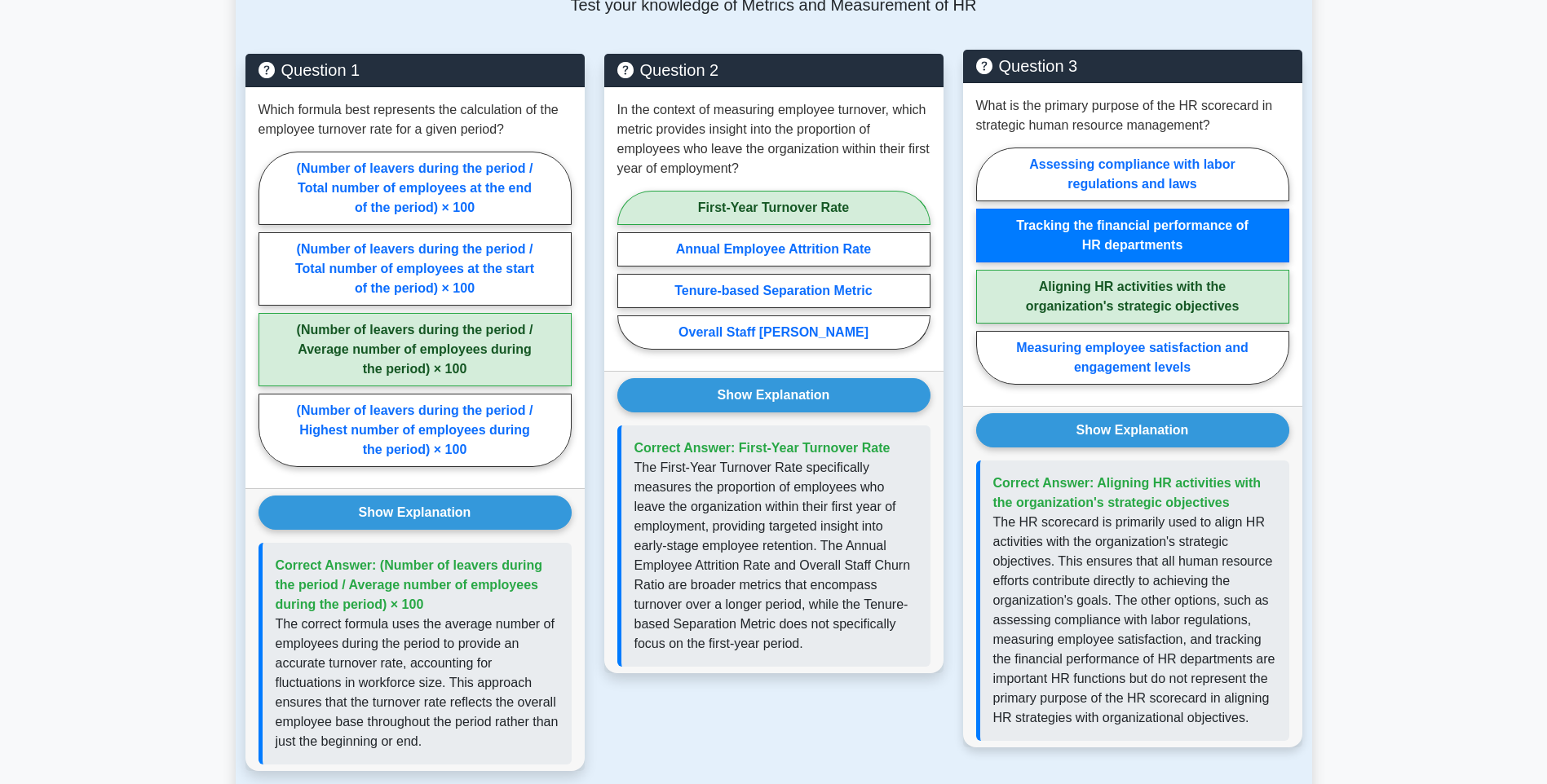
click at [1218, 279] on label "Aligning HR activities with the organization's strategic objectives" at bounding box center [1133, 296] width 313 height 54
click at [987, 277] on input "Aligning HR activities with the organization's strategic objectives" at bounding box center [981, 271] width 10 height 10
radio input "true"
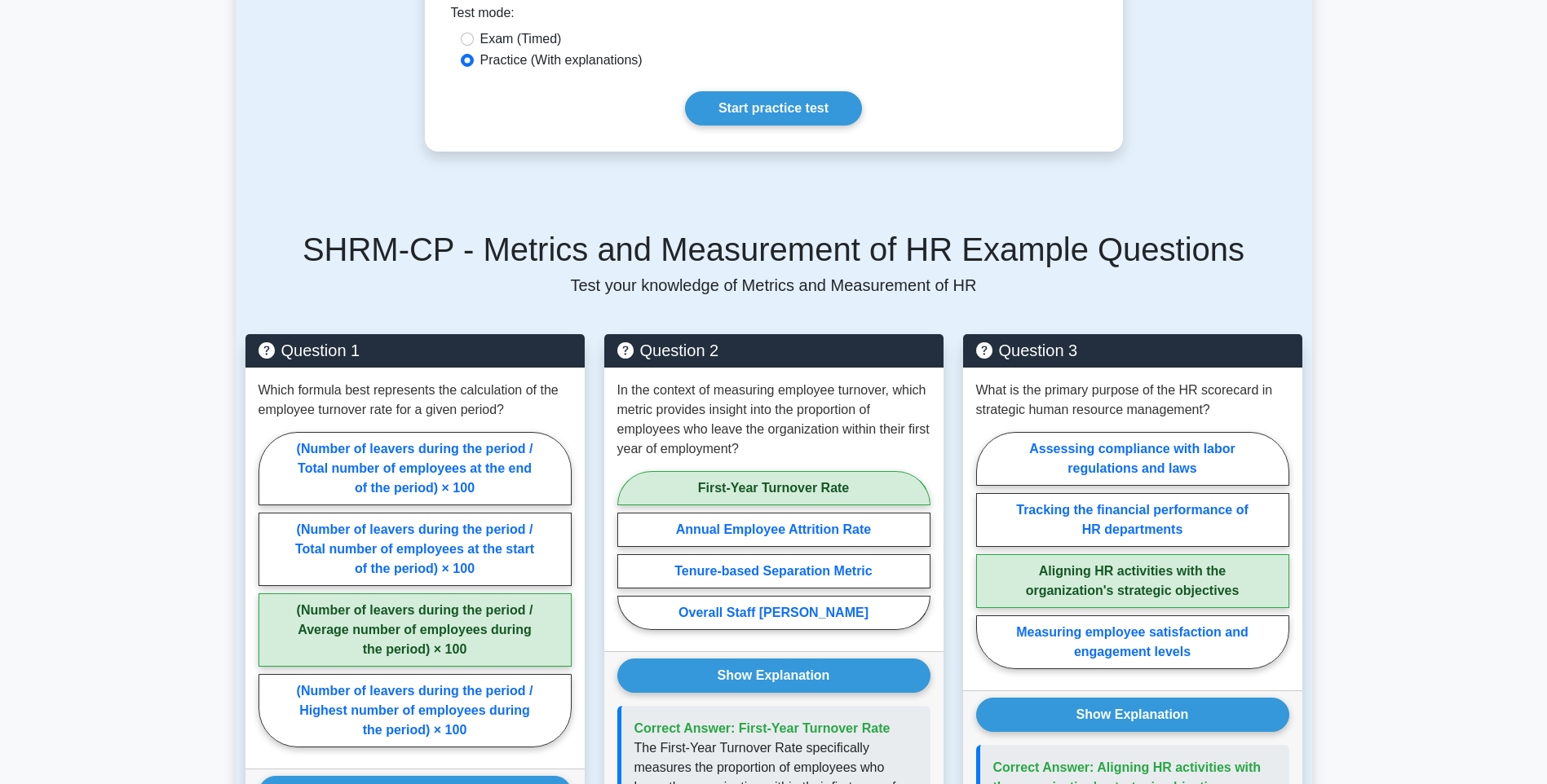
scroll to position [896, 0]
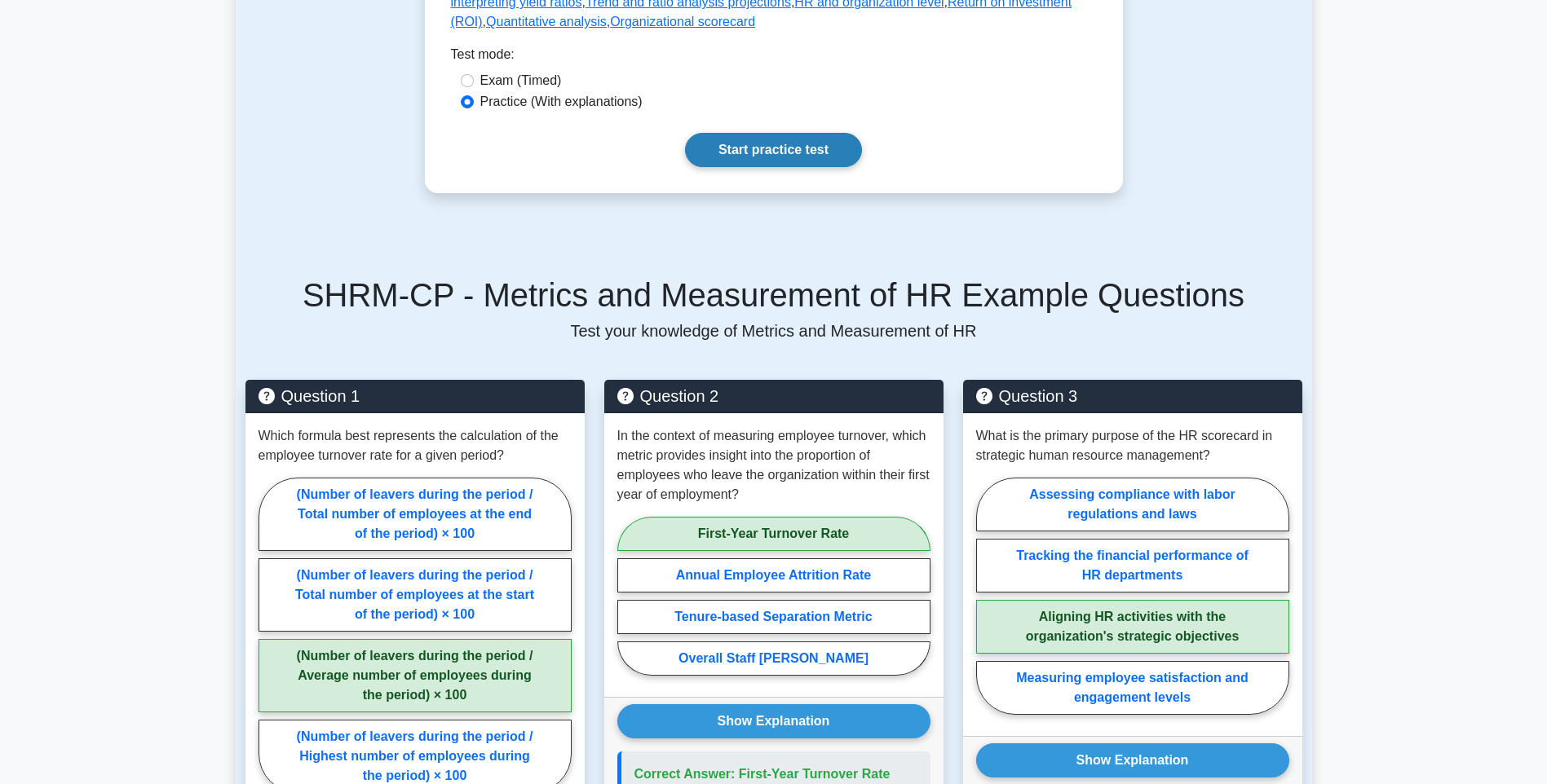
click at [811, 133] on link "Start practice test" at bounding box center [773, 150] width 177 height 35
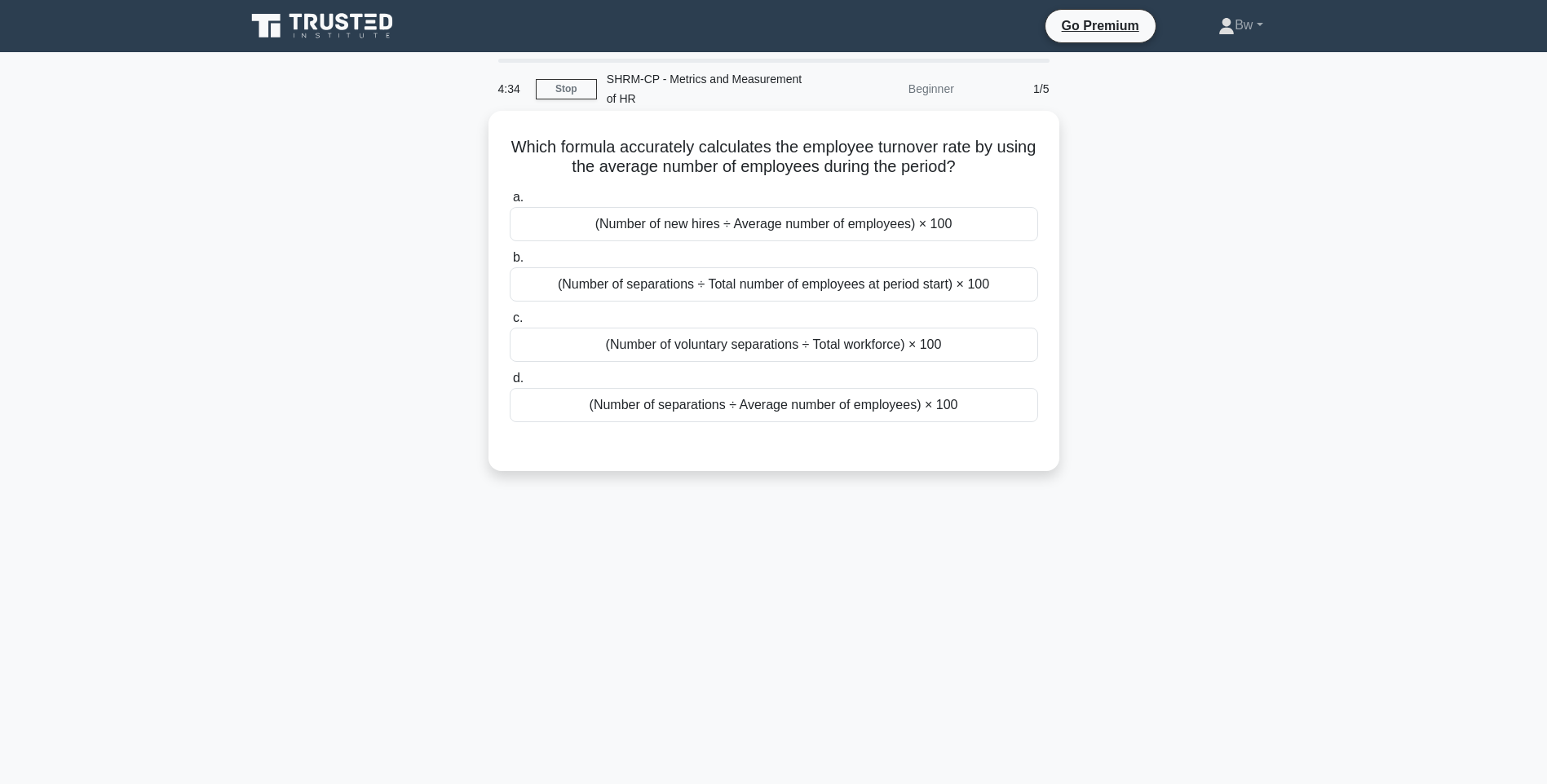
click at [885, 413] on div "(Number of separations ÷ Average number of employees) × 100" at bounding box center [773, 405] width 528 height 35
click at [509, 384] on input "d. (Number of separations ÷ Average number of employees) × 100" at bounding box center [509, 379] width 0 height 10
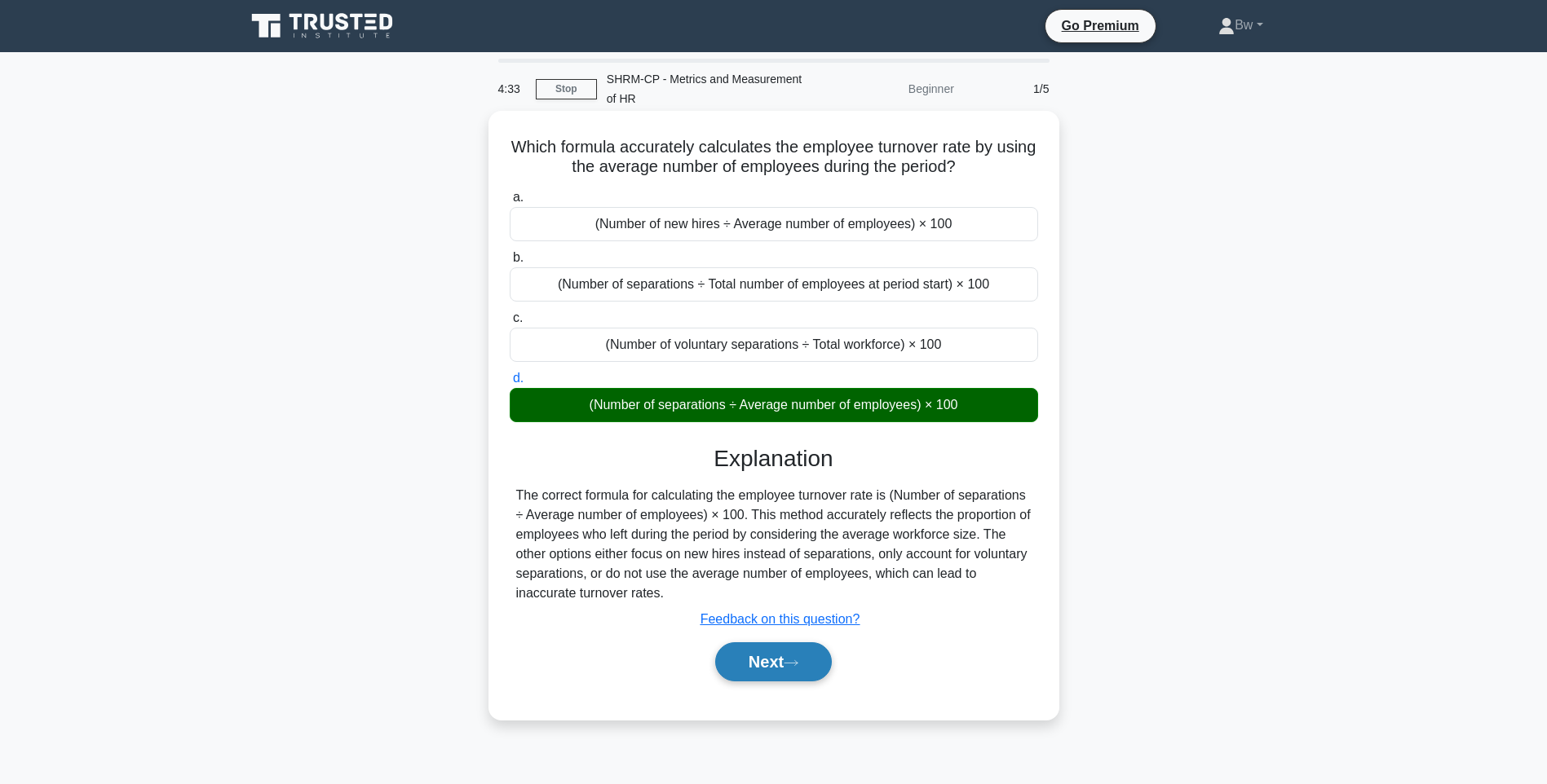
click at [814, 678] on button "Next" at bounding box center [773, 661] width 117 height 39
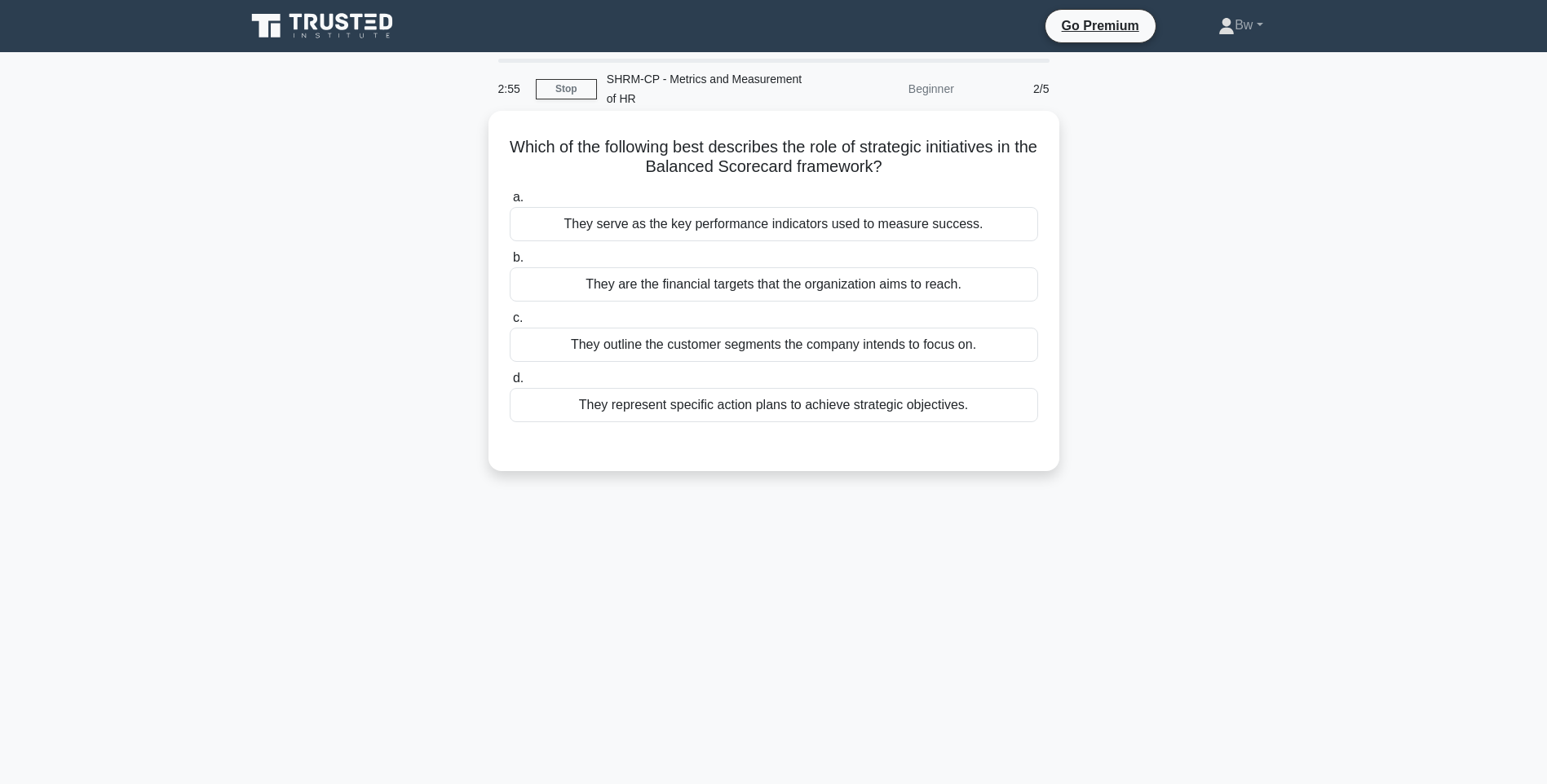
click at [790, 226] on div "They serve as the key performance indicators used to measure success." at bounding box center [773, 225] width 528 height 35
click at [509, 203] on input "a. They serve as the key performance indicators used to measure success." at bounding box center [509, 198] width 0 height 10
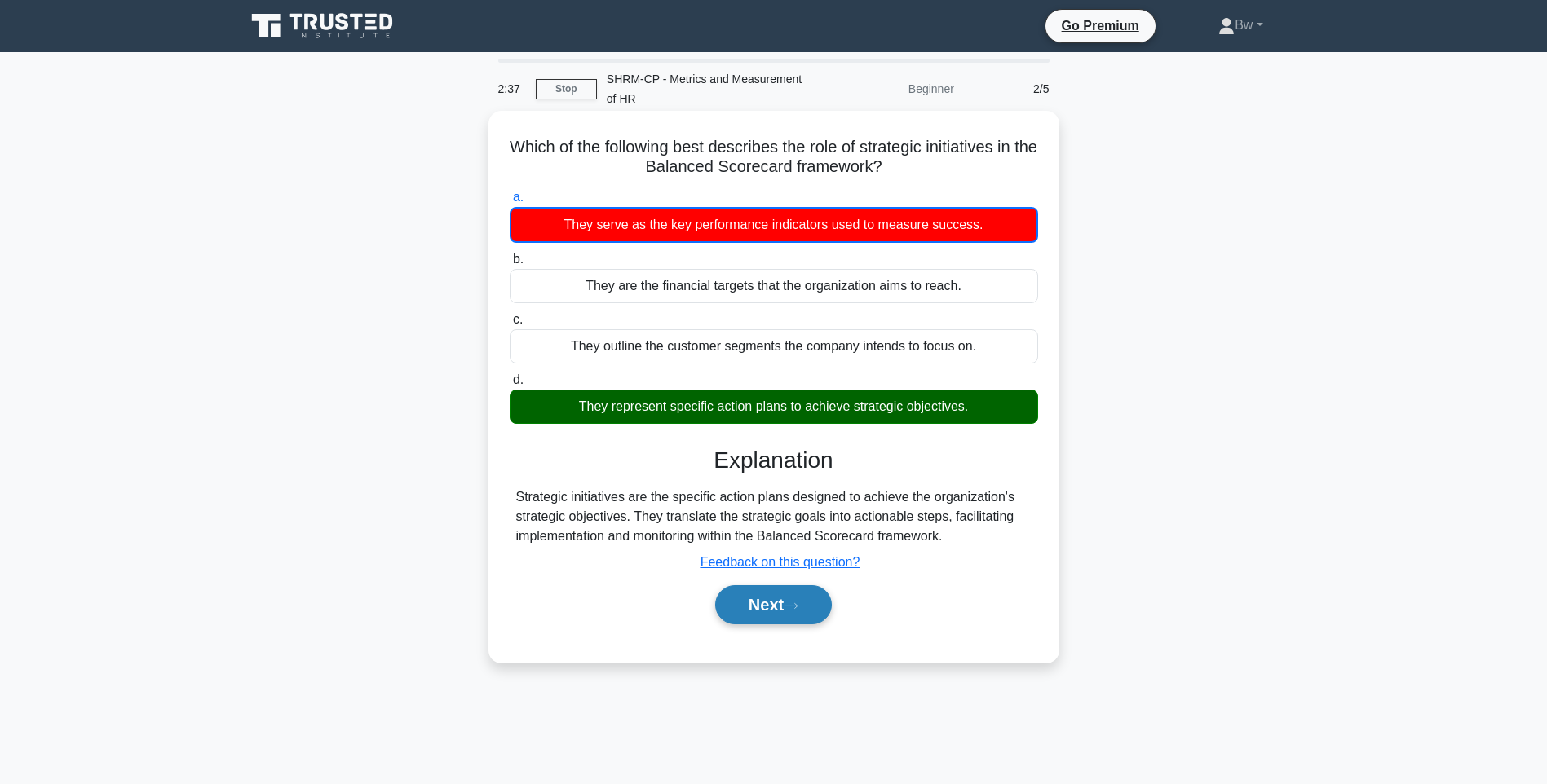
click at [761, 607] on button "Next" at bounding box center [773, 604] width 117 height 39
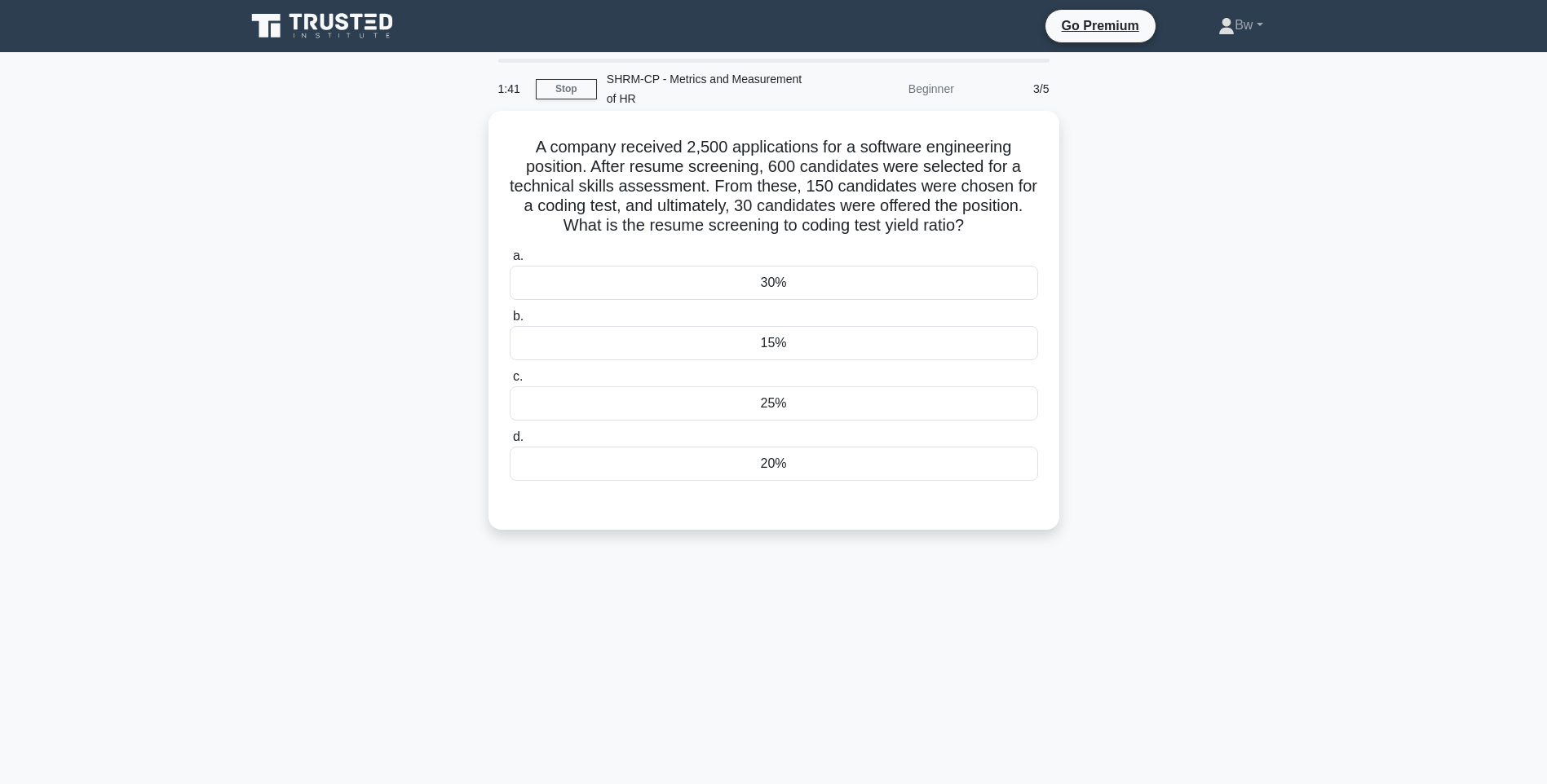
click at [793, 393] on div "25%" at bounding box center [773, 404] width 528 height 35
click at [509, 382] on input "c. 25%" at bounding box center [509, 377] width 0 height 10
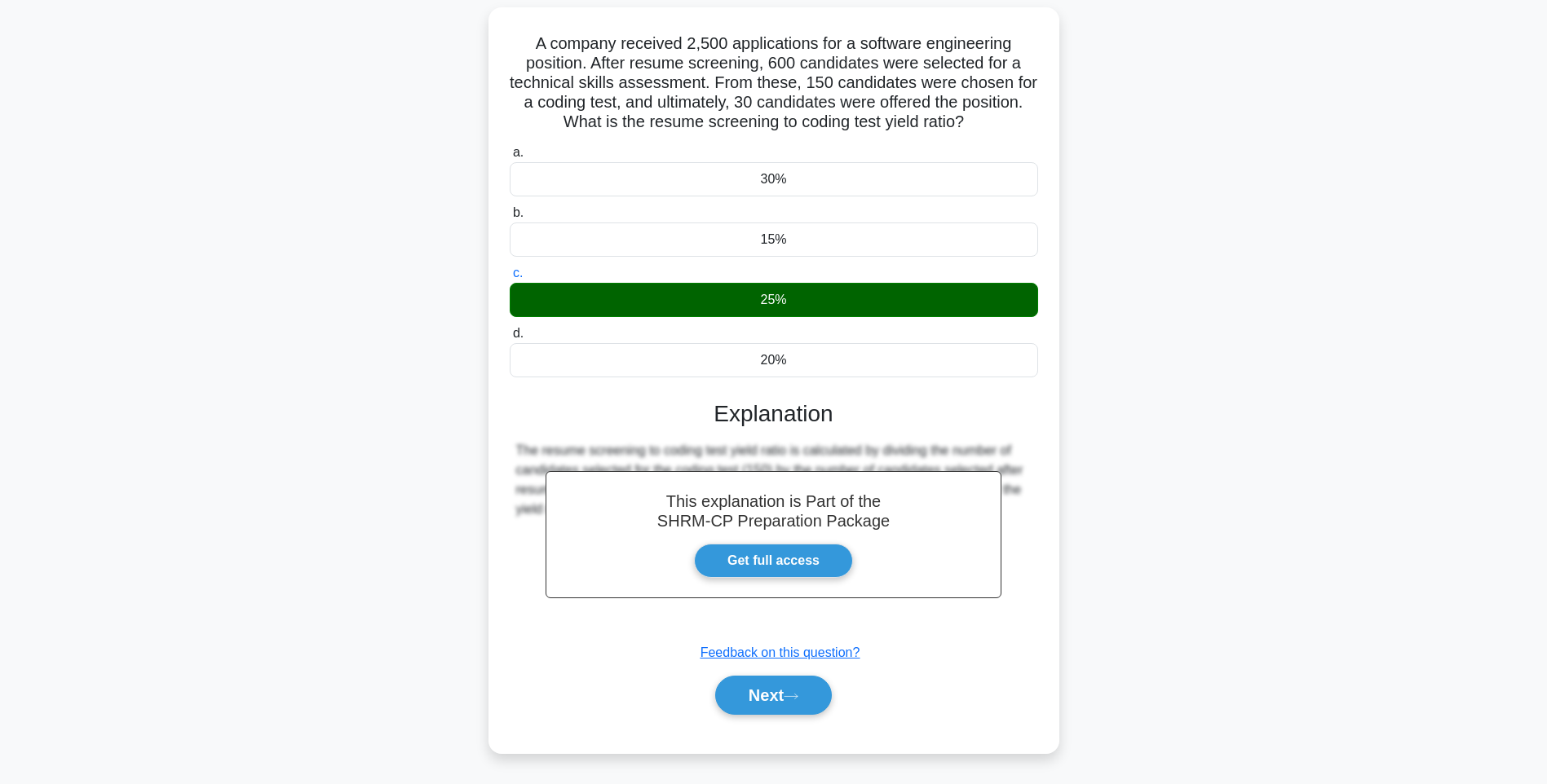
scroll to position [105, 0]
click at [763, 695] on button "Next" at bounding box center [773, 695] width 117 height 39
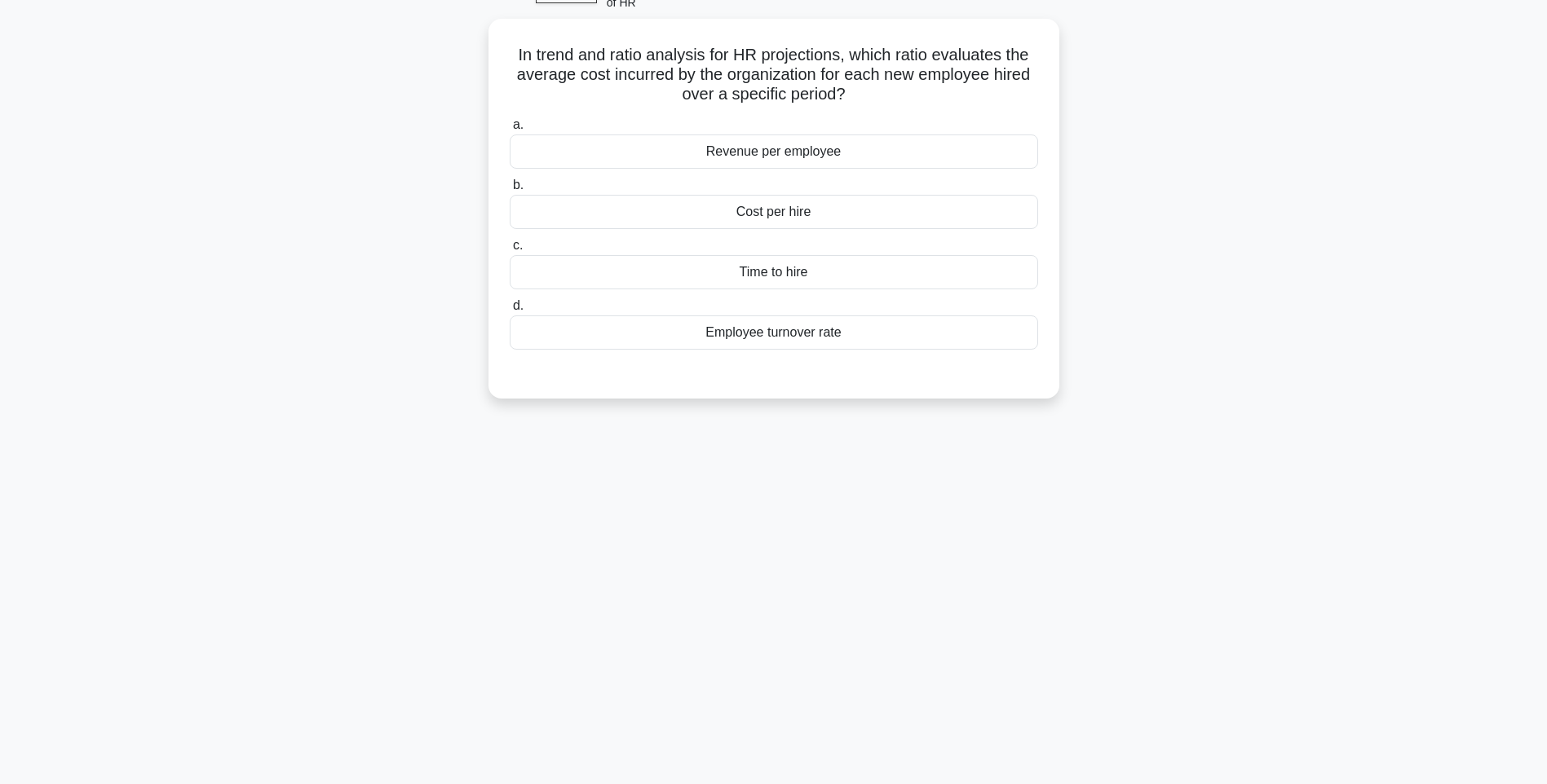
scroll to position [96, 0]
click at [841, 212] on div "Cost per hire" at bounding box center [773, 208] width 528 height 35
click at [509, 187] on input "b. Cost per hire" at bounding box center [509, 182] width 0 height 10
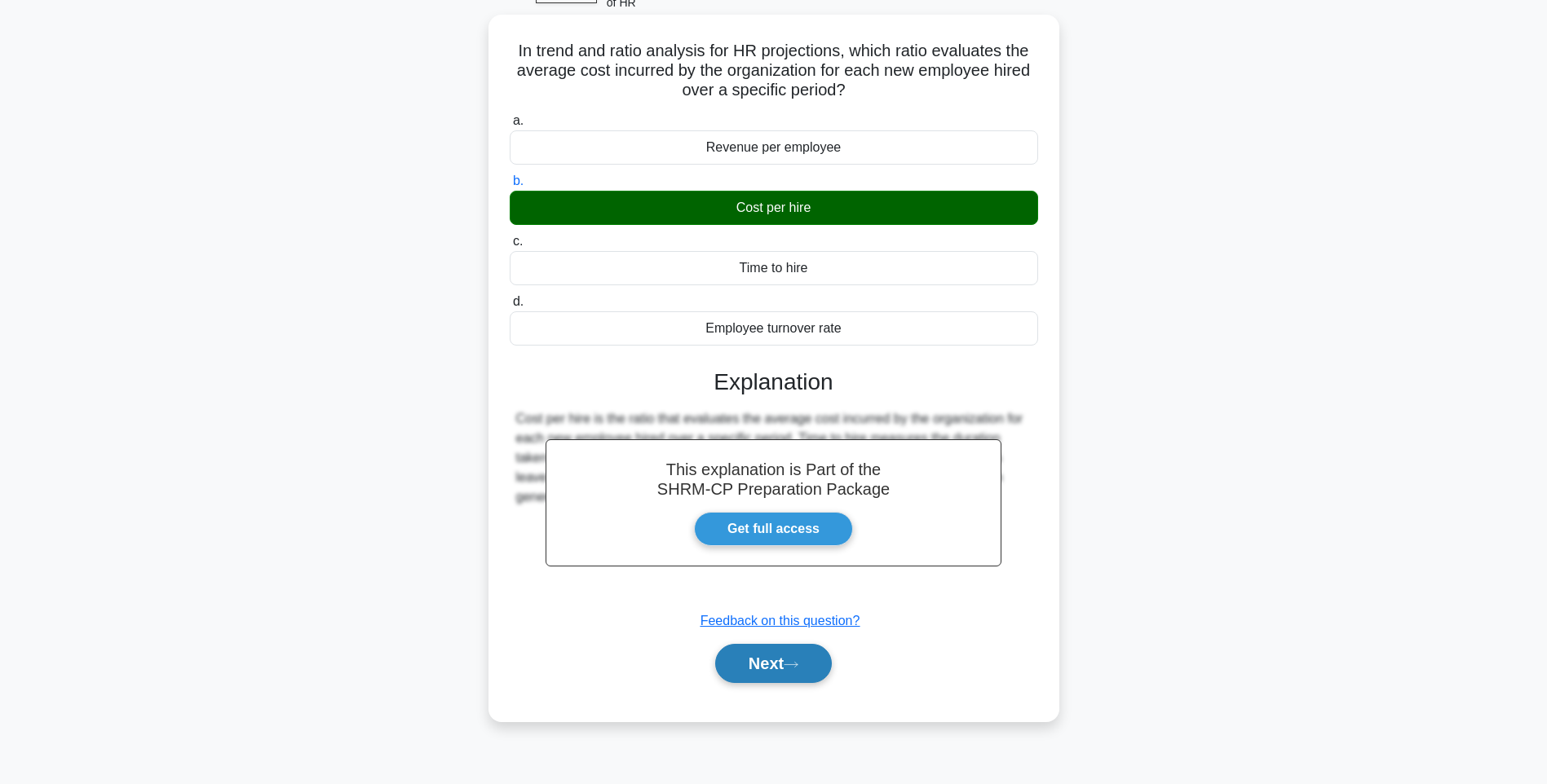
click at [769, 663] on button "Next" at bounding box center [773, 663] width 117 height 39
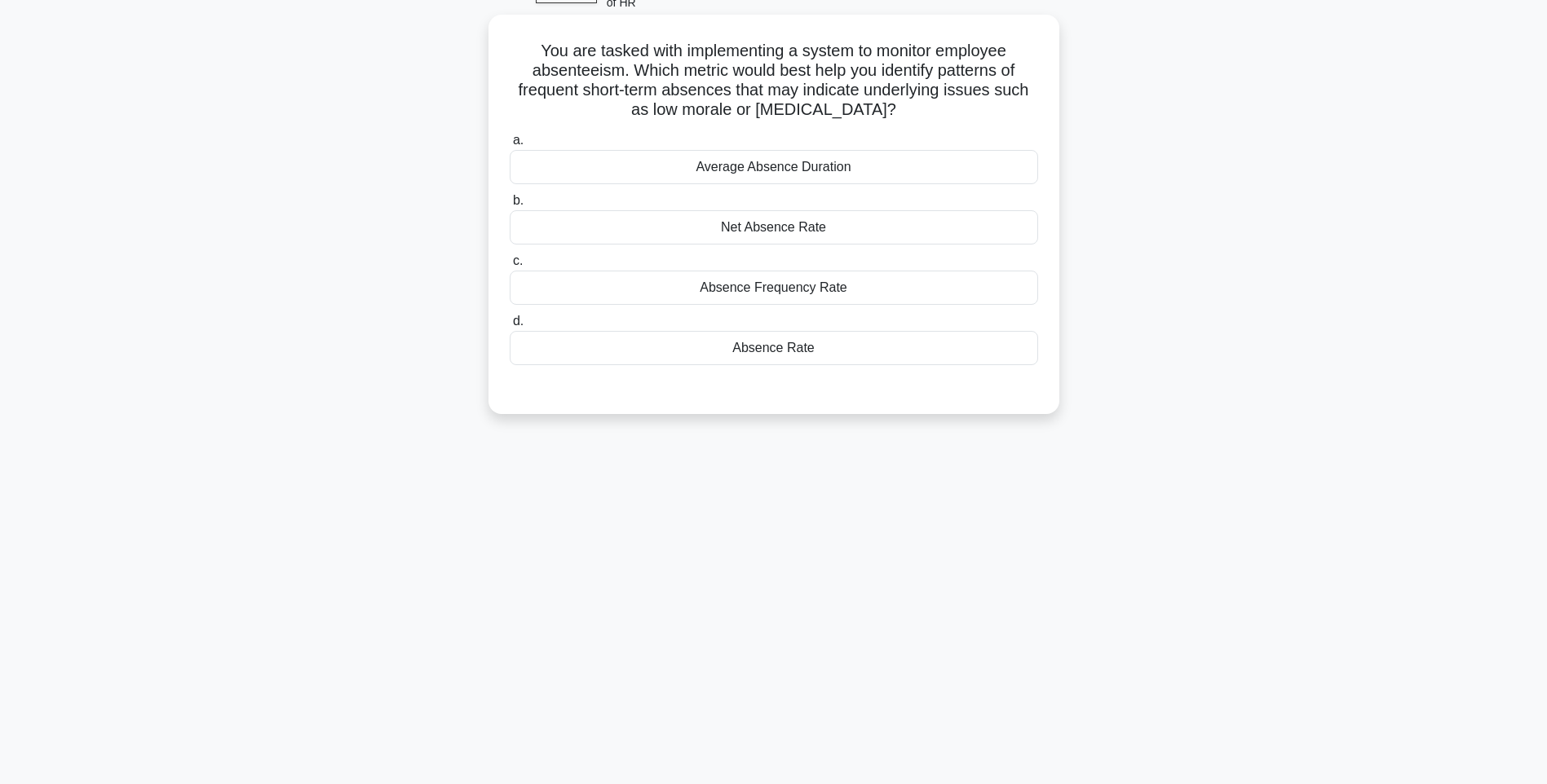
click at [839, 295] on div "Absence Frequency Rate" at bounding box center [773, 288] width 528 height 35
click at [509, 266] on input "c. Absence Frequency Rate" at bounding box center [509, 261] width 0 height 10
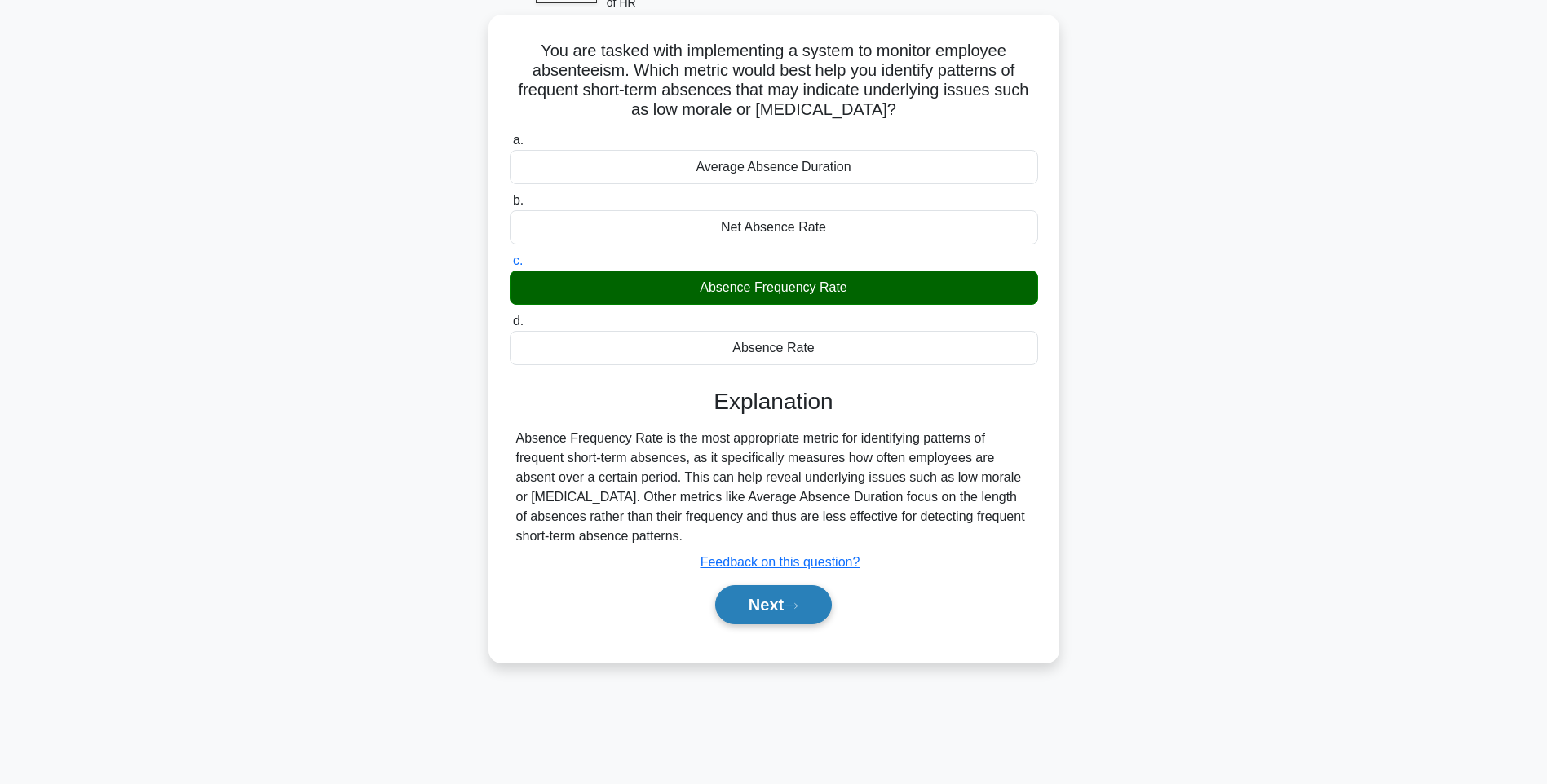
click at [798, 606] on icon at bounding box center [790, 606] width 15 height 9
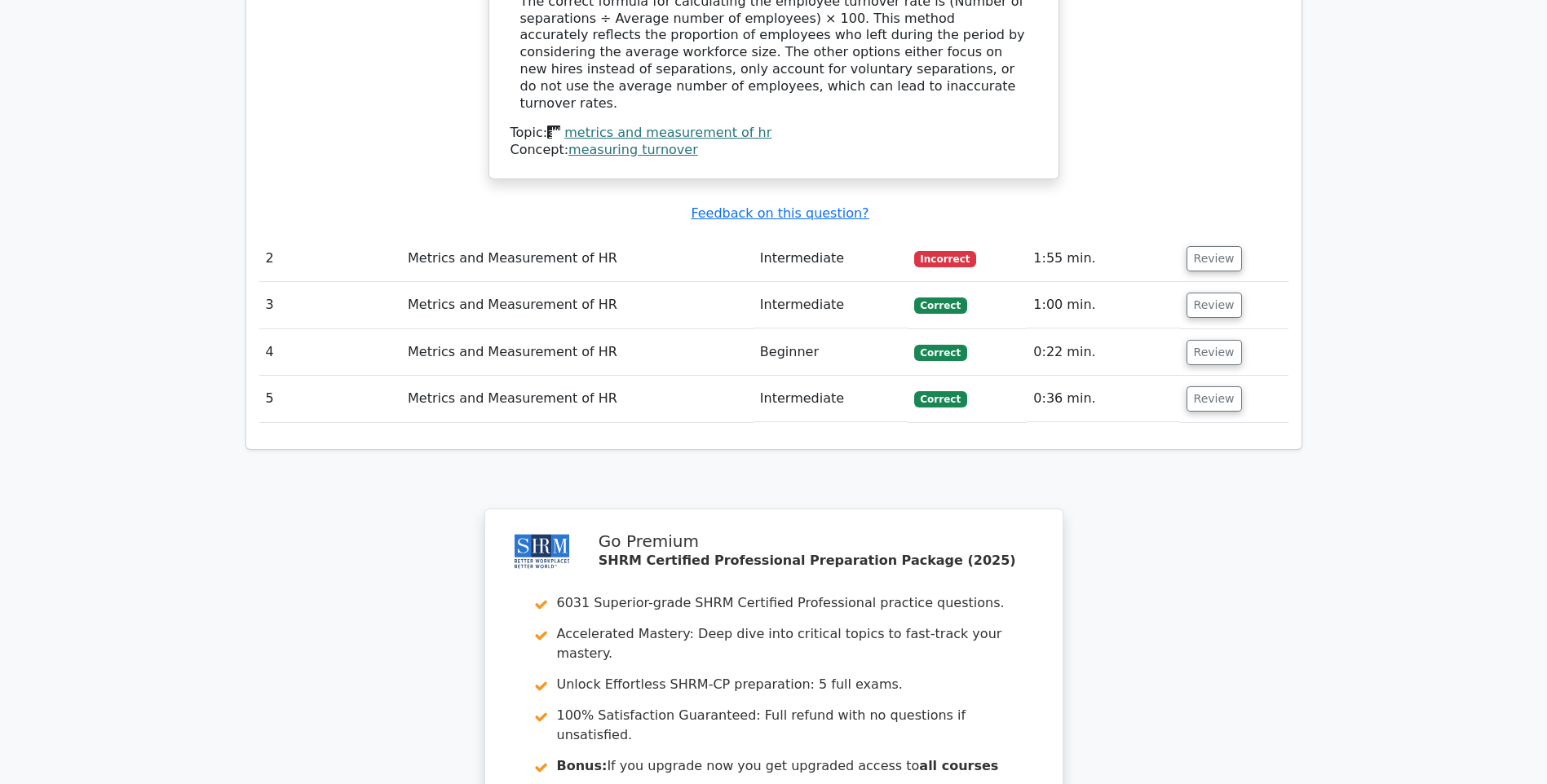
scroll to position [1953, 0]
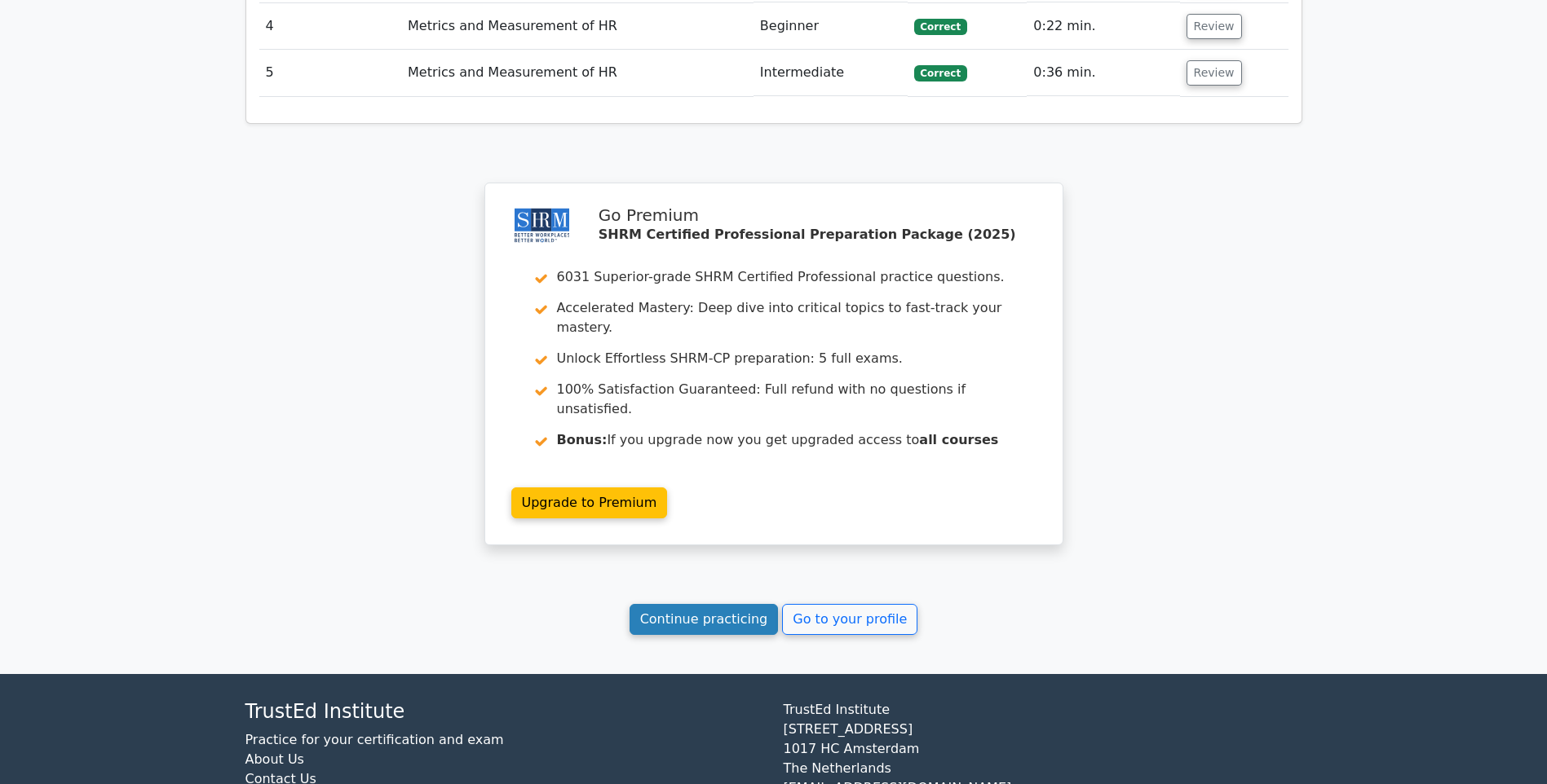
click at [745, 604] on link "Continue practicing" at bounding box center [704, 620] width 150 height 31
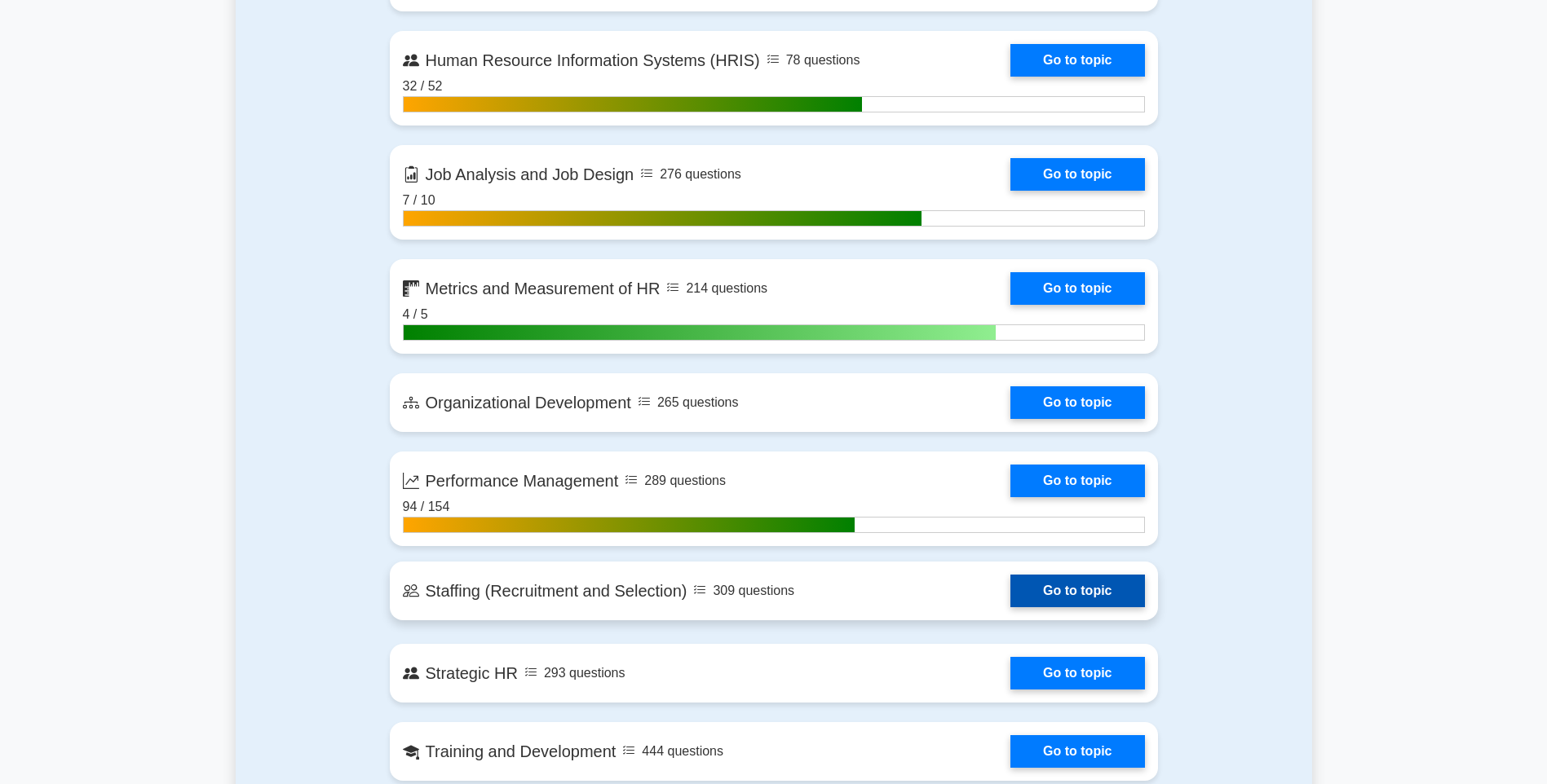
scroll to position [1875, 0]
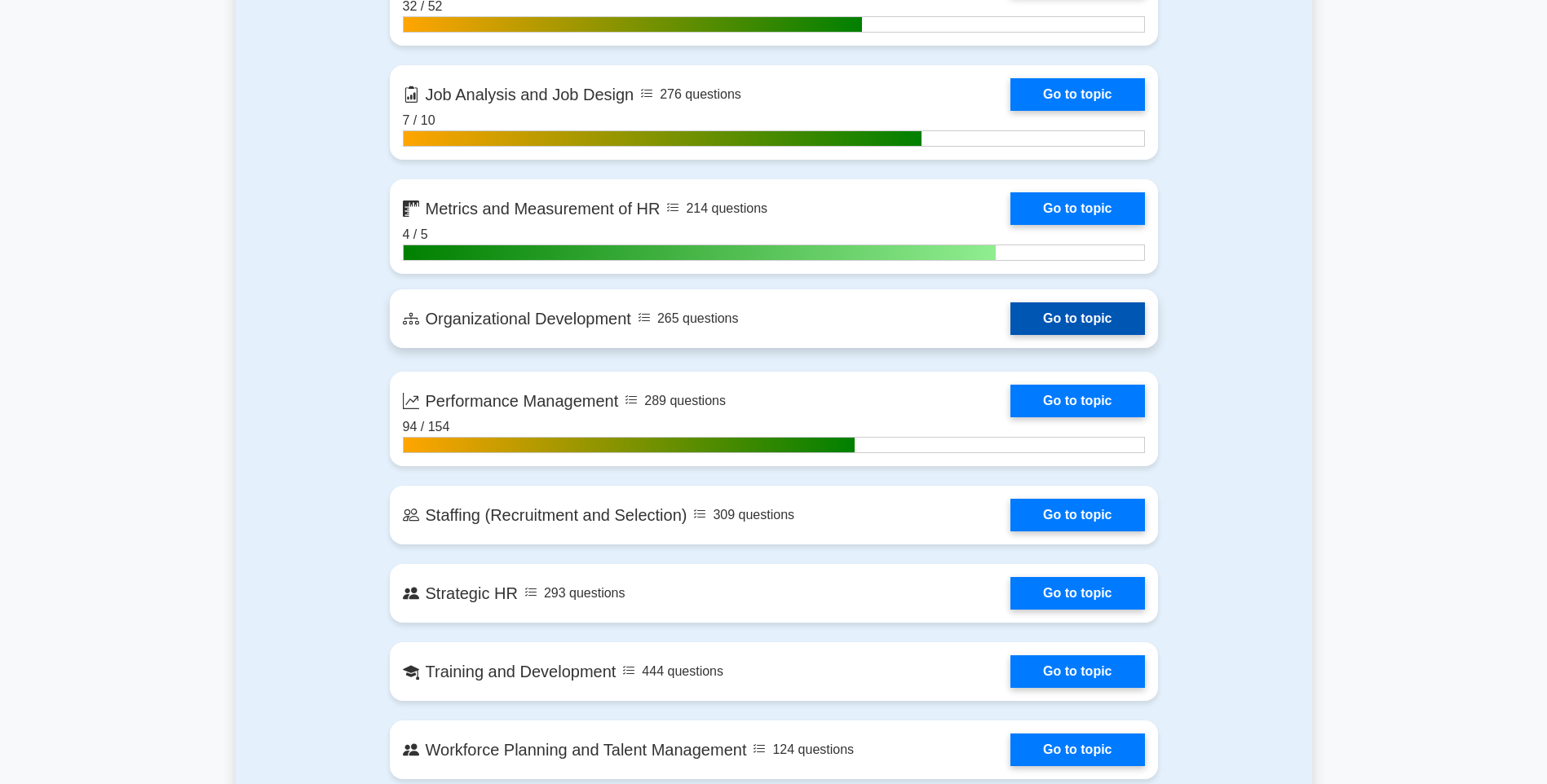
click at [1066, 333] on link "Go to topic" at bounding box center [1077, 319] width 134 height 33
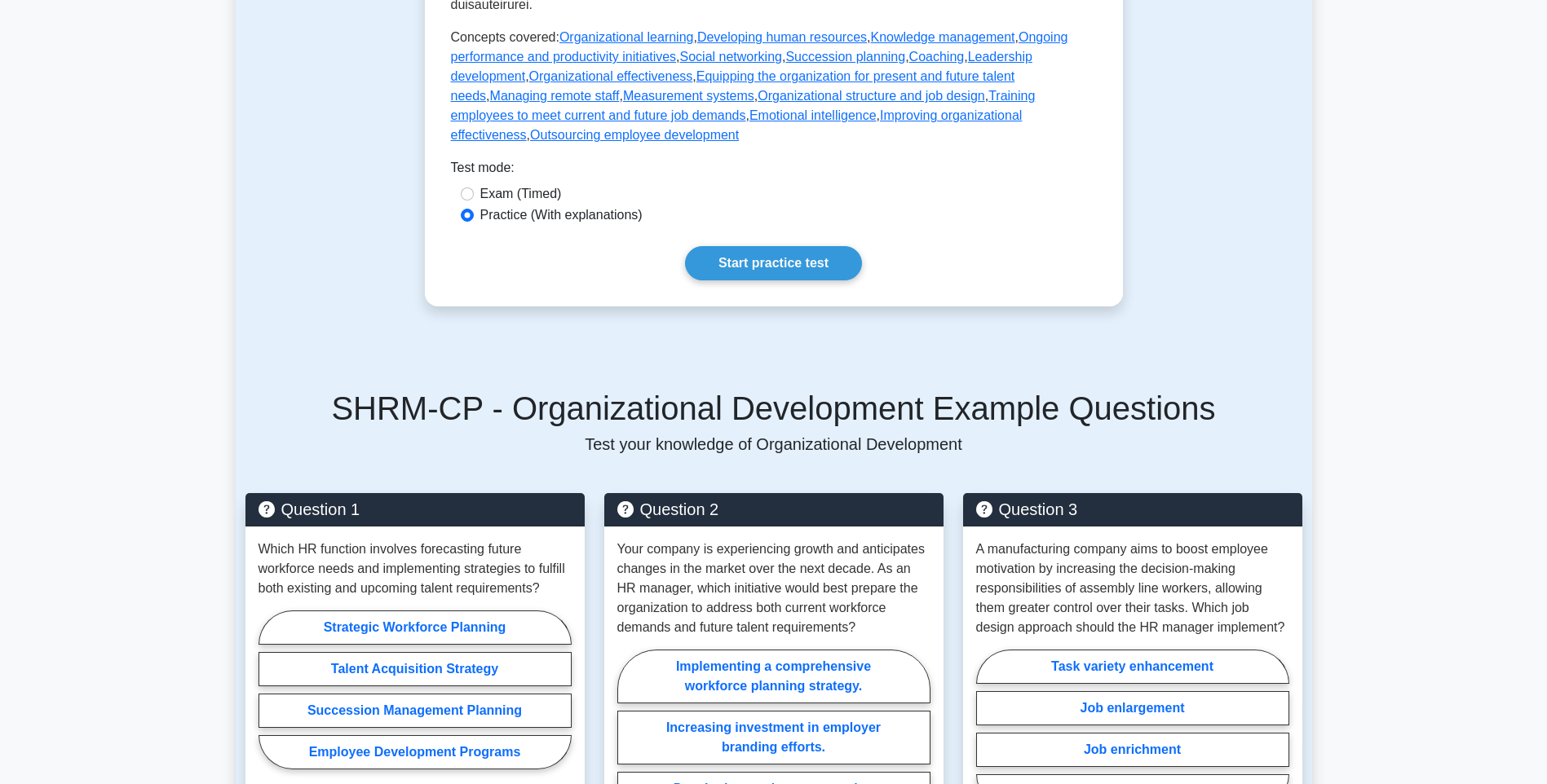
scroll to position [1060, 0]
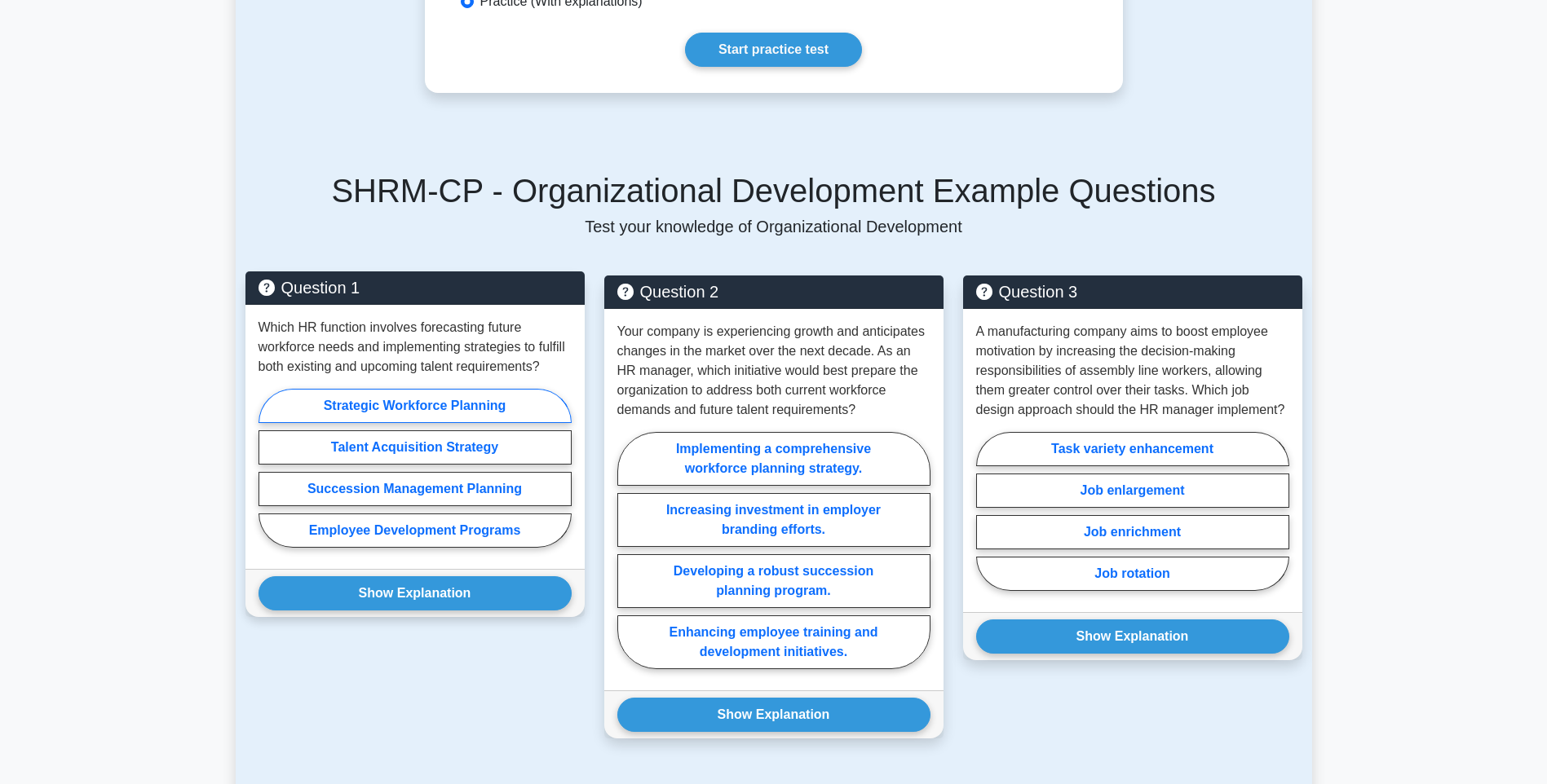
click at [512, 389] on label "Strategic Workforce Planning" at bounding box center [415, 406] width 313 height 35
click at [269, 468] on input "Strategic Workforce Planning" at bounding box center [264, 473] width 10 height 10
radio input "true"
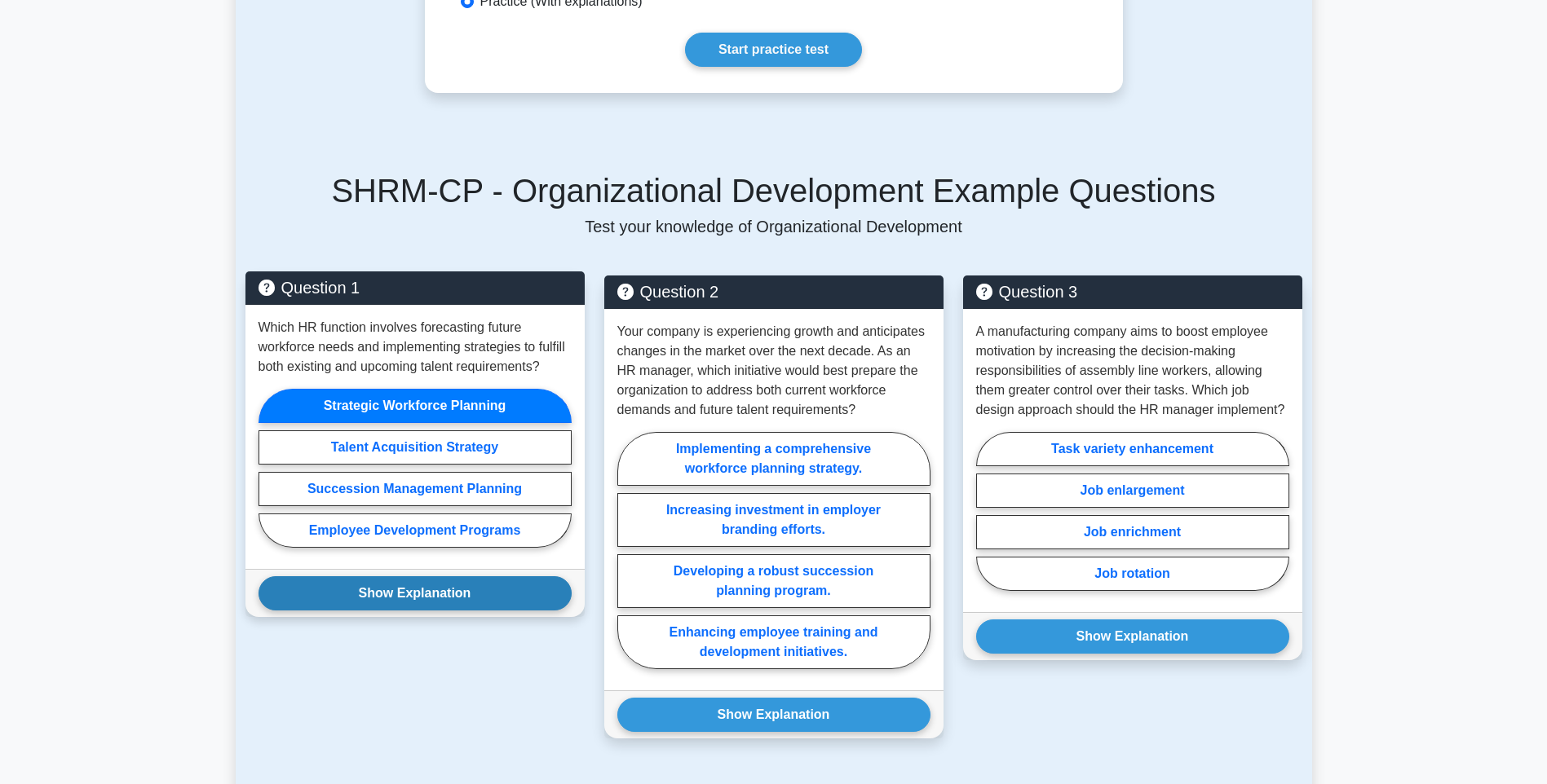
click at [463, 577] on button "Show Explanation" at bounding box center [415, 594] width 313 height 35
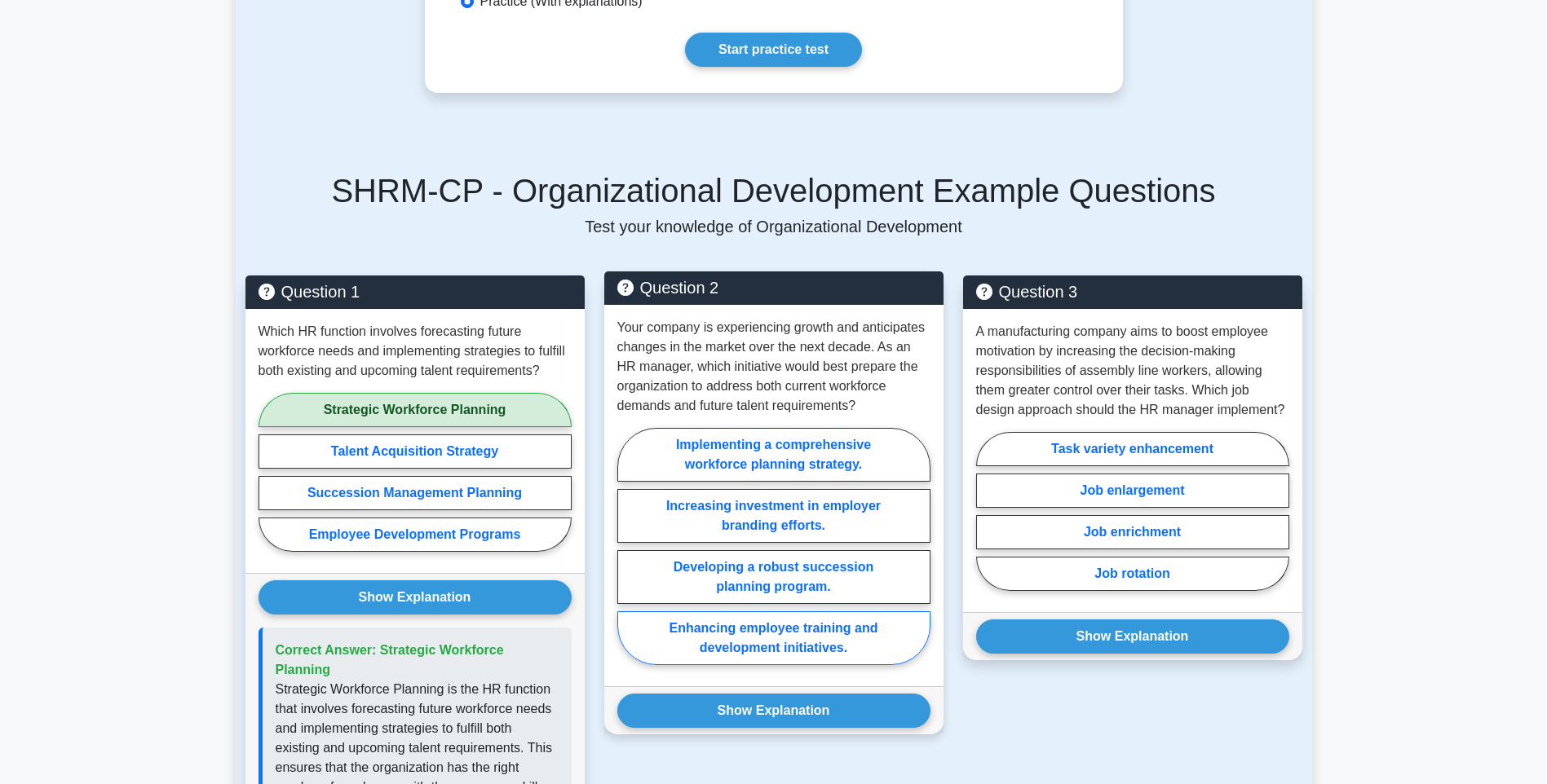
click at [879, 611] on label "Enhancing employee training and development initiatives." at bounding box center [774, 638] width 313 height 54
click at [628, 557] on input "Enhancing employee training and development initiatives." at bounding box center [623, 551] width 10 height 10
radio input "true"
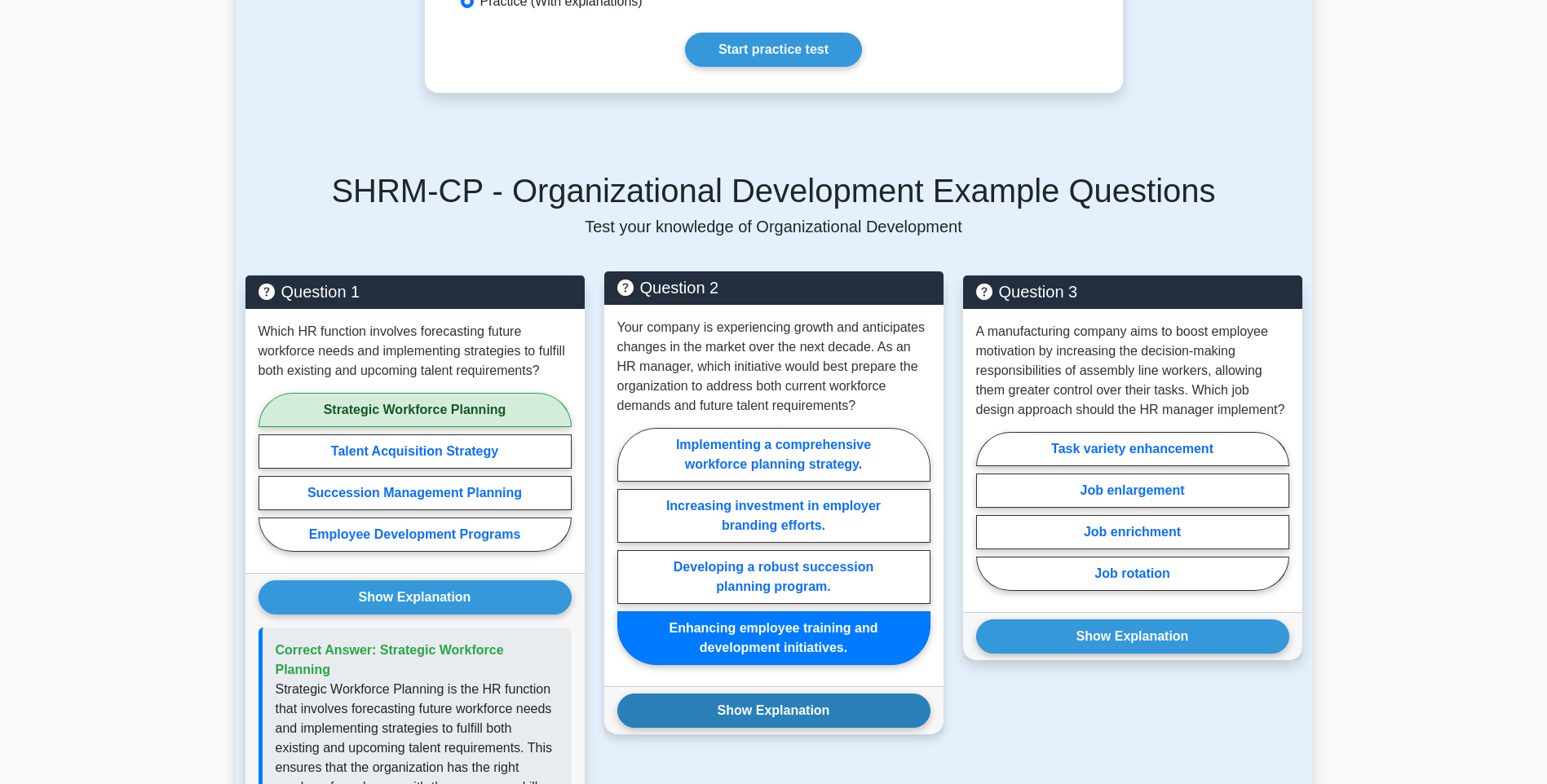
click at [858, 694] on button "Show Explanation" at bounding box center [774, 711] width 313 height 35
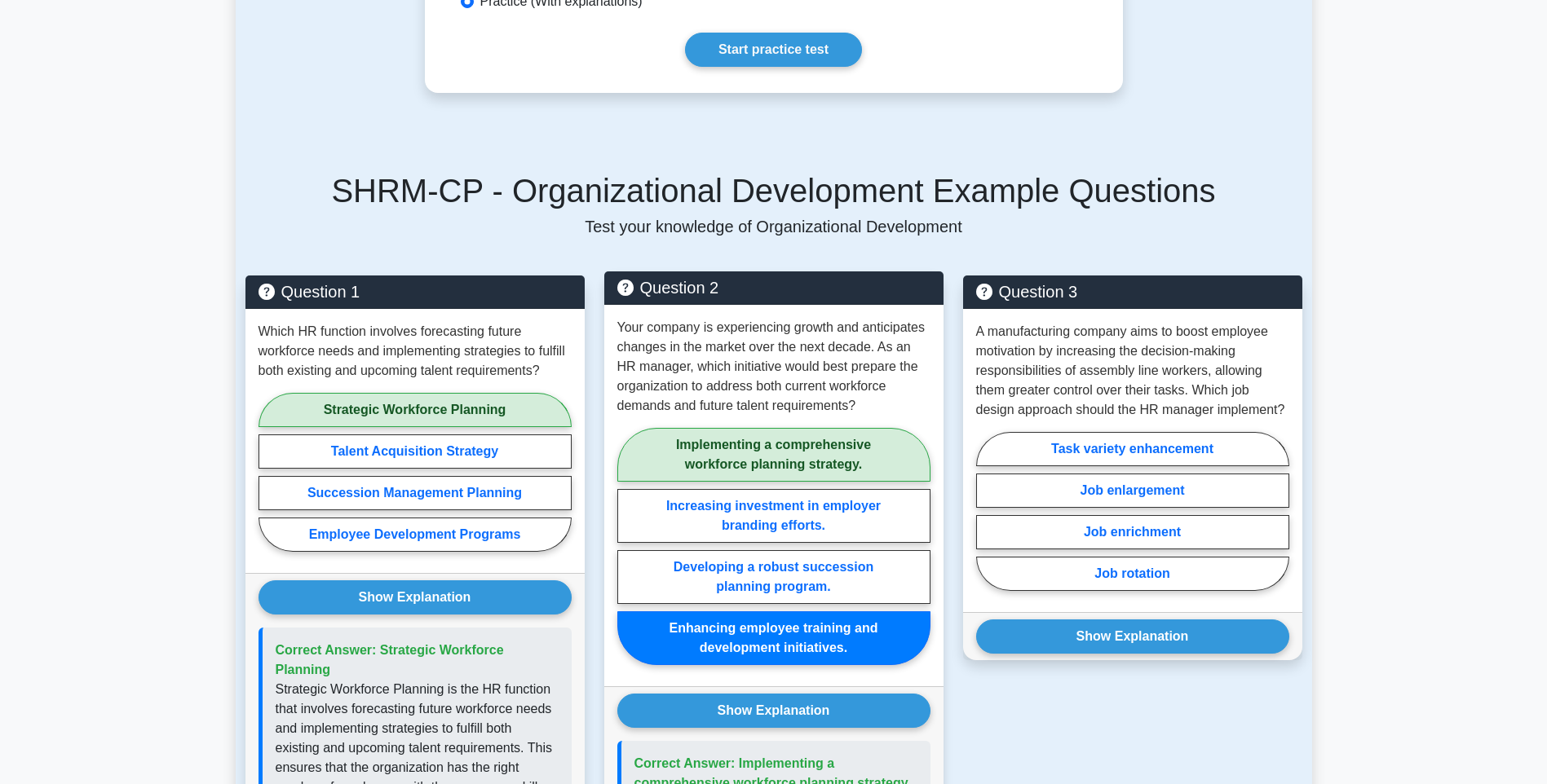
click at [853, 428] on label "Implementing a comprehensive workforce planning strategy." at bounding box center [774, 455] width 313 height 54
click at [628, 546] on input "Implementing a comprehensive workforce planning strategy." at bounding box center [623, 551] width 10 height 10
radio input "true"
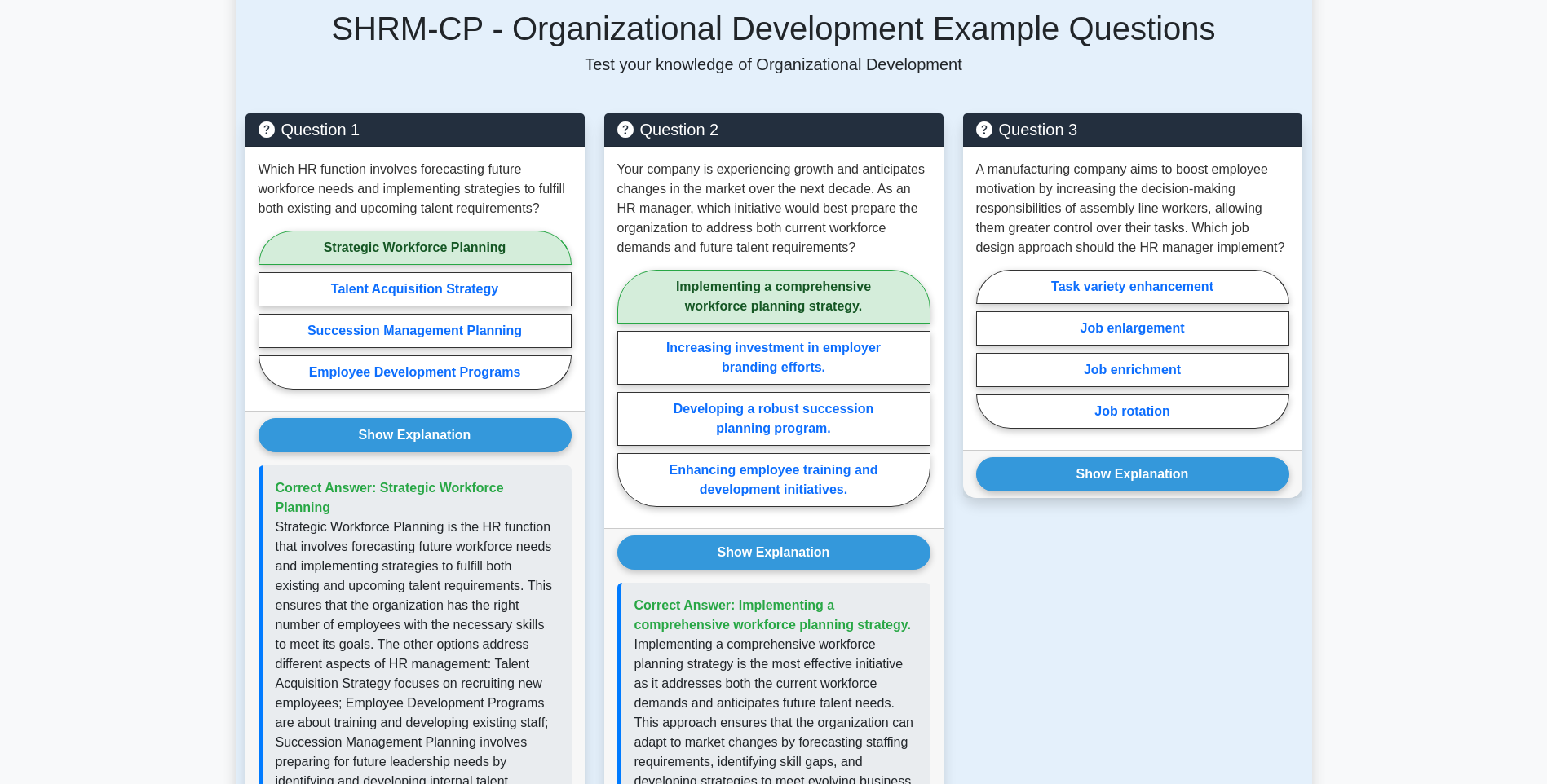
scroll to position [1223, 0]
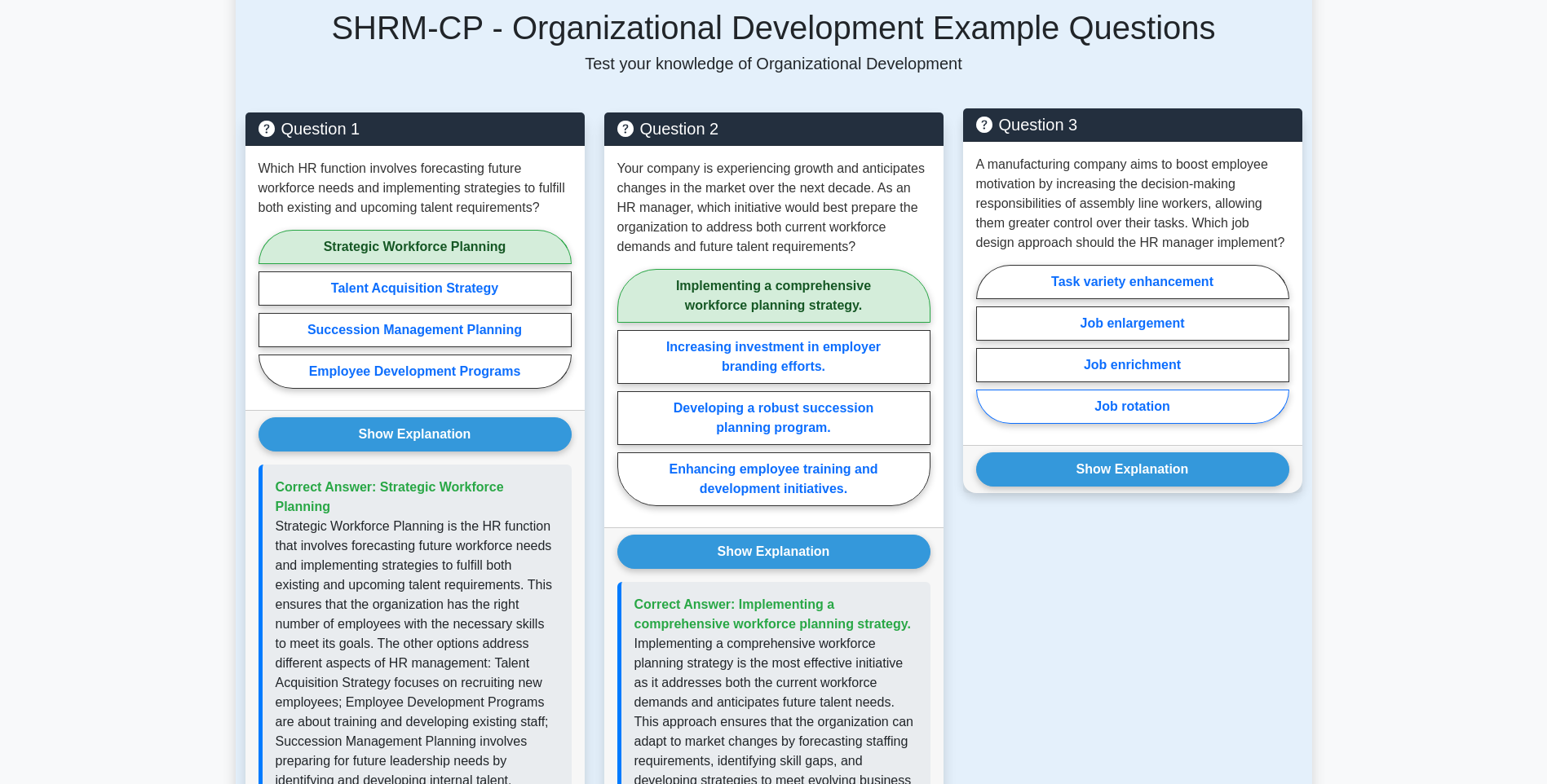
click at [1218, 390] on label "Job rotation" at bounding box center [1133, 407] width 313 height 35
click at [987, 354] on input "Job rotation" at bounding box center [981, 349] width 10 height 10
radio input "true"
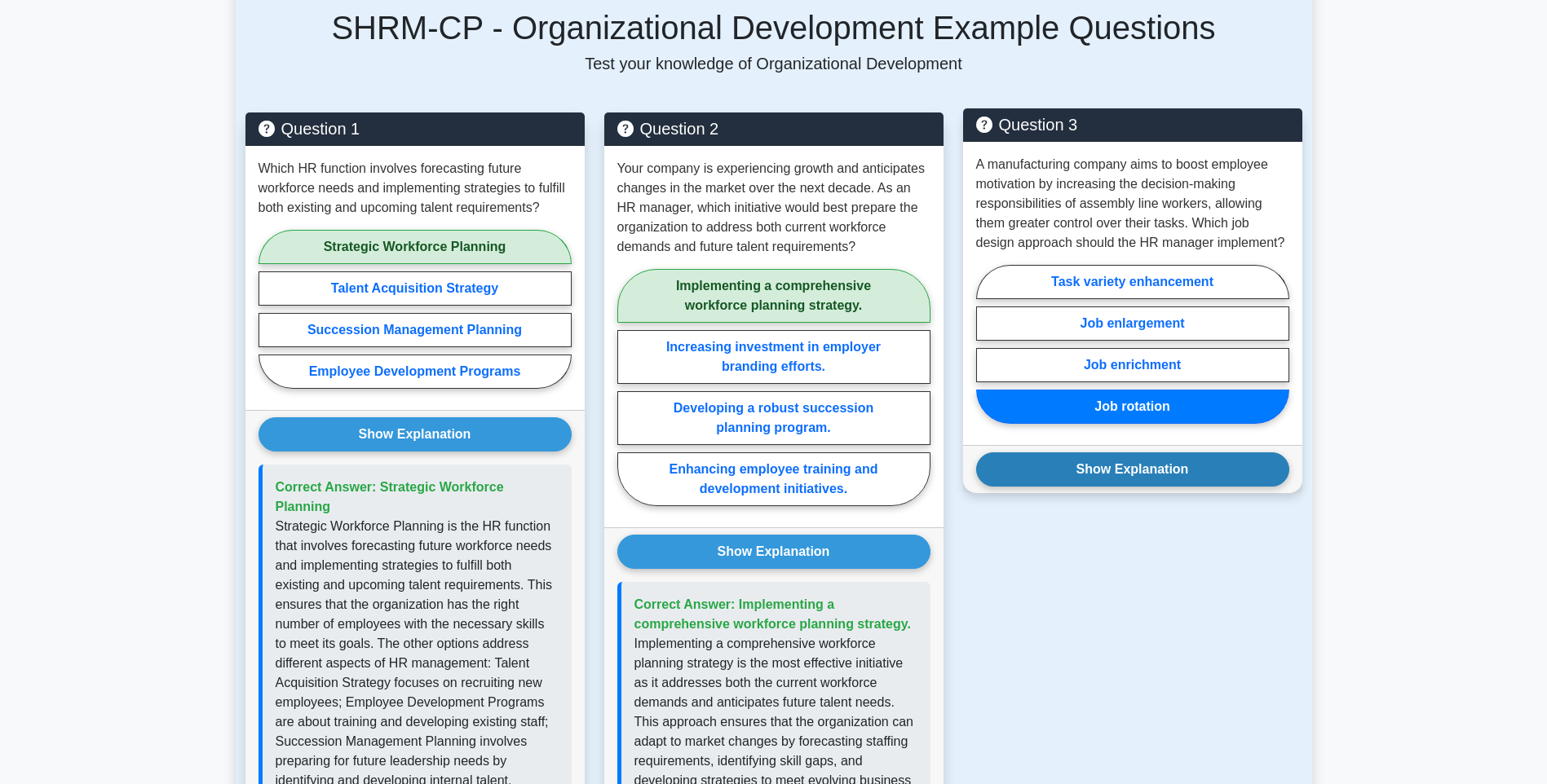
click at [1137, 452] on button "Show Explanation" at bounding box center [1133, 469] width 313 height 35
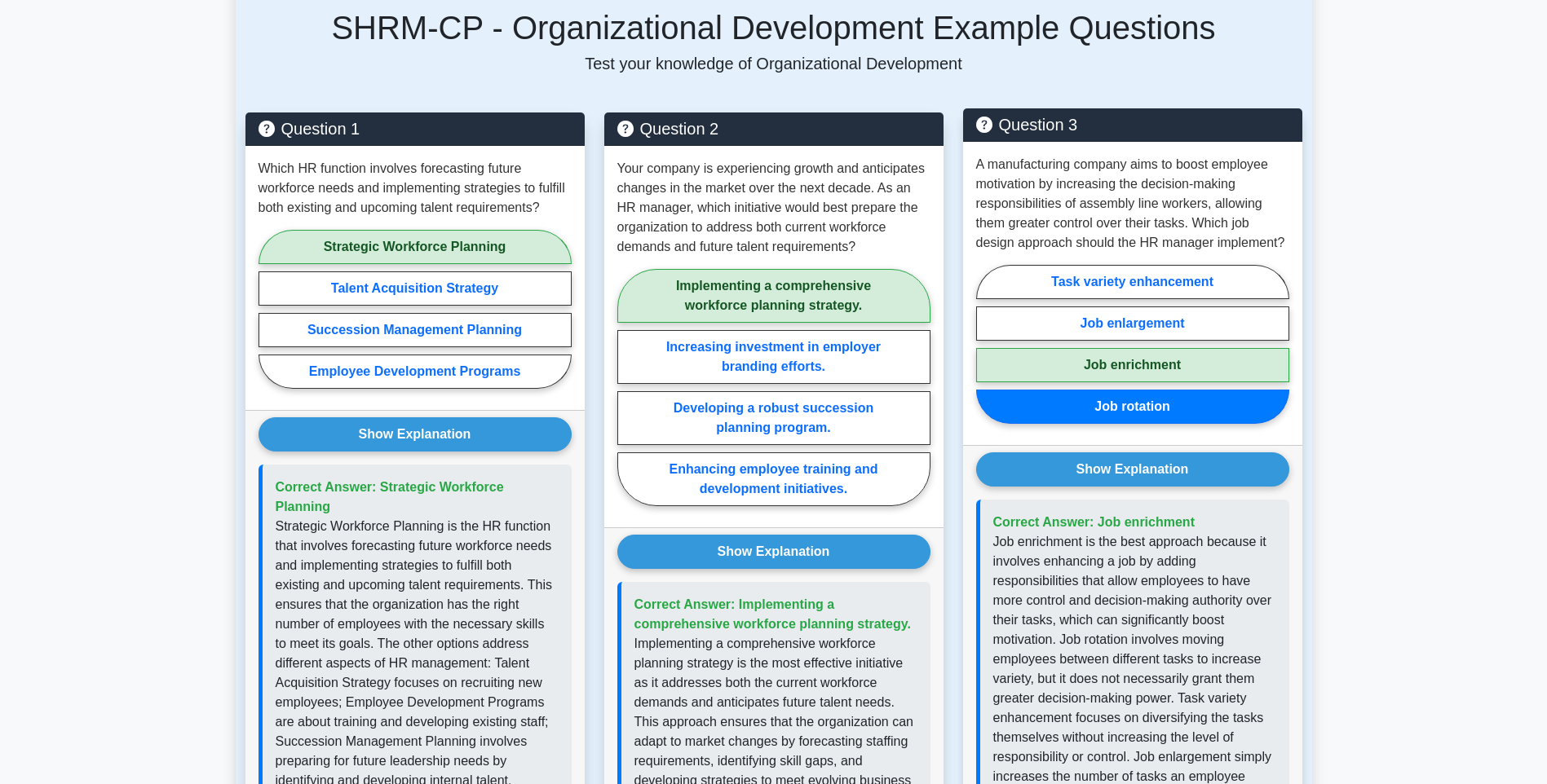
click at [1124, 348] on label "Job enrichment" at bounding box center [1133, 366] width 313 height 35
click at [987, 344] on input "Job enrichment" at bounding box center [981, 349] width 10 height 10
radio input "true"
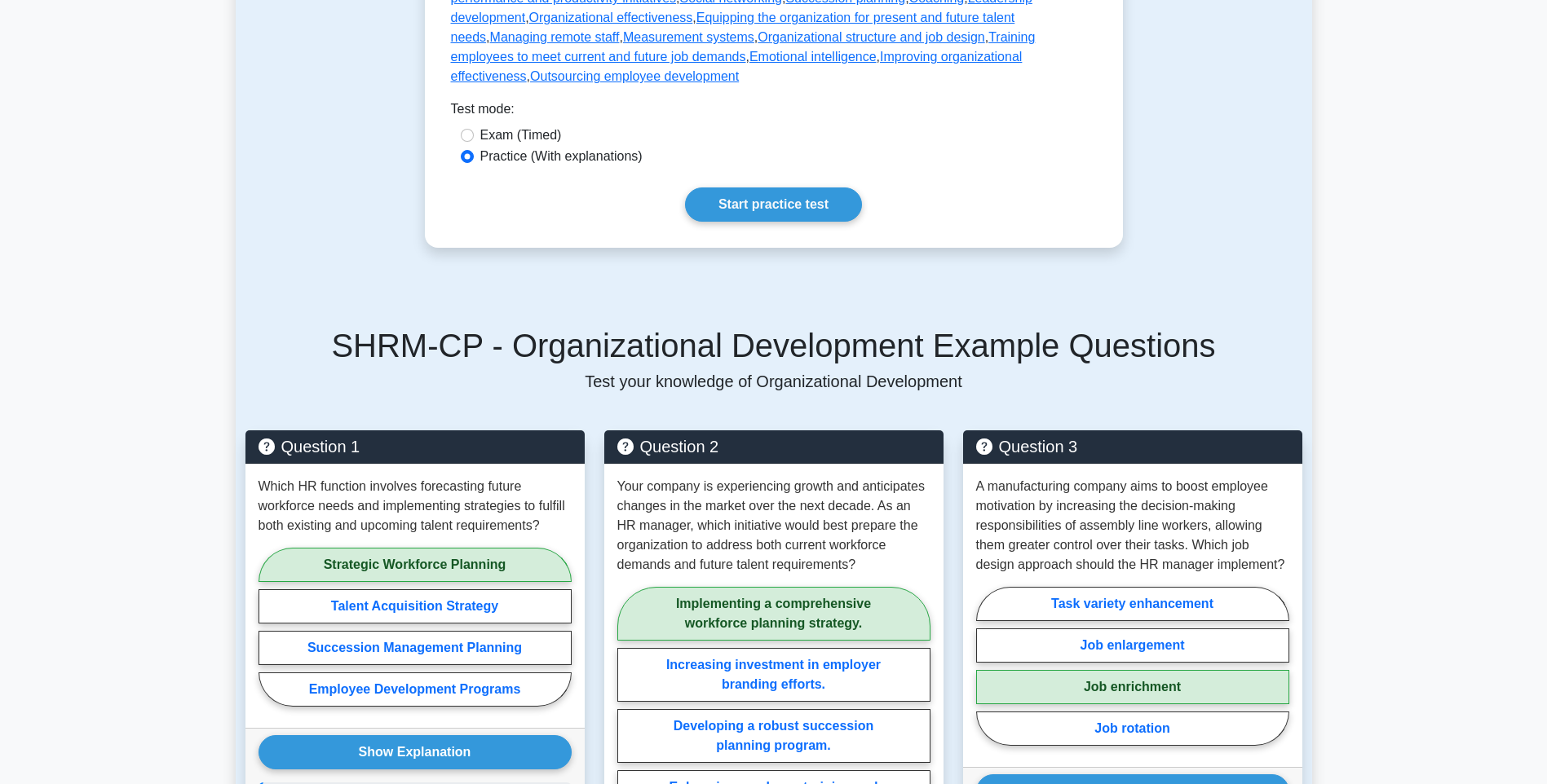
scroll to position [734, 0]
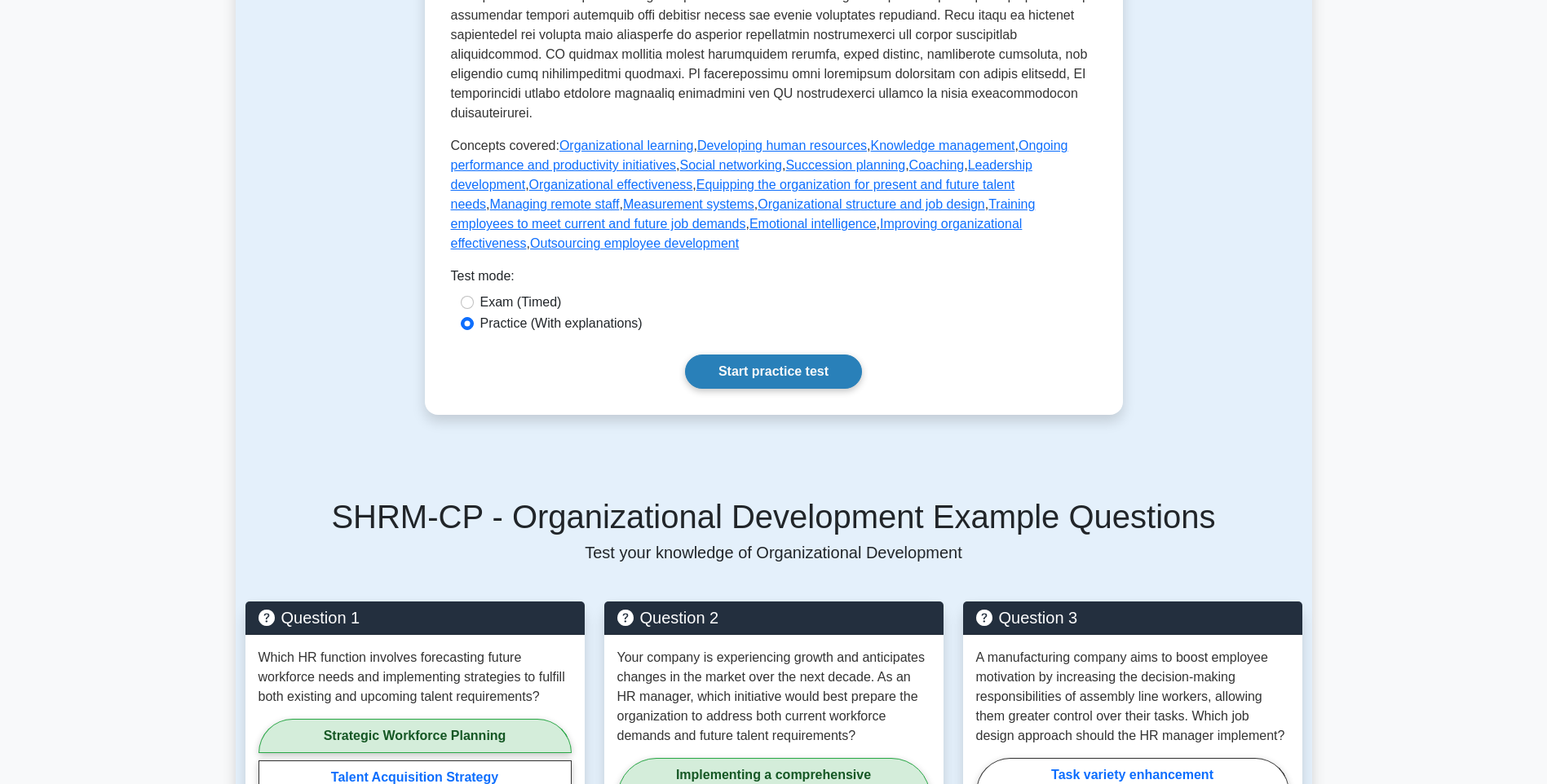
click at [779, 354] on link "Start practice test" at bounding box center [773, 372] width 177 height 35
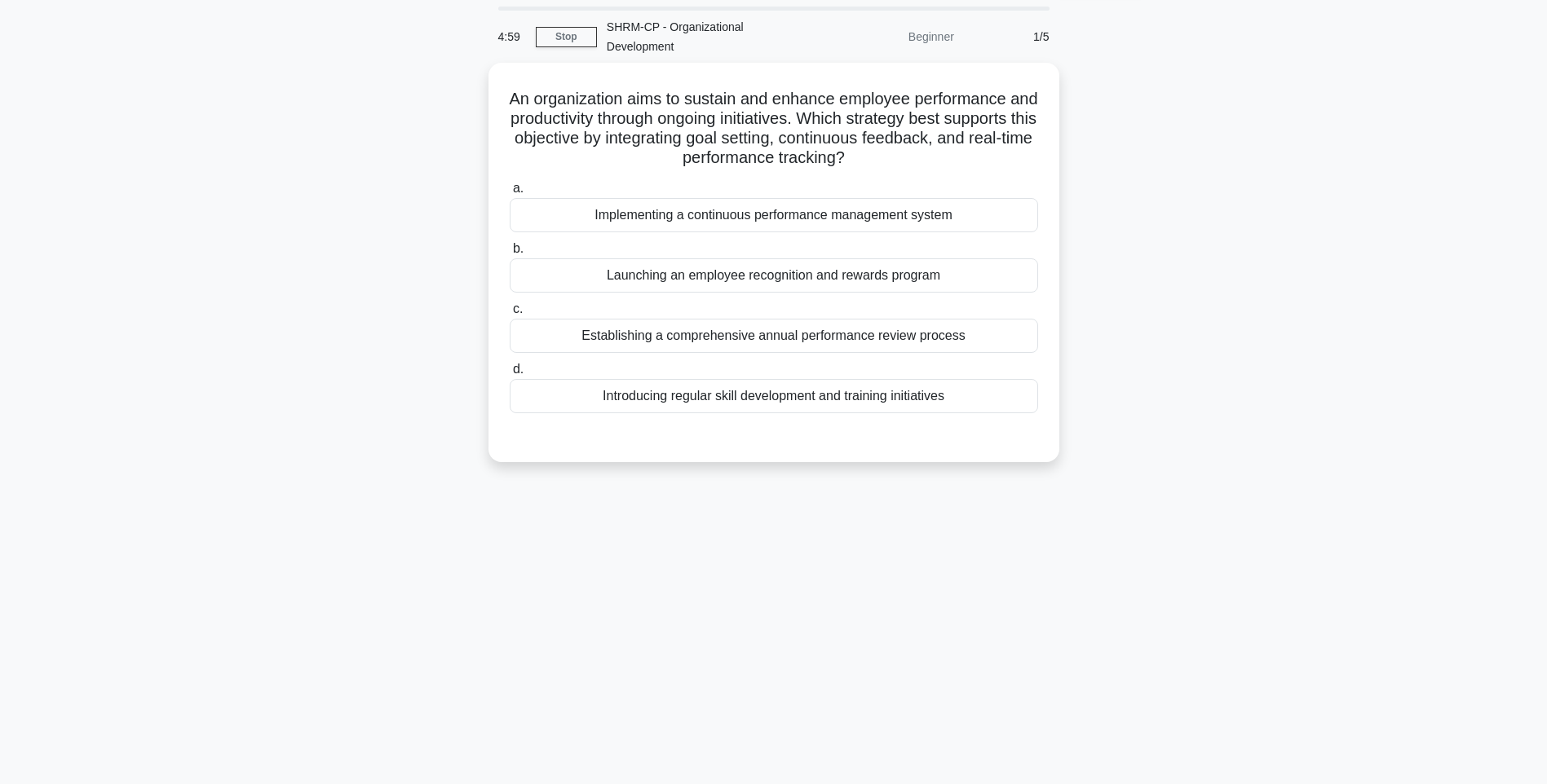
scroll to position [81, 0]
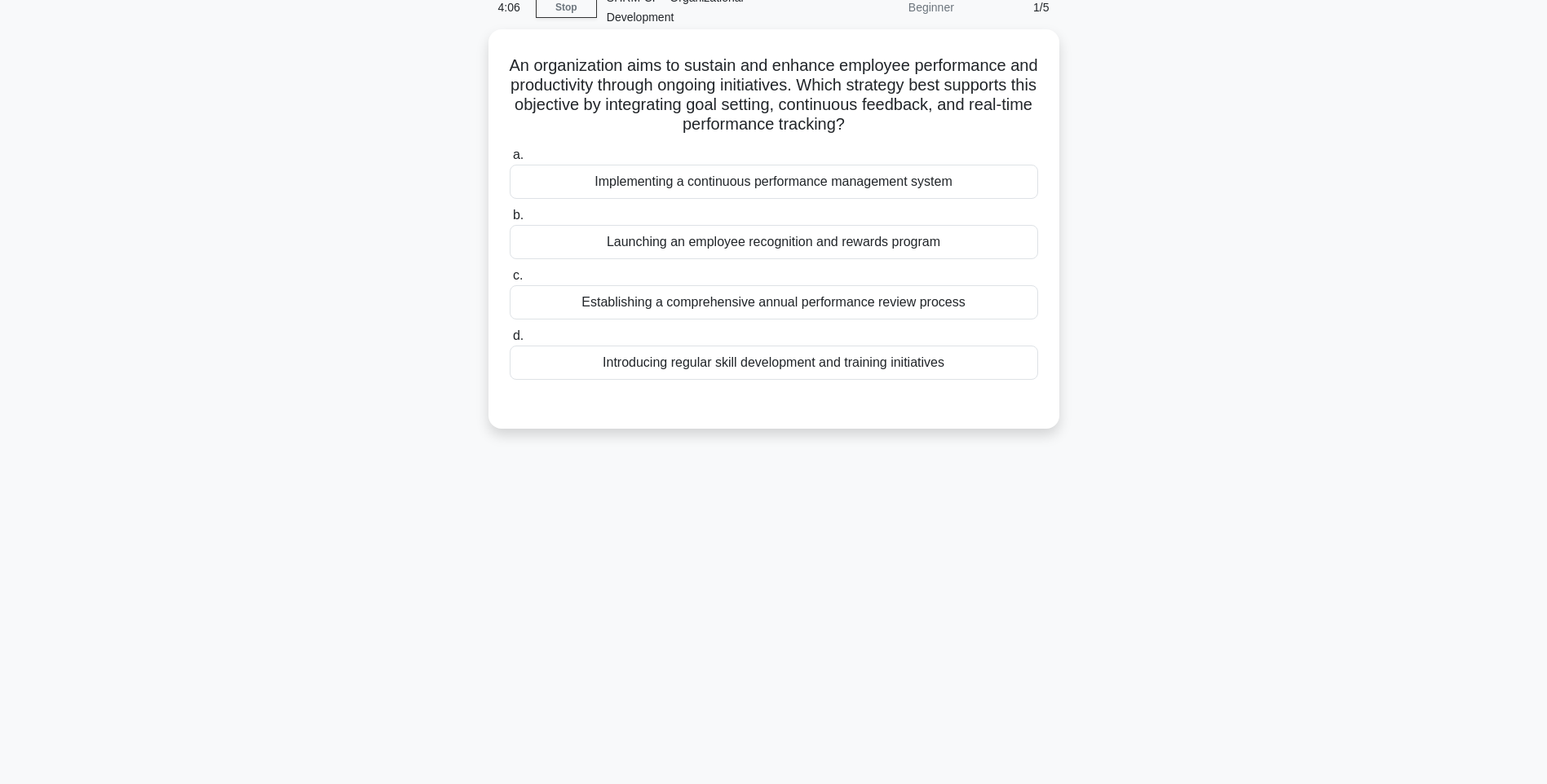
click at [771, 346] on div "Introducing regular skill development and training initiatives" at bounding box center [773, 363] width 528 height 35
click at [766, 346] on div "Introducing regular skill development and training initiatives" at bounding box center [773, 363] width 528 height 35
click at [509, 336] on input "d. Introducing regular skill development and training initiatives" at bounding box center [509, 336] width 0 height 10
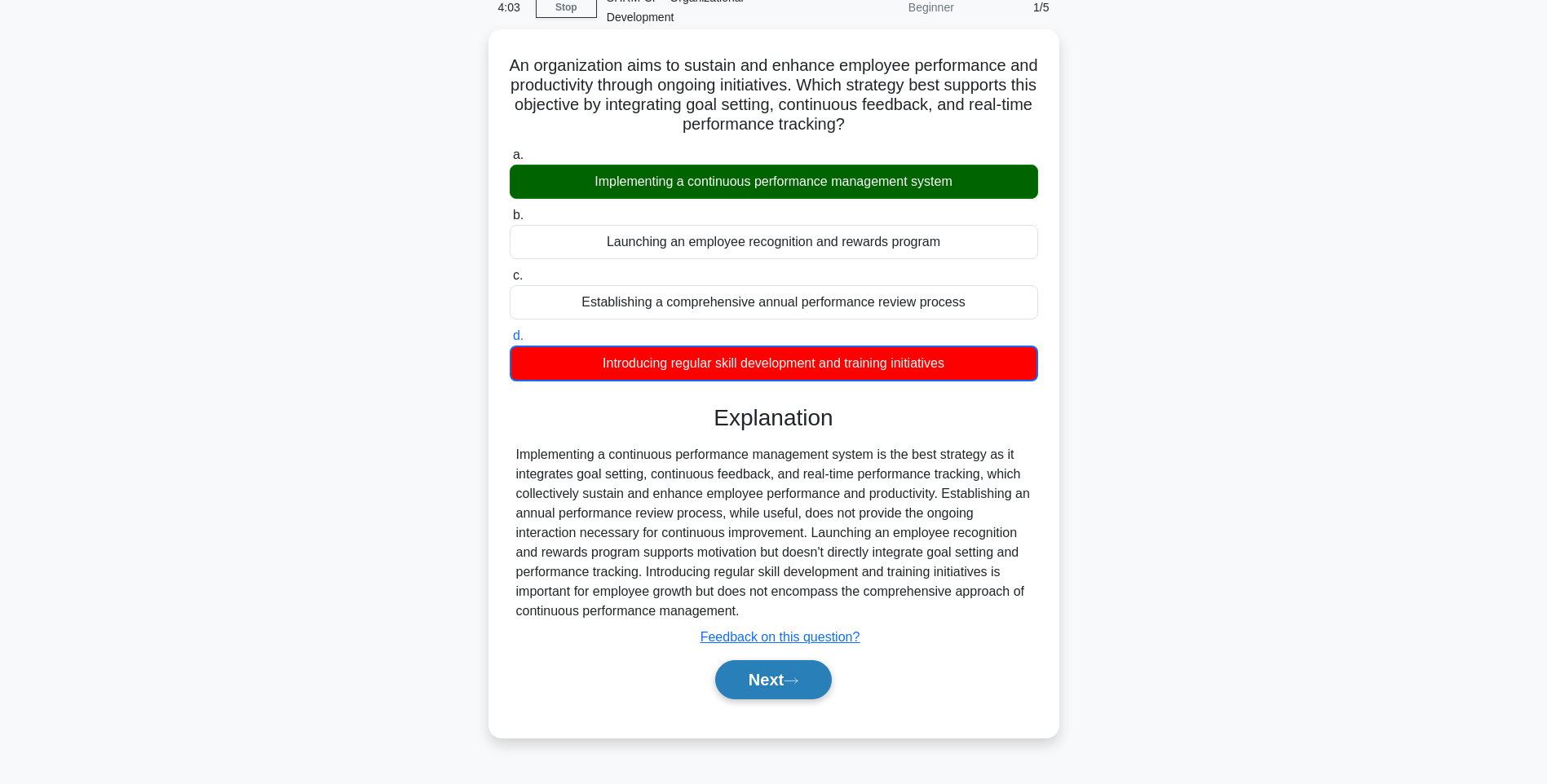
click at [792, 677] on icon at bounding box center [790, 681] width 15 height 9
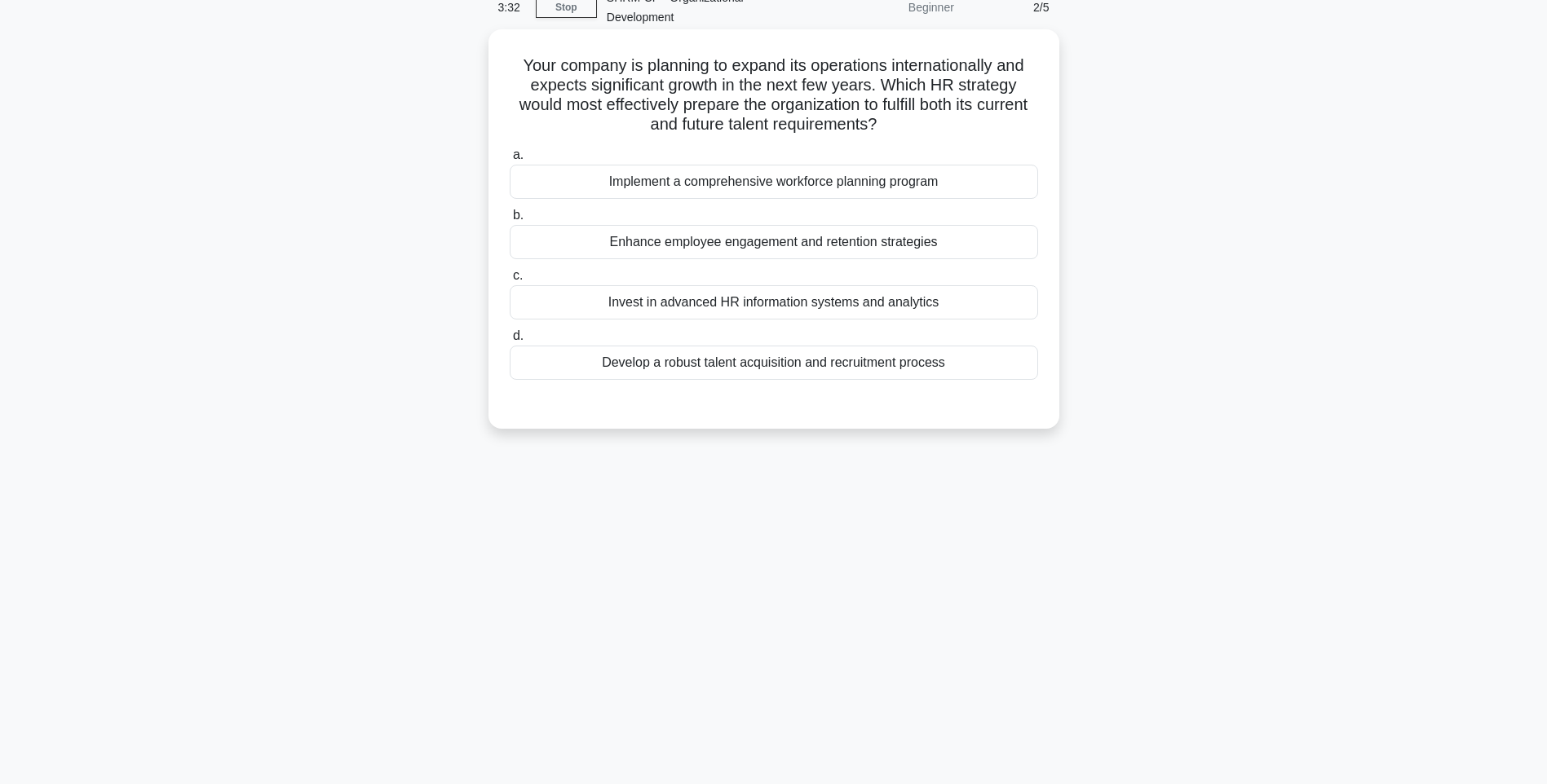
click at [846, 165] on div "Implement a comprehensive workforce planning program" at bounding box center [773, 182] width 528 height 35
click at [509, 161] on input "a. Implement a comprehensive workforce planning program" at bounding box center [509, 156] width 0 height 10
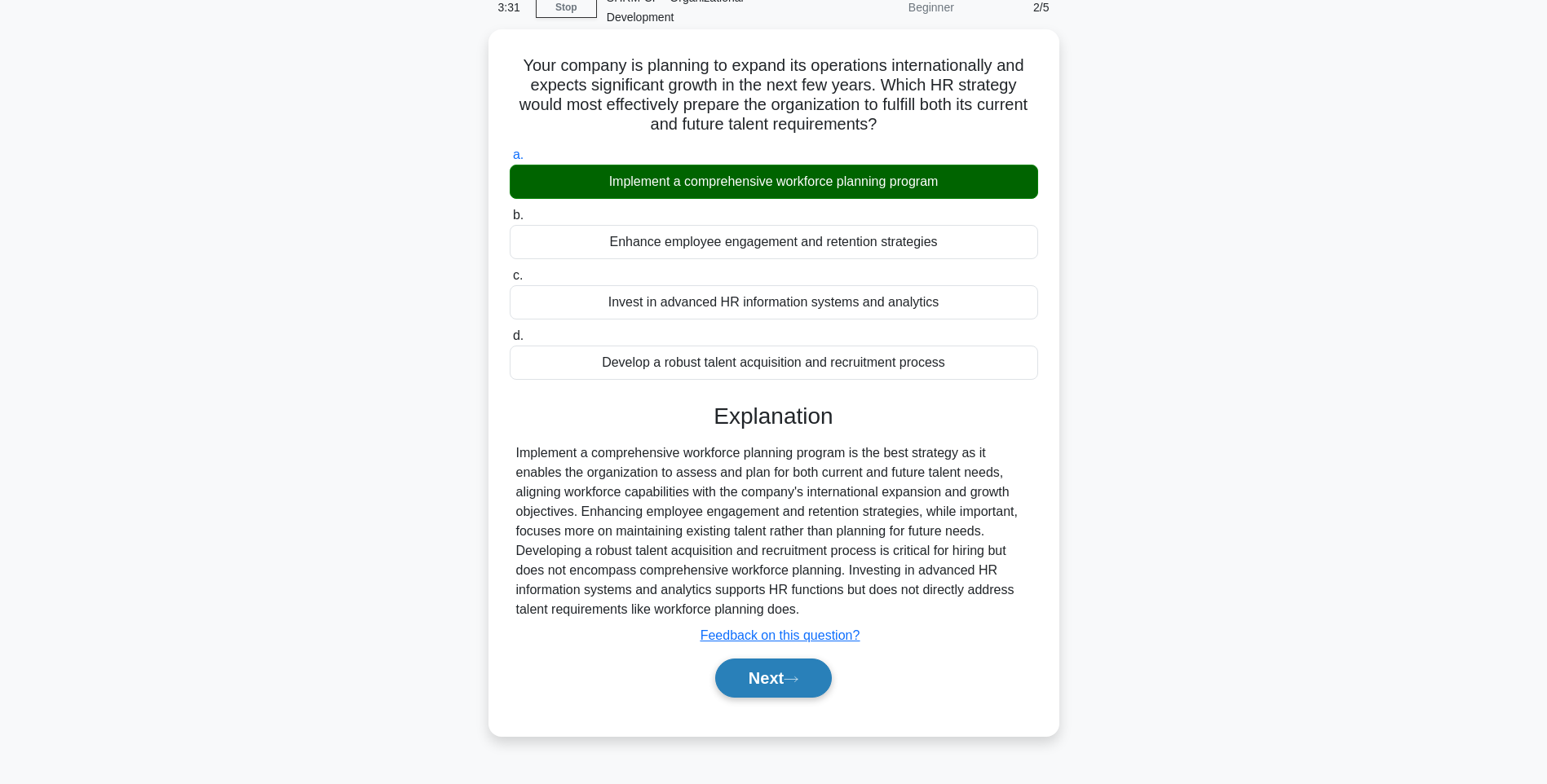
click at [809, 659] on button "Next" at bounding box center [773, 678] width 117 height 39
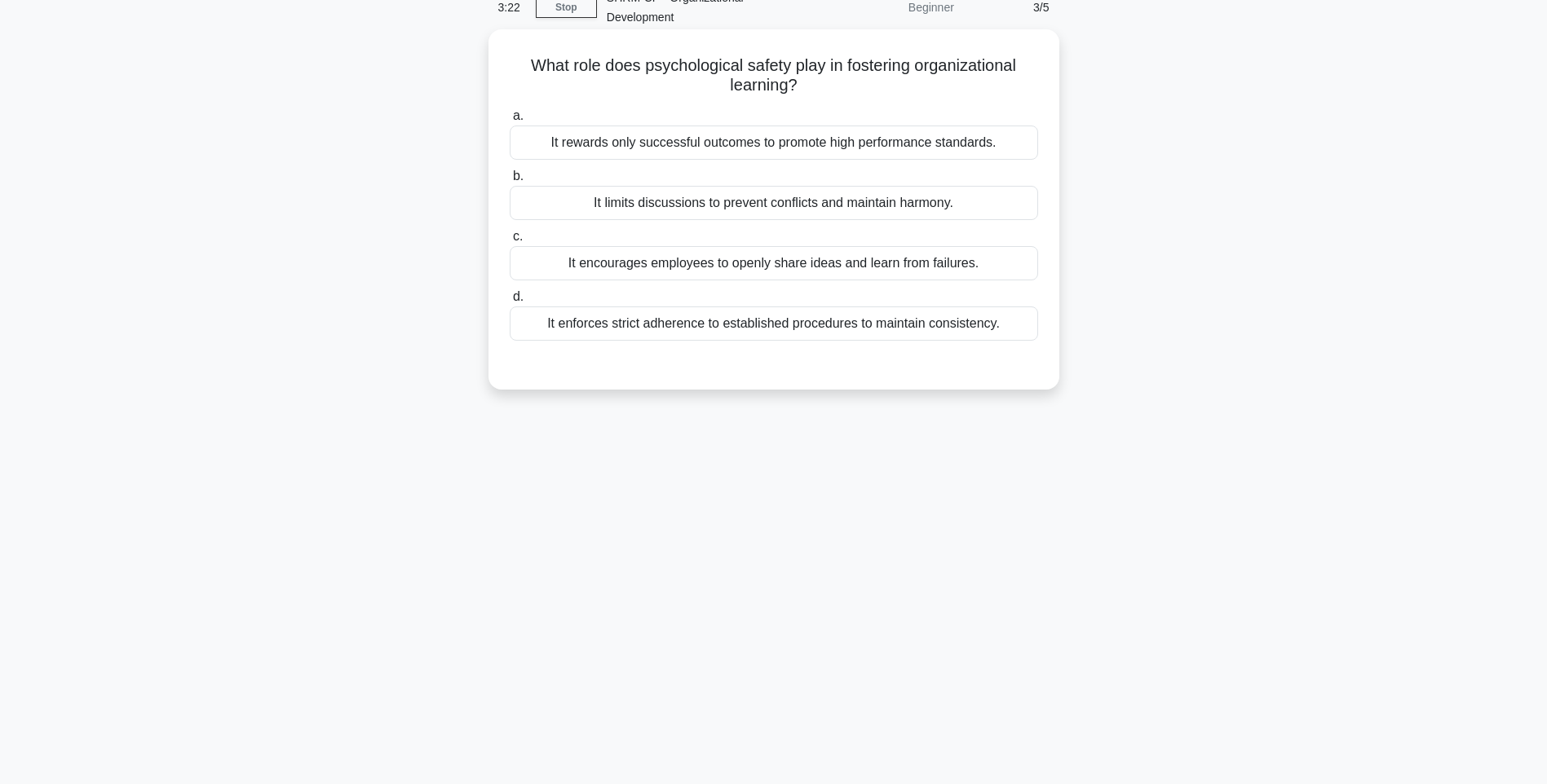
click at [640, 252] on div "It encourages employees to openly share ideas and learn from failures." at bounding box center [773, 264] width 528 height 35
click at [509, 242] on input "c. It encourages employees to openly share ideas and learn from failures." at bounding box center [509, 237] width 0 height 10
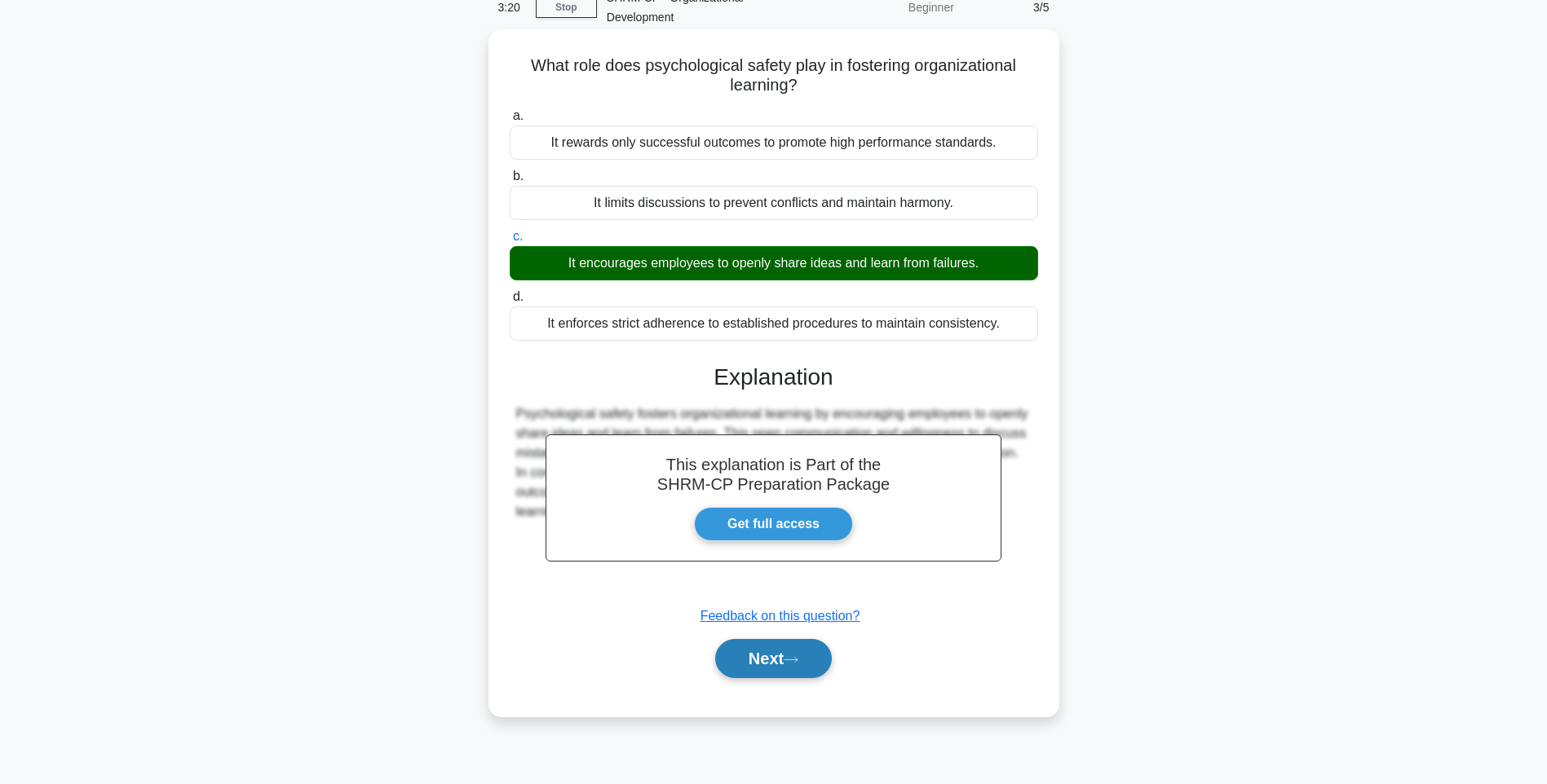
click at [751, 639] on button "Next" at bounding box center [773, 658] width 117 height 39
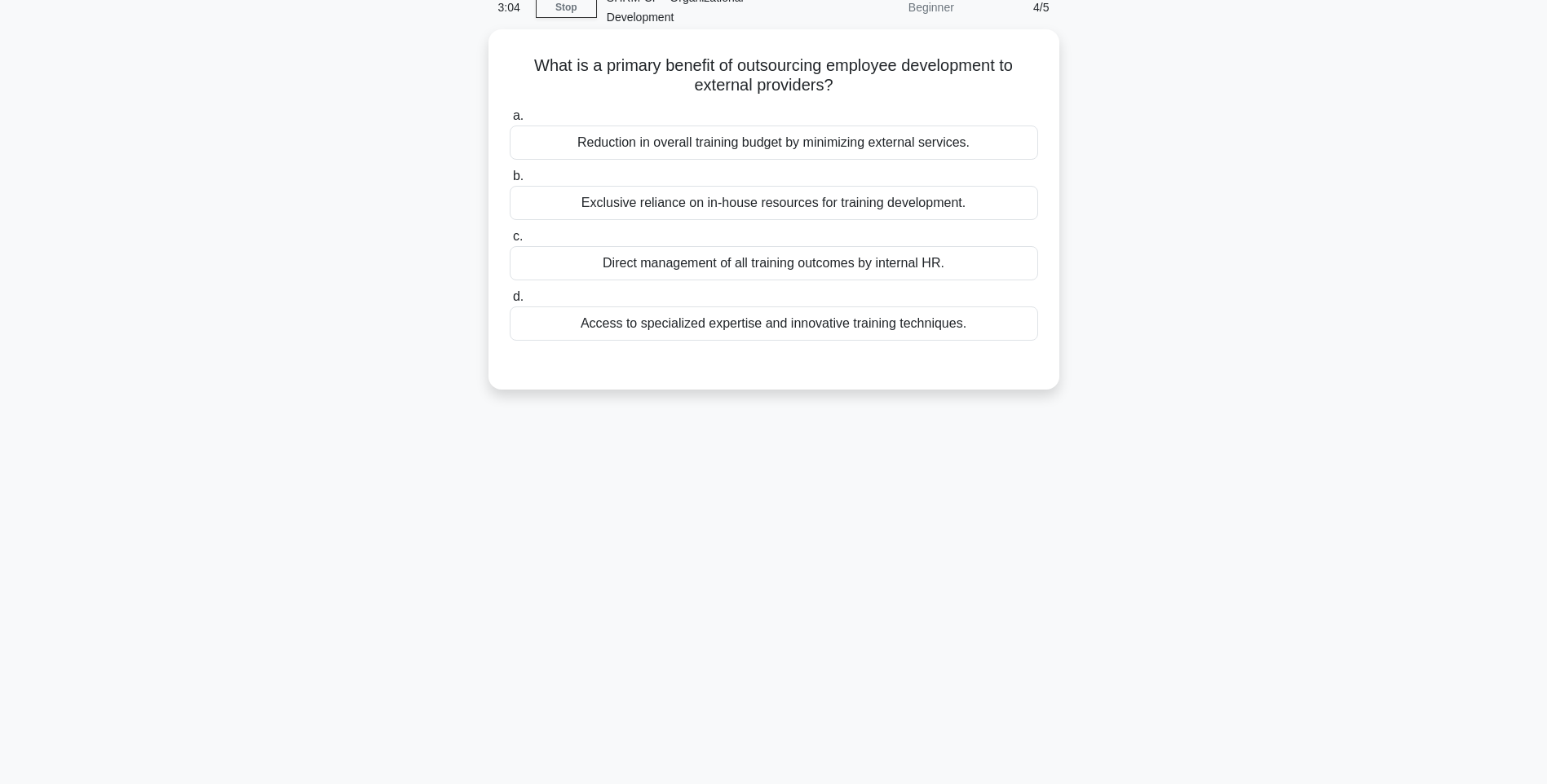
click at [764, 308] on div "Access to specialized expertise and innovative training techniques." at bounding box center [773, 324] width 528 height 35
click at [509, 303] on input "d. Access to specialized expertise and innovative training techniques." at bounding box center [509, 297] width 0 height 10
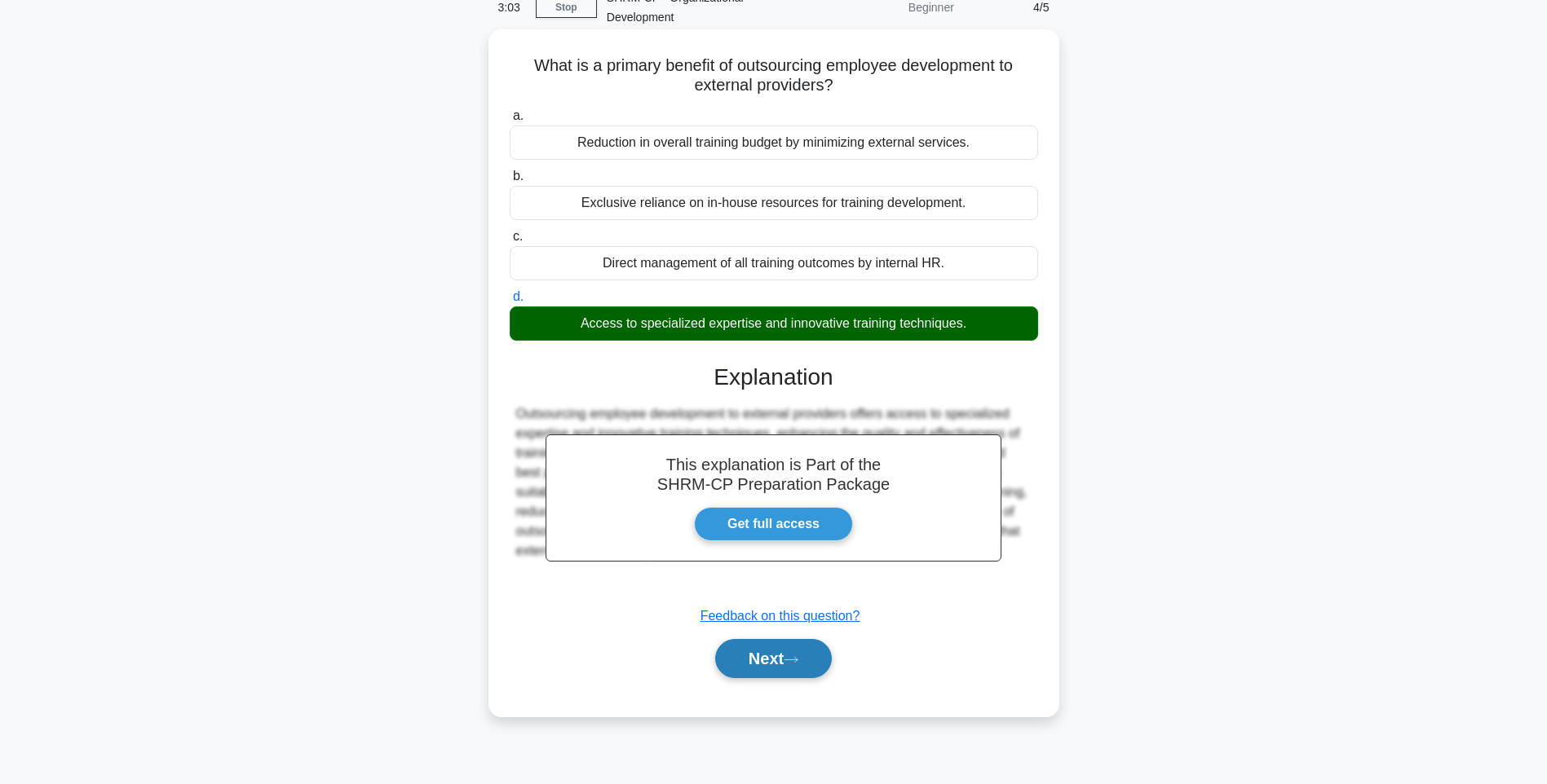
click at [811, 639] on button "Next" at bounding box center [773, 658] width 117 height 39
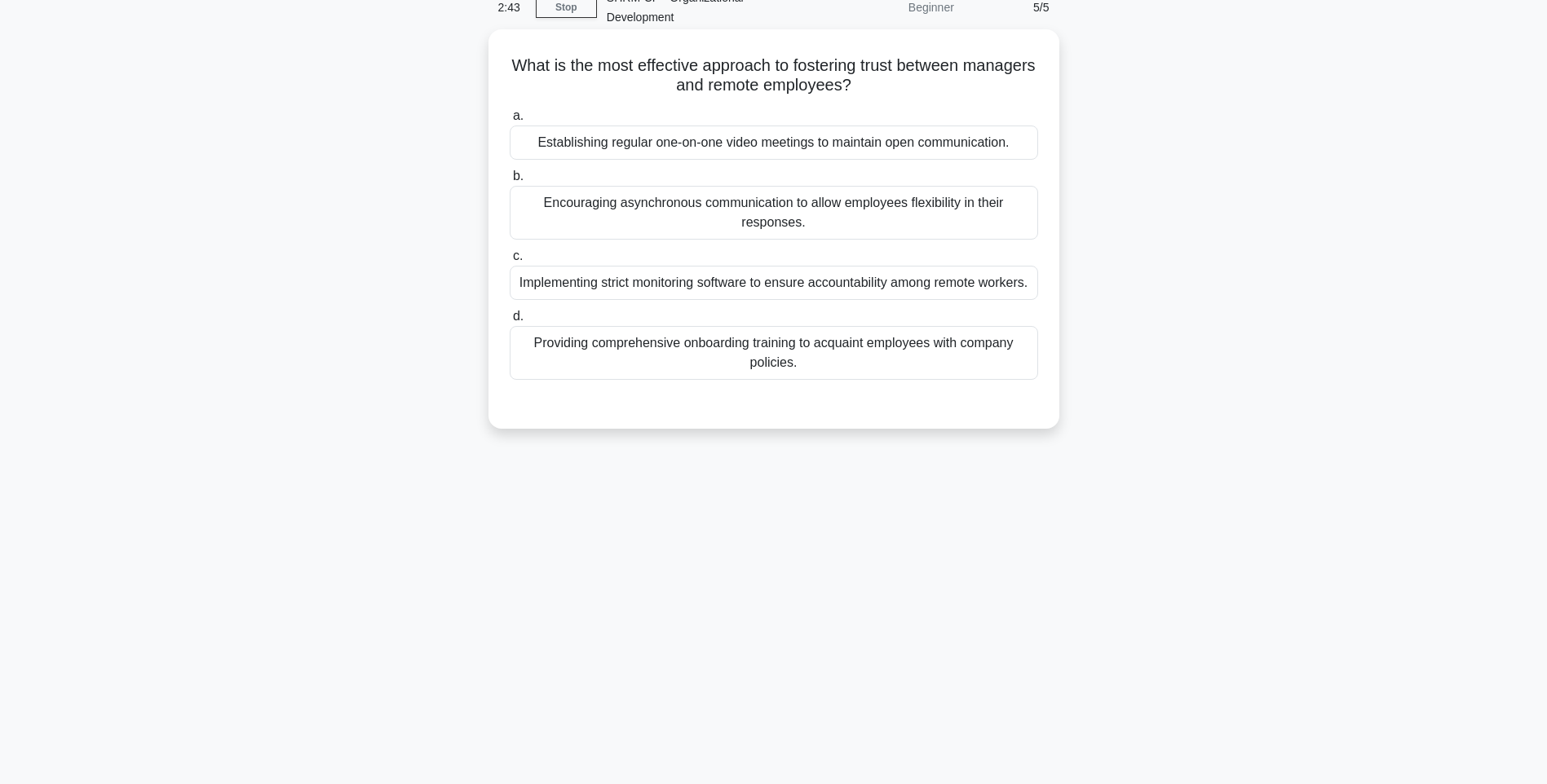
click at [1016, 362] on div "Providing comprehensive onboarding training to acquaint employees with company …" at bounding box center [773, 353] width 528 height 54
click at [509, 322] on input "d. Providing comprehensive onboarding training to acquaint employees with compa…" at bounding box center [509, 316] width 0 height 10
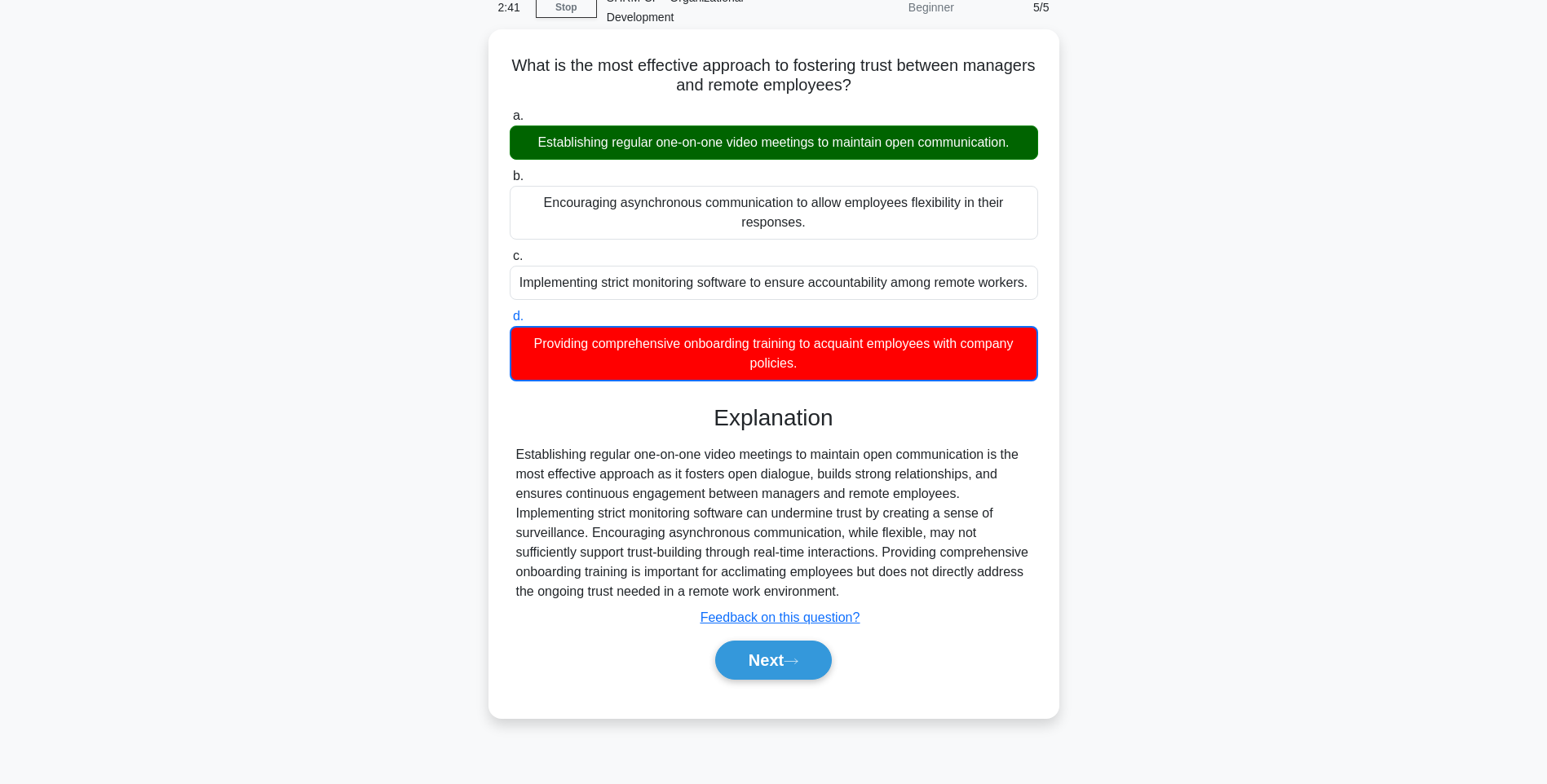
click at [997, 106] on label "a. Establishing regular one-on-one video meetings to maintain open communicatio…" at bounding box center [773, 133] width 528 height 54
click at [509, 111] on input "a. Establishing regular one-on-one video meetings to maintain open communicatio…" at bounding box center [509, 116] width 0 height 10
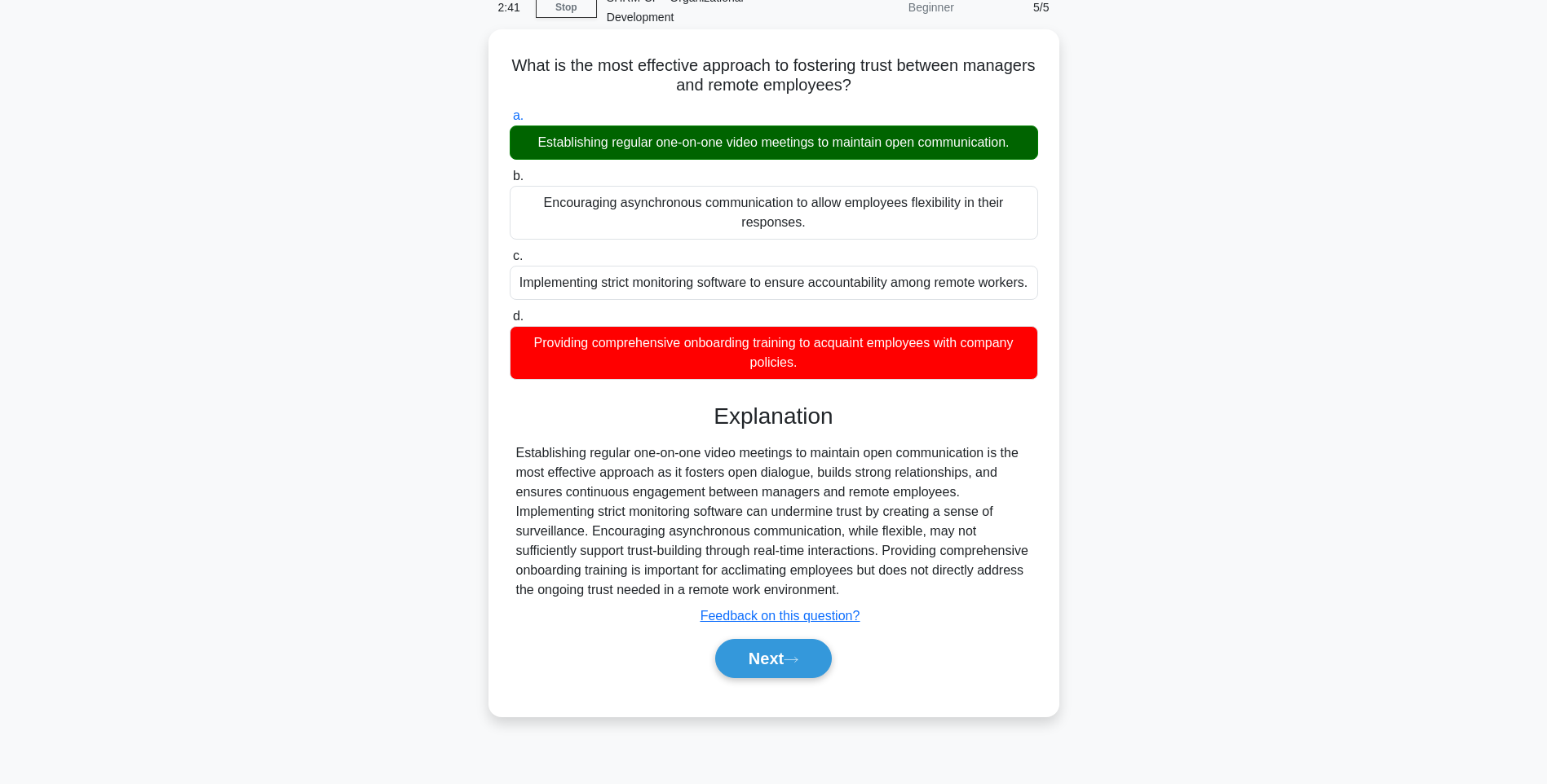
click at [1002, 125] on div "Establishing regular one-on-one video meetings to maintain open communication." at bounding box center [773, 143] width 528 height 35
click at [509, 119] on input "a. Establishing regular one-on-one video meetings to maintain open communicatio…" at bounding box center [509, 116] width 0 height 10
click at [809, 647] on button "Next" at bounding box center [773, 658] width 117 height 39
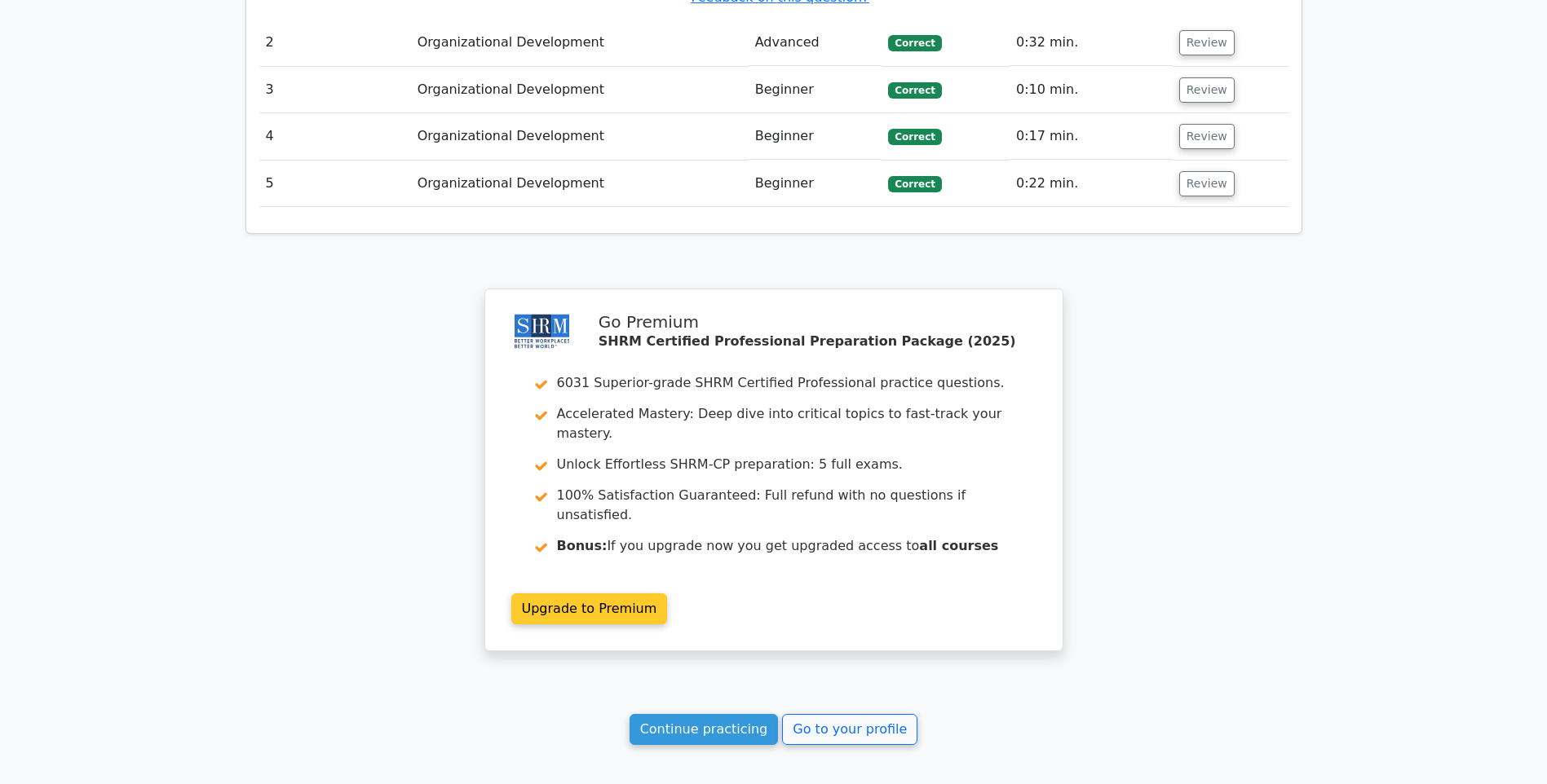
scroll to position [1956, 0]
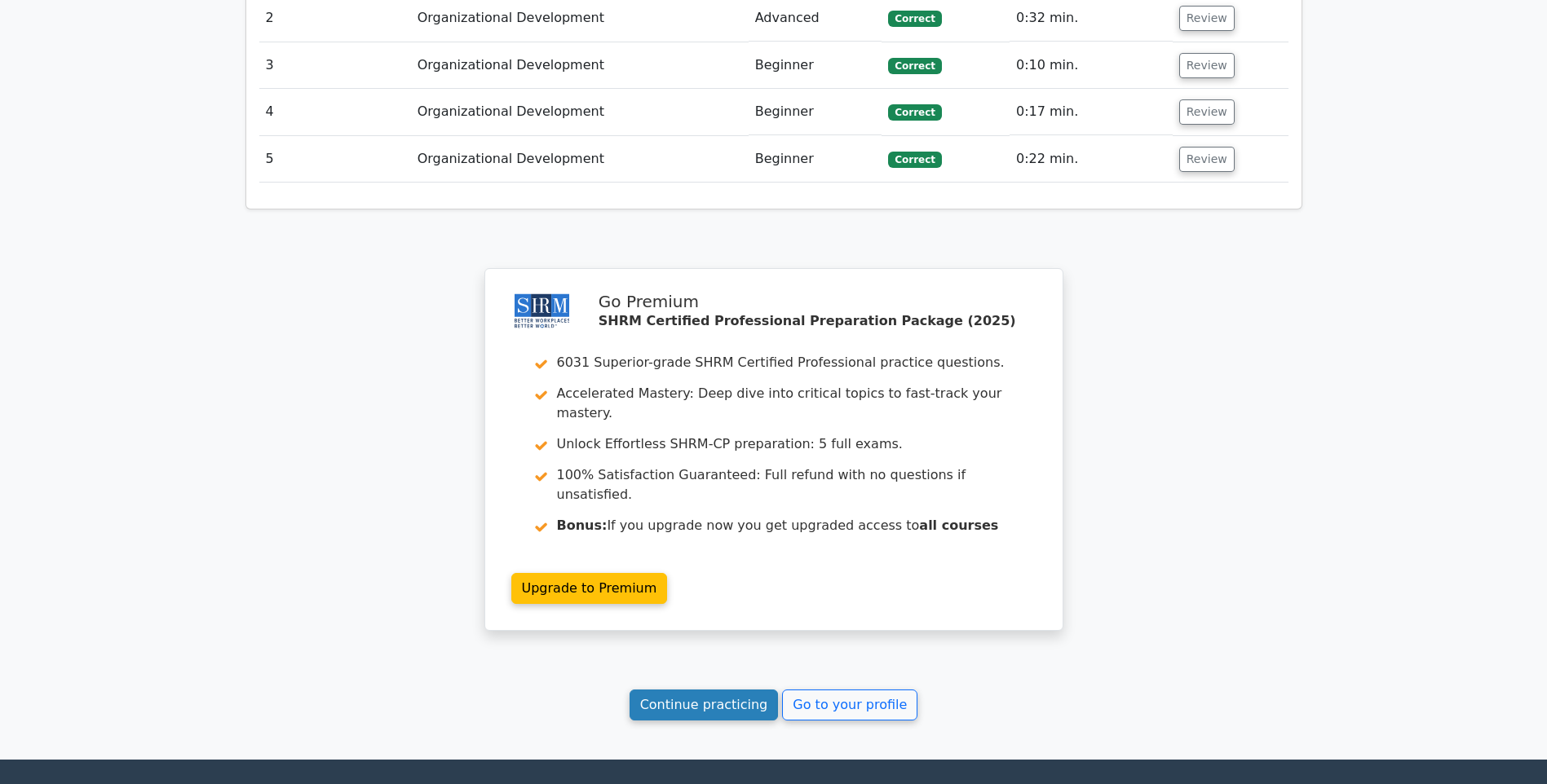
click at [750, 690] on link "Continue practicing" at bounding box center [704, 705] width 150 height 31
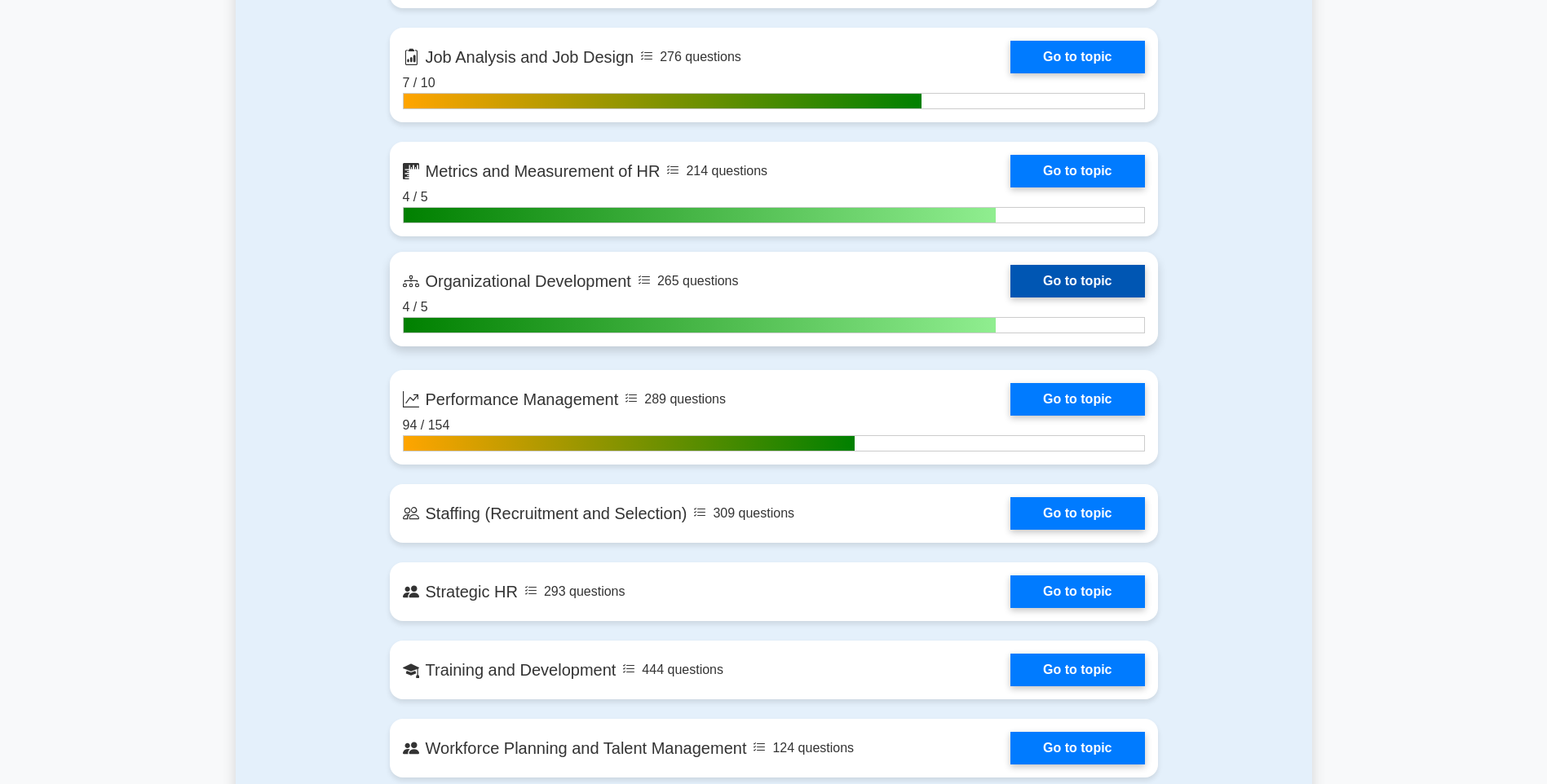
scroll to position [1875, 0]
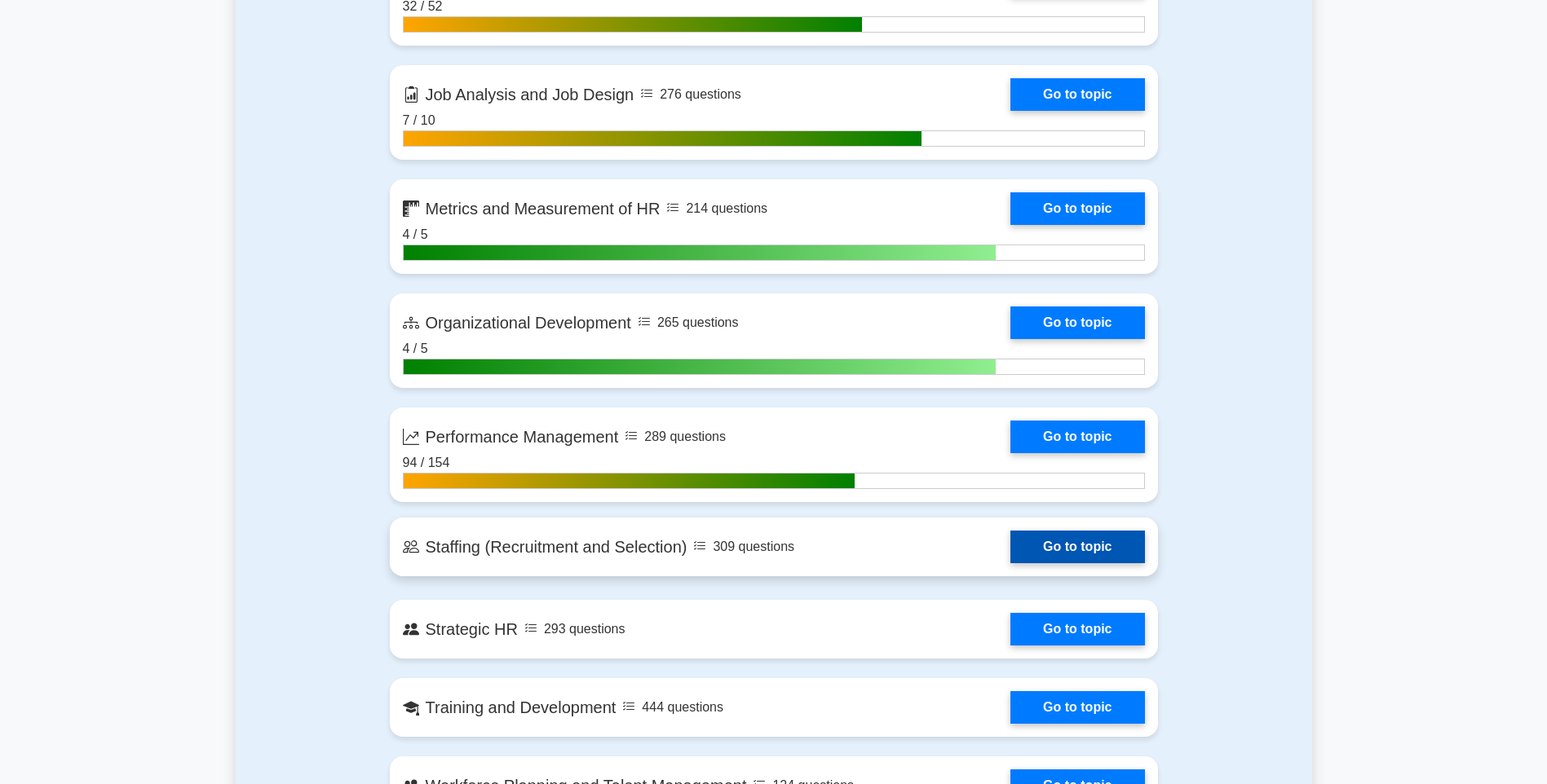
click at [1073, 544] on link "Go to topic" at bounding box center [1077, 547] width 134 height 33
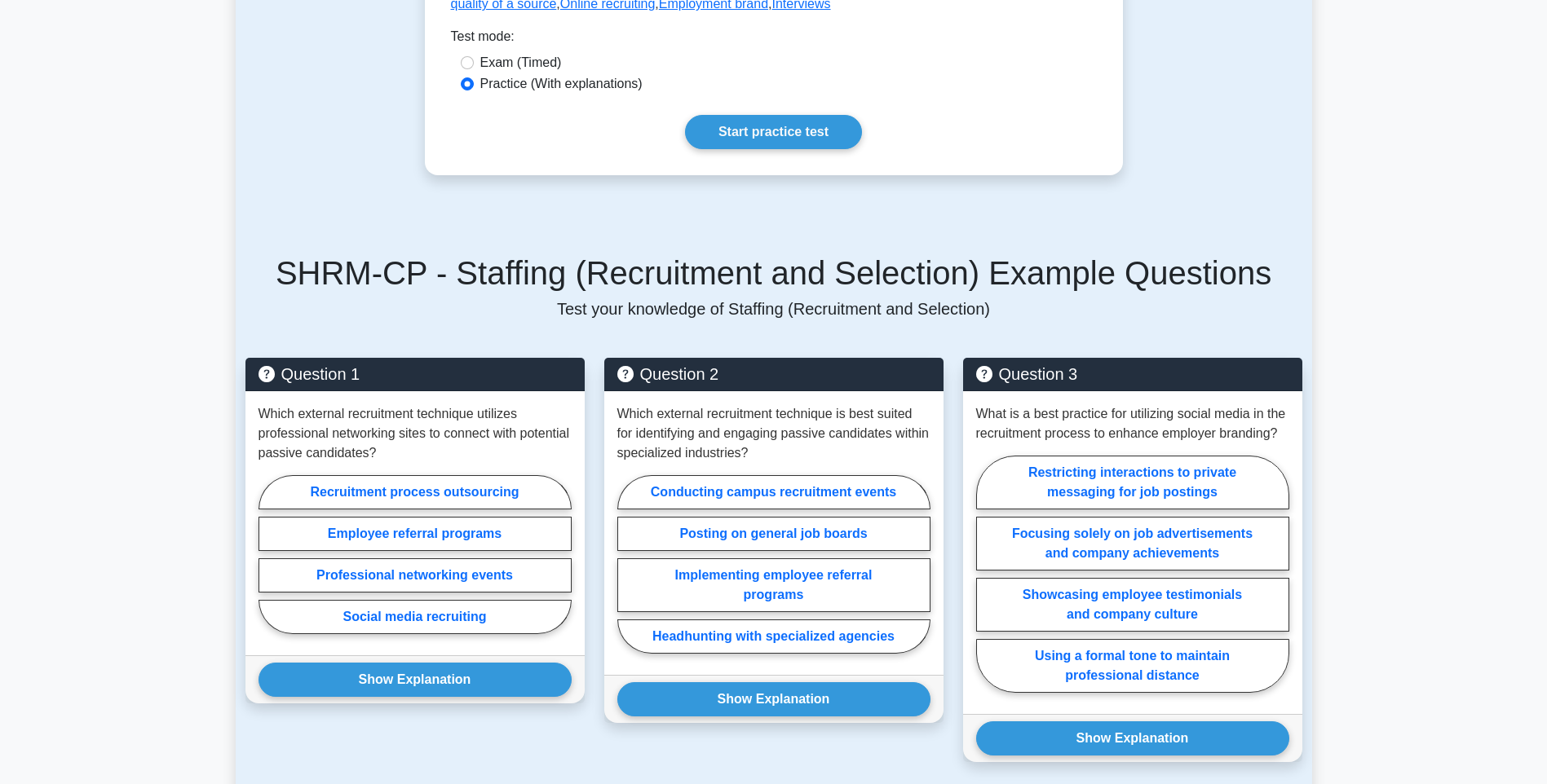
scroll to position [978, 0]
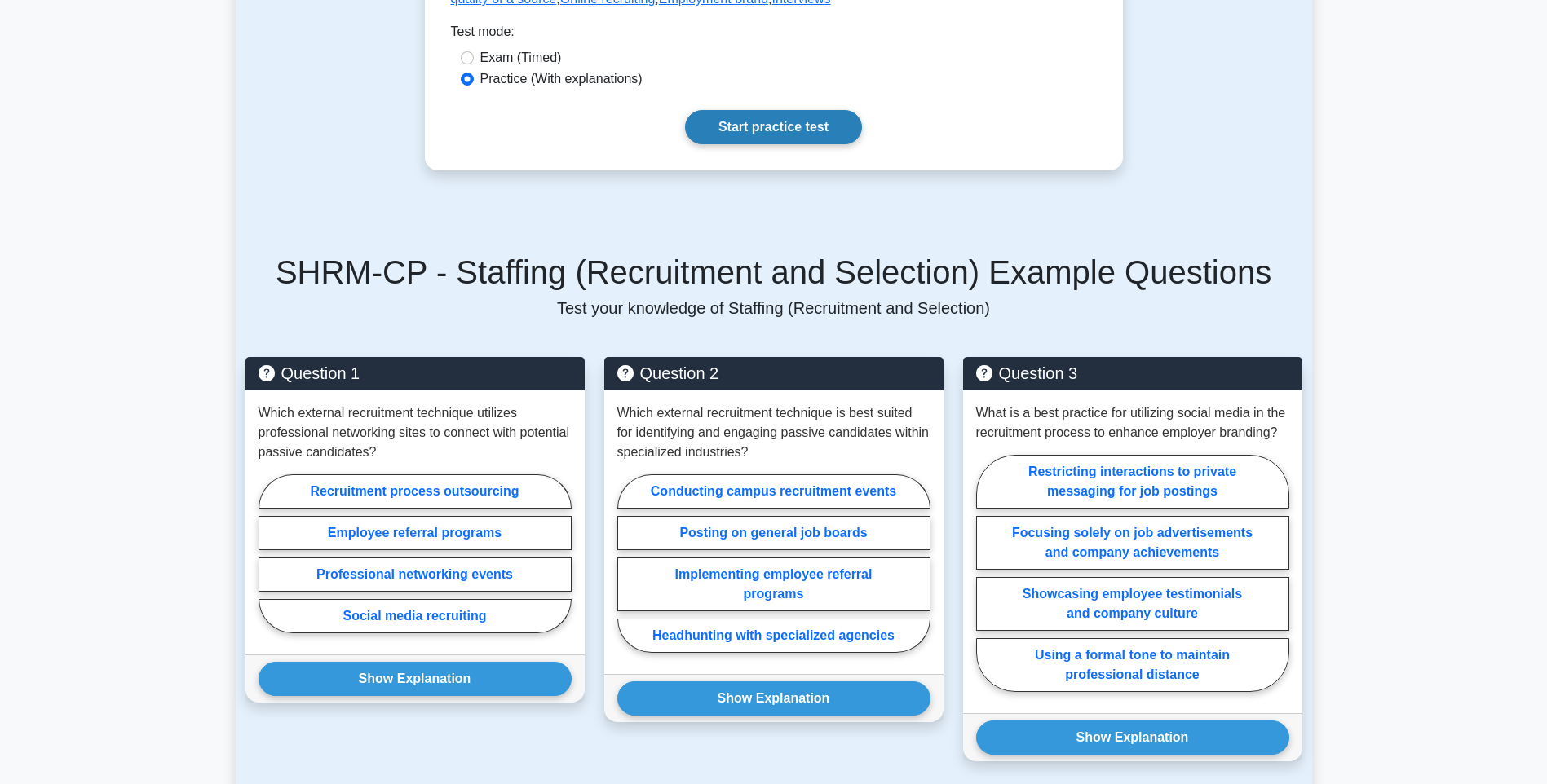
click at [784, 110] on link "Start practice test" at bounding box center [773, 127] width 177 height 35
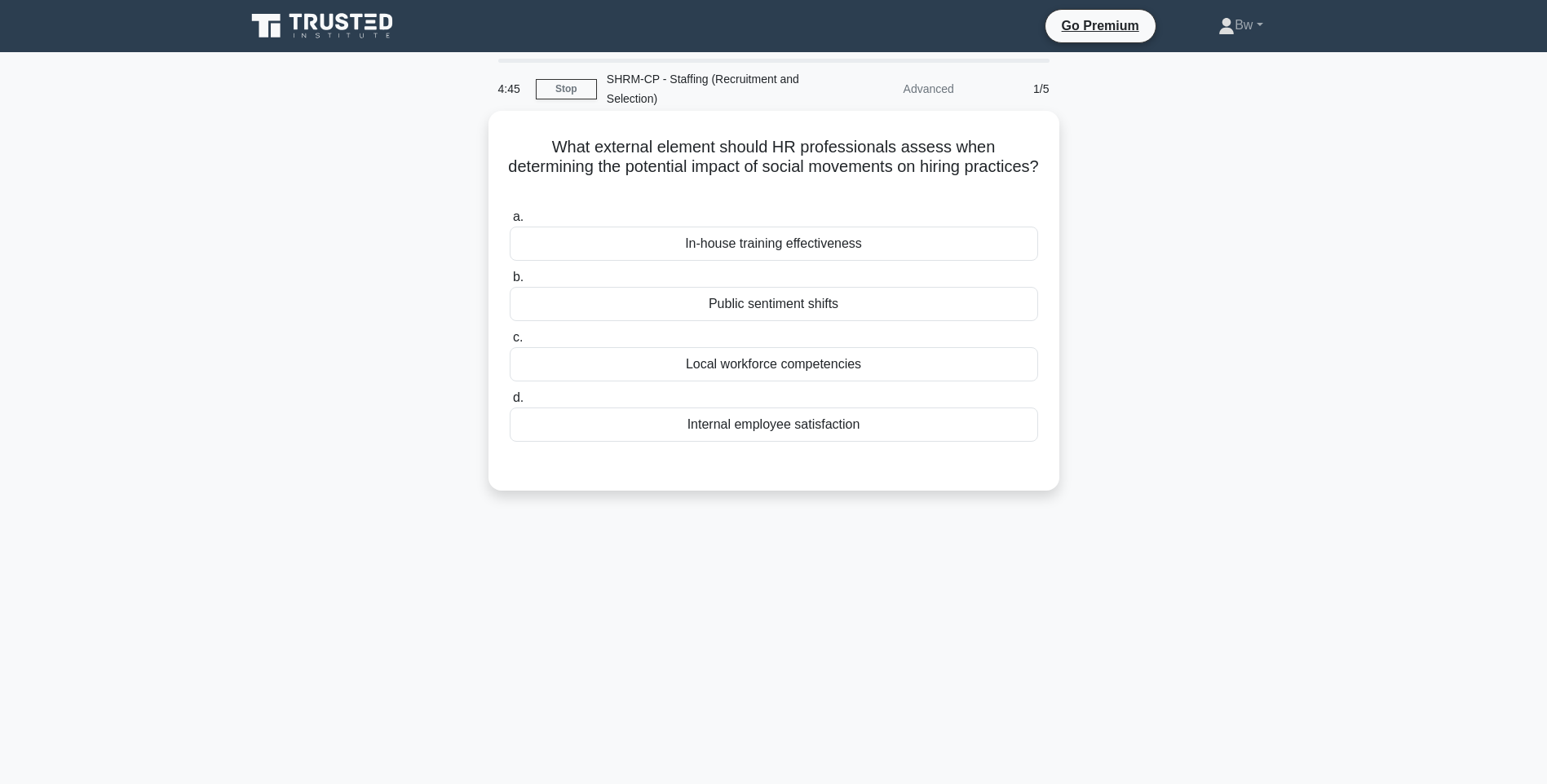
click at [855, 308] on div "Public sentiment shifts" at bounding box center [773, 304] width 528 height 35
click at [509, 283] on input "b. Public sentiment shifts" at bounding box center [509, 277] width 0 height 10
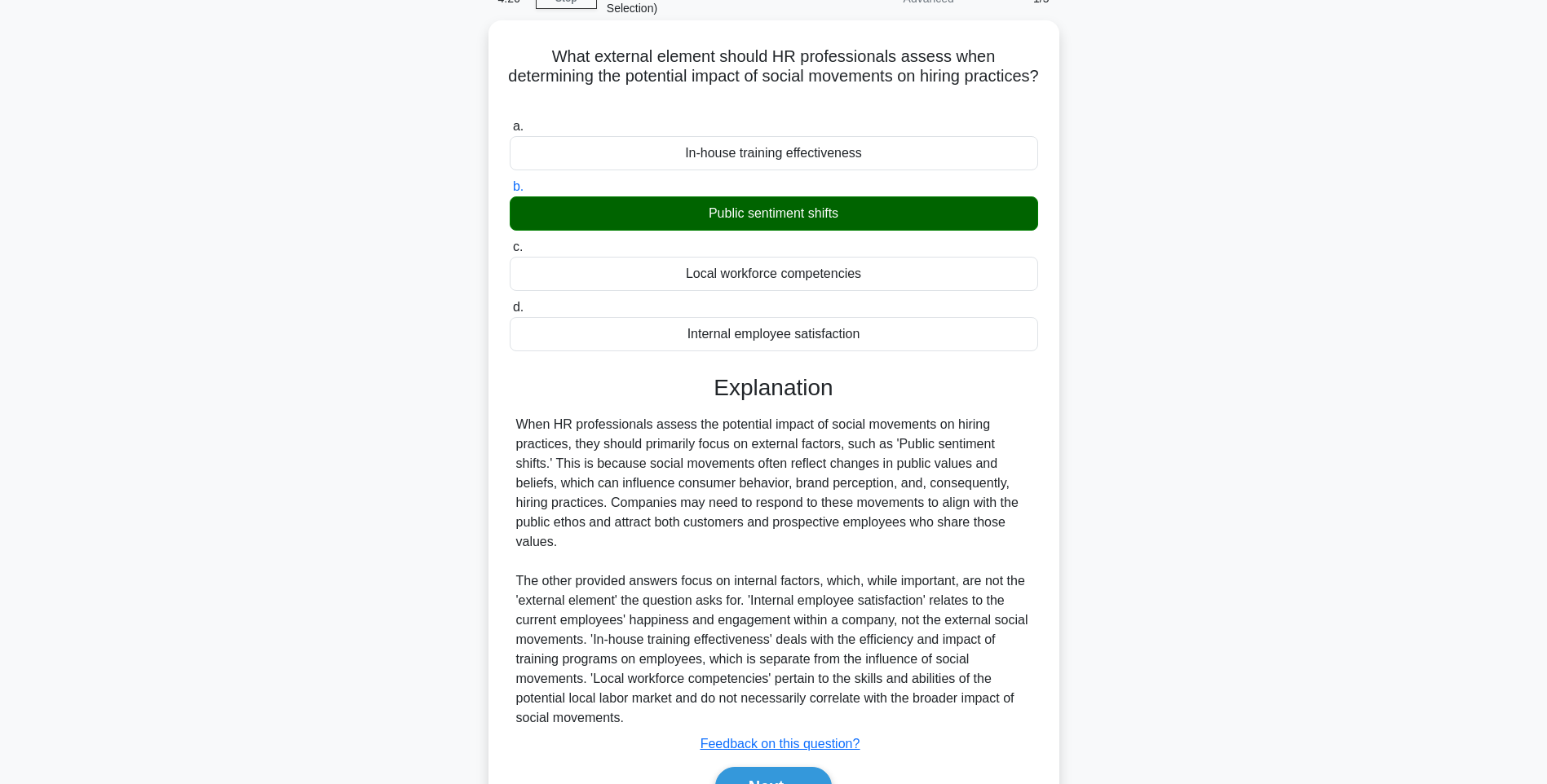
scroll to position [163, 0]
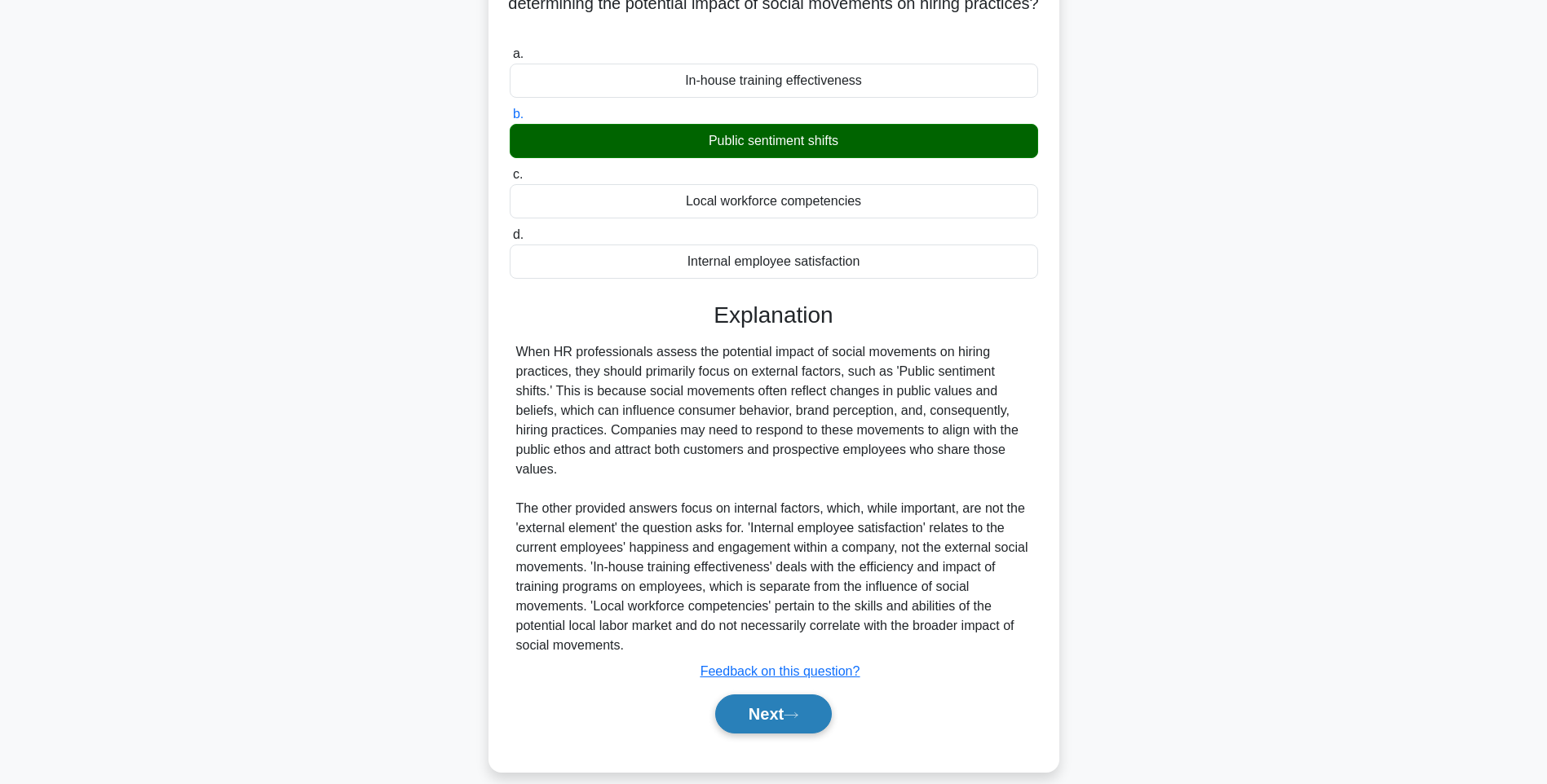
drag, startPoint x: 777, startPoint y: 691, endPoint x: 758, endPoint y: 678, distance: 23.0
click at [768, 694] on button "Next" at bounding box center [773, 713] width 117 height 39
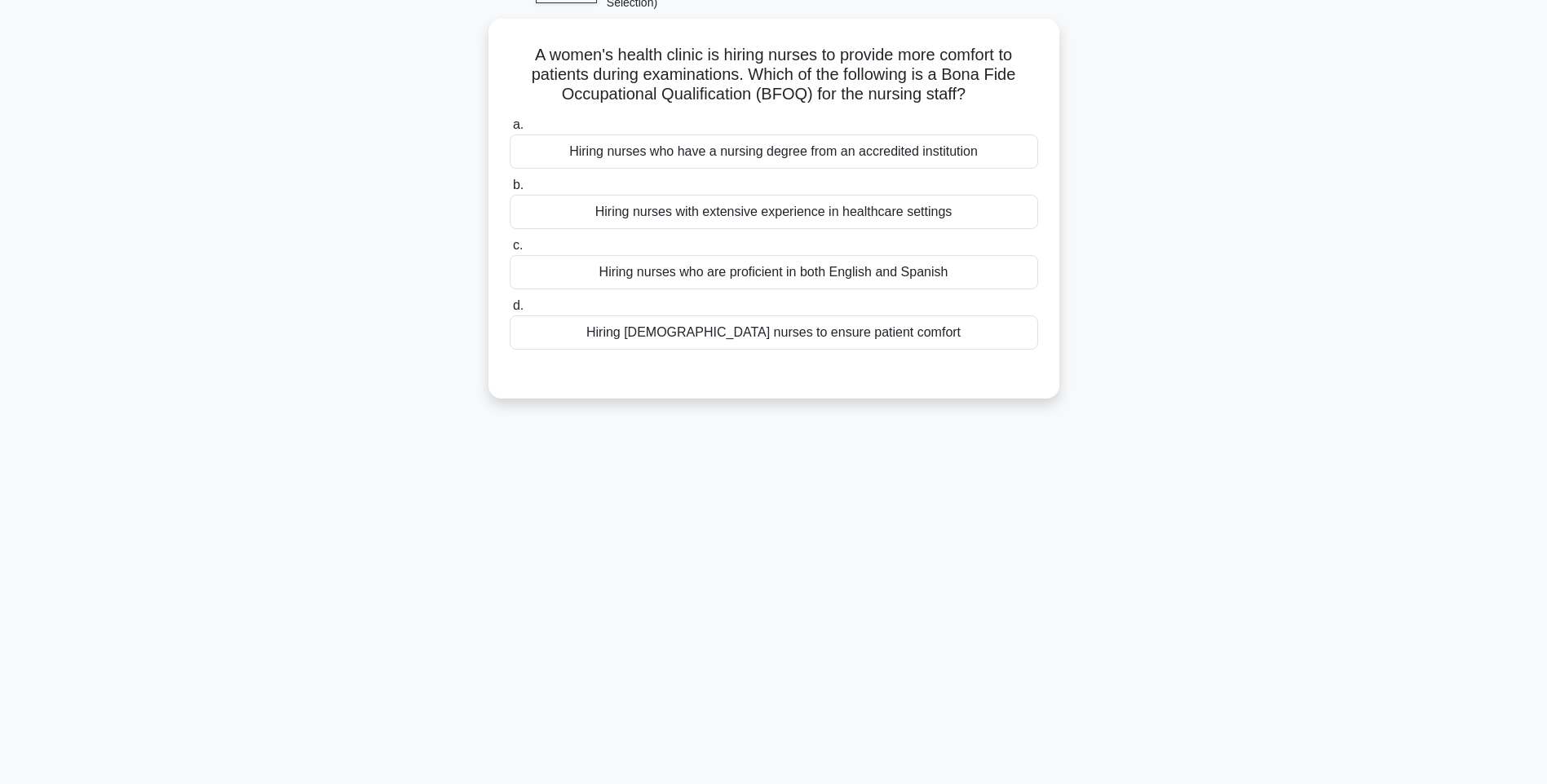
scroll to position [96, 0]
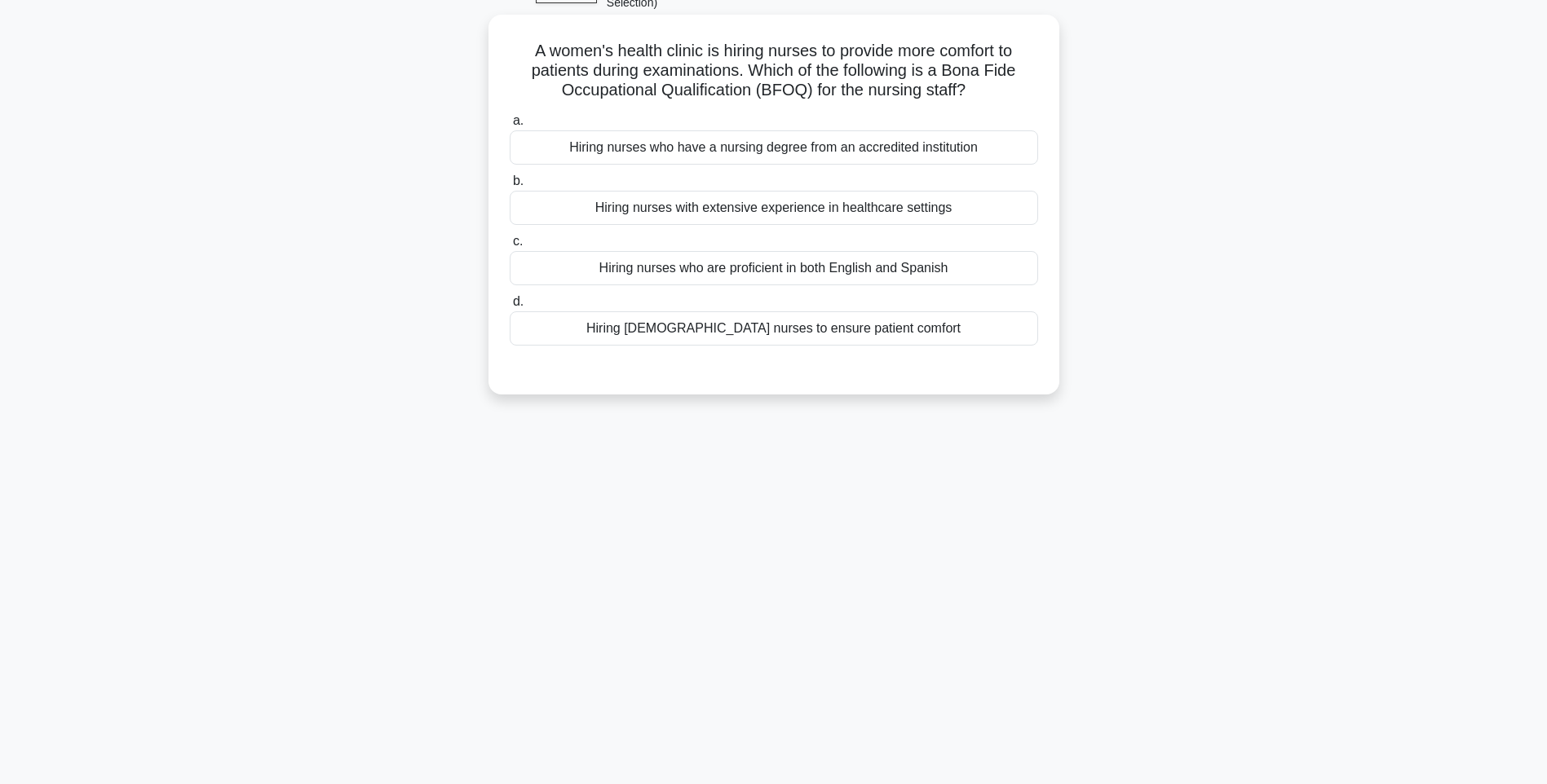
click at [988, 156] on div "Hiring nurses who have a nursing degree from an accredited institution" at bounding box center [773, 148] width 528 height 35
click at [509, 126] on input "a. Hiring nurses who have a nursing degree from an accredited institution" at bounding box center [509, 121] width 0 height 10
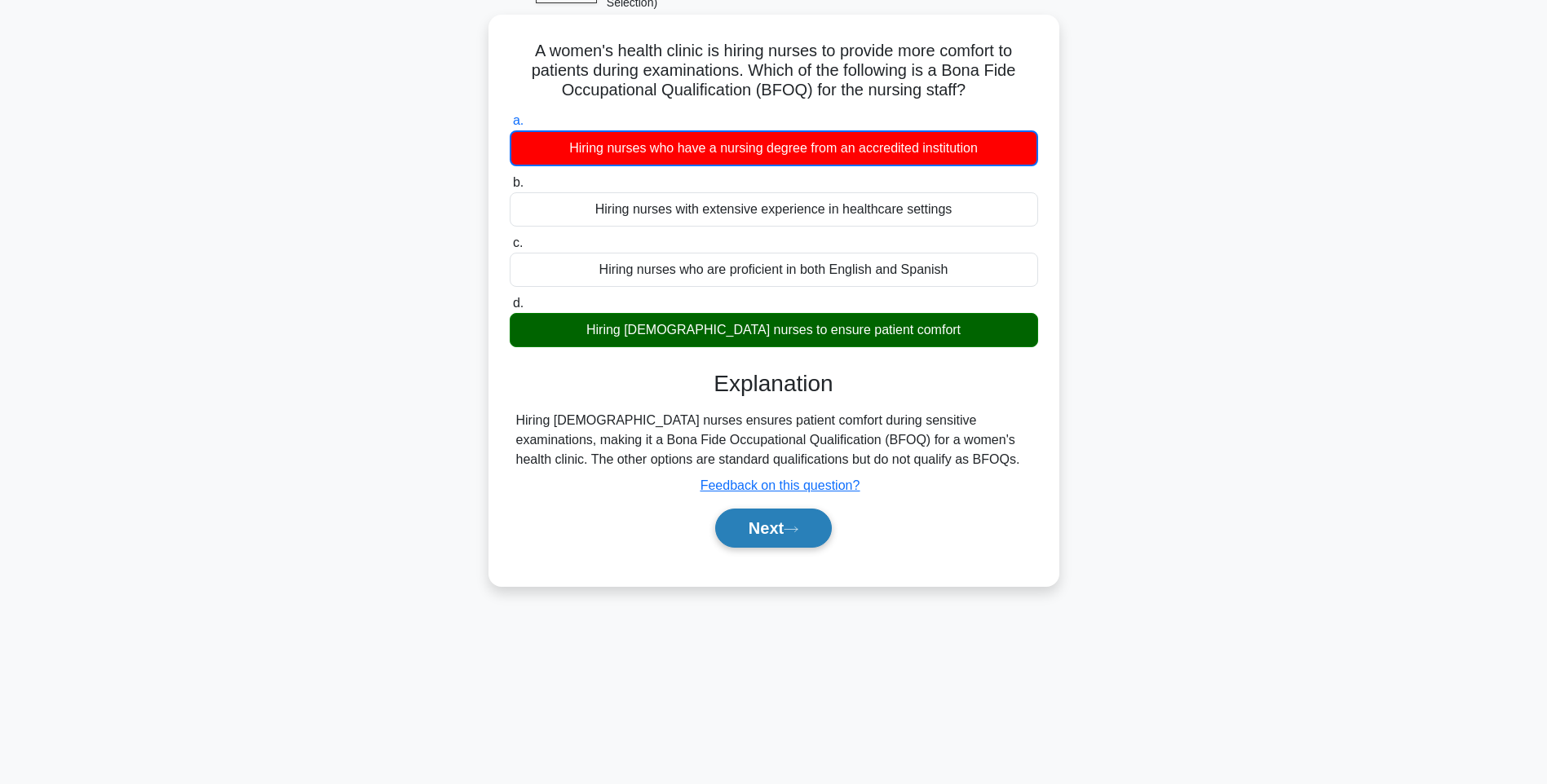
click at [805, 539] on button "Next" at bounding box center [773, 527] width 117 height 39
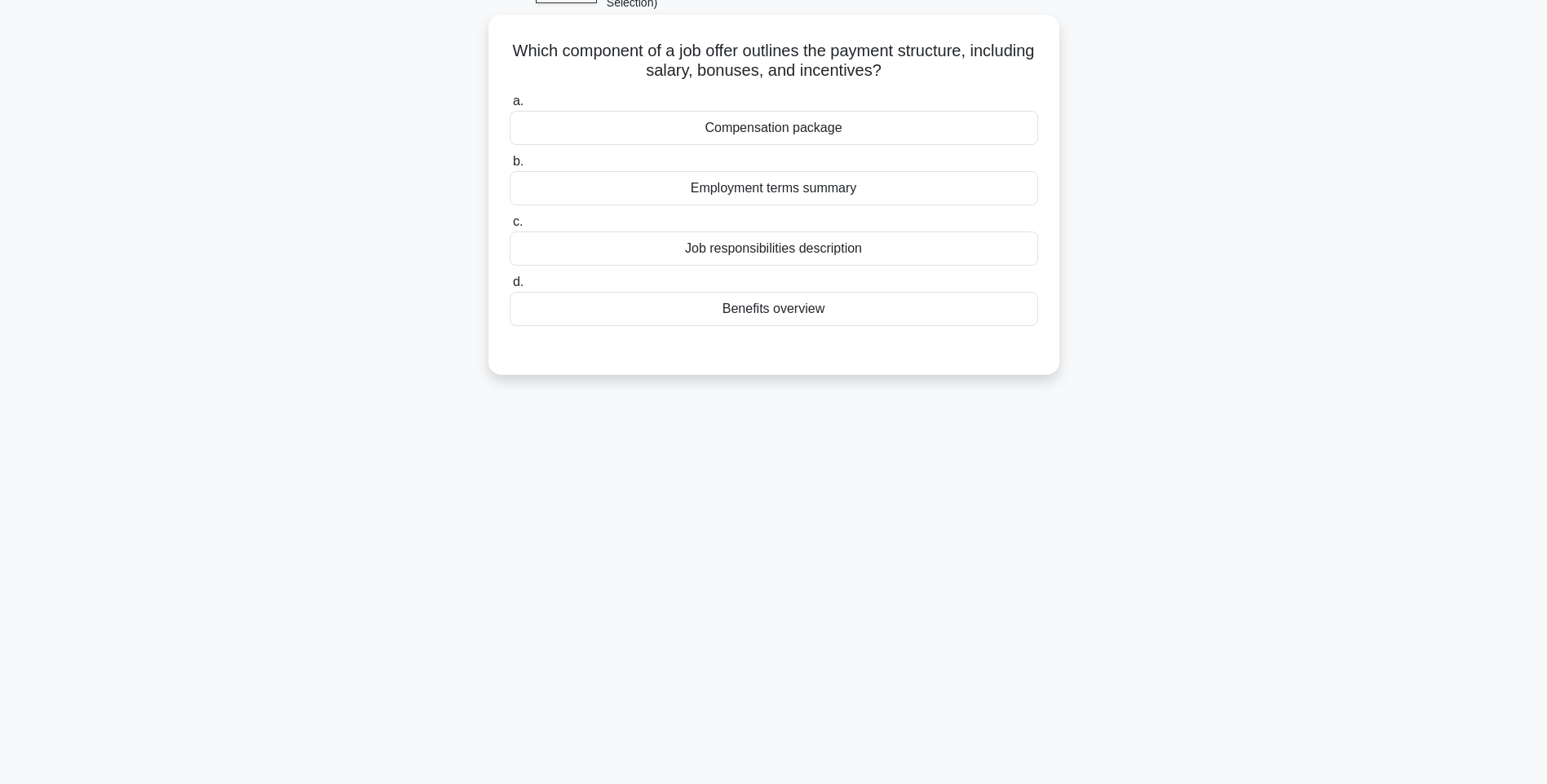
click at [772, 127] on div "Compensation package" at bounding box center [773, 128] width 528 height 35
click at [673, 127] on div "Compensation package" at bounding box center [773, 128] width 528 height 35
click at [509, 107] on input "a. Compensation package" at bounding box center [509, 101] width 0 height 10
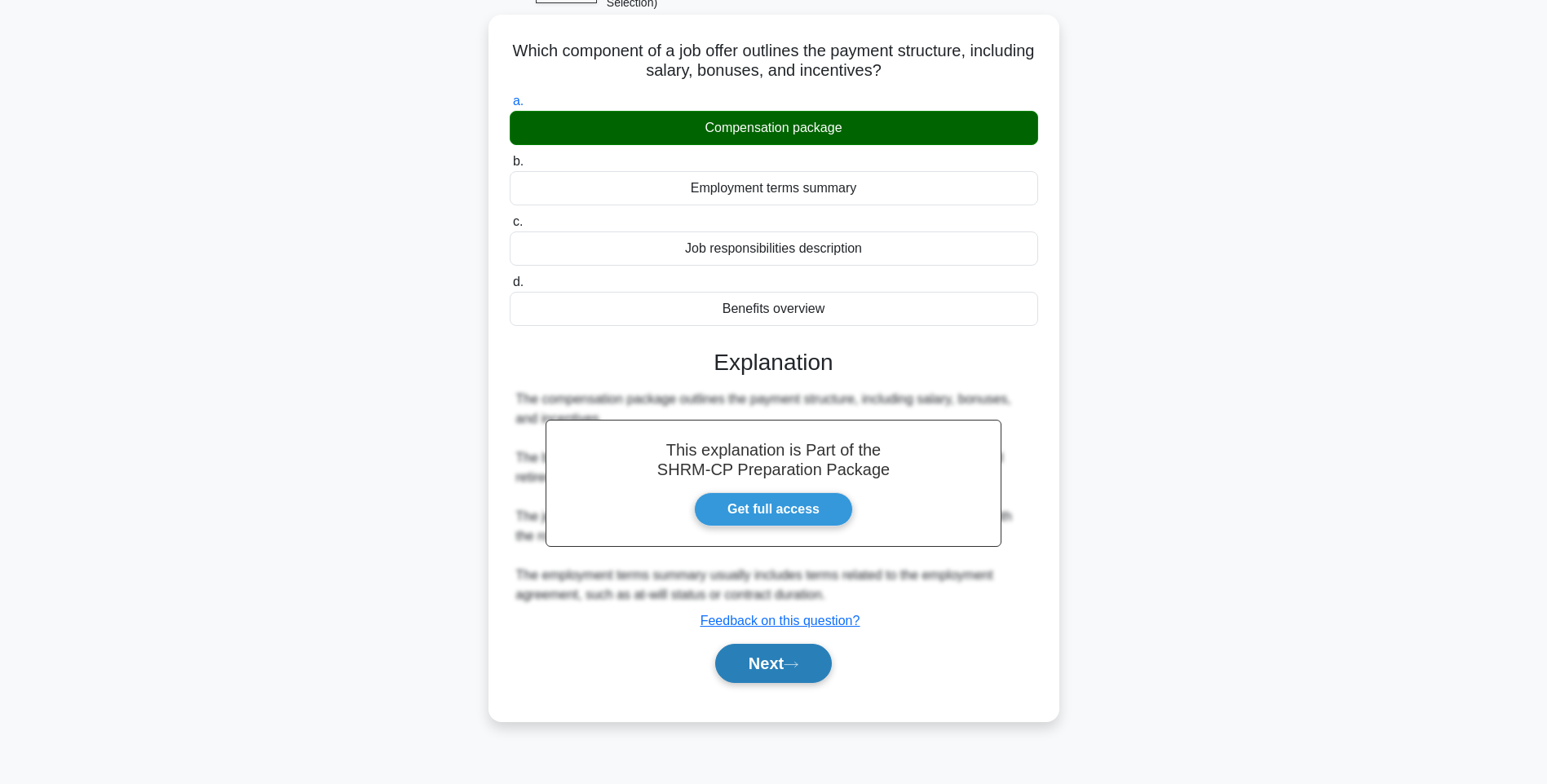
click at [803, 666] on button "Next" at bounding box center [773, 663] width 117 height 39
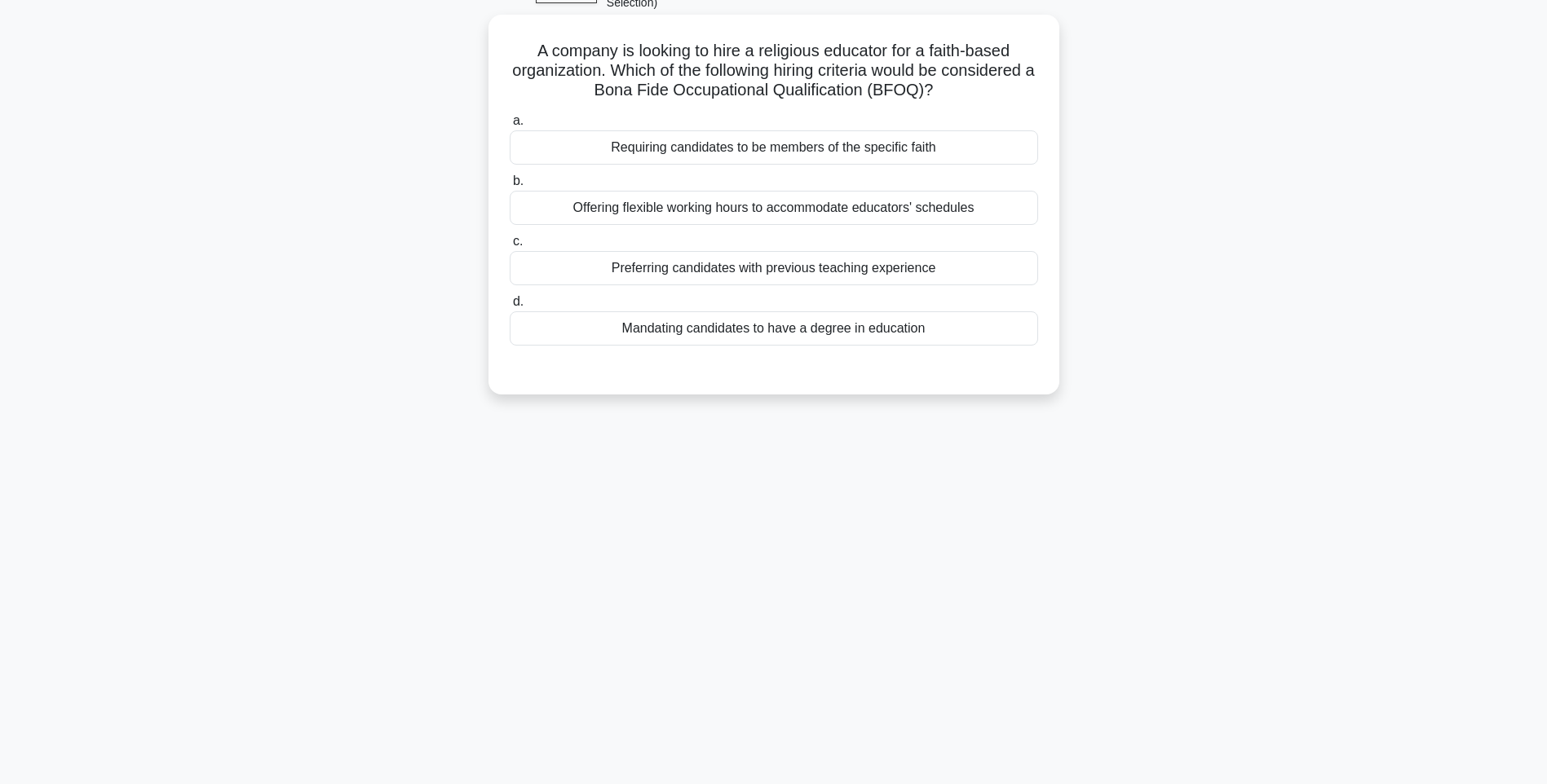
click at [983, 144] on div "Requiring candidates to be members of the specific faith" at bounding box center [773, 148] width 528 height 35
click at [509, 126] on input "a. Requiring candidates to be members of the specific faith" at bounding box center [509, 121] width 0 height 10
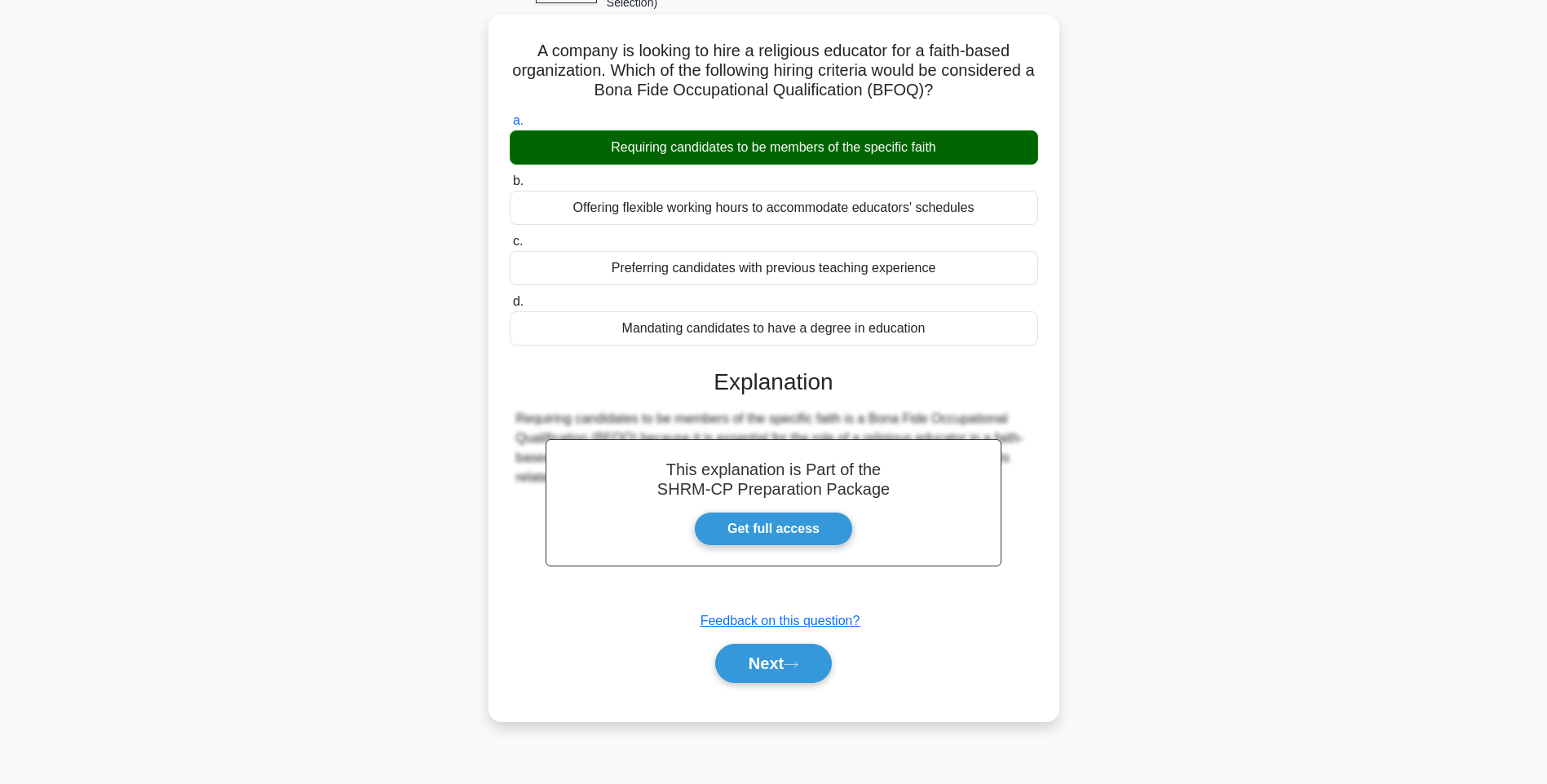
click at [780, 643] on div "Next" at bounding box center [773, 663] width 528 height 52
click at [798, 654] on button "Next" at bounding box center [773, 663] width 117 height 39
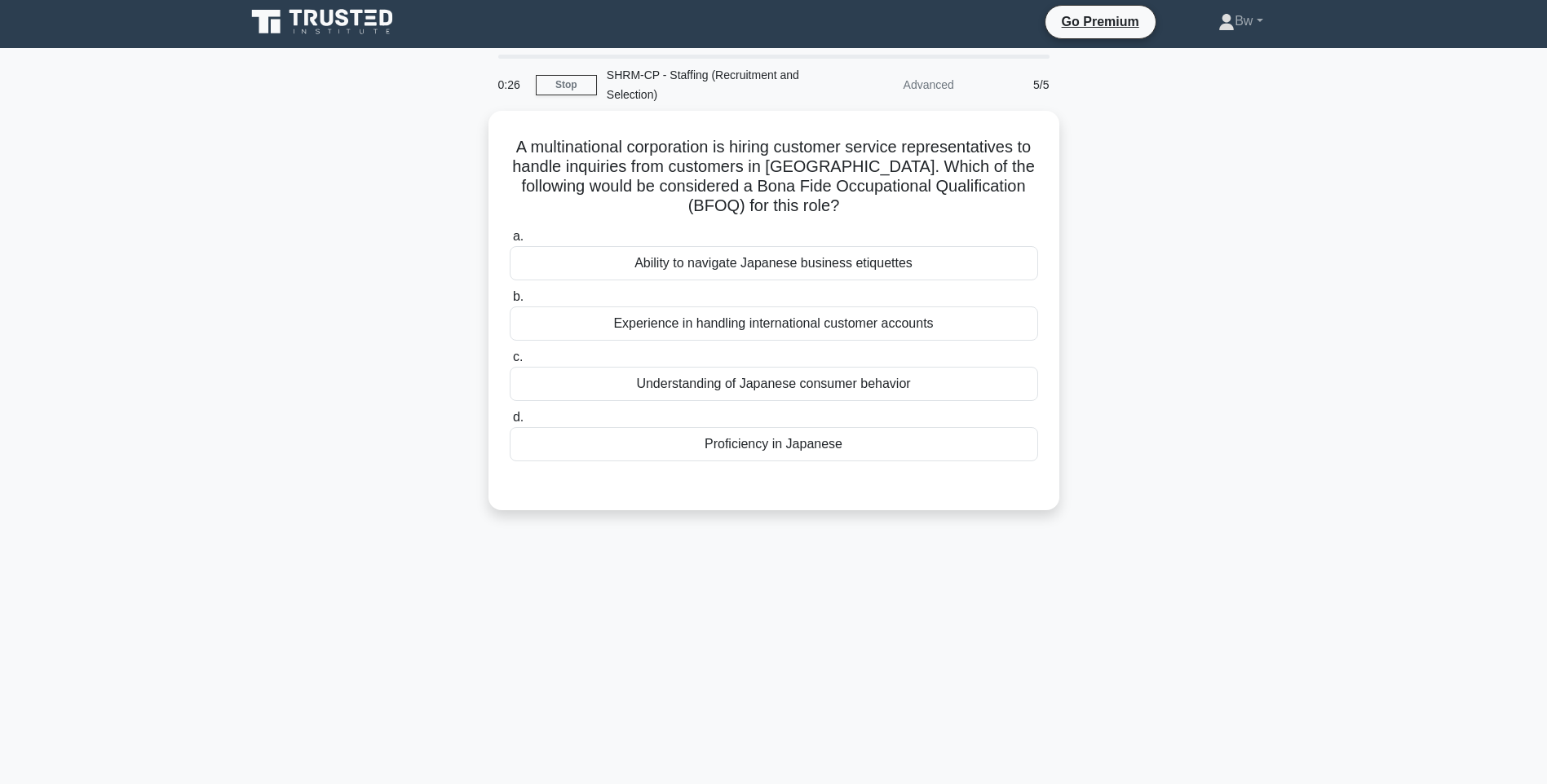
scroll to position [0, 0]
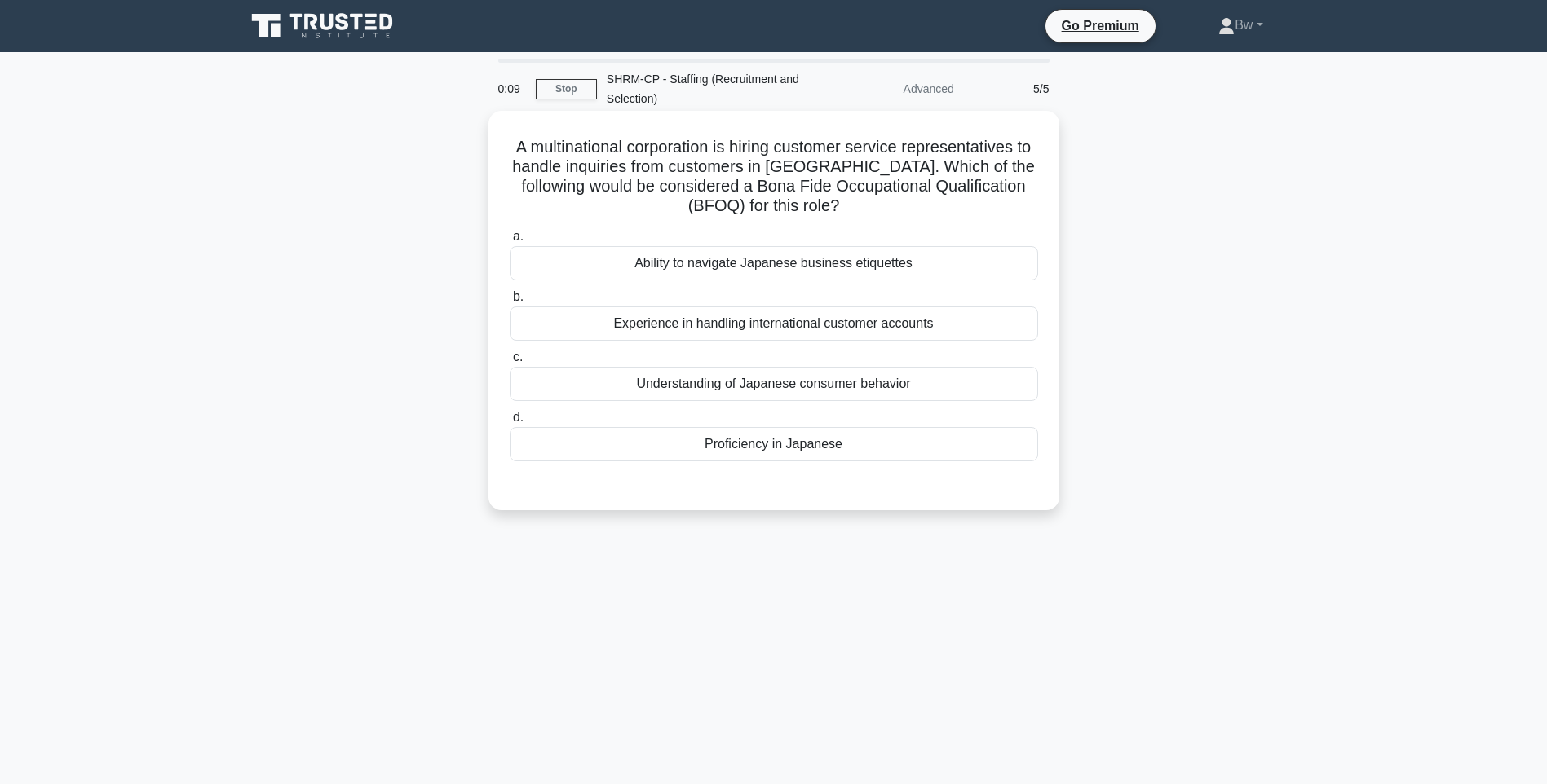
click at [917, 260] on div "Ability to navigate Japanese business etiquettes" at bounding box center [773, 264] width 528 height 35
click at [509, 242] on input "a. Ability to navigate Japanese business etiquettes" at bounding box center [509, 237] width 0 height 10
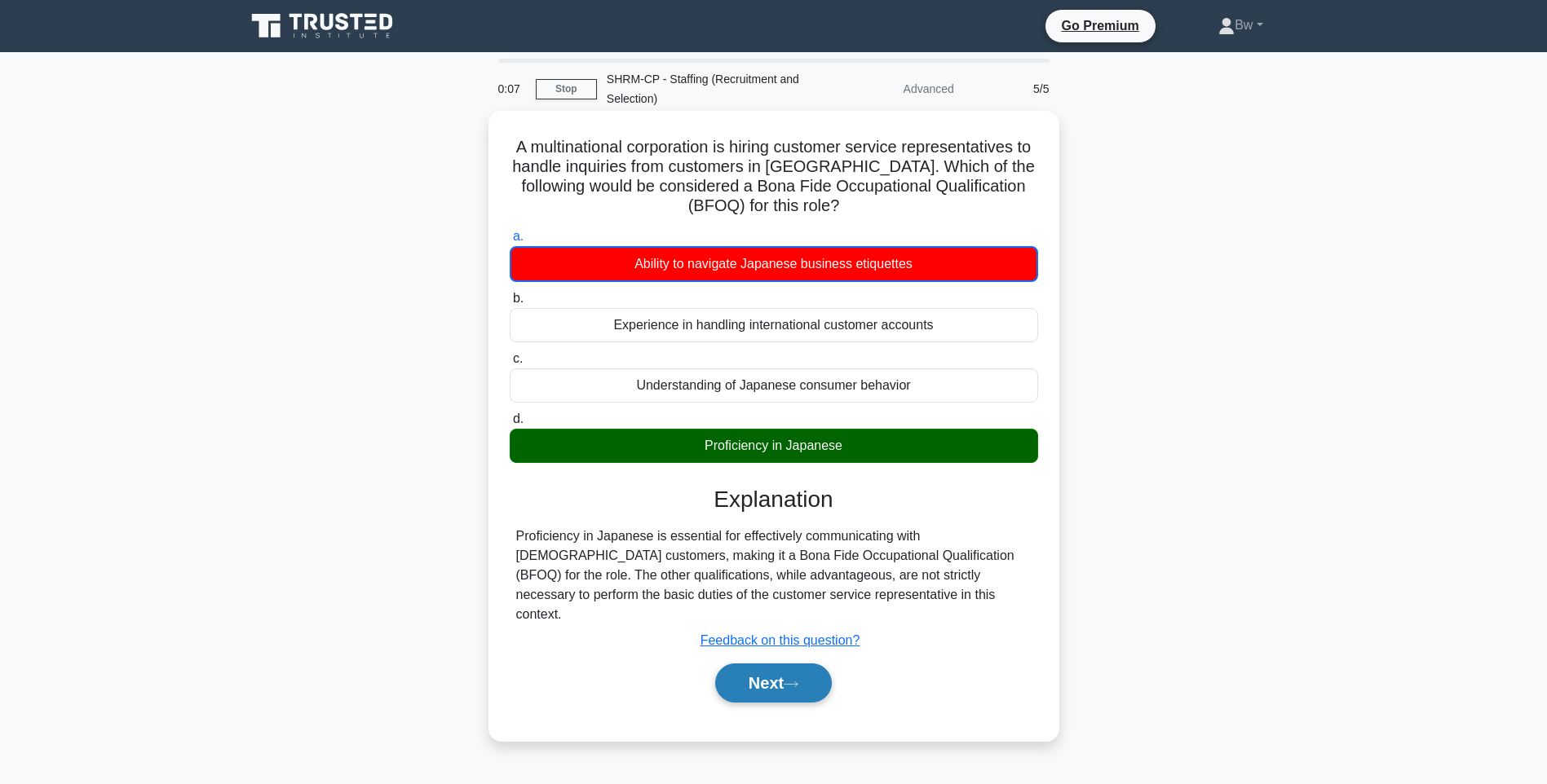
click at [782, 665] on button "Next" at bounding box center [773, 683] width 117 height 39
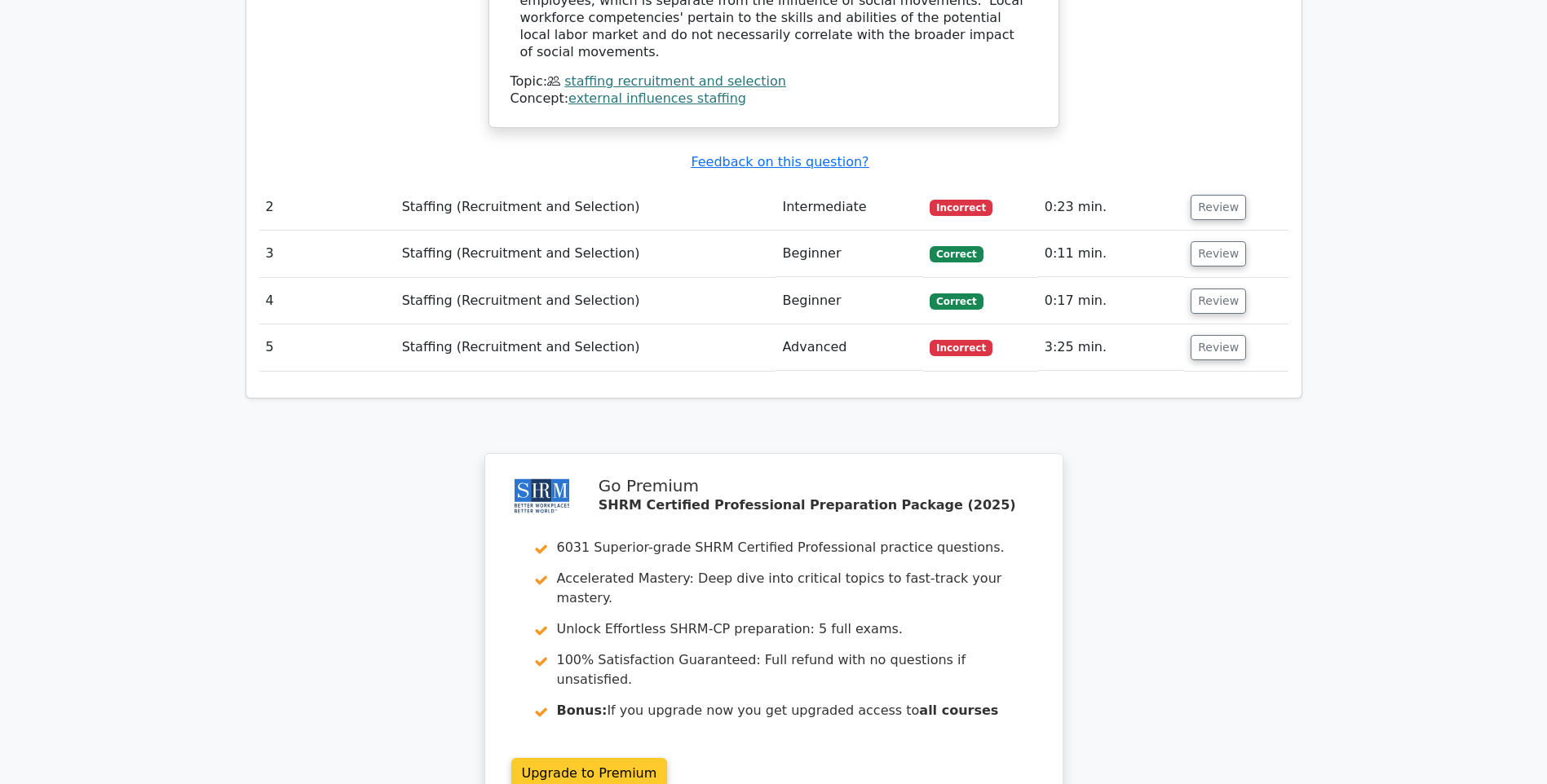
scroll to position [2141, 0]
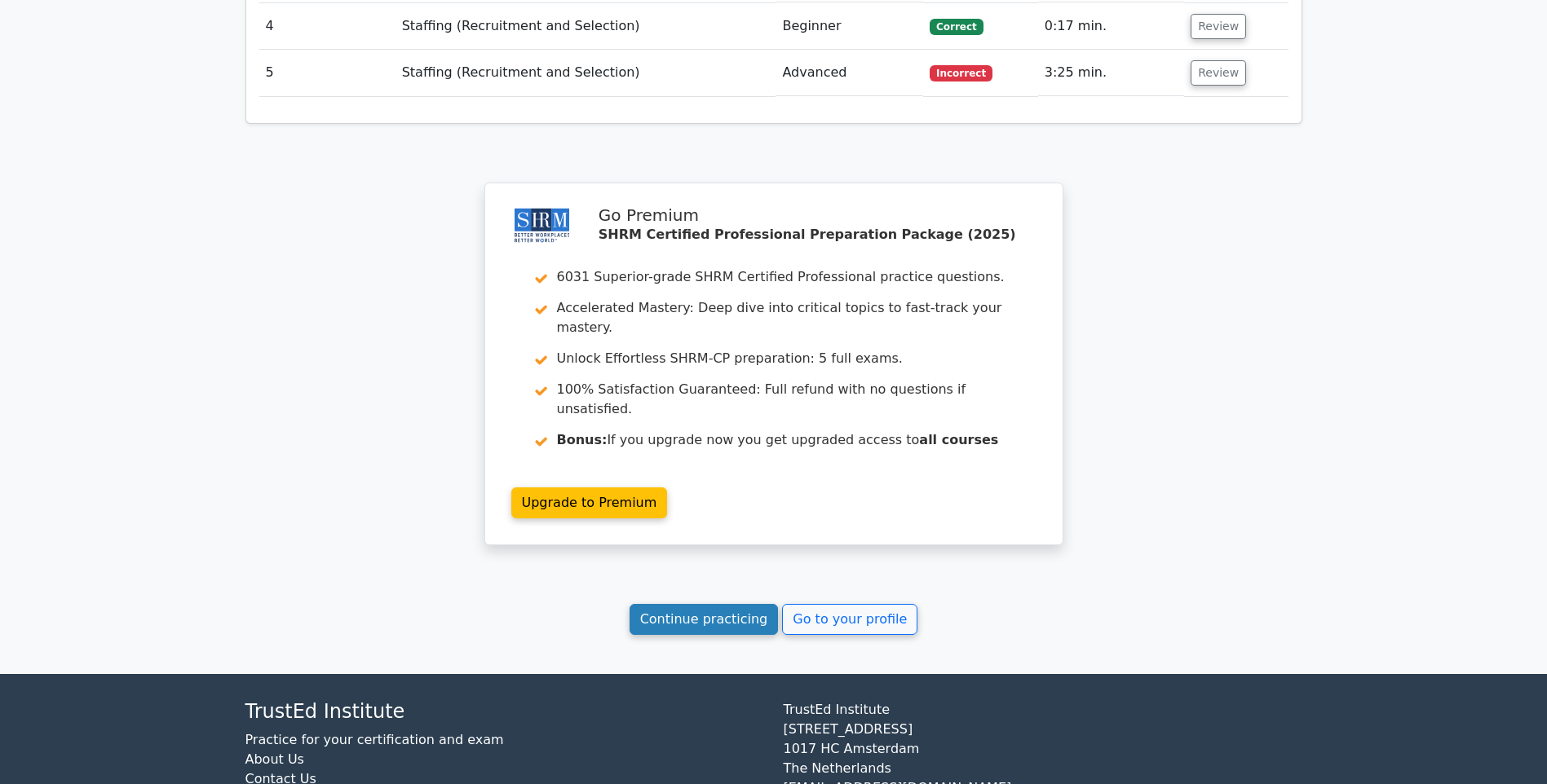
click at [731, 604] on link "Continue practicing" at bounding box center [704, 620] width 150 height 31
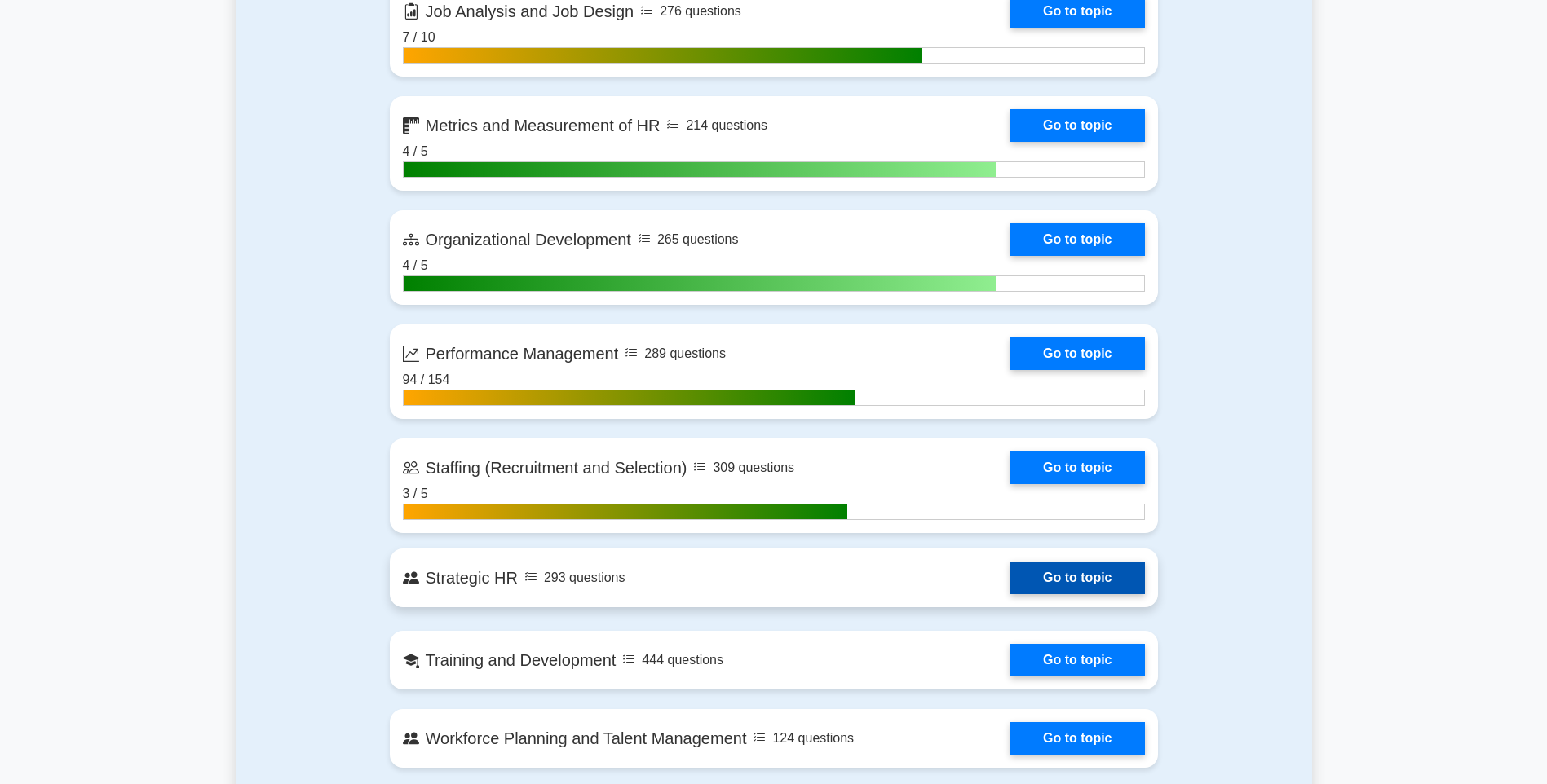
scroll to position [1956, 0]
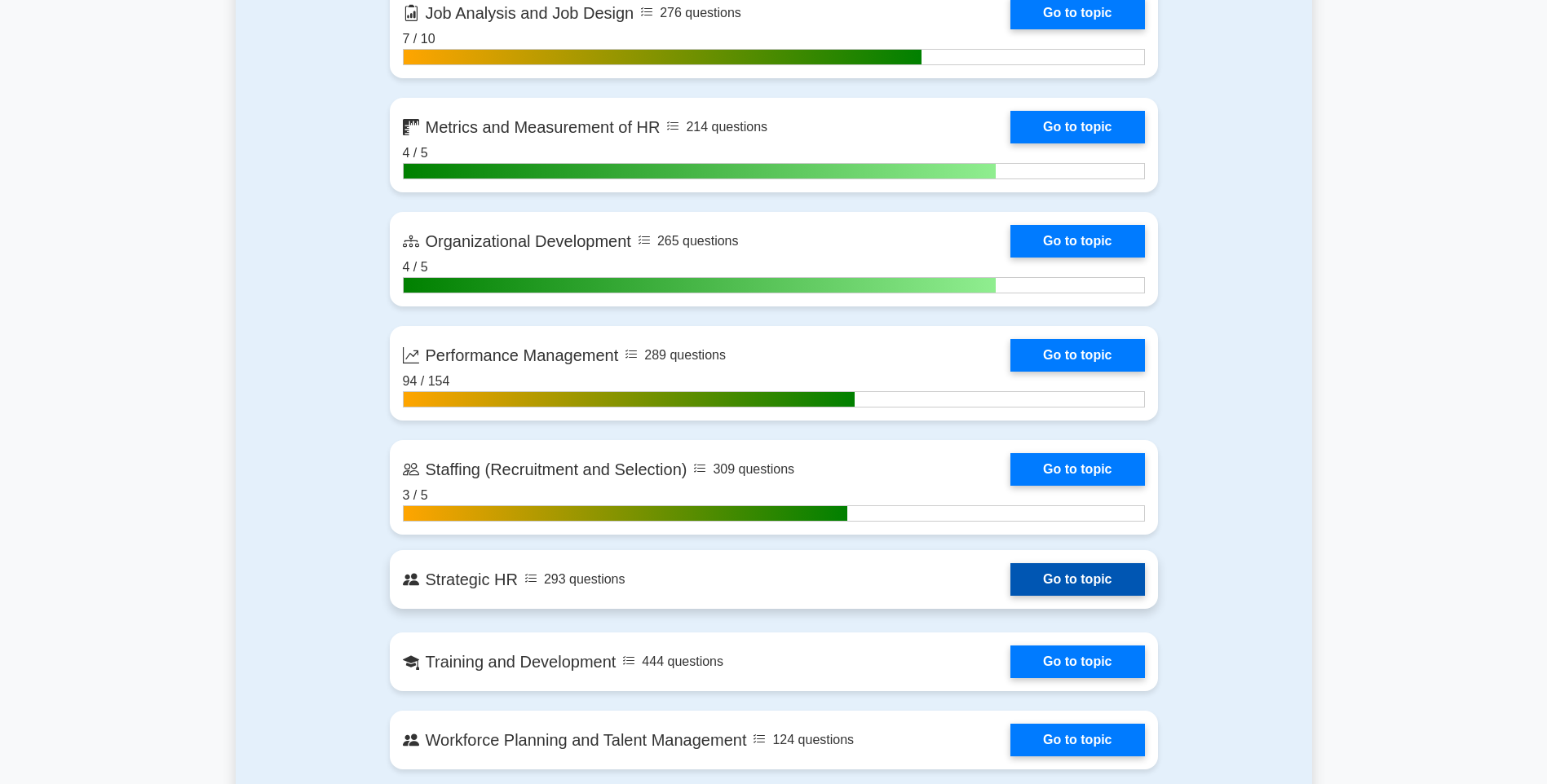
click at [1025, 583] on link "Go to topic" at bounding box center [1077, 580] width 134 height 33
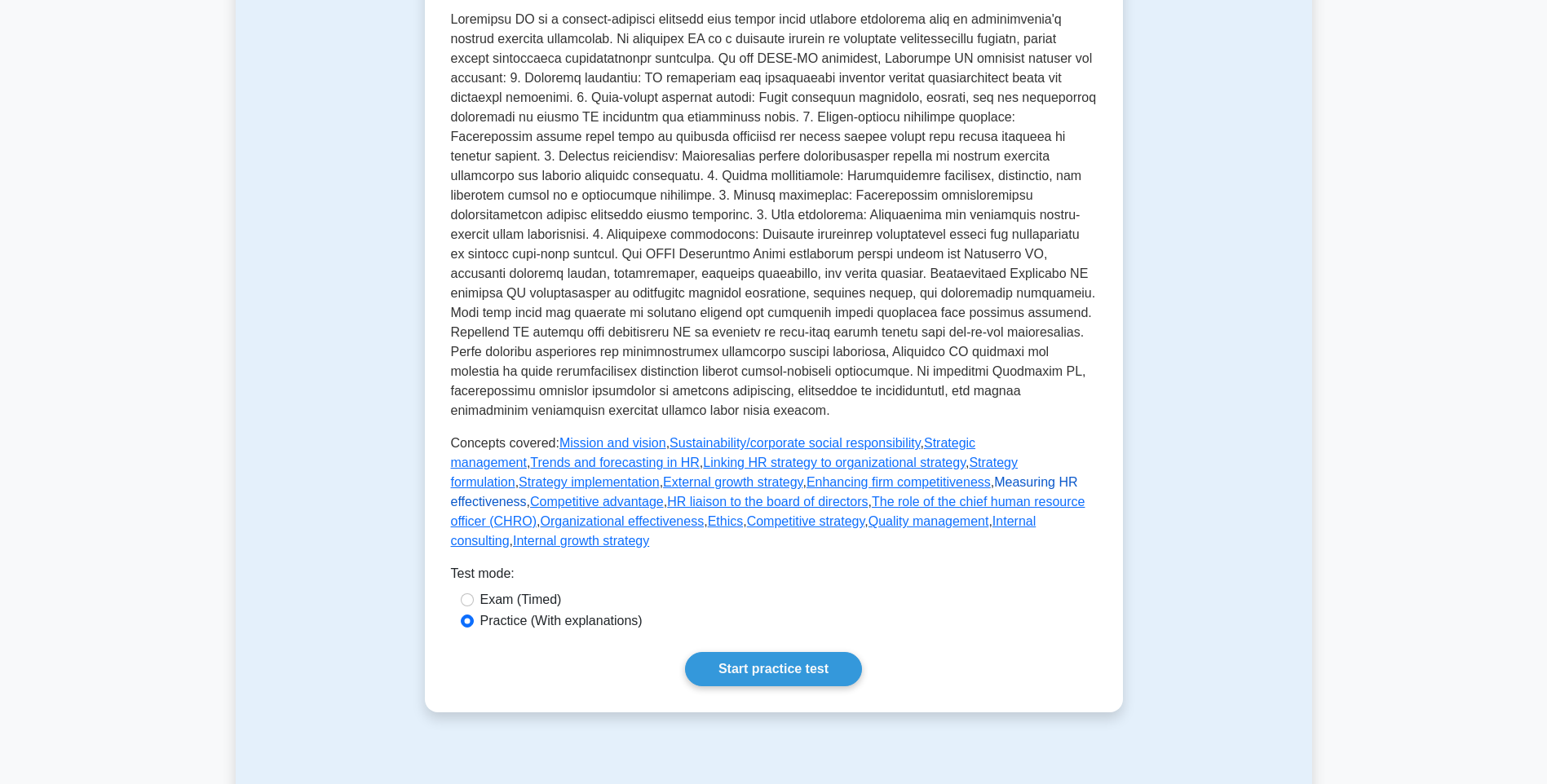
scroll to position [408, 0]
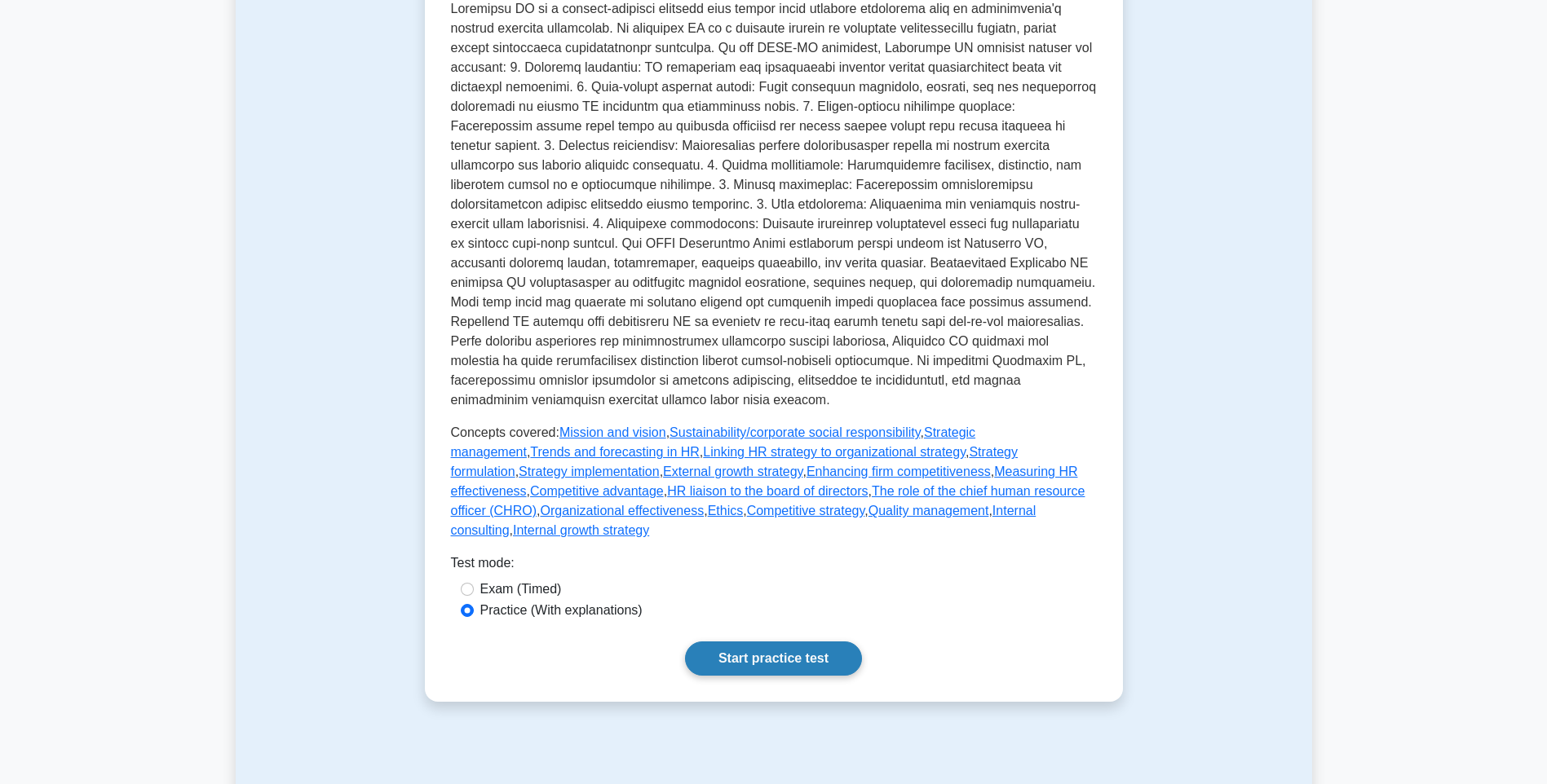
click at [831, 641] on link "Start practice test" at bounding box center [773, 659] width 177 height 35
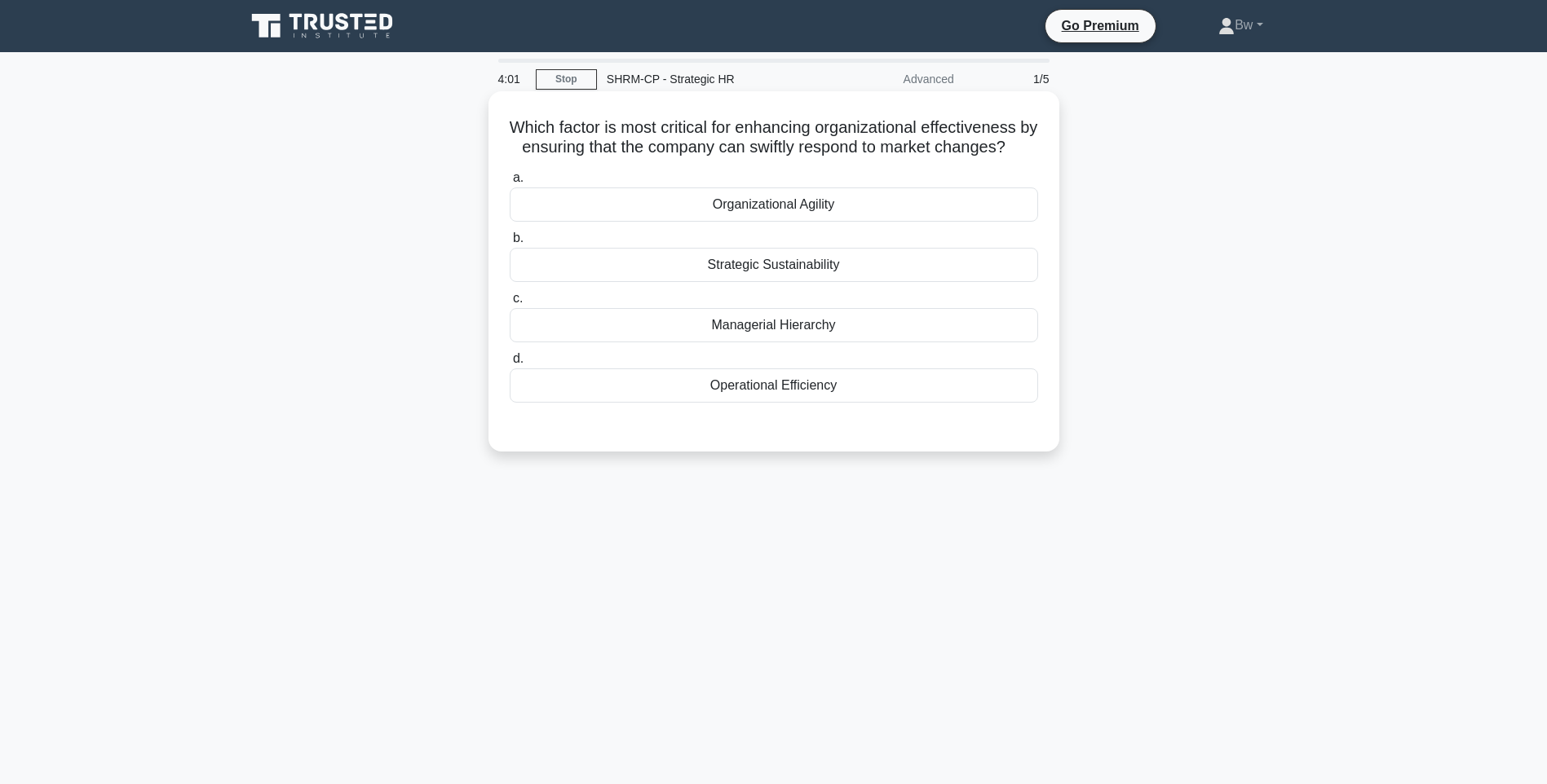
click at [839, 222] on div "Organizational Agility" at bounding box center [773, 205] width 528 height 35
click at [509, 183] on input "a. Organizational Agility" at bounding box center [509, 178] width 0 height 10
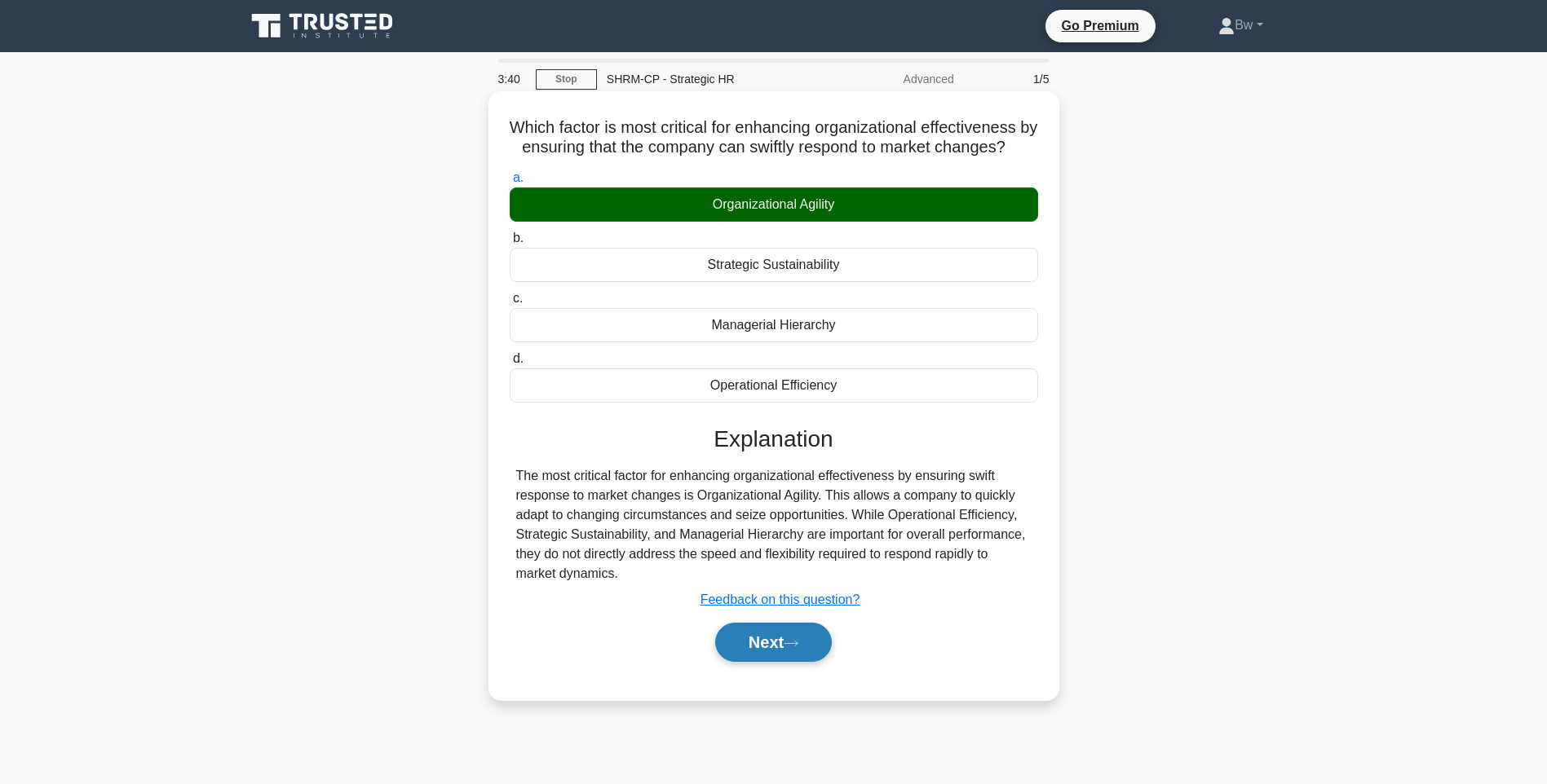
click at [784, 662] on button "Next" at bounding box center [773, 642] width 117 height 39
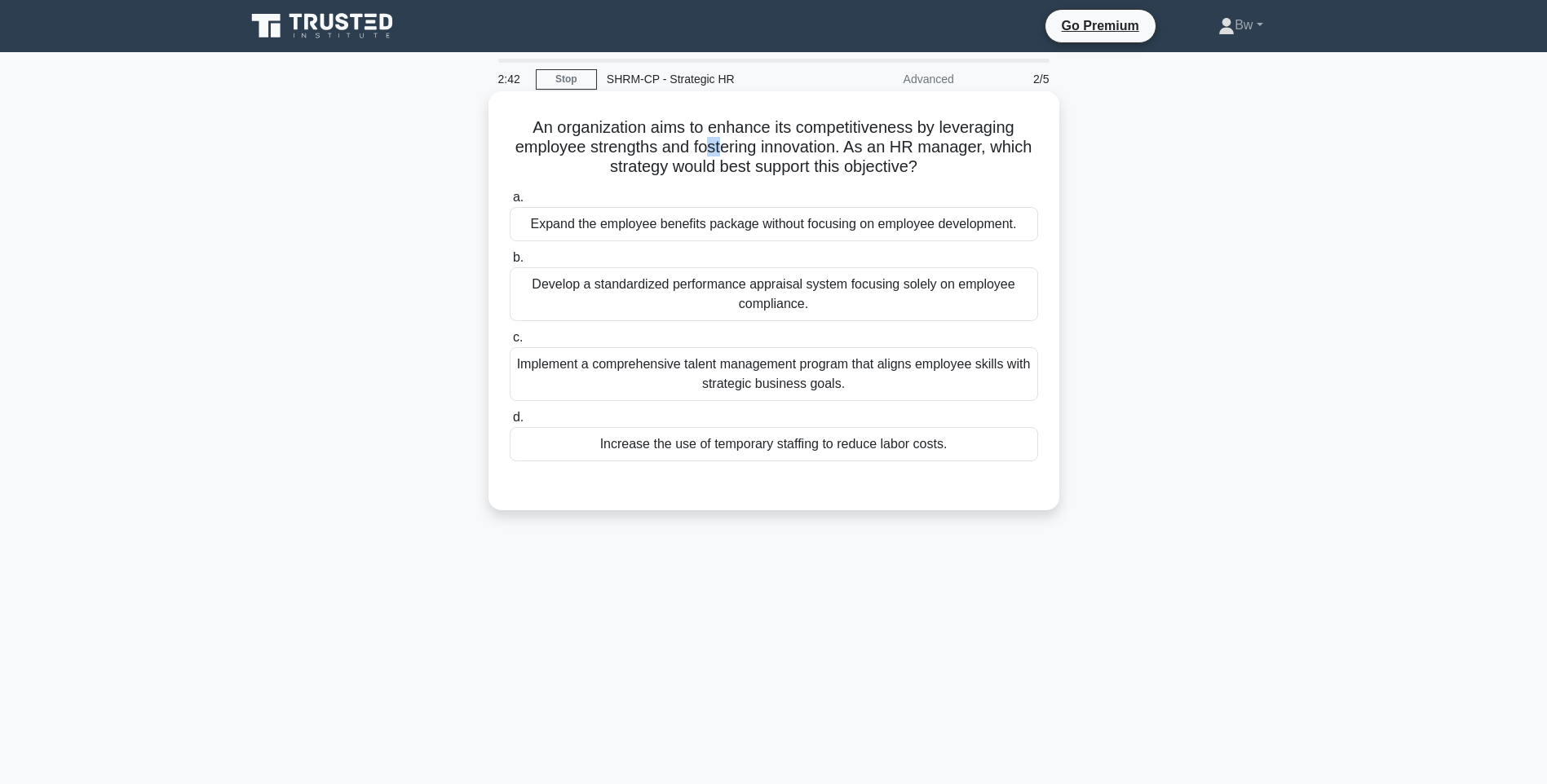
drag, startPoint x: 706, startPoint y: 147, endPoint x: 721, endPoint y: 143, distance: 15.5
click at [721, 143] on h5 "An organization aims to enhance its competitiveness by leveraging employee stre…" at bounding box center [774, 148] width 532 height 61
click at [726, 157] on h5 "An organization aims to enhance its competitiveness by leveraging employee stre…" at bounding box center [774, 148] width 532 height 61
click at [949, 389] on div "Implement a comprehensive talent management program that aligns employee skills…" at bounding box center [773, 374] width 528 height 54
click at [509, 343] on input "c. Implement a comprehensive talent management program that aligns employee ski…" at bounding box center [509, 338] width 0 height 10
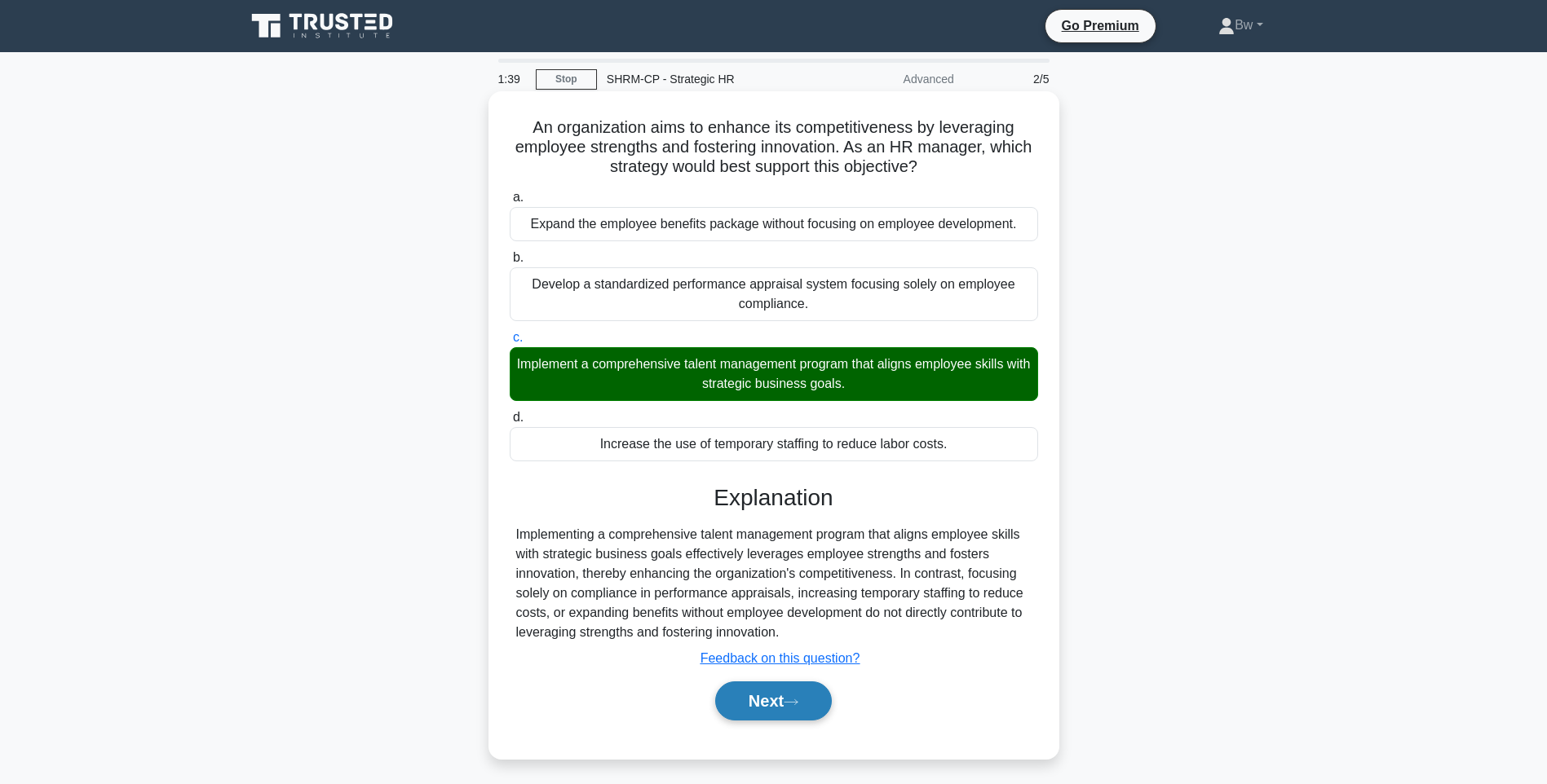
click at [793, 710] on button "Next" at bounding box center [773, 700] width 117 height 39
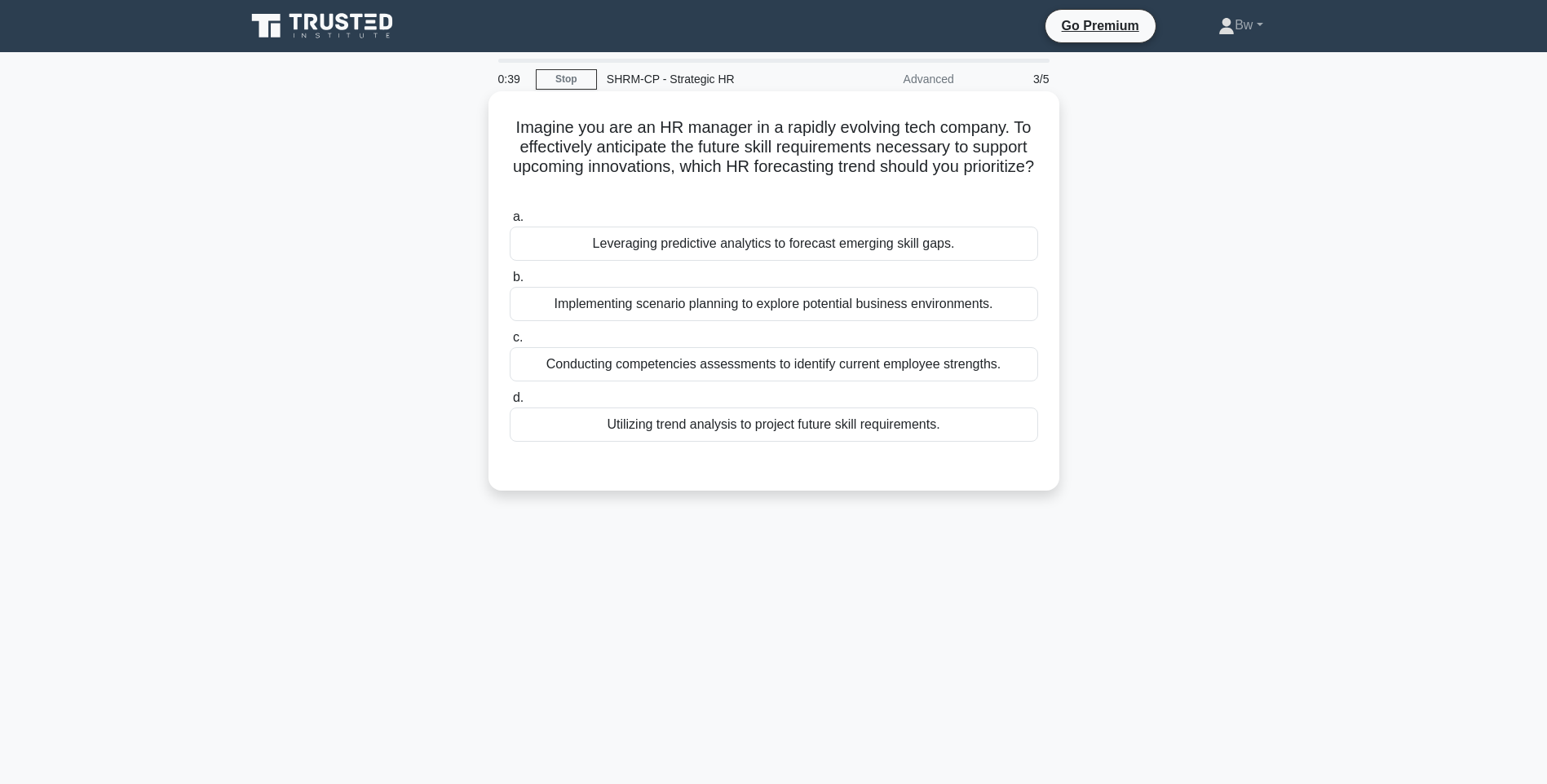
click at [1011, 366] on div "Conducting competencies assessments to identify current employee strengths." at bounding box center [773, 365] width 528 height 35
click at [509, 343] on input "c. Conducting competencies assessments to identify current employee strengths." at bounding box center [509, 338] width 0 height 10
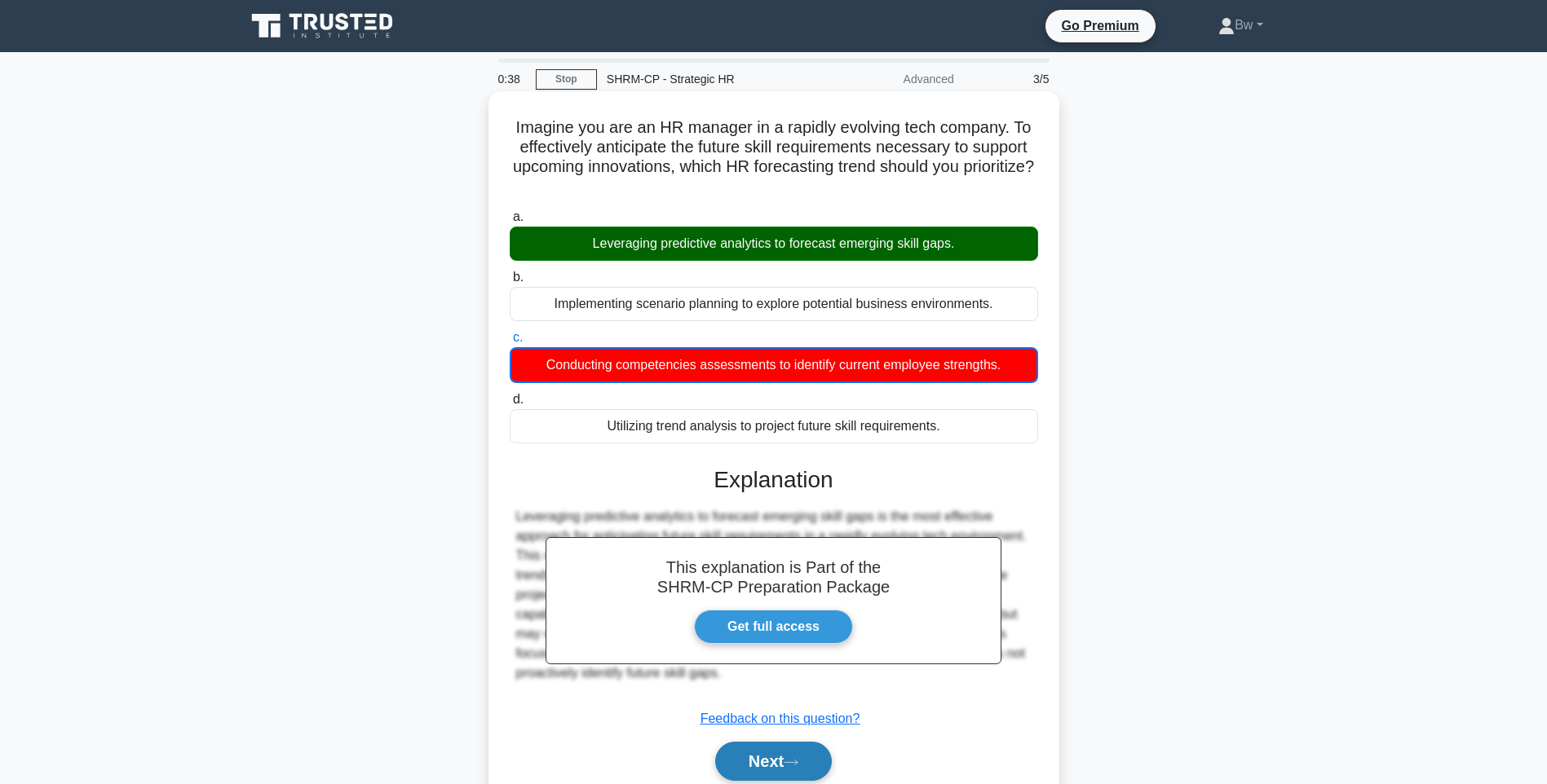
click at [800, 752] on button "Next" at bounding box center [773, 761] width 117 height 39
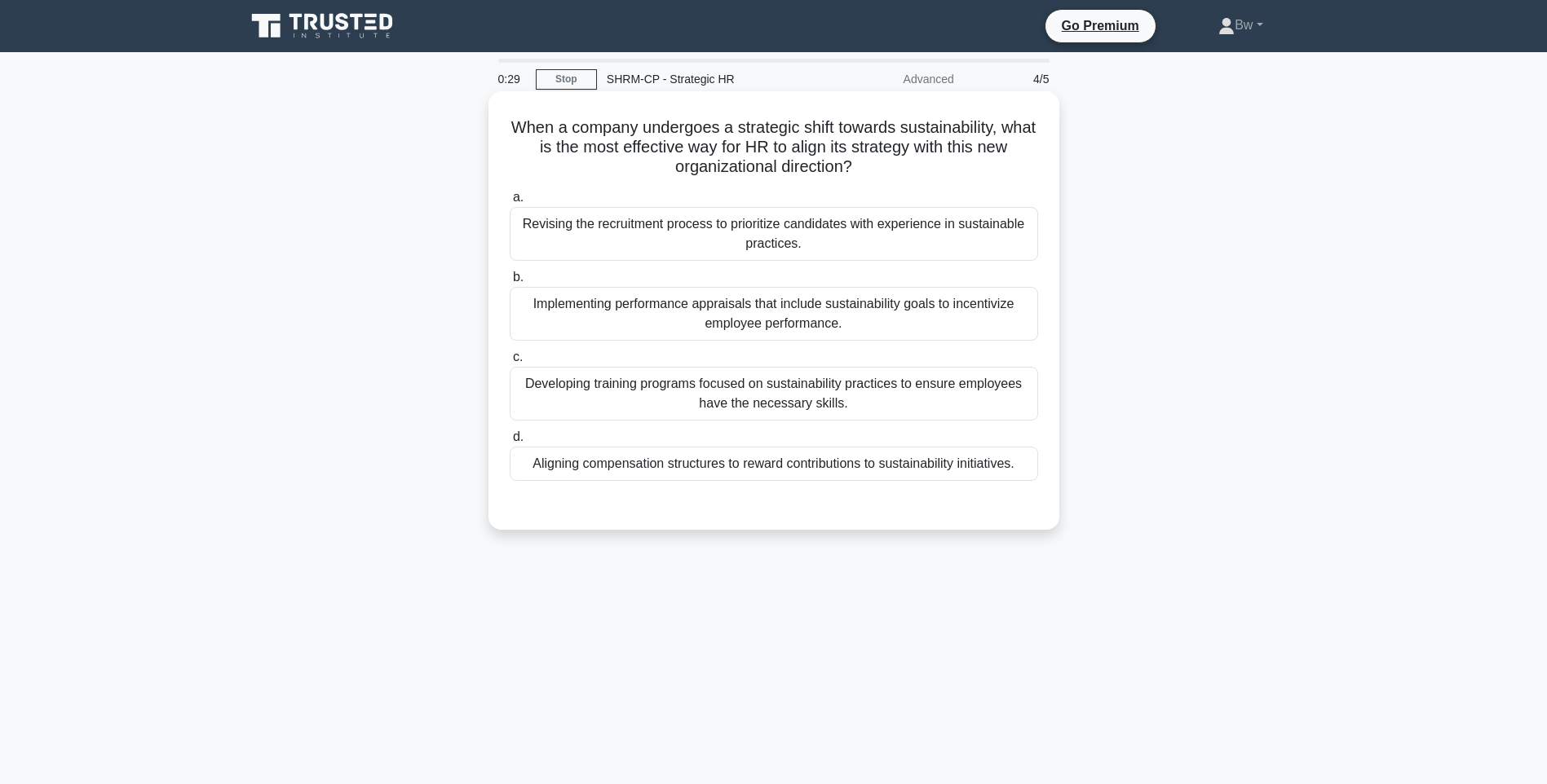
click at [961, 413] on div "Developing training programs focused on sustainability practices to ensure empl…" at bounding box center [773, 393] width 528 height 54
click at [509, 363] on input "c. Developing training programs focused on sustainability practices to ensure e…" at bounding box center [509, 357] width 0 height 10
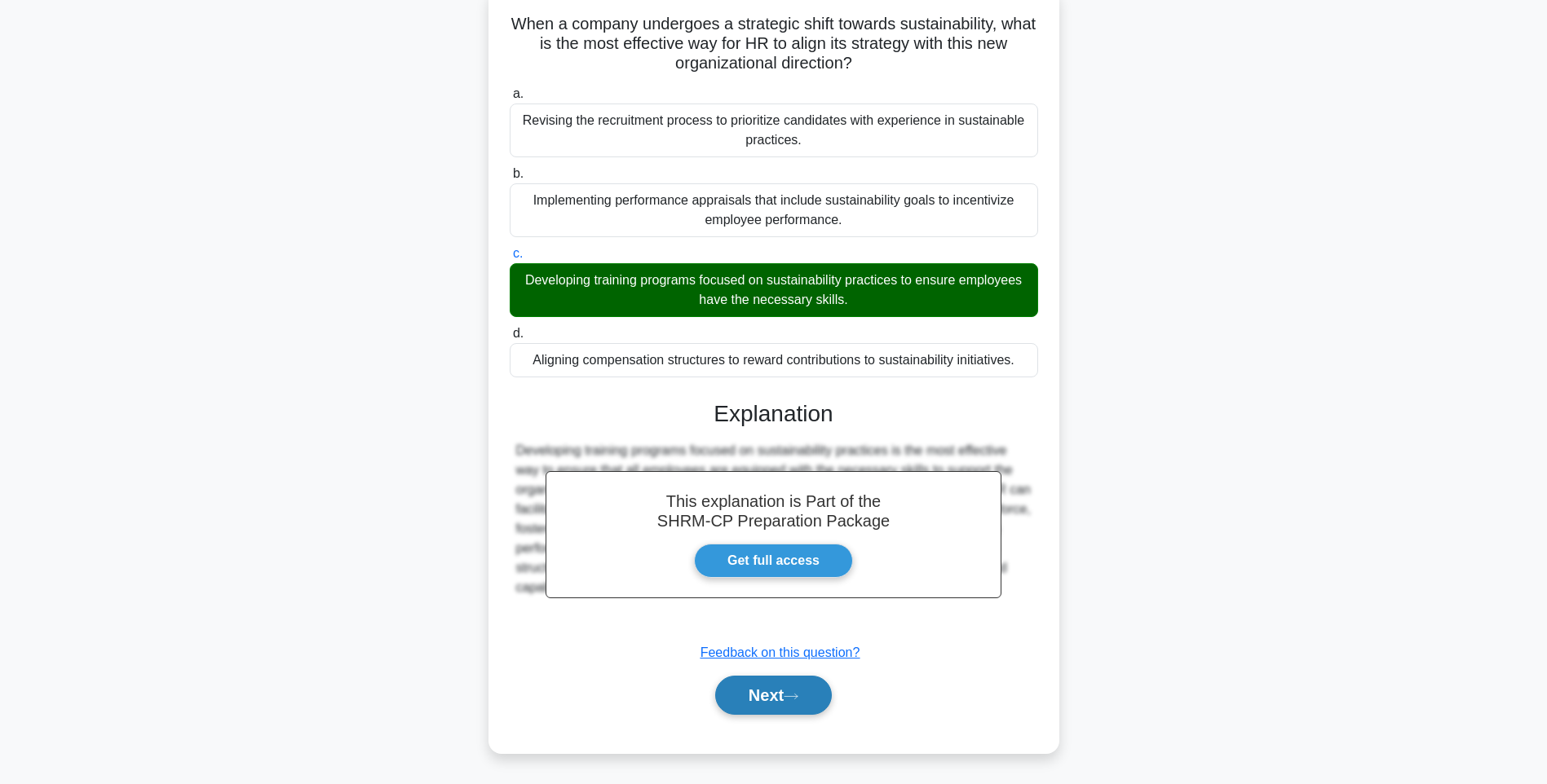
click at [774, 693] on button "Next" at bounding box center [773, 695] width 117 height 39
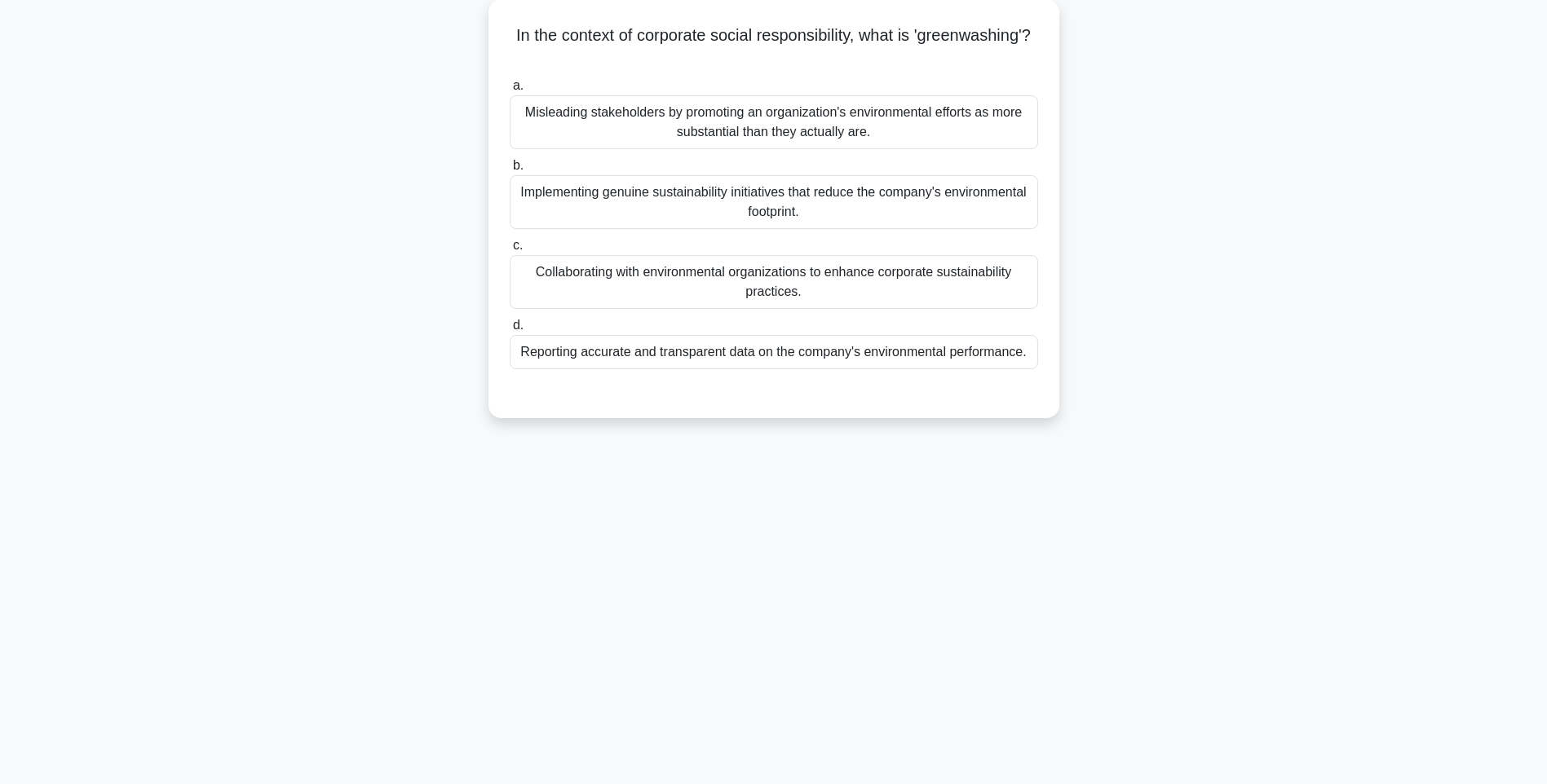
scroll to position [96, 0]
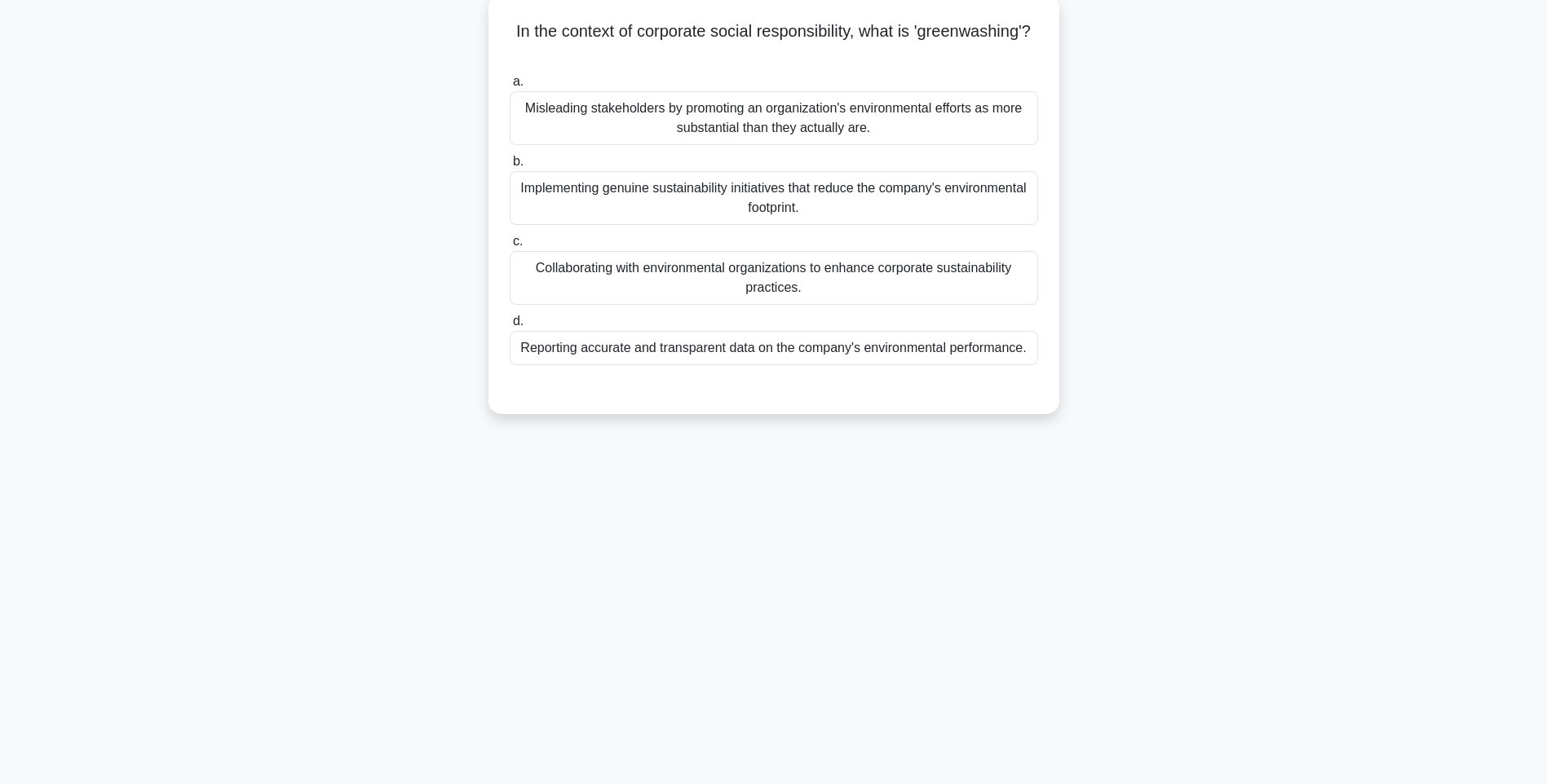
click at [954, 211] on div "Implementing genuine sustainability initiatives that reduce the company's envir…" at bounding box center [773, 198] width 528 height 54
click at [509, 167] on input "b. Implementing genuine sustainability initiatives that reduce the company's en…" at bounding box center [509, 162] width 0 height 10
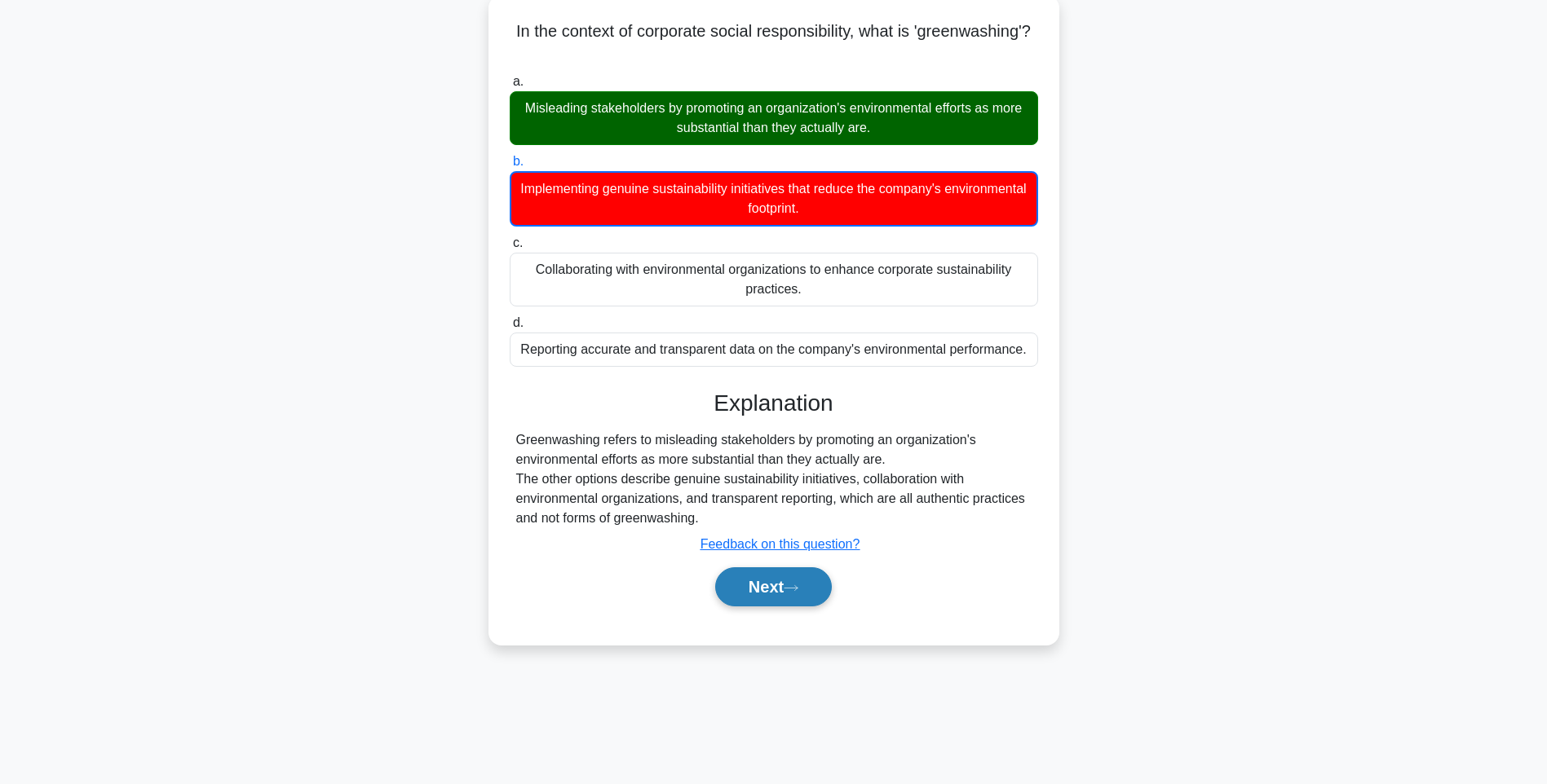
click at [791, 579] on button "Next" at bounding box center [773, 586] width 117 height 39
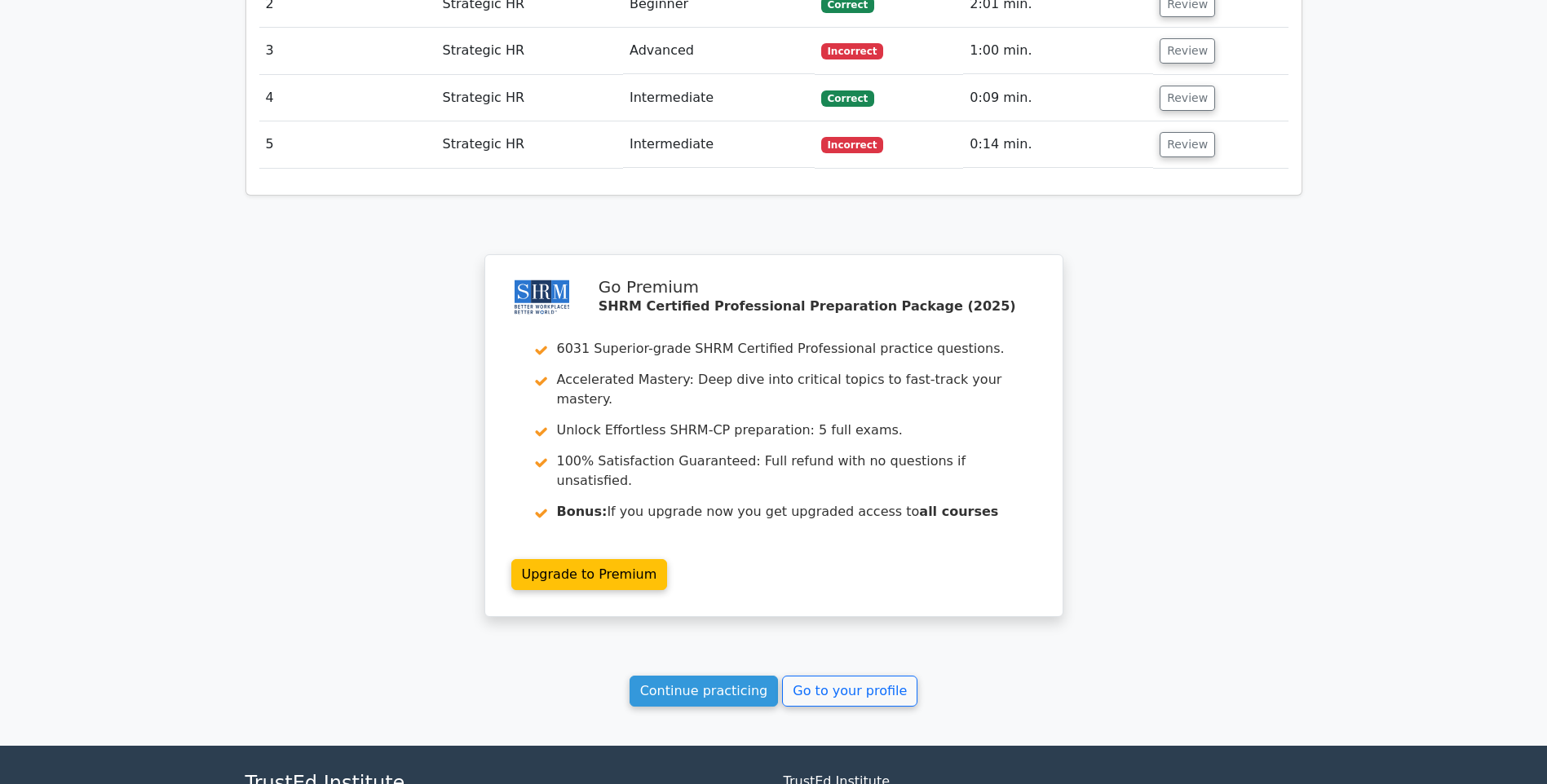
scroll to position [1871, 0]
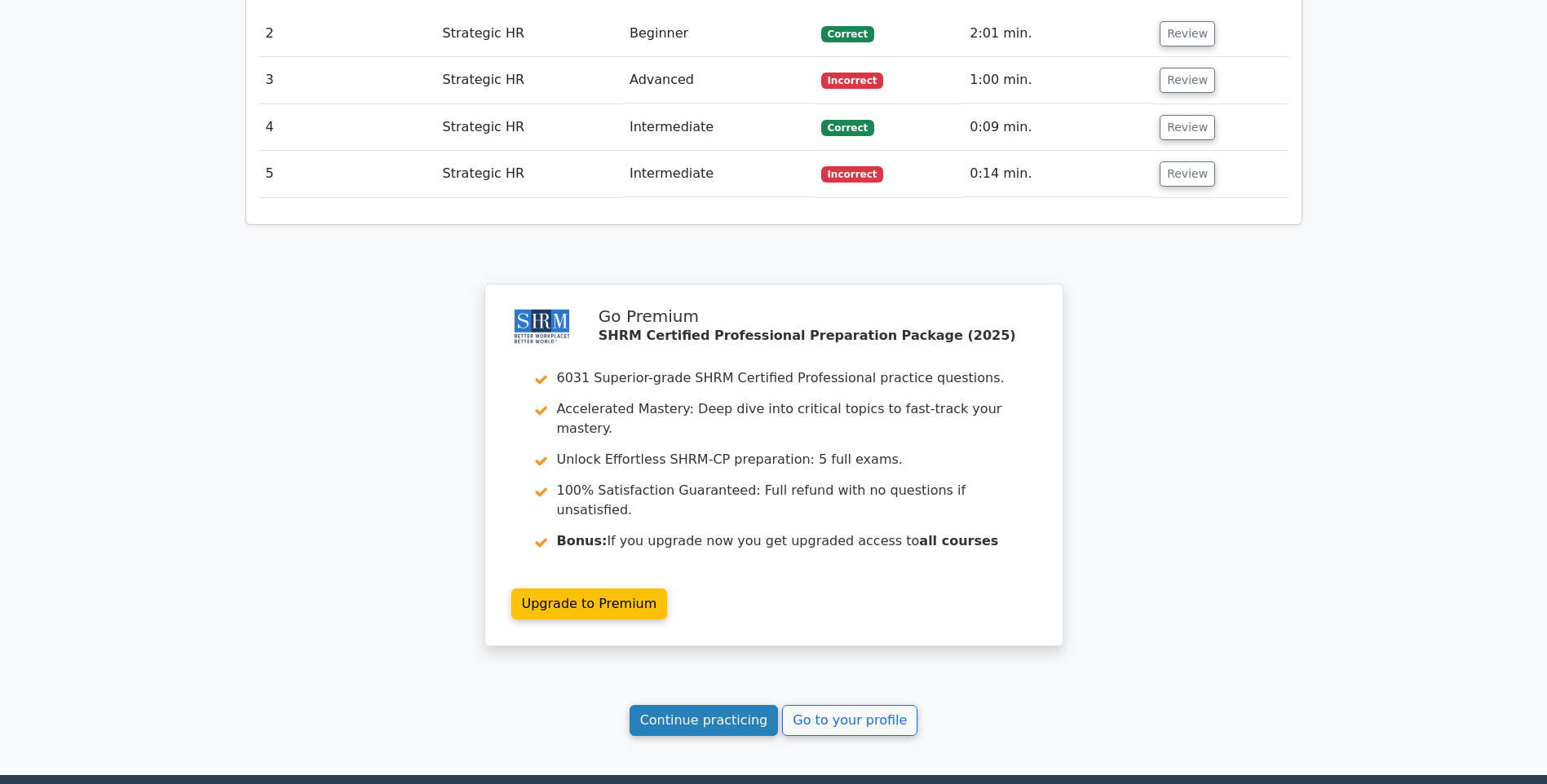
click at [696, 705] on link "Continue practicing" at bounding box center [704, 721] width 150 height 31
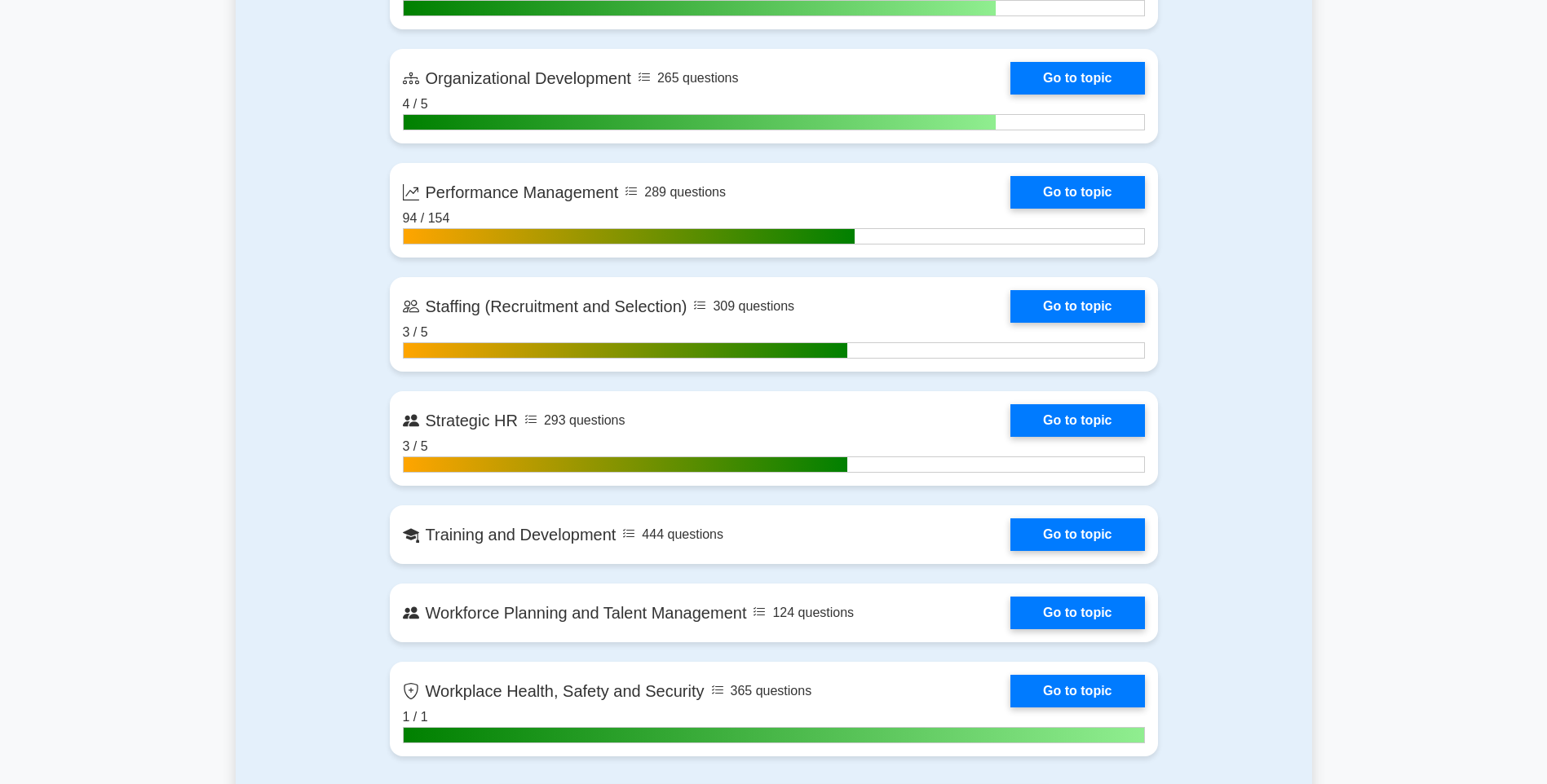
scroll to position [2445, 0]
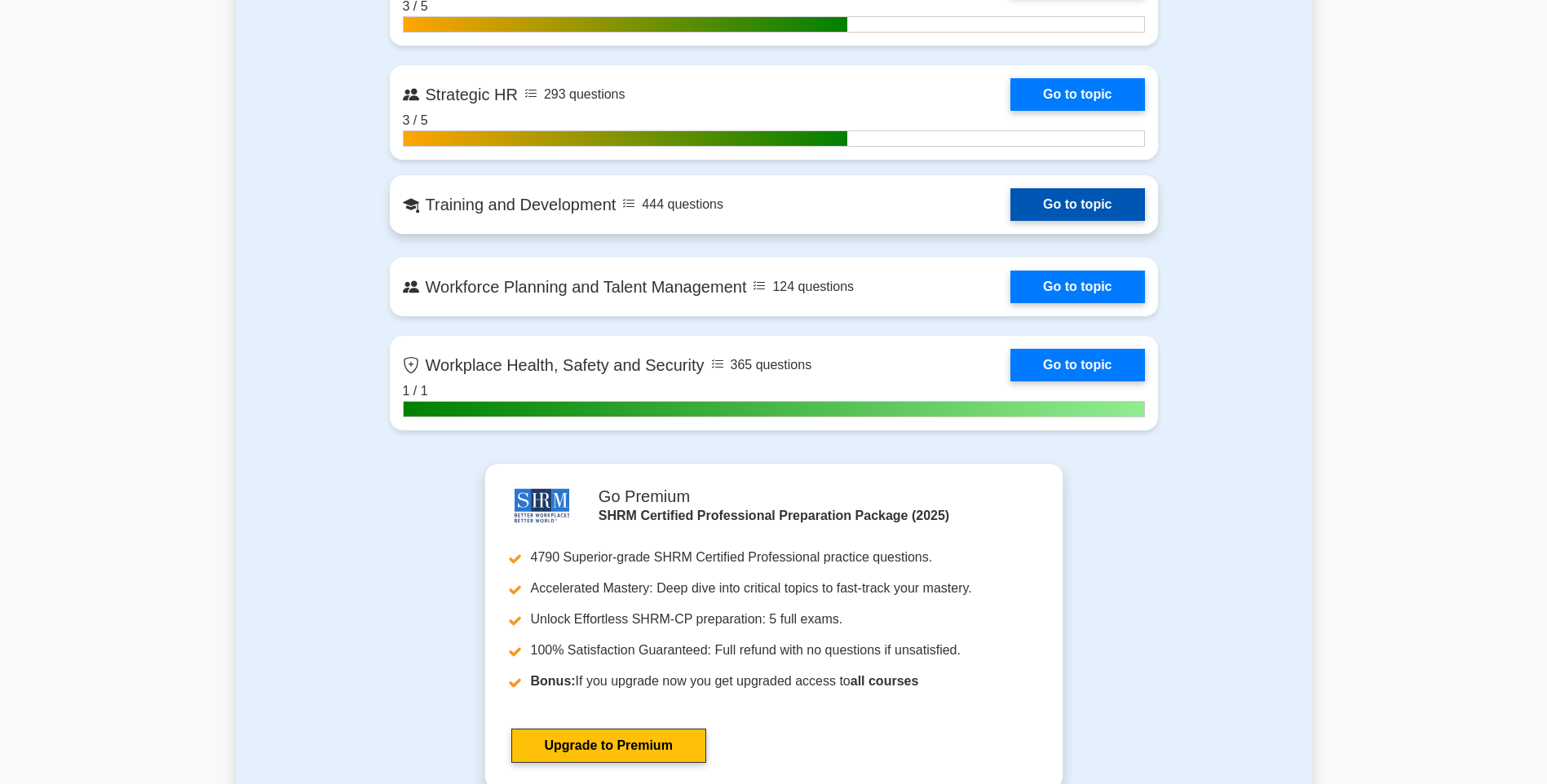
click at [1077, 214] on link "Go to topic" at bounding box center [1077, 205] width 134 height 33
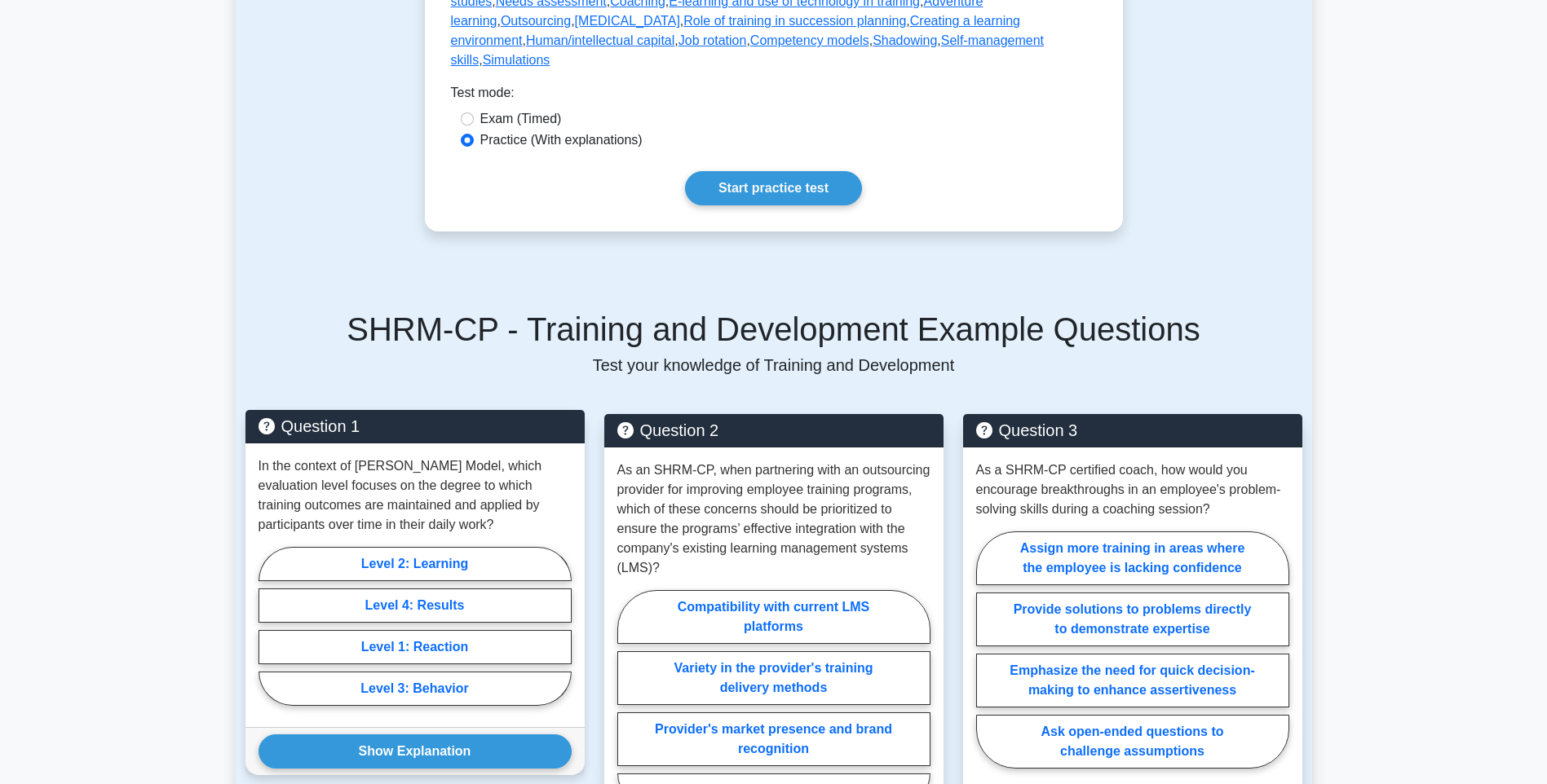
scroll to position [978, 0]
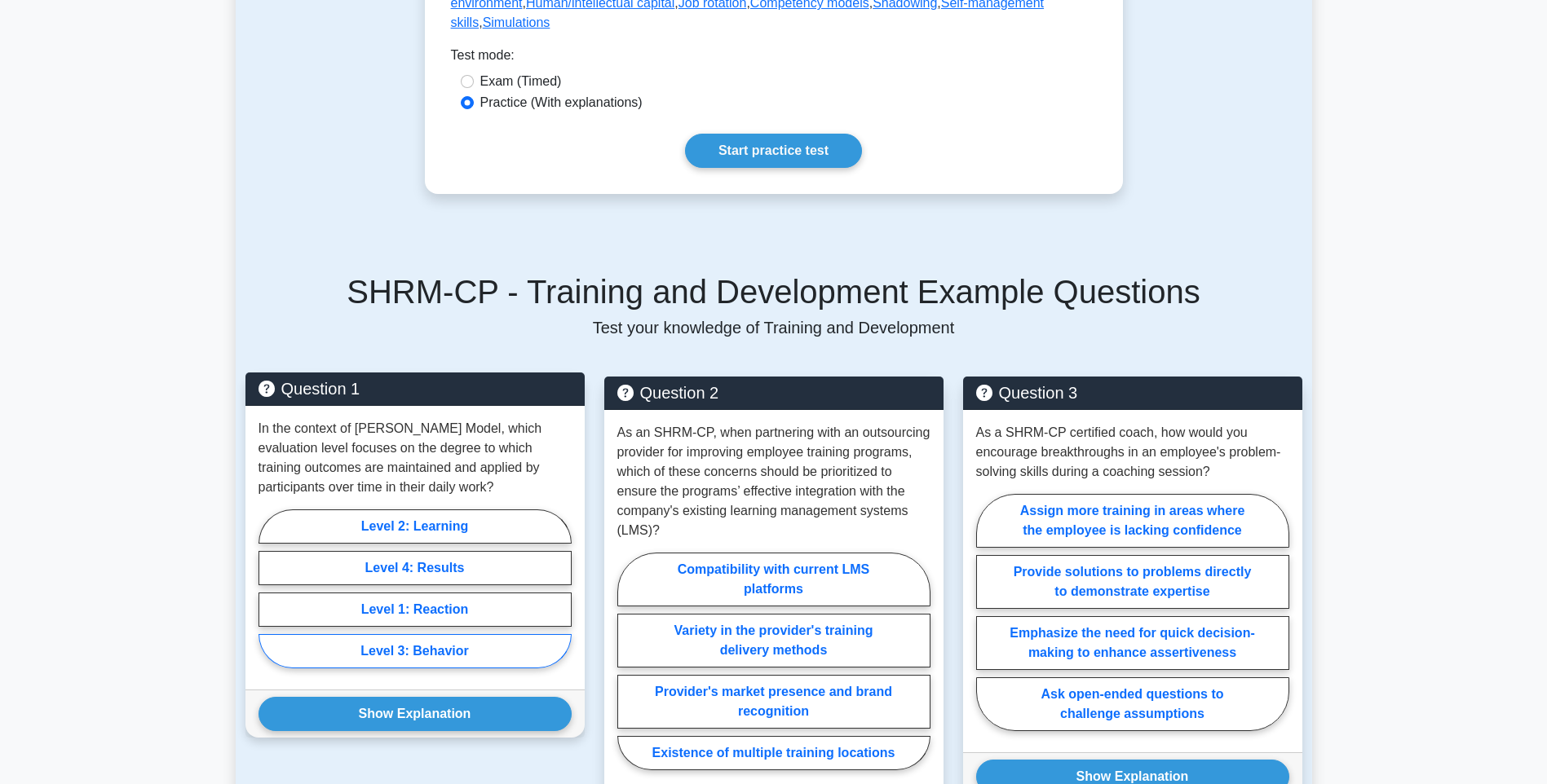
click at [504, 668] on label "Level 3: Behavior" at bounding box center [415, 652] width 313 height 35
click at [269, 599] on input "Level 3: Behavior" at bounding box center [264, 594] width 10 height 10
radio input "true"
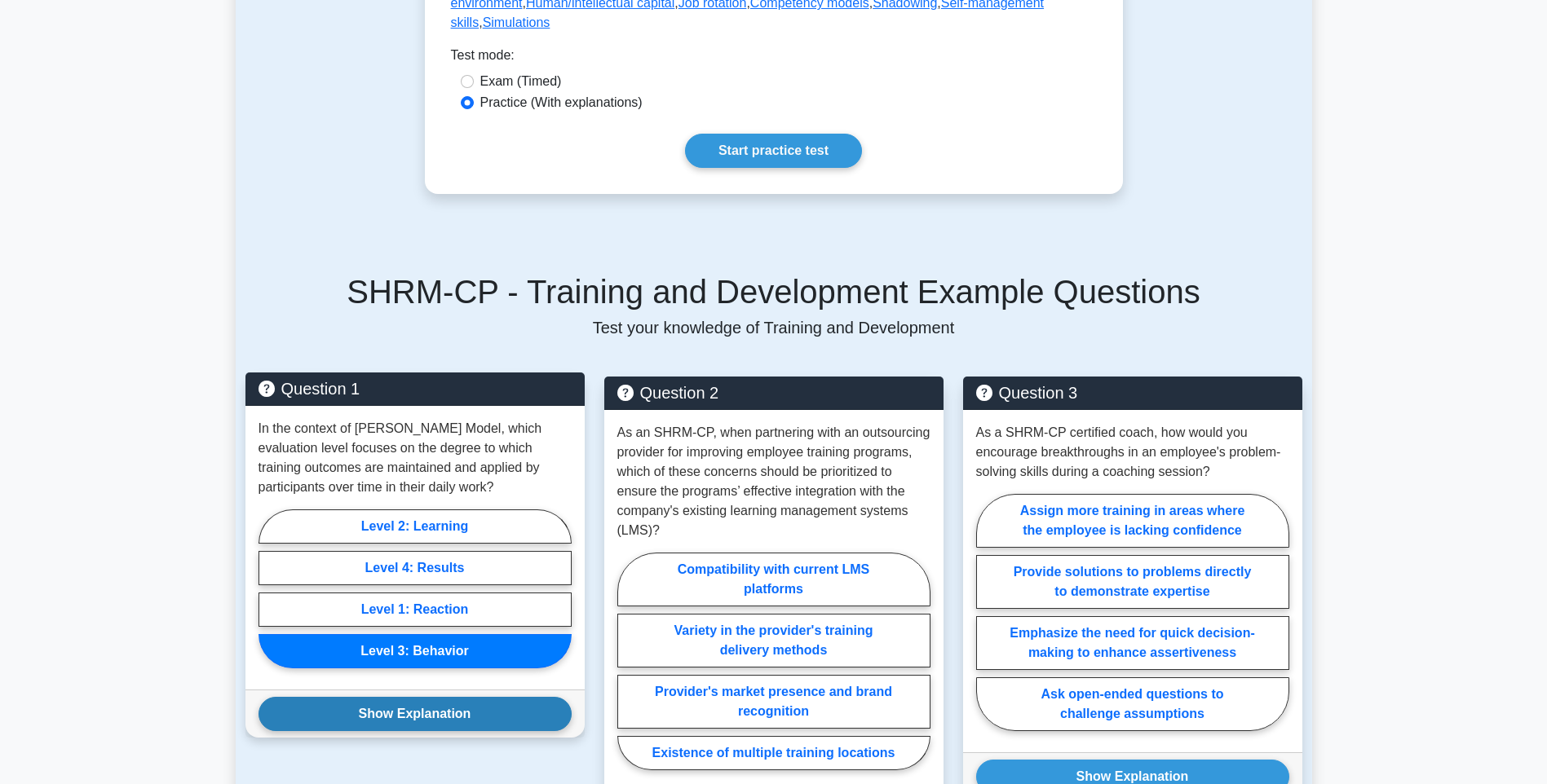
click at [469, 731] on button "Show Explanation" at bounding box center [415, 714] width 313 height 35
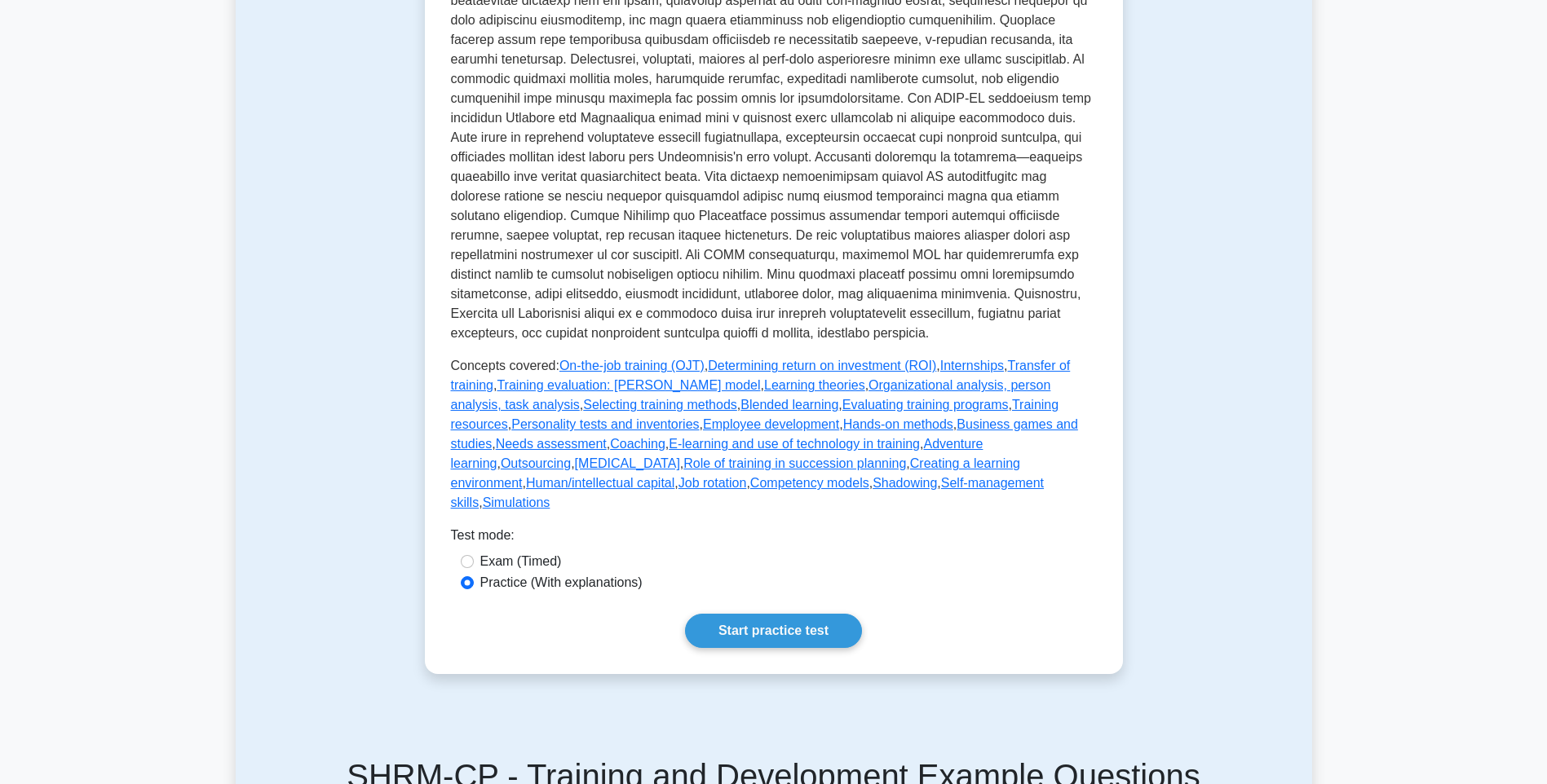
scroll to position [408, 0]
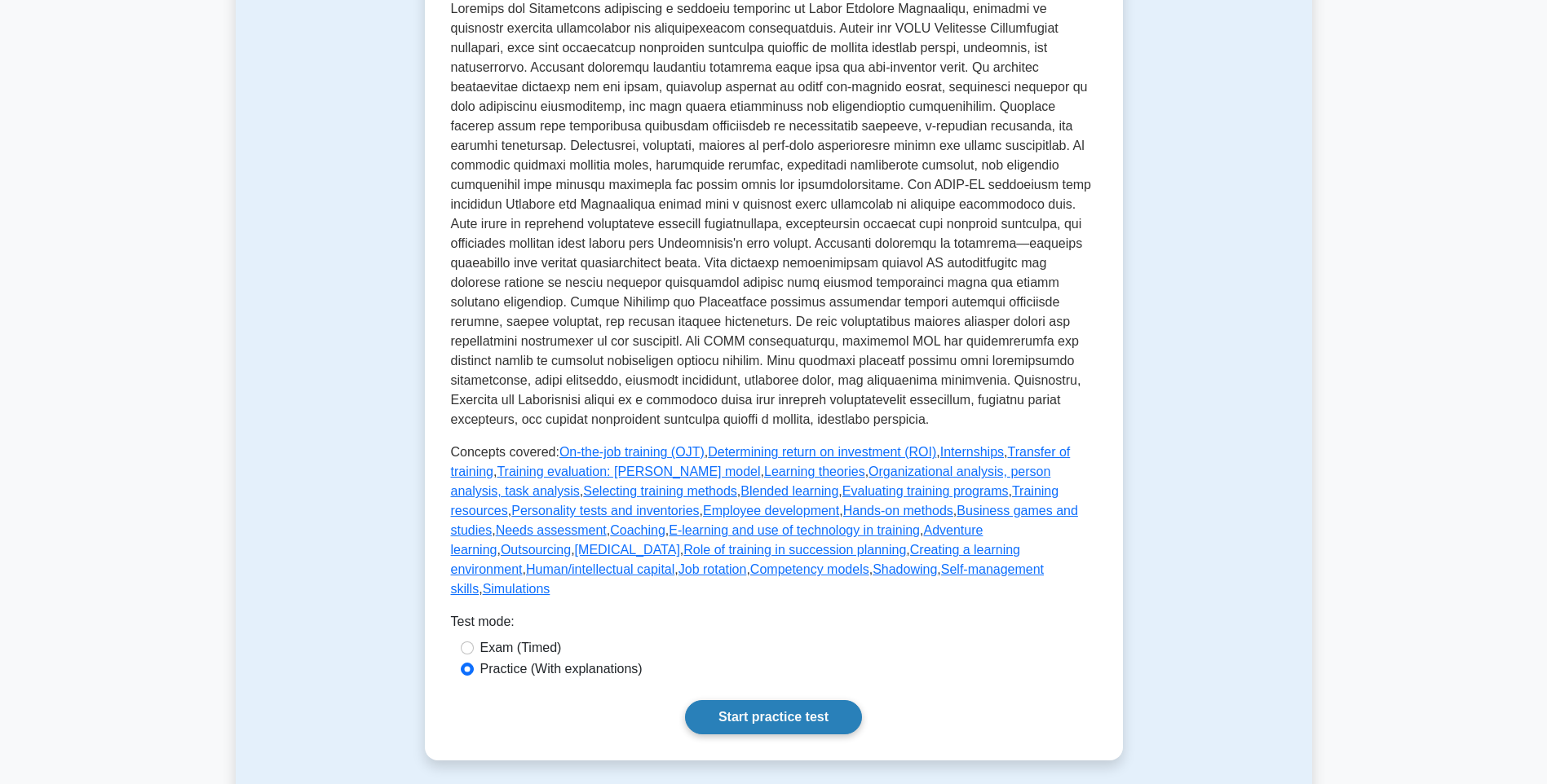
click at [809, 735] on link "Start practice test" at bounding box center [773, 717] width 177 height 35
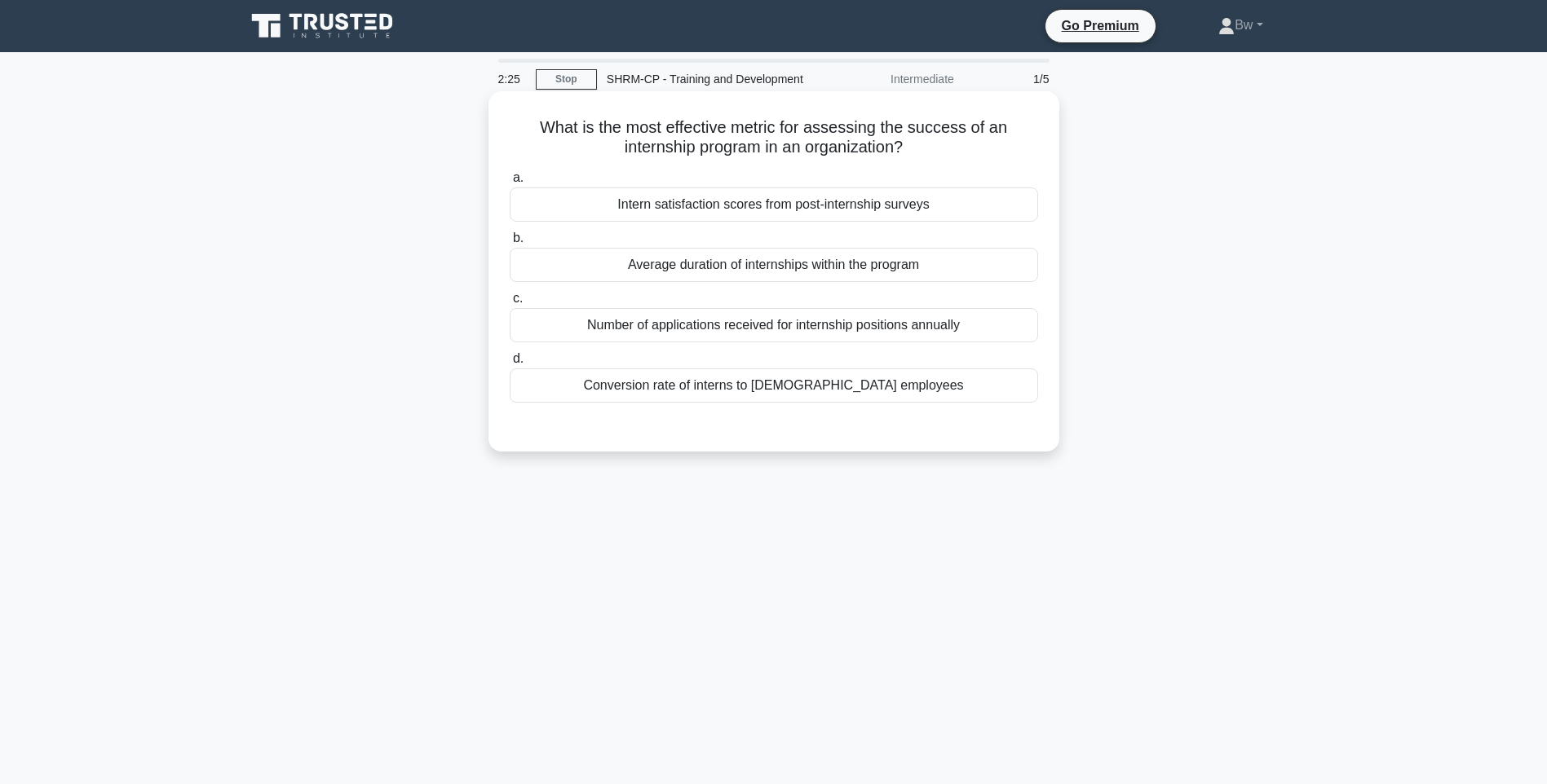
click at [769, 214] on div "Intern satisfaction scores from post-internship surveys" at bounding box center [773, 205] width 528 height 35
click at [527, 118] on h5 "What is the most effective metric for assessing the success of an internship pr…" at bounding box center [774, 137] width 532 height 41
drag, startPoint x: 668, startPoint y: 204, endPoint x: 655, endPoint y: 196, distance: 15.3
click at [666, 204] on div "Intern satisfaction scores from post-internship surveys" at bounding box center [773, 205] width 528 height 35
click at [509, 183] on input "a. Intern satisfaction scores from post-internship surveys" at bounding box center [509, 178] width 0 height 10
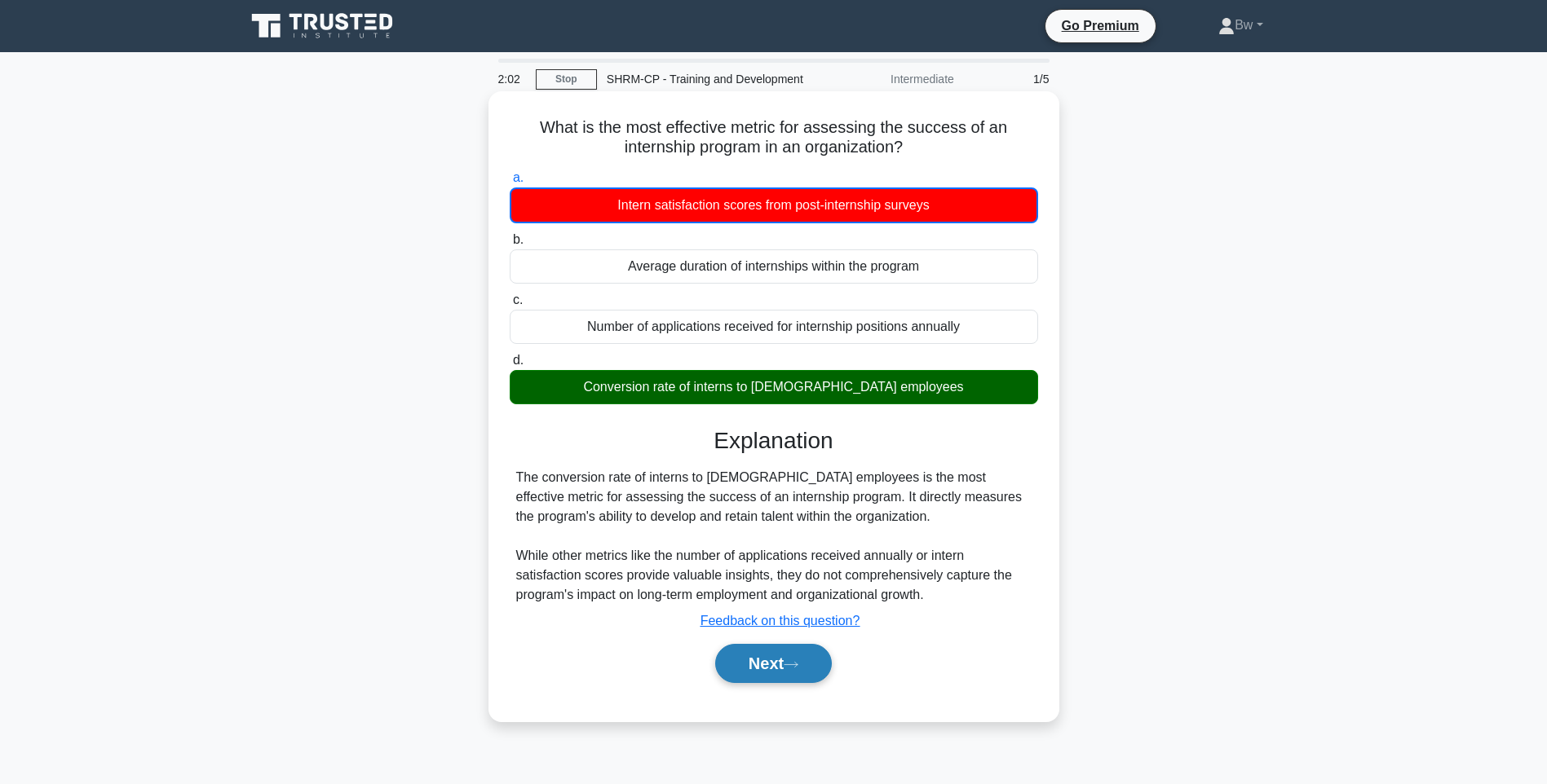
click at [756, 676] on button "Next" at bounding box center [773, 663] width 117 height 39
